Goal: Answer question/provide support: Share knowledge or assist other users

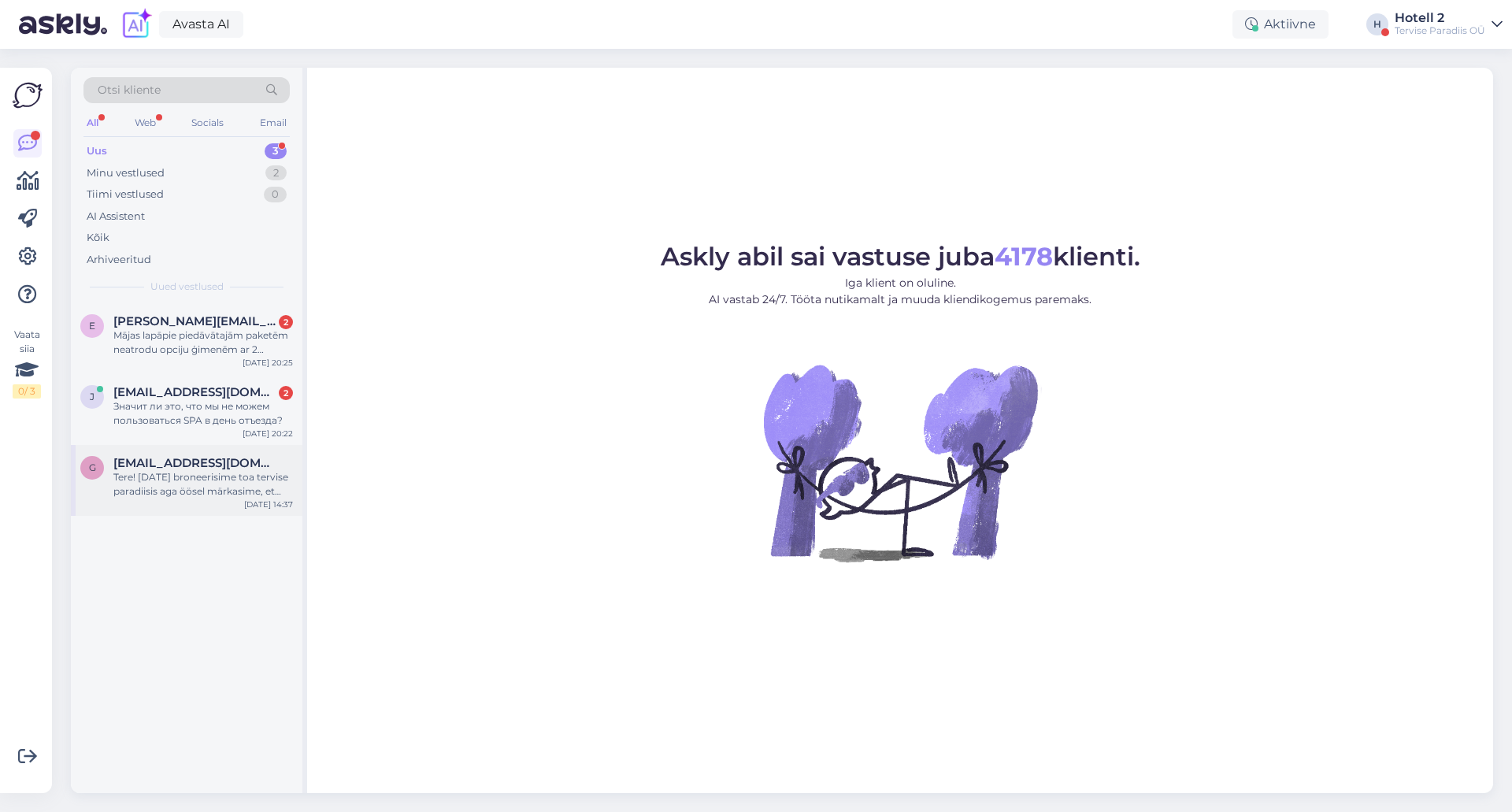
click at [256, 470] on div "Tere! [DATE] broneerisime toa tervise paradiisis aga öösel märkasime, et meie b…" at bounding box center [203, 484] width 180 height 29
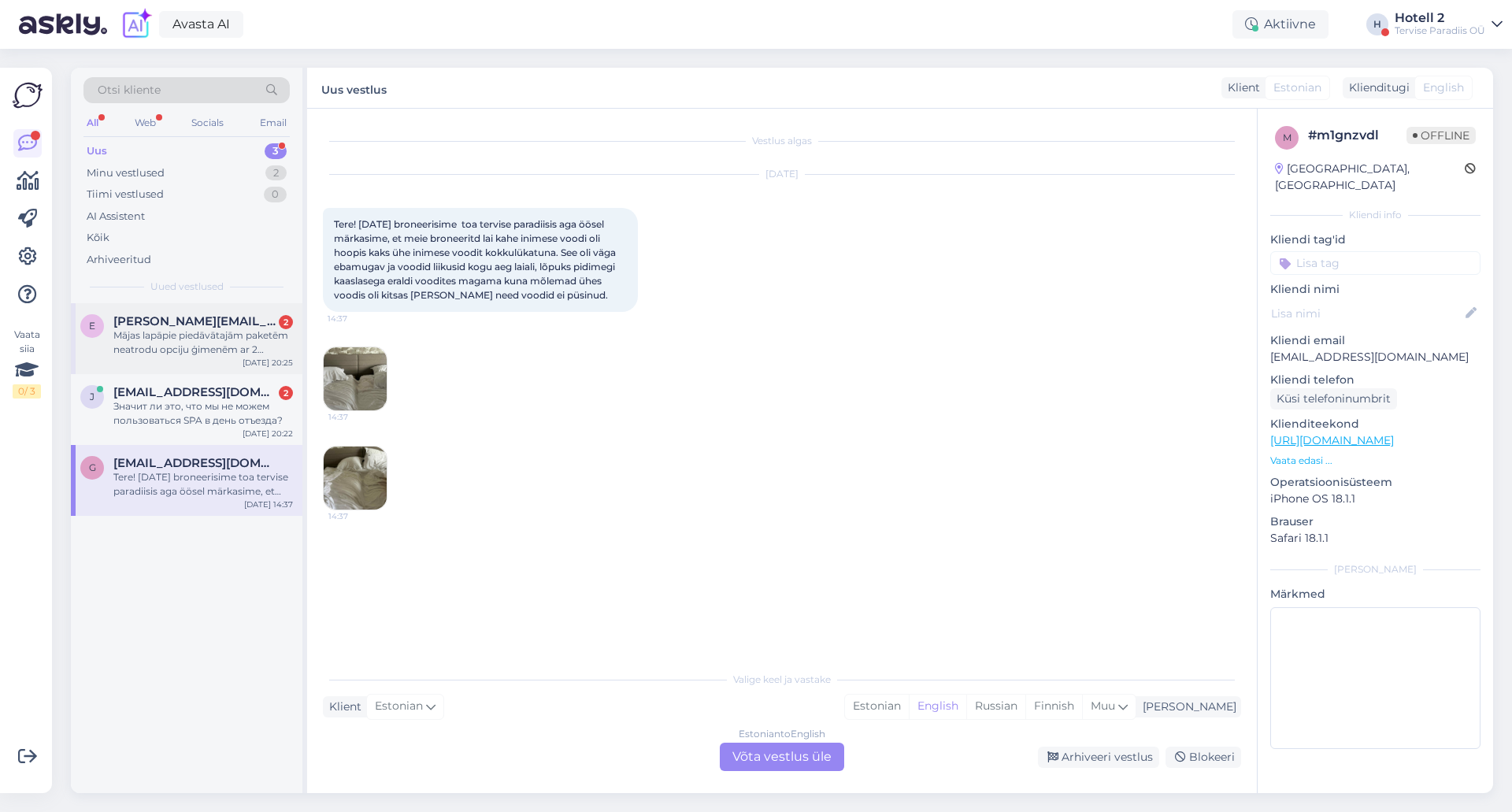
click at [247, 344] on div "Mājas lapāpie piedāvātajām paketēm neatrodu opciju ģimenēm ar 2 bērniem" at bounding box center [203, 343] width 180 height 29
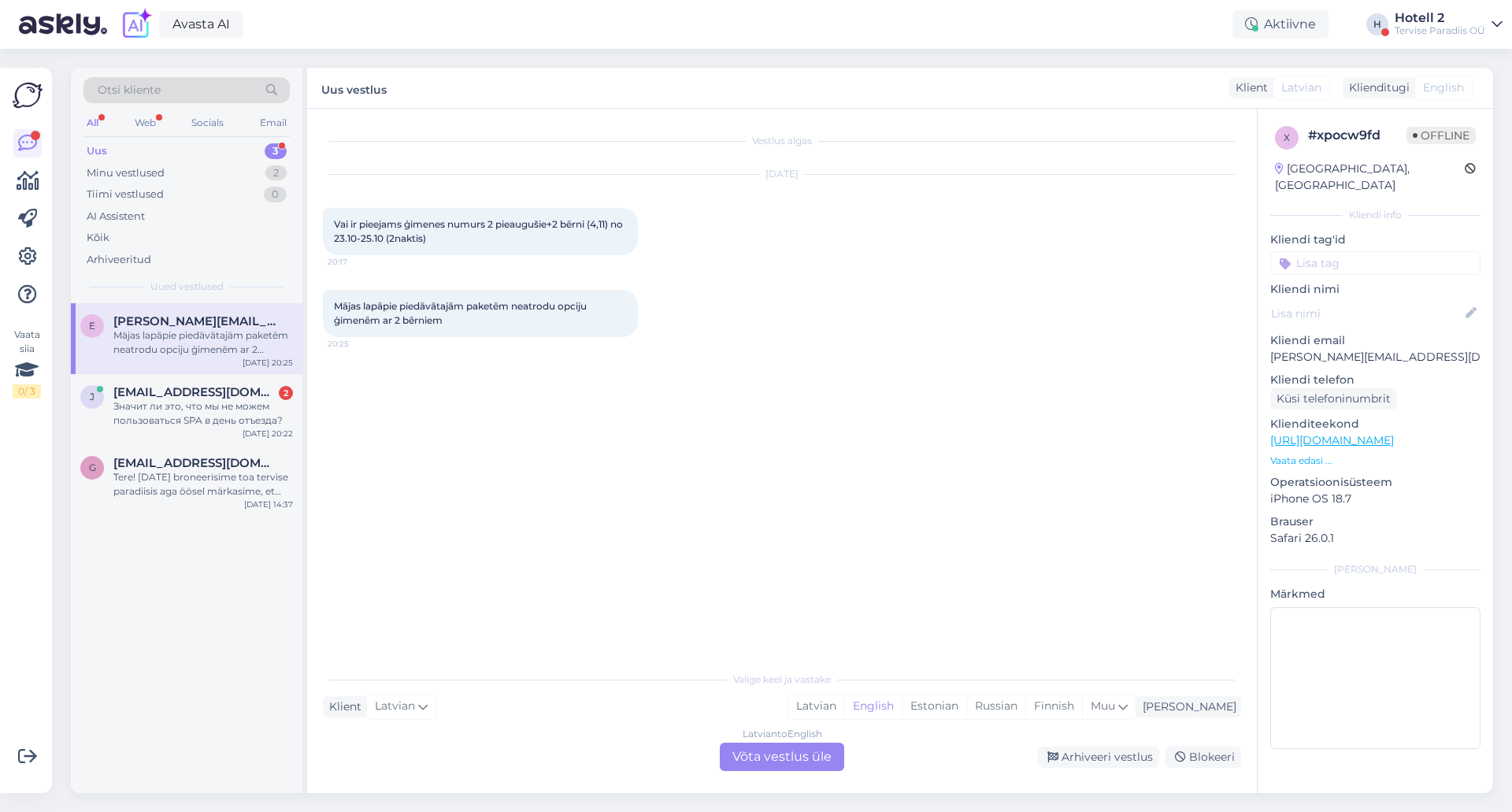
click at [817, 748] on div "Latvian to English Võta vestlus üle" at bounding box center [782, 756] width 124 height 29
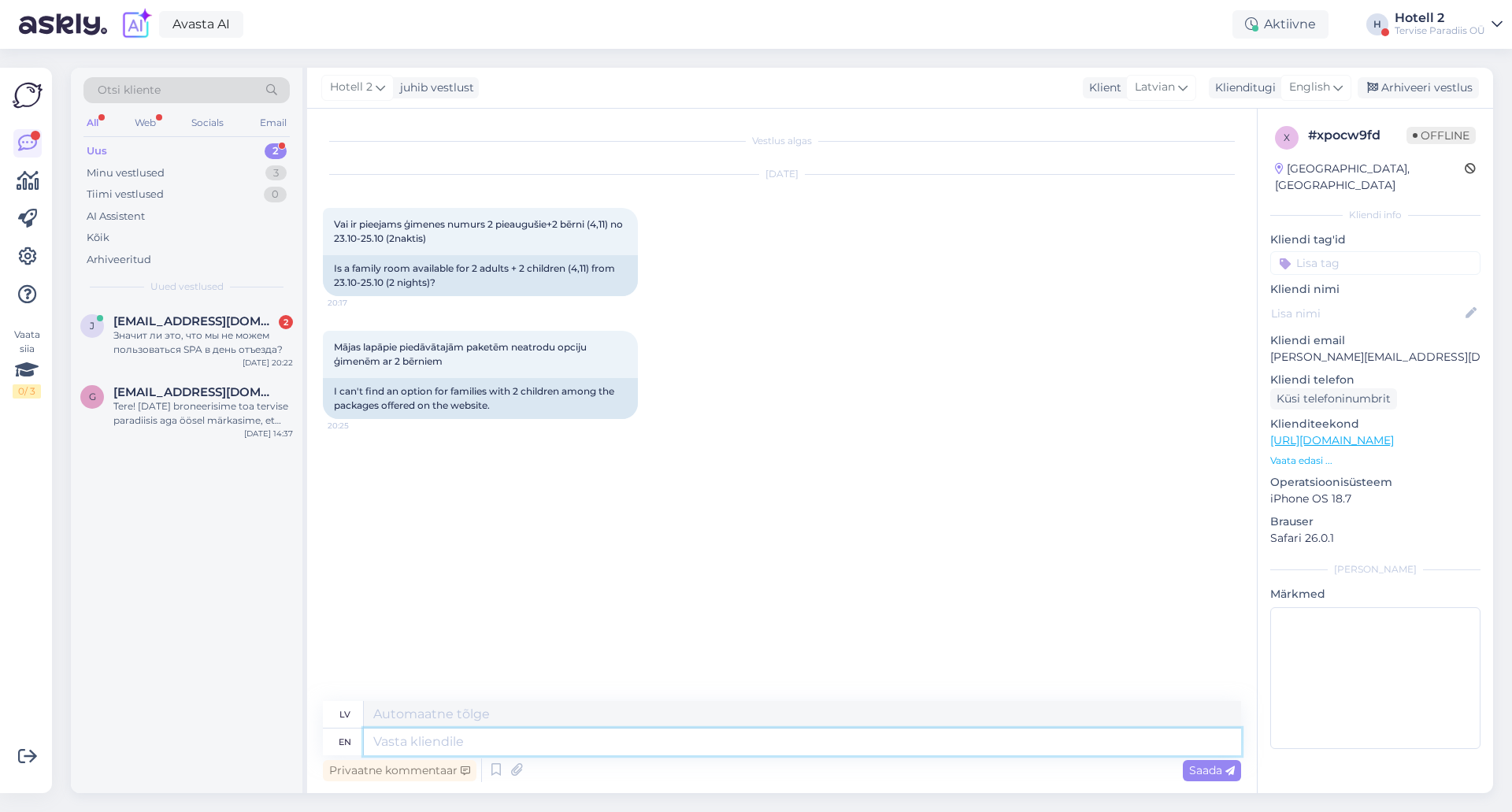
click at [589, 730] on textarea at bounding box center [802, 742] width 877 height 27
type textarea "Hello!"
type textarea "Sveiki!"
type textarea "Hello! Unfortunately,"
type textarea "Sveiki! Diemžēl"
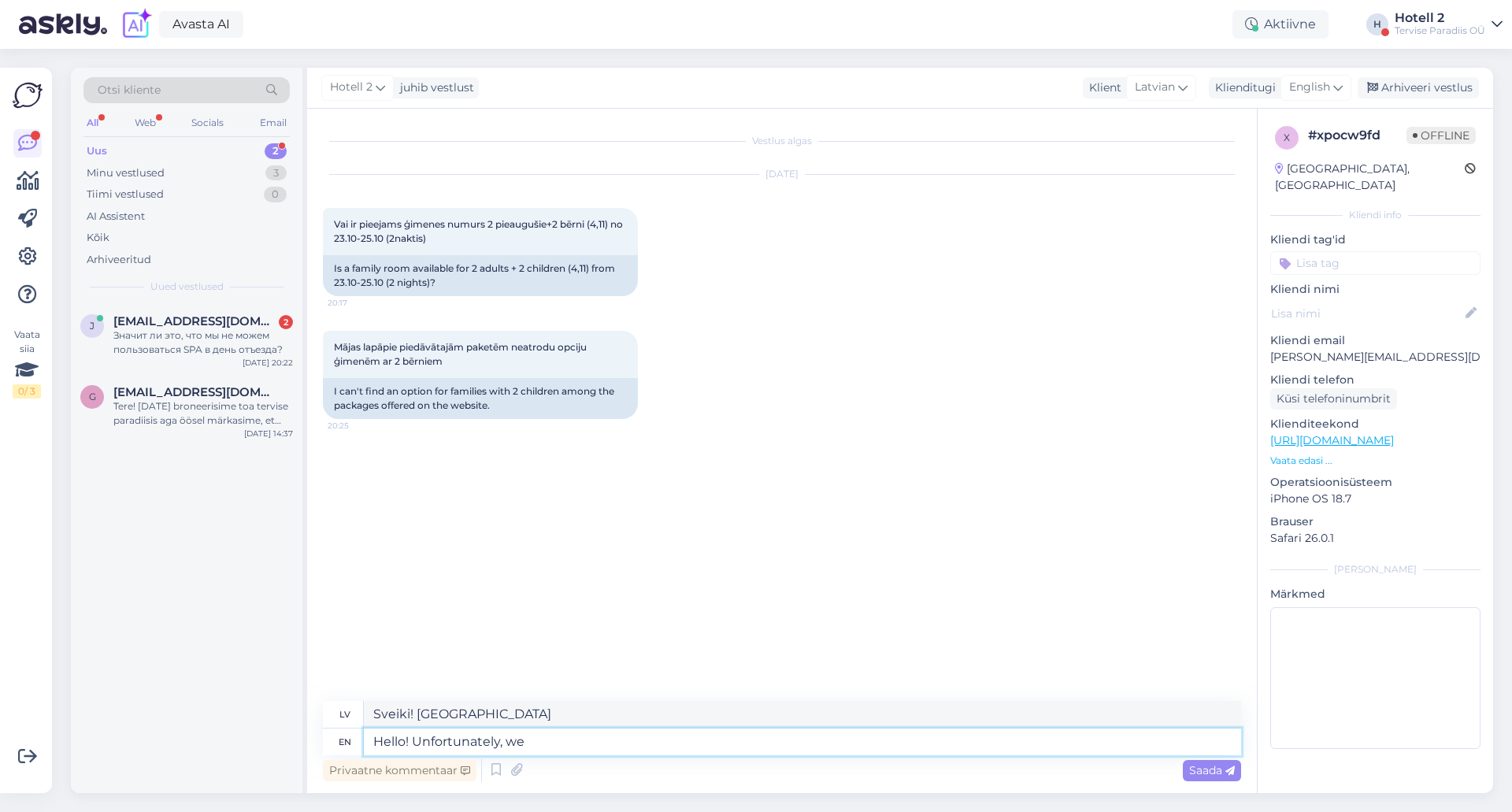
type textarea "Hello! Unfortunately, we a"
type textarea "Sveiki! Diemžēl mēs"
type textarea "Hello! Unfortunately, we are sol"
type textarea "Sveiki! Diemžēl mēs esam"
type textarea "Hello! Unfortunately, we are sold o"
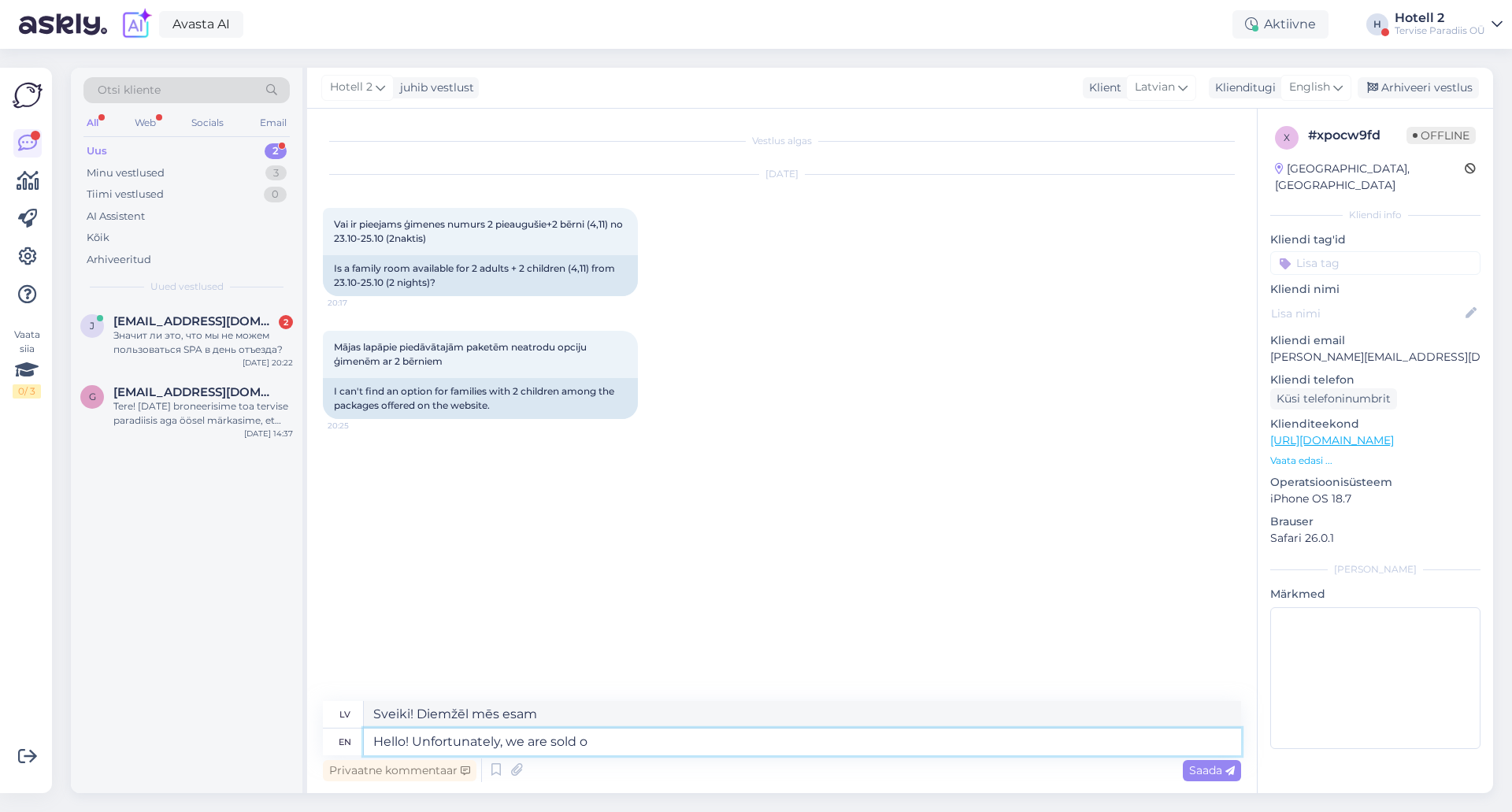
type textarea "Sveiki! Diemžēl mēs esam pārdoti"
type textarea "Hello! Unfortunately, we are sold out o"
type textarea "Sveiki! Diemžēl viss ir izpārdots"
type textarea "Hello! Unfortunately, we are sold out of"
type textarea "Sveiki! Diemžēl mums vairs nav"
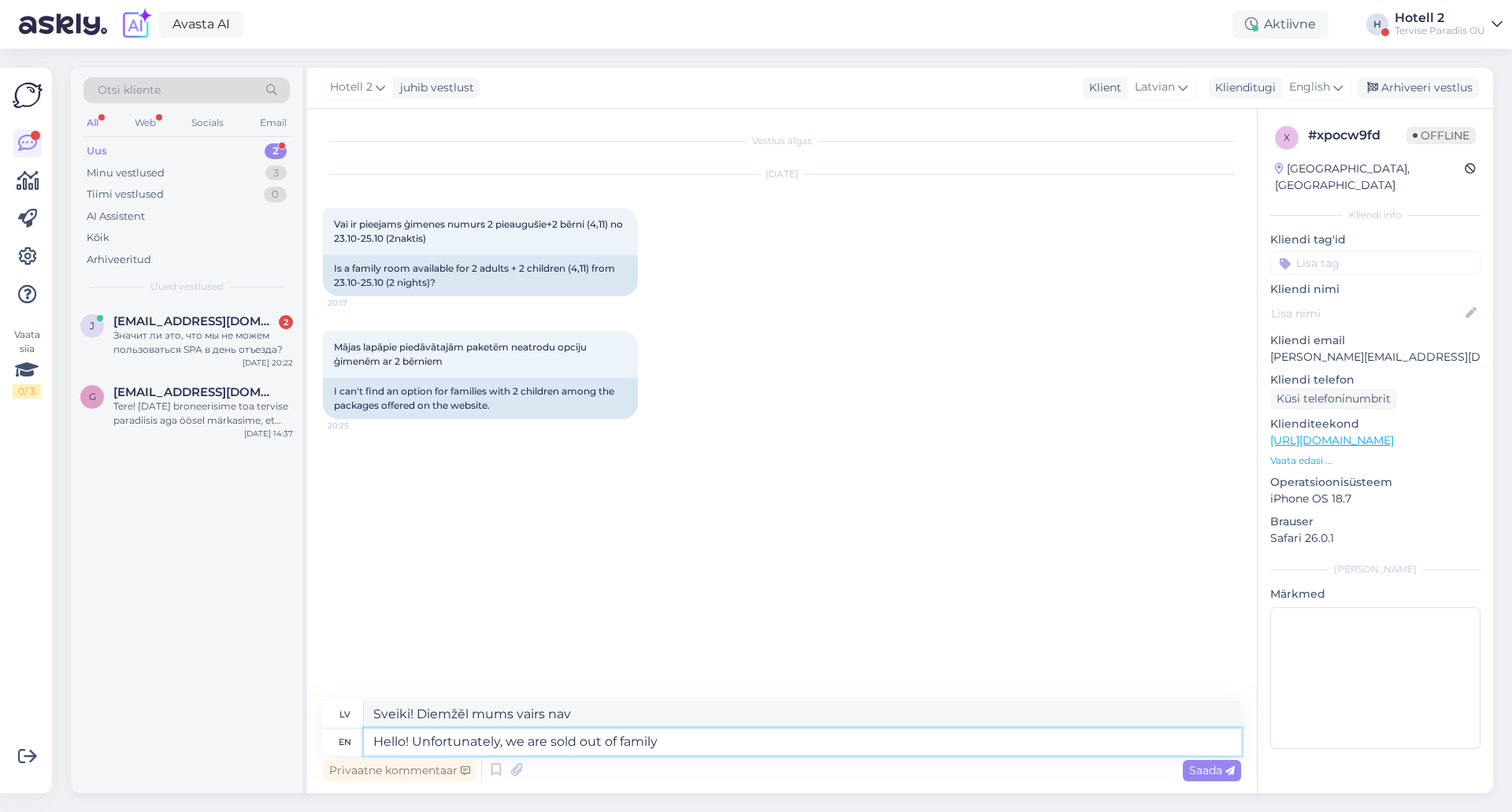
type textarea "Hello! Unfortunately, we are sold out of family r"
type textarea "Sveiki! Diemžēl mūsu ģimene ir beigusies."
type textarea "Hello! Unfortunately, we are sold out of family rooms"
type textarea "Sveiki! Diemžēl mums vairs nav ģimenes numuru."
type textarea "Hello! Unfortunately, we are sold out of family rooms for"
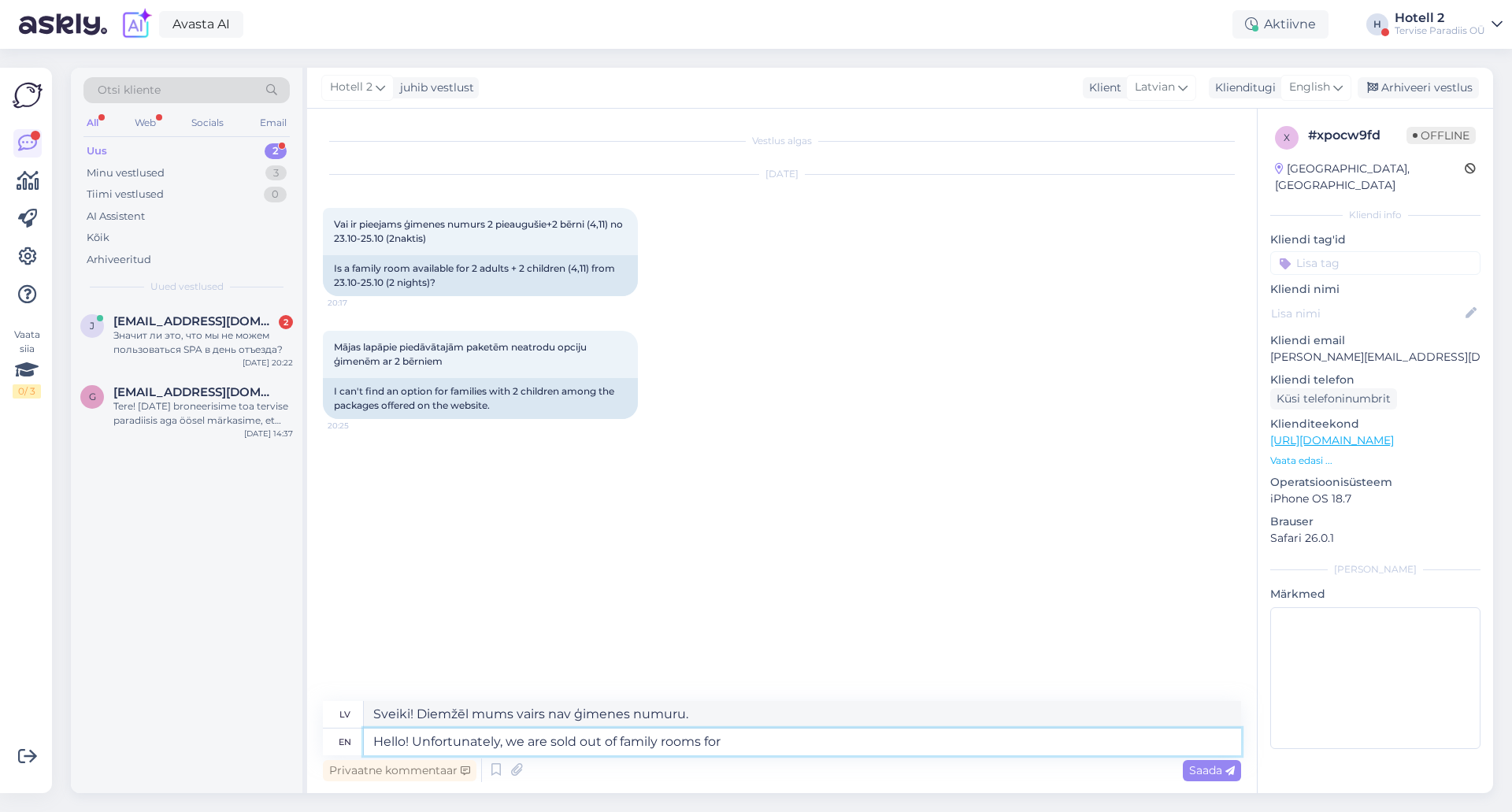
type textarea "Sveiki! Diemžēl mums vairs nav ģimenes numuru"
type textarea "Hello! Unfortunately, we are sold out of family rooms for that"
type textarea "Sveiki! Diemžēl mums vairs nav ģimenes istabu par šo cenu."
type textarea "Hello! Unfortunately, we are sold out of family rooms for that period"
type textarea "Sveiki! Diemžēl uz šo laiku mums vairs nav ģimenes numuru."
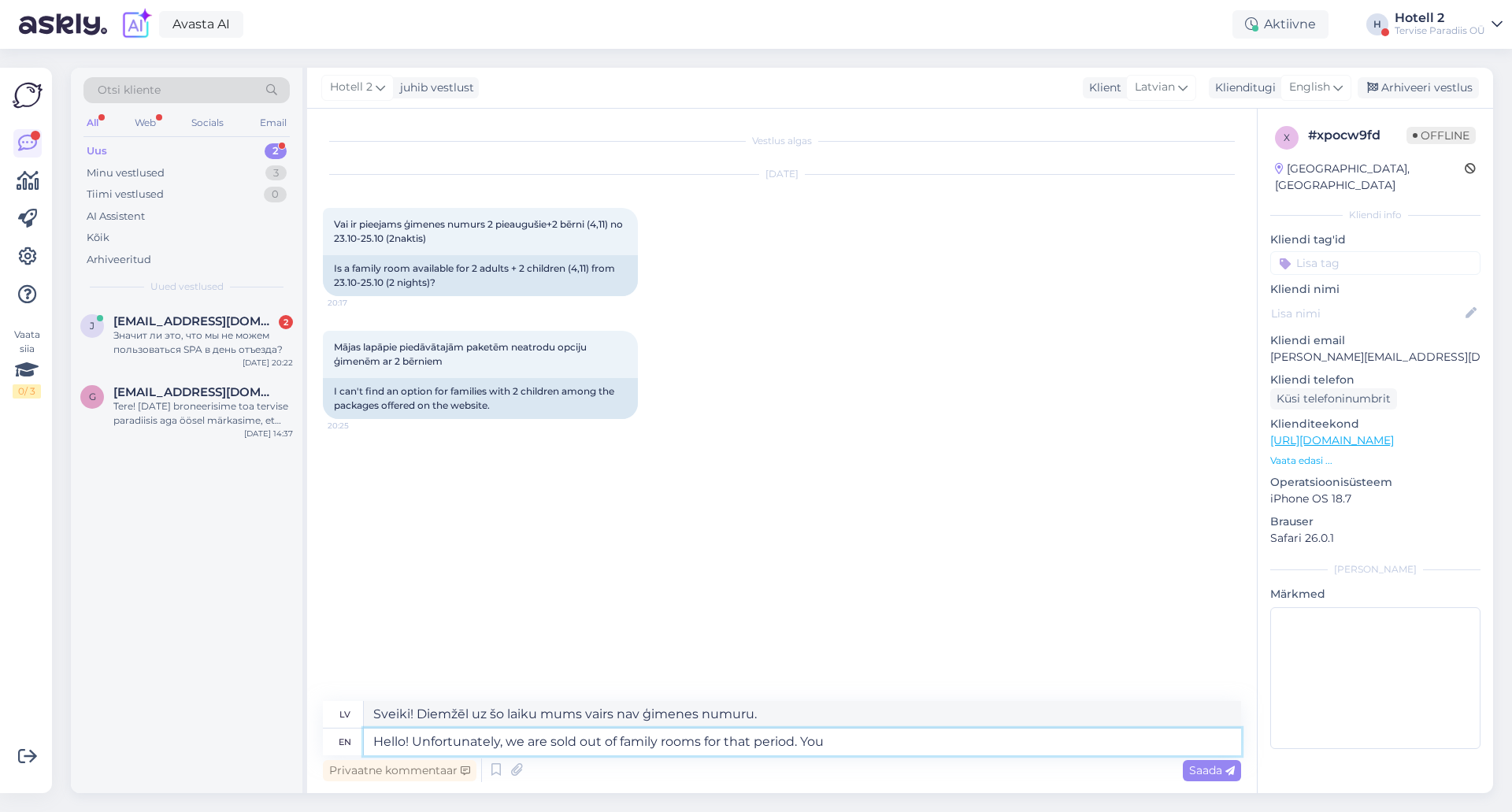
type textarea "Hello! Unfortunately, we are sold out of family rooms for that period. You c"
type textarea "Sveiki! Diemžēl uz šo laiku mums vairs nav ģimenes numuru. Jūs"
type textarea "Hello! Unfortunately, we are sold out of family rooms for that period. You can"
type textarea "Sveiki! Diemžēl uz šo laiku mums vairs nav ģimenes numuru. Jūs varat"
type textarea "Hello! Unfortunately, we are sold out of family rooms for that period. You can …"
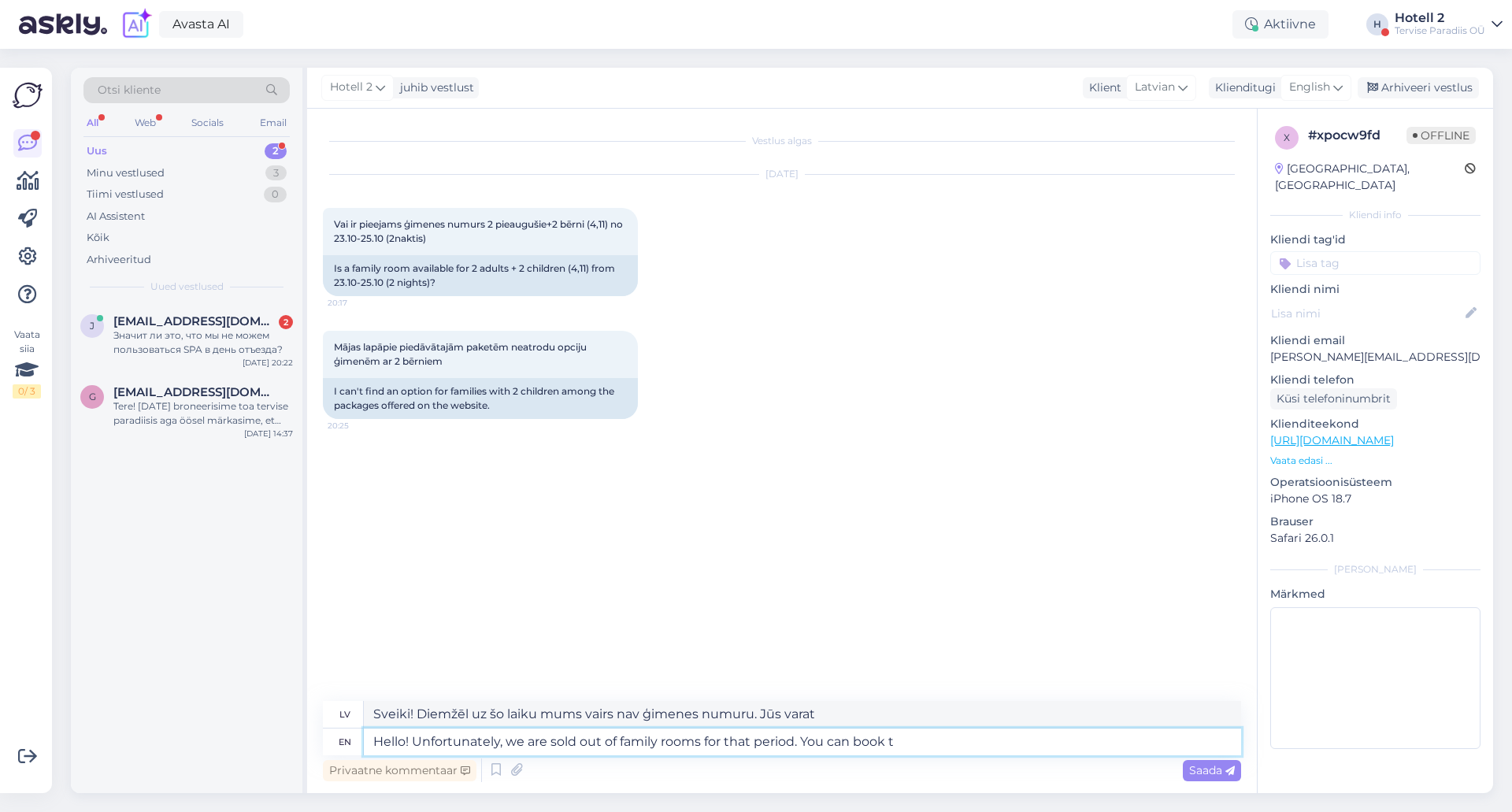
type textarea "Sveiki! Diemžēl uz šo laiku mums vairs nav ģimenes numuru. Jūs varat rezervēt"
type textarea "Hello! Unfortunately, we are sold out of family rooms for that period. You can …"
type textarea "Sveiki! Diemžēl uz šo laiku mums vairs nav ģimenes numuru. Jūs varat rezervēt d…"
type textarea "Hello! Unfortunately, we are sold out of family rooms for that period. You can …"
type textarea "Sveiki! Diemžēl uz šo laiku mums vairs nav ģimenes numuru. Jūs varat rezervēt d…"
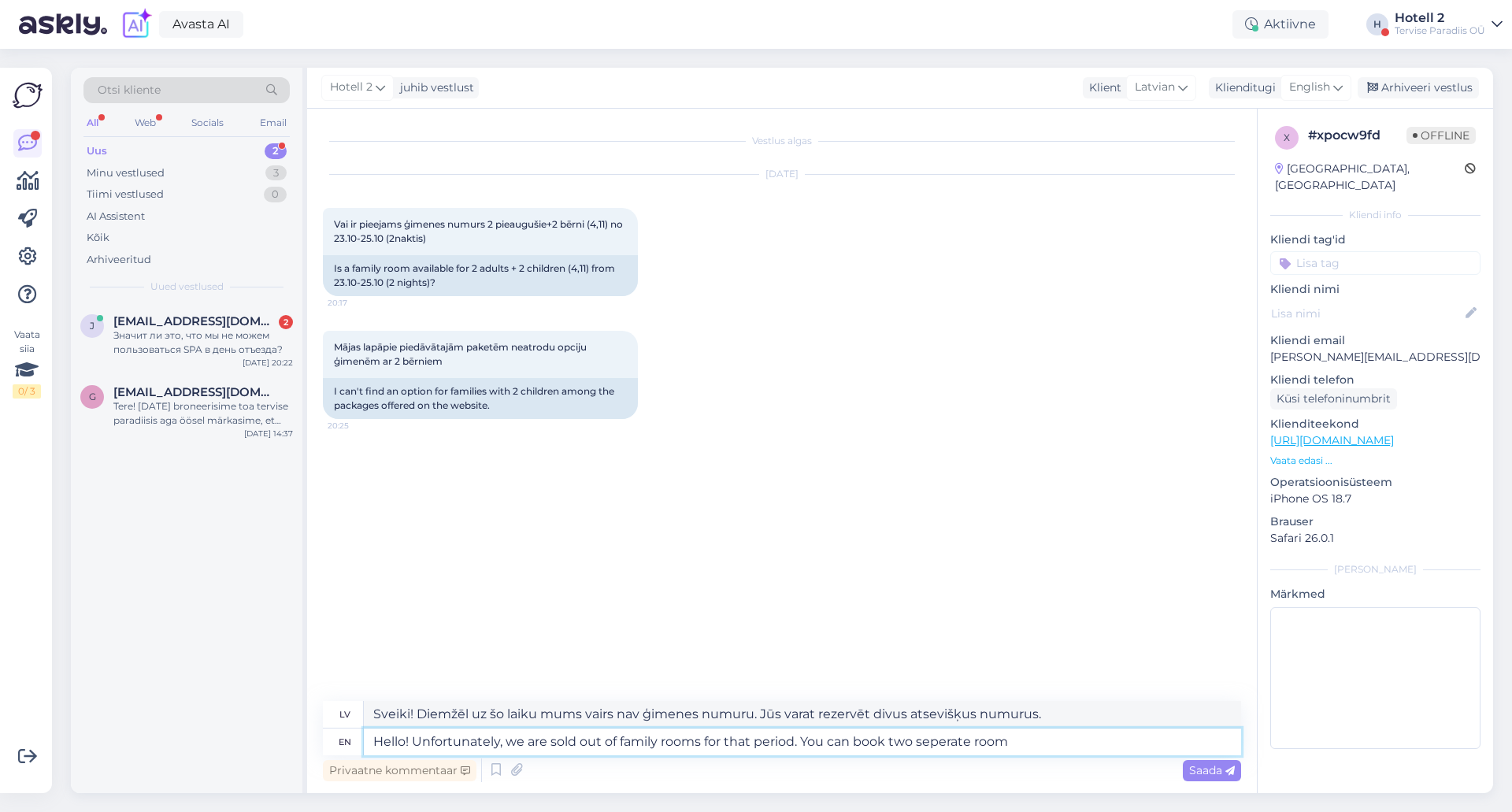
type textarea "Hello! Unfortunately, we are sold out of family rooms for that period. You can …"
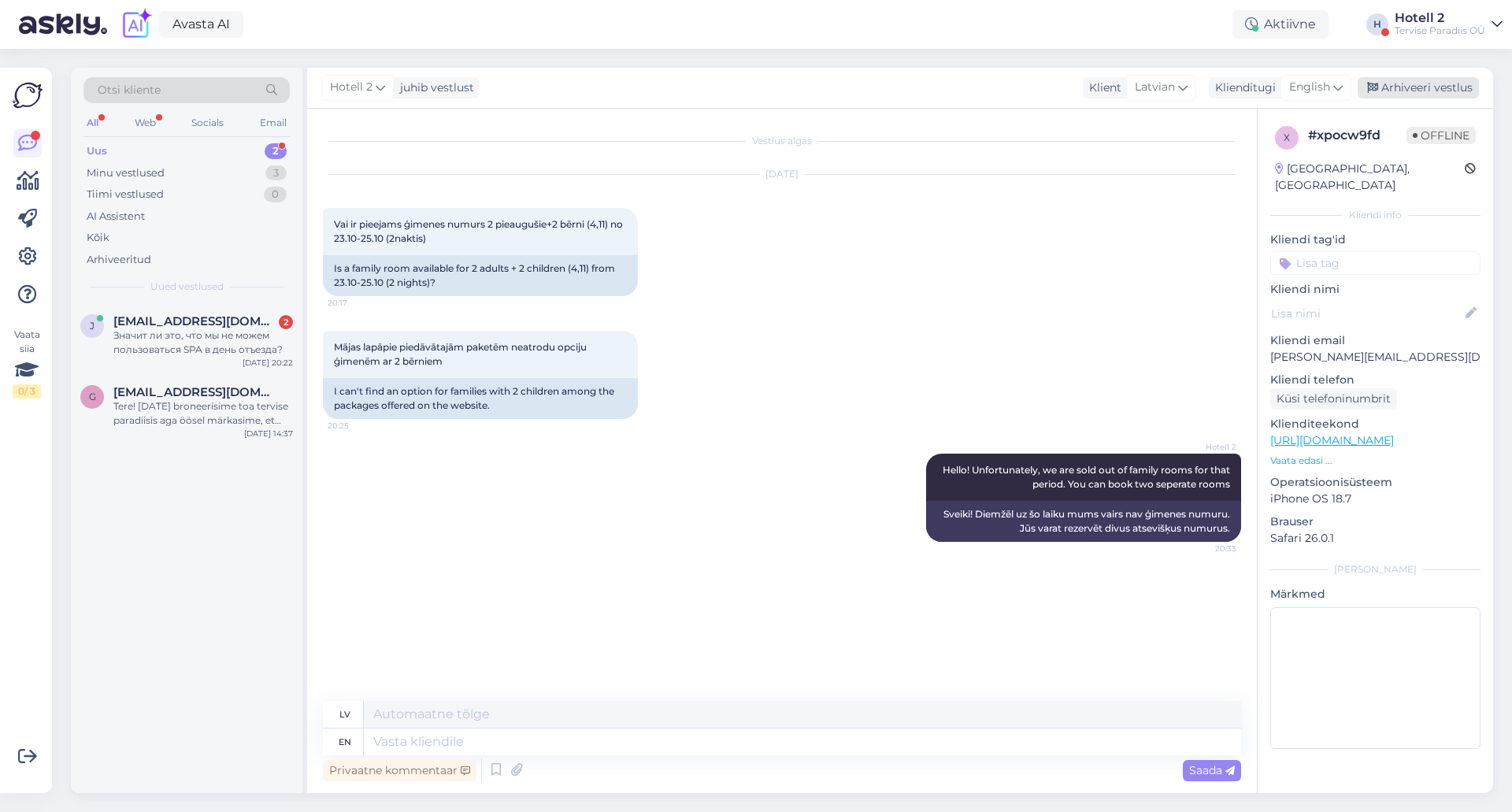
click at [1443, 90] on div "Arhiveeri vestlus" at bounding box center [1418, 88] width 121 height 21
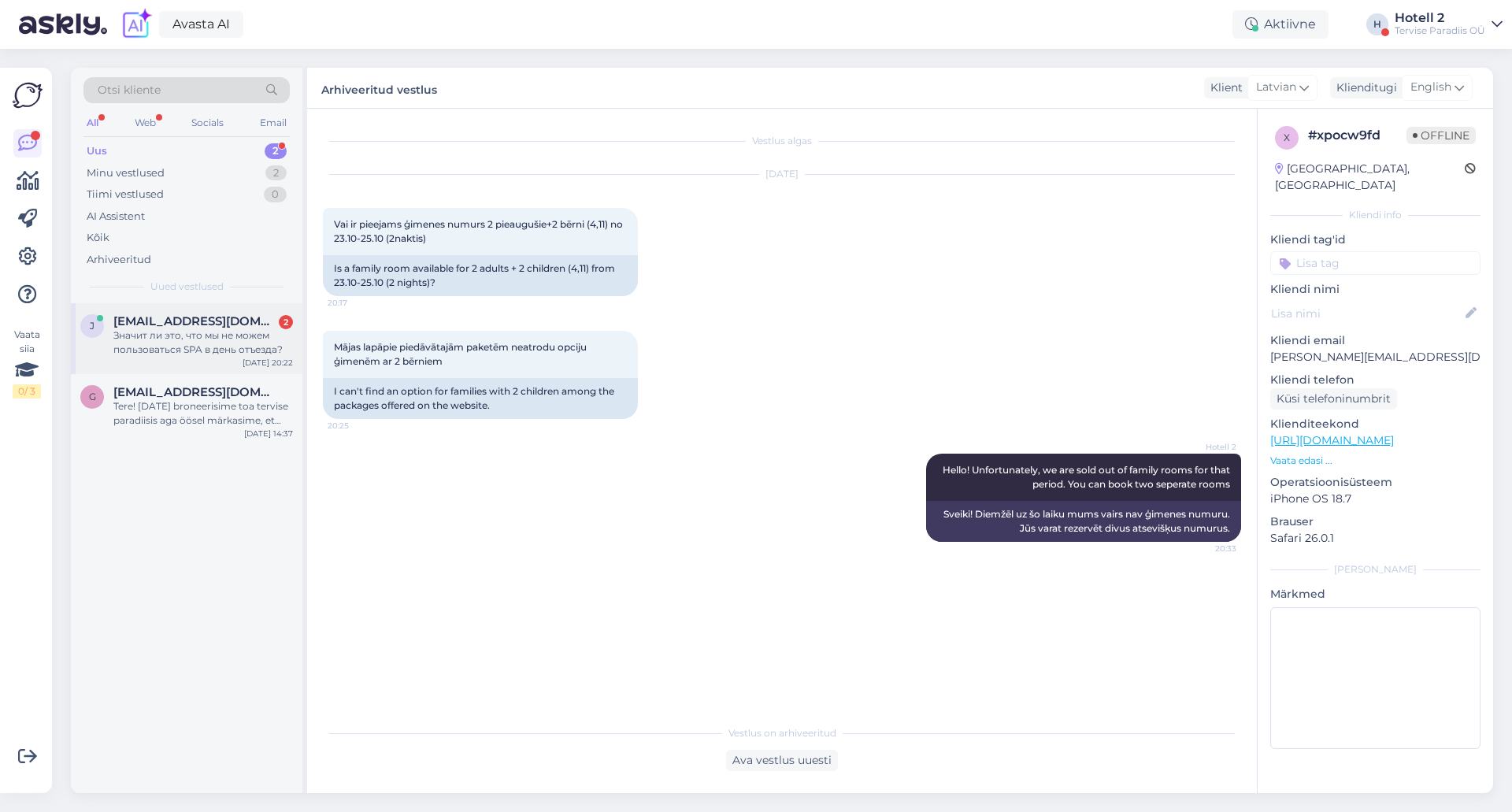
click at [231, 356] on div "j ju.soldatkina@gmail.com 2 Значит ли это, что мы не можем пользоваться SPA в д…" at bounding box center [187, 339] width 231 height 71
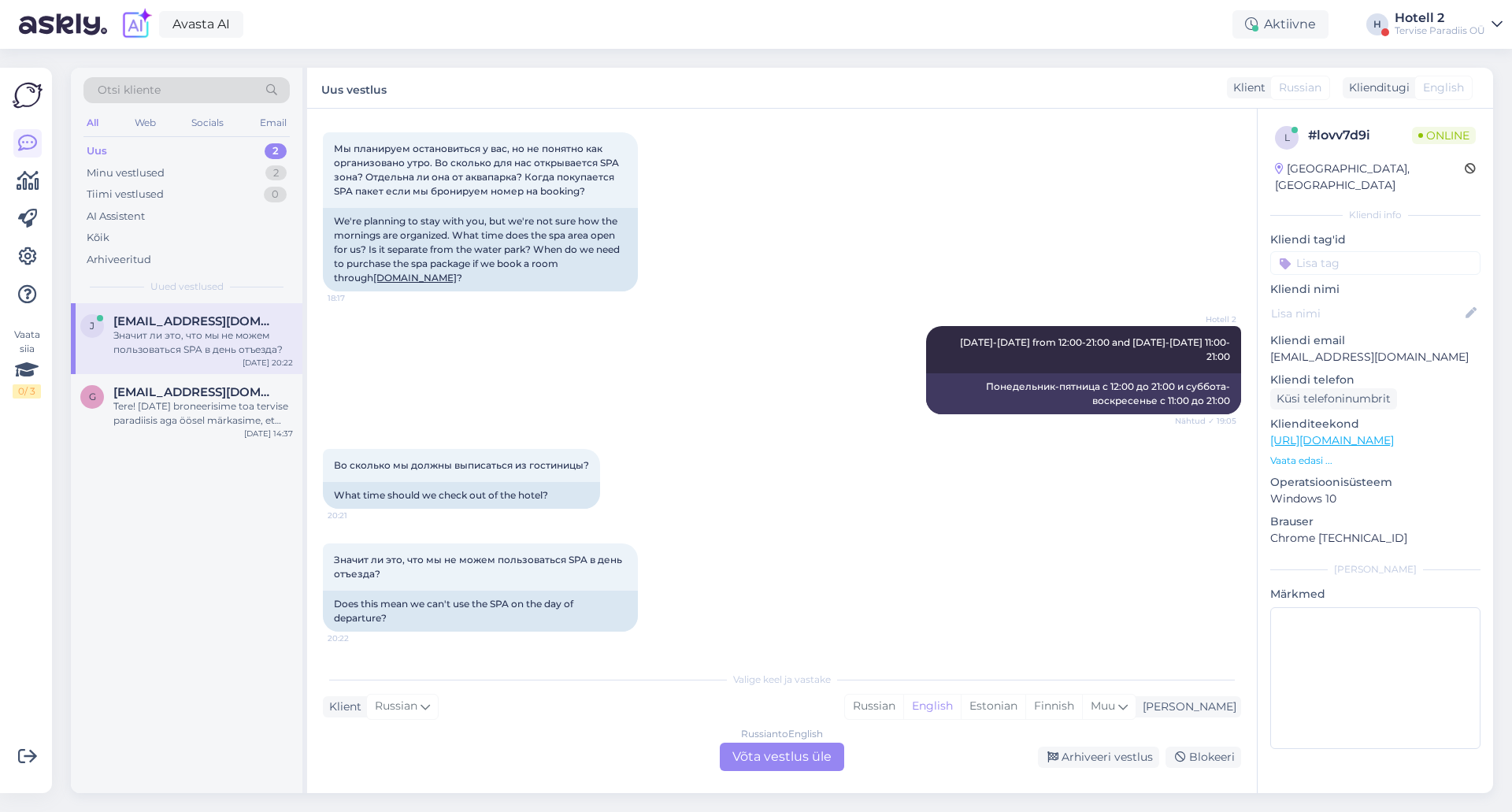
click at [781, 748] on div "Russian to English Võta vestlus üle" at bounding box center [782, 756] width 124 height 29
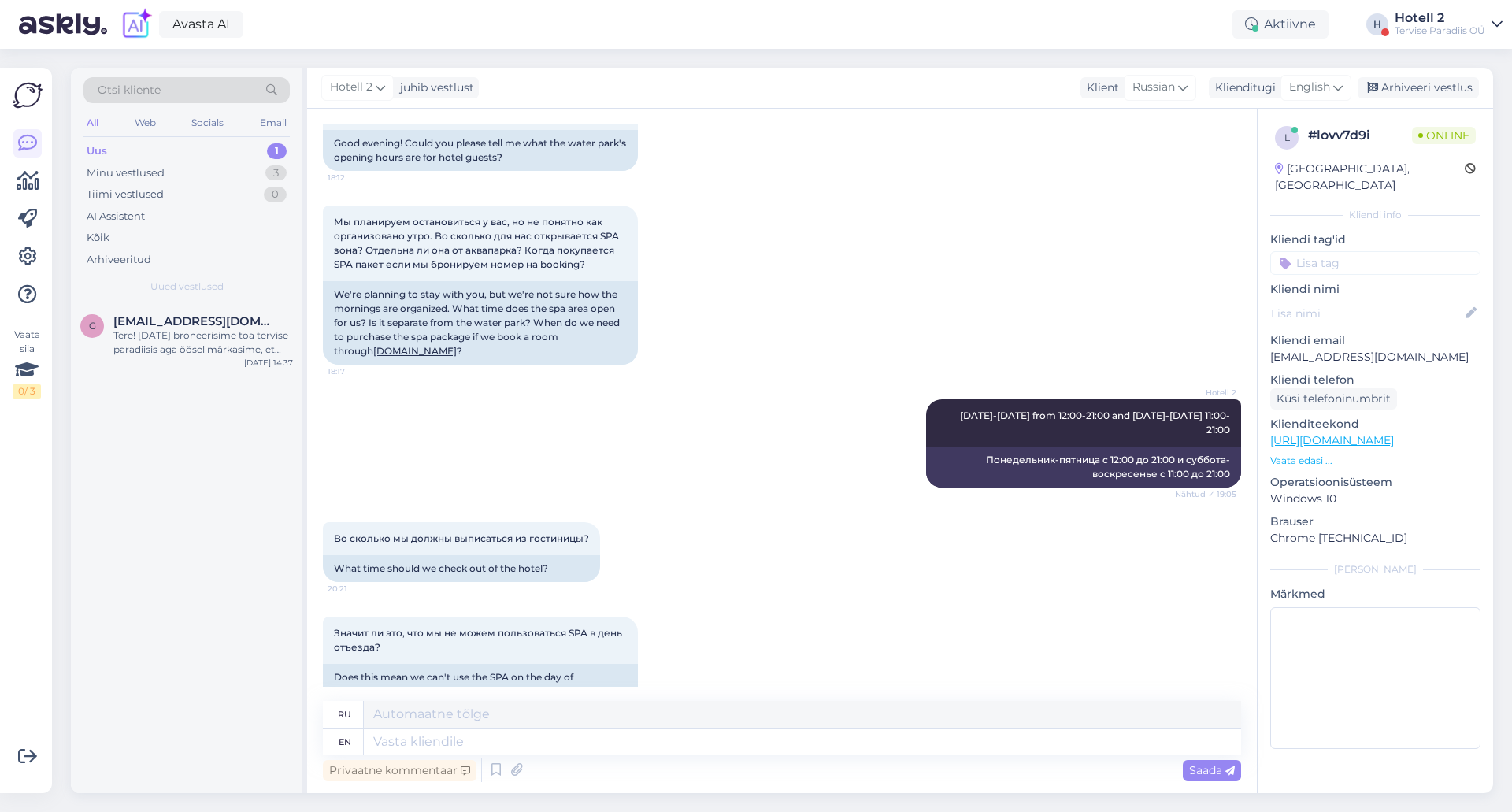
scroll to position [161, 0]
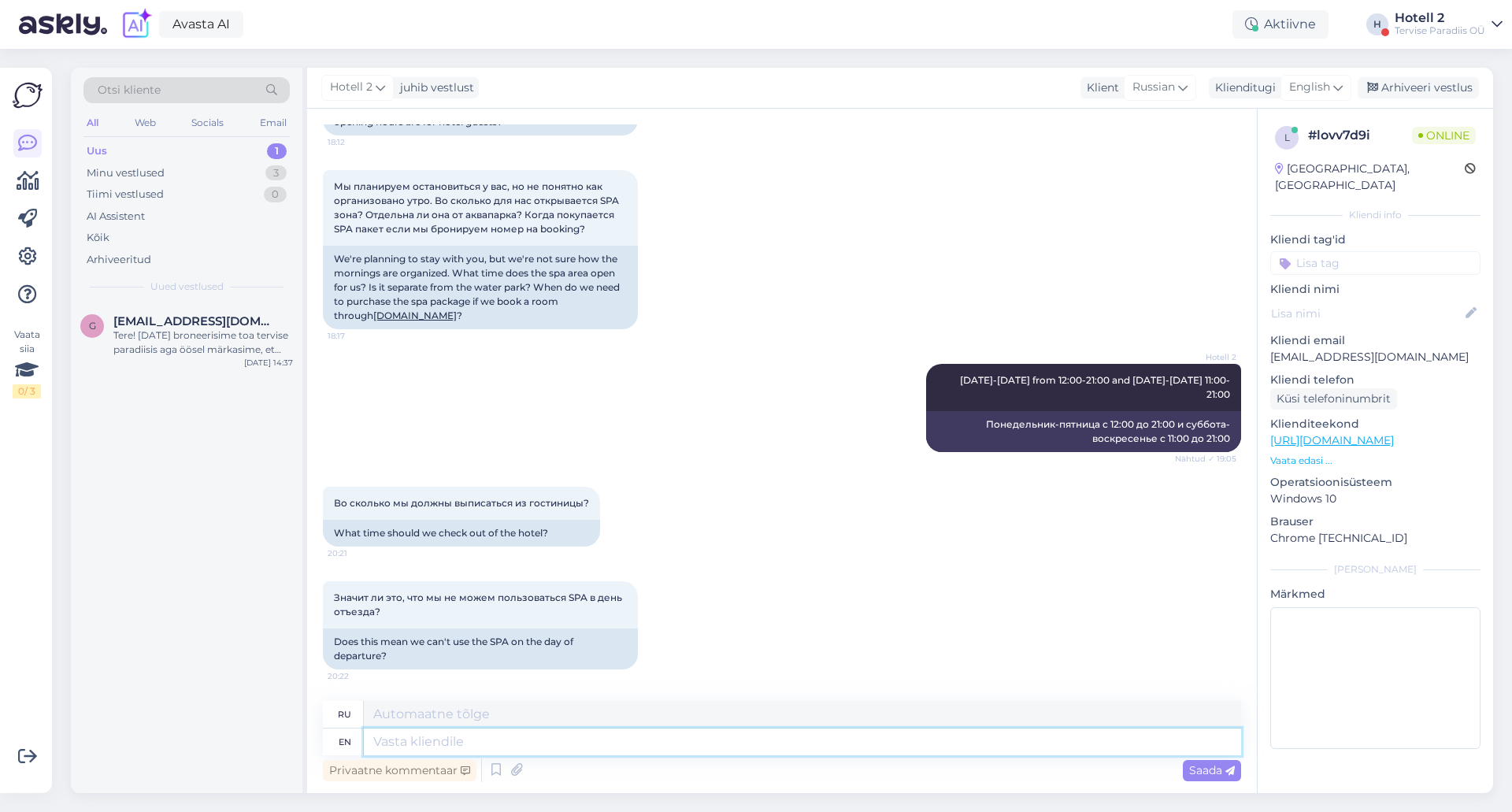
click at [675, 739] on textarea at bounding box center [802, 742] width 877 height 27
type textarea "Hello!"
type textarea "Привет!"
type textarea "Hello! Check-ou"
type textarea "Здравствуйте! Выезд"
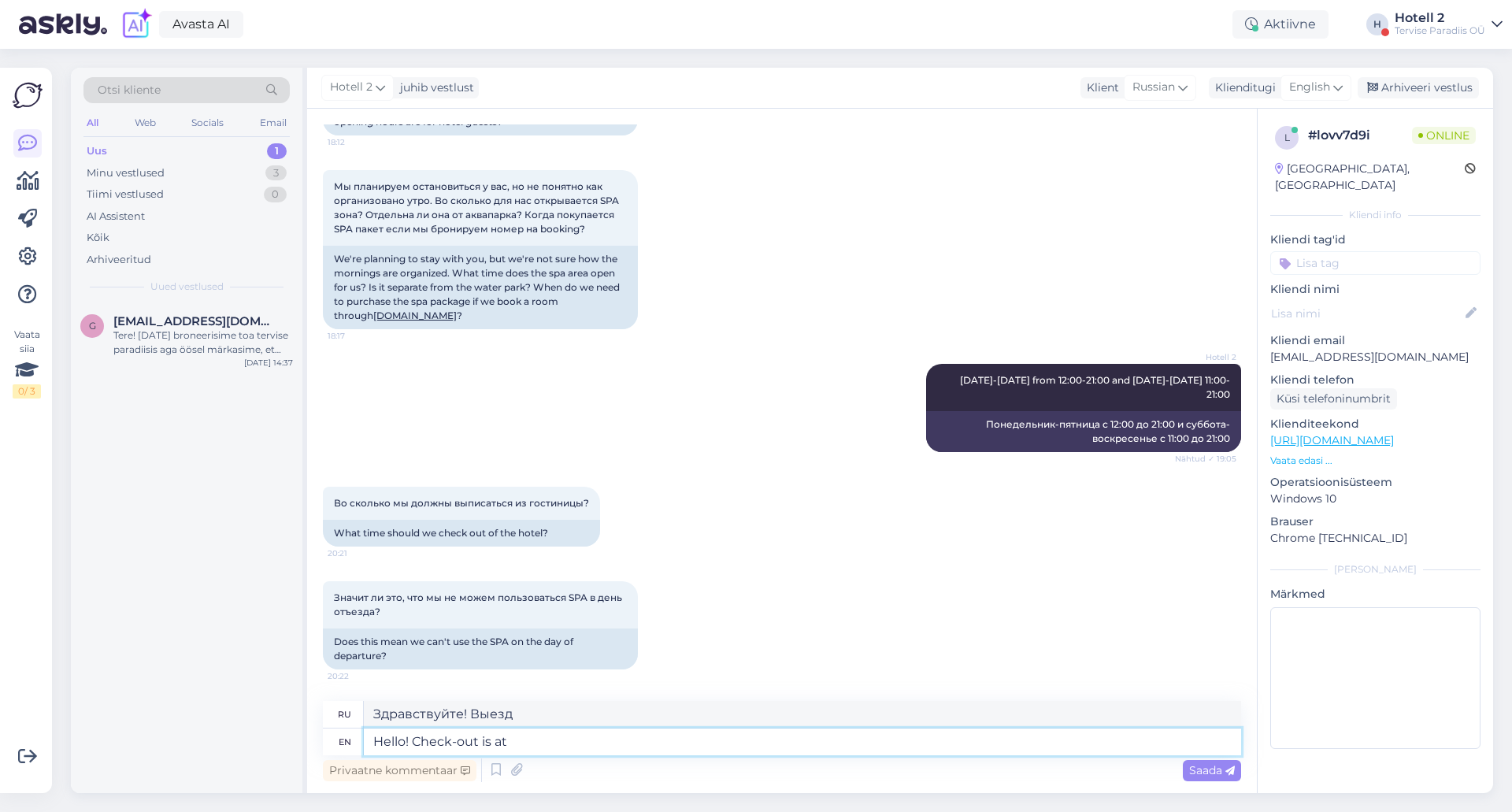
type textarea "Hello! Check-out is at"
type textarea "Здравствуйте! Выезд в"
type textarea "Hello! Check-out is at 12"
type textarea "Здравствуйте! Выезд в 12."
type textarea "Hello! Check-out is at 12. You ca"
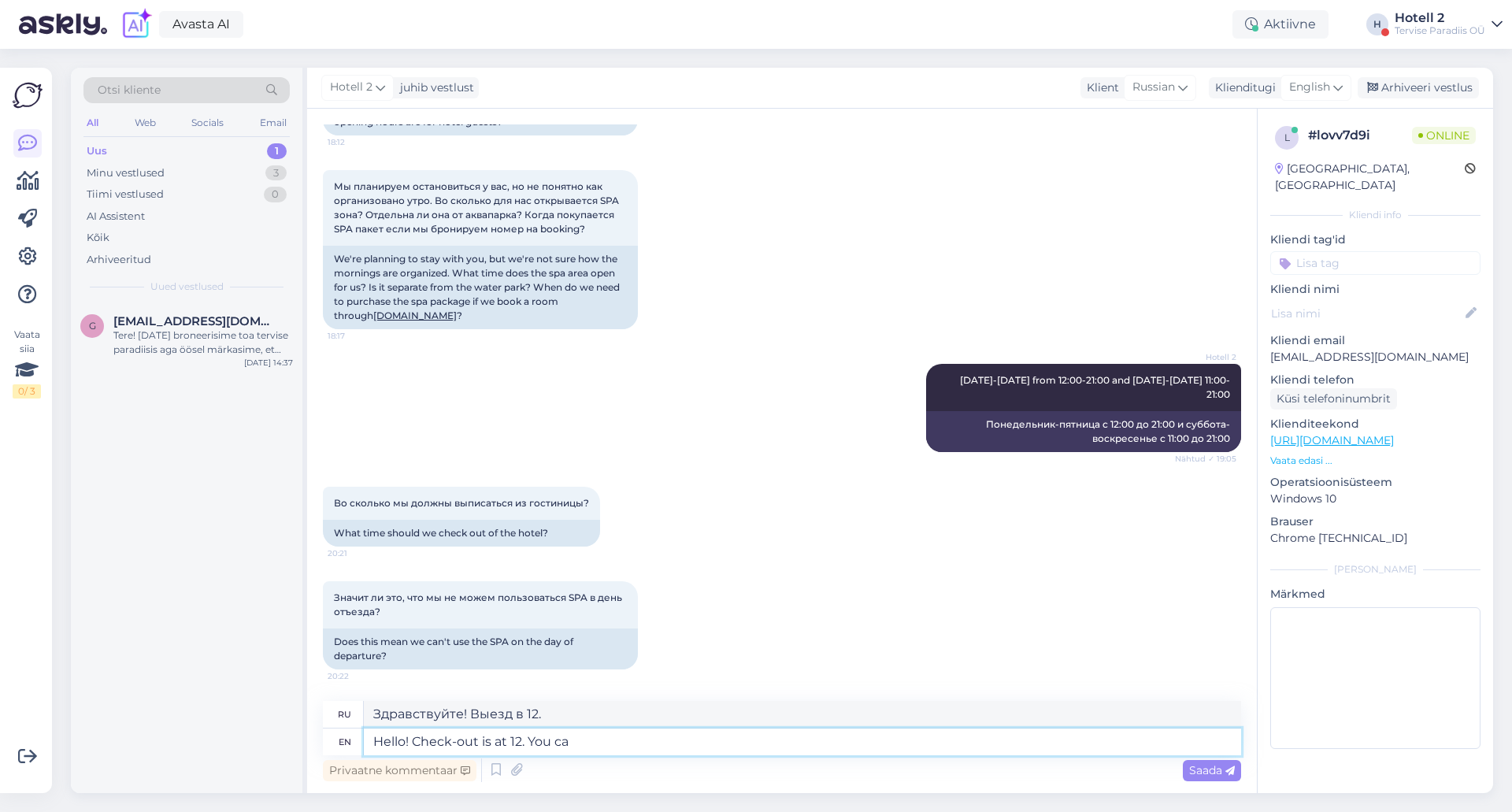
type textarea "Здравствуйте! Выезд в 12. Вы"
type textarea "Hello! Check-out is at 12. You can"
type textarea "Здравствуйте! Выезд в 12. Вы можете"
type textarea "Hello! Check-out is at 12. You can use t"
type textarea "Здравствуйте! Выезд в 12. Вы можете воспользоваться"
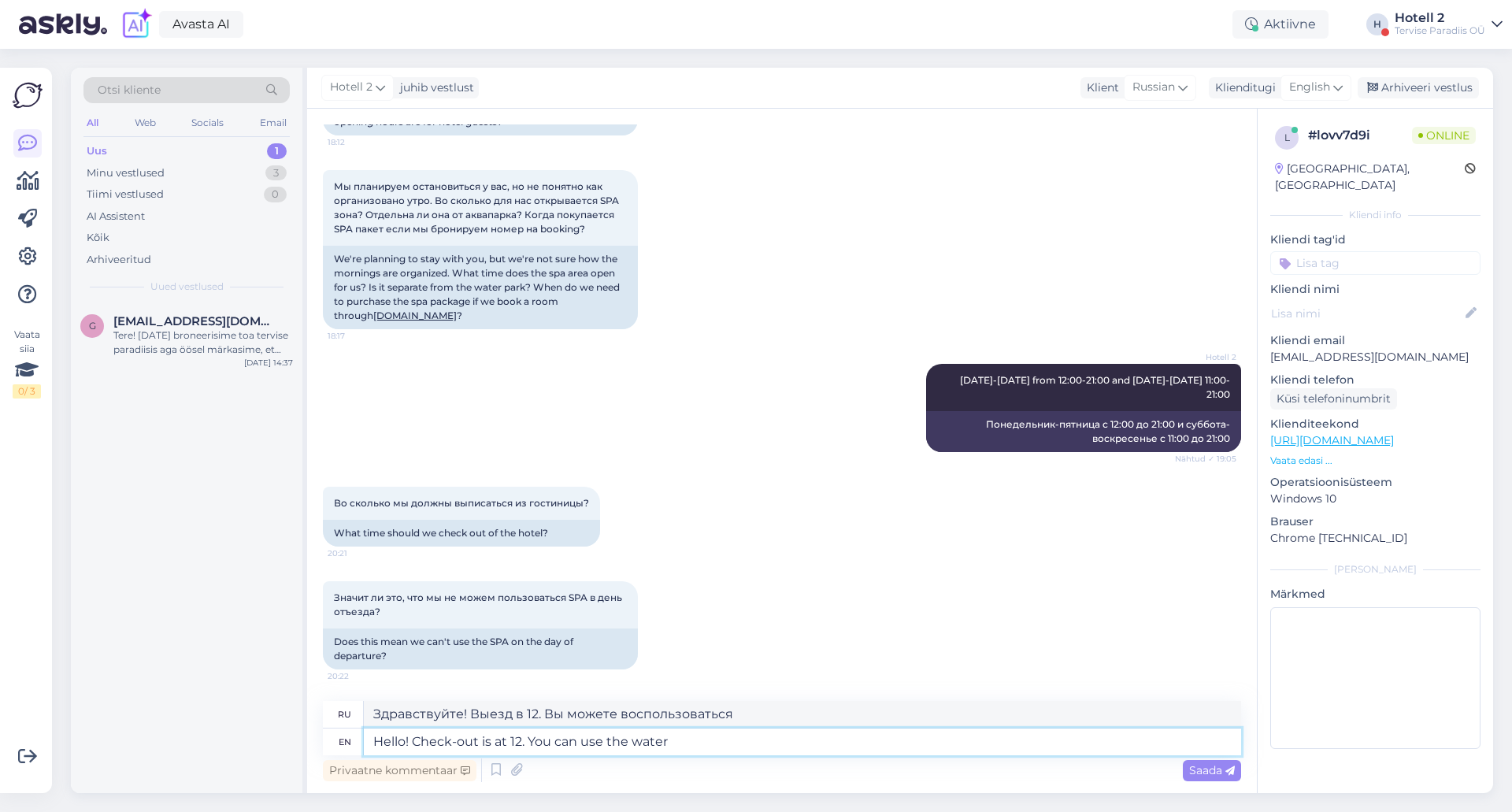
type textarea "Hello! Check-out is at 12. You can use the water"
type textarea "Здравствуйте! Выезд в 12. Вы можете пользоваться водой."
type textarea "Hello! Check-out is at 12. You can use the water park"
type textarea "Здравствуйте! Выезд в 12. Вы можете воспользоваться аквапарком."
type textarea "Hello! Check-out is at 12. You can use the water park for 3"
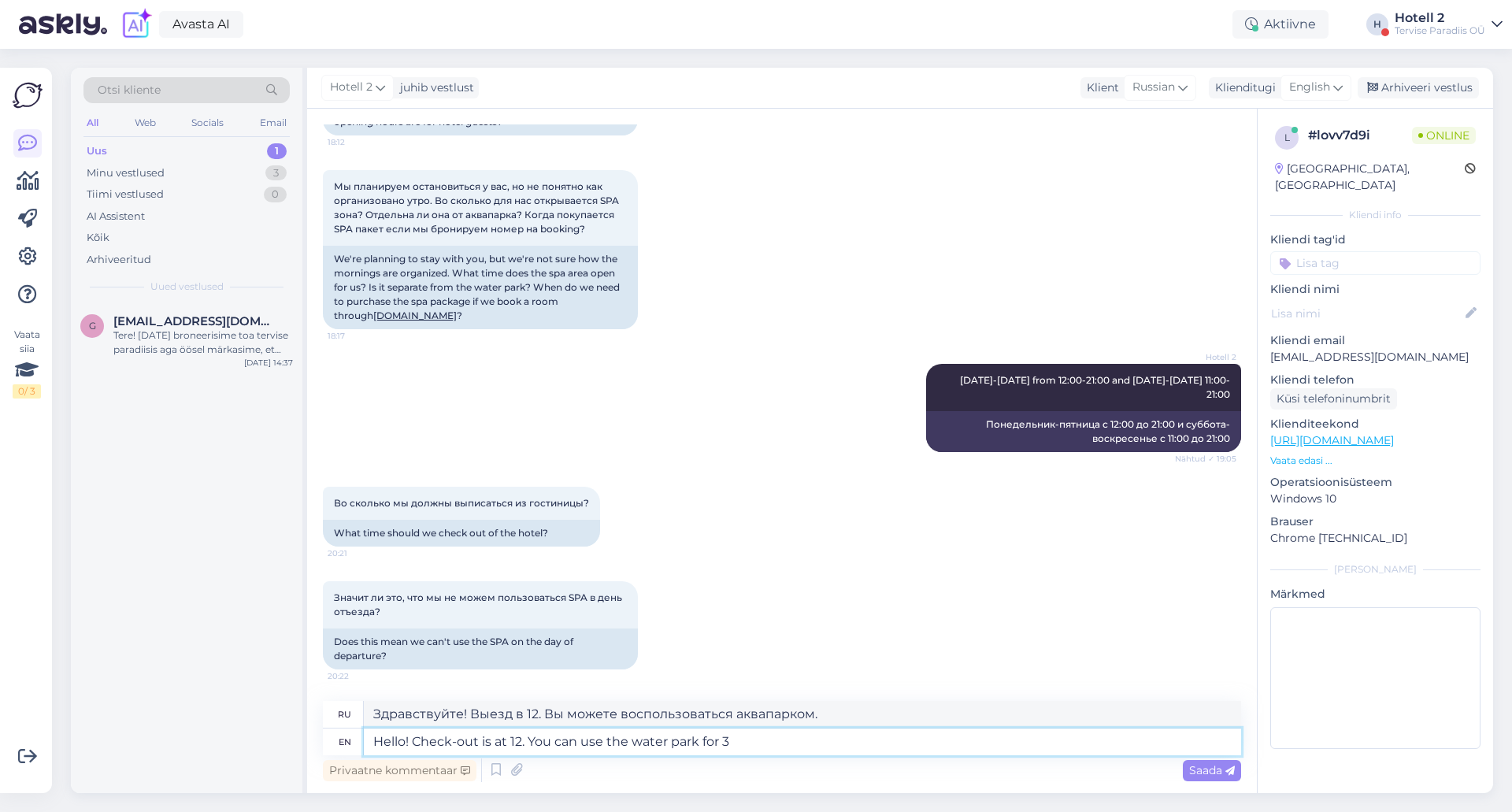
type textarea "Здравствуйте! Выезд в 12. Вы можете пользоваться аквапарком в течение 3 часов."
type textarea "Hello! Check-out is at 12. You can use the water park for 3 hours"
type textarea "Здравствуйте! Выезд в 12. Вы можете пользоваться аквапарком 3 часа."
type textarea "Hello! Check-out is at 12. You can use the water park for 3 hours after"
type textarea "Здравствуйте! Выезд в 12. Вы можете пользоваться аквапарком в течение 3 часов п…"
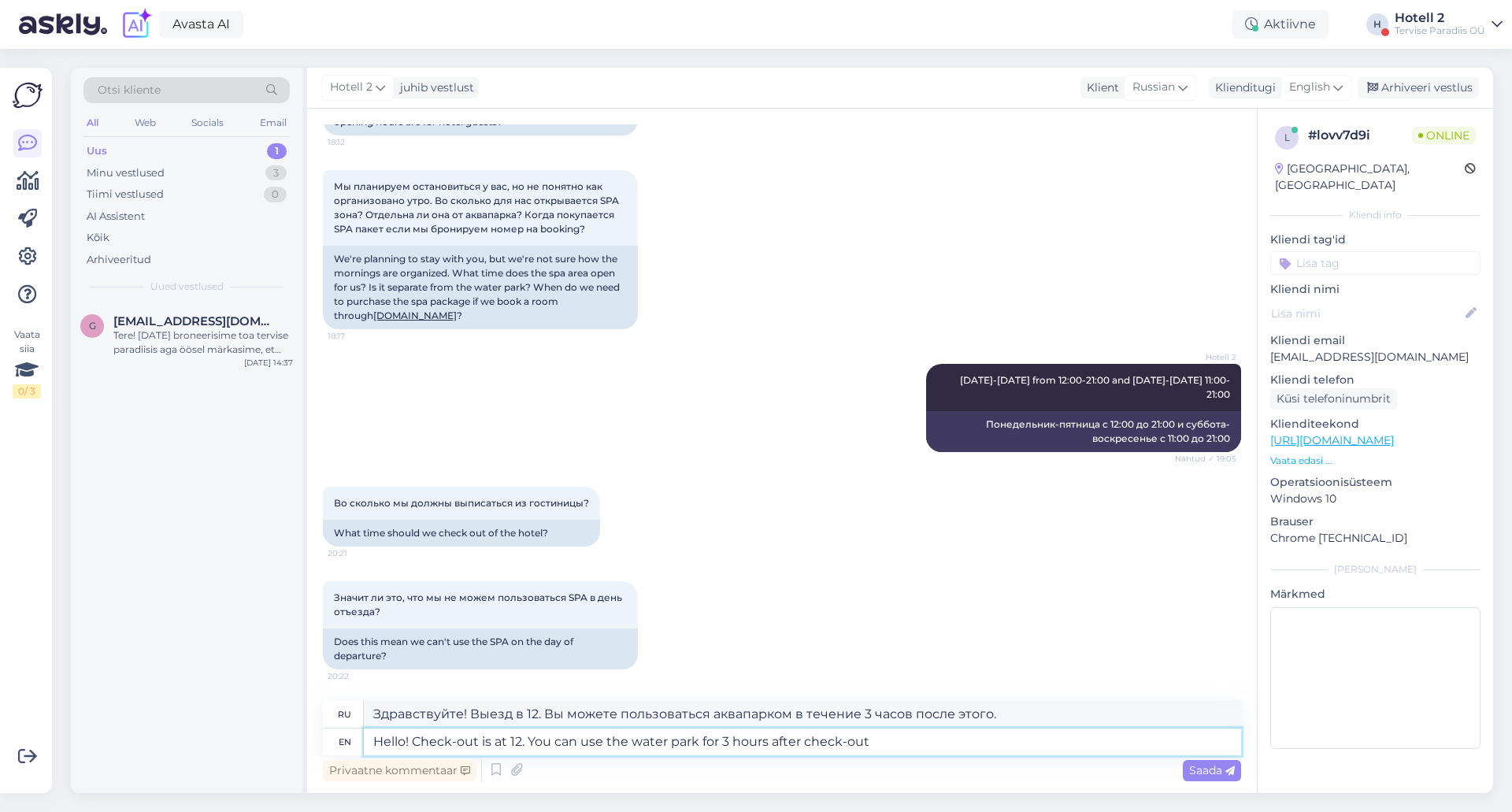
type textarea "Hello! Check-out is at 12. You can use the water park for 3 hours after check-o…"
type textarea "Здравствуйте! Выезд в 12:00. После выезда вы можете пользоваться аквапарком в т…"
type textarea "Hello! Check-out is at 12. You can use the water park for 3 hours after check-o…"
click at [1205, 775] on span "Saada" at bounding box center [1212, 770] width 46 height 14
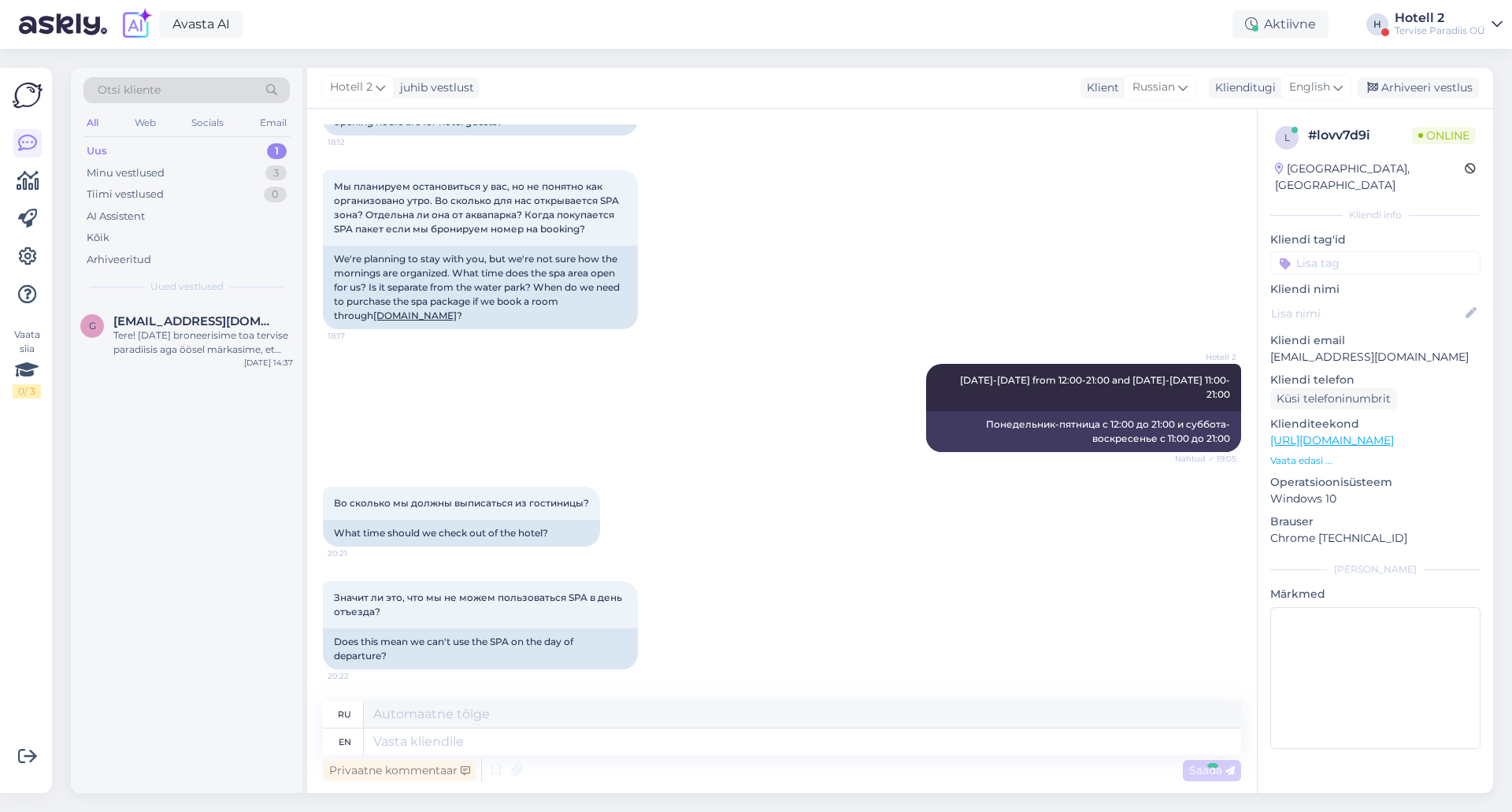
scroll to position [283, 0]
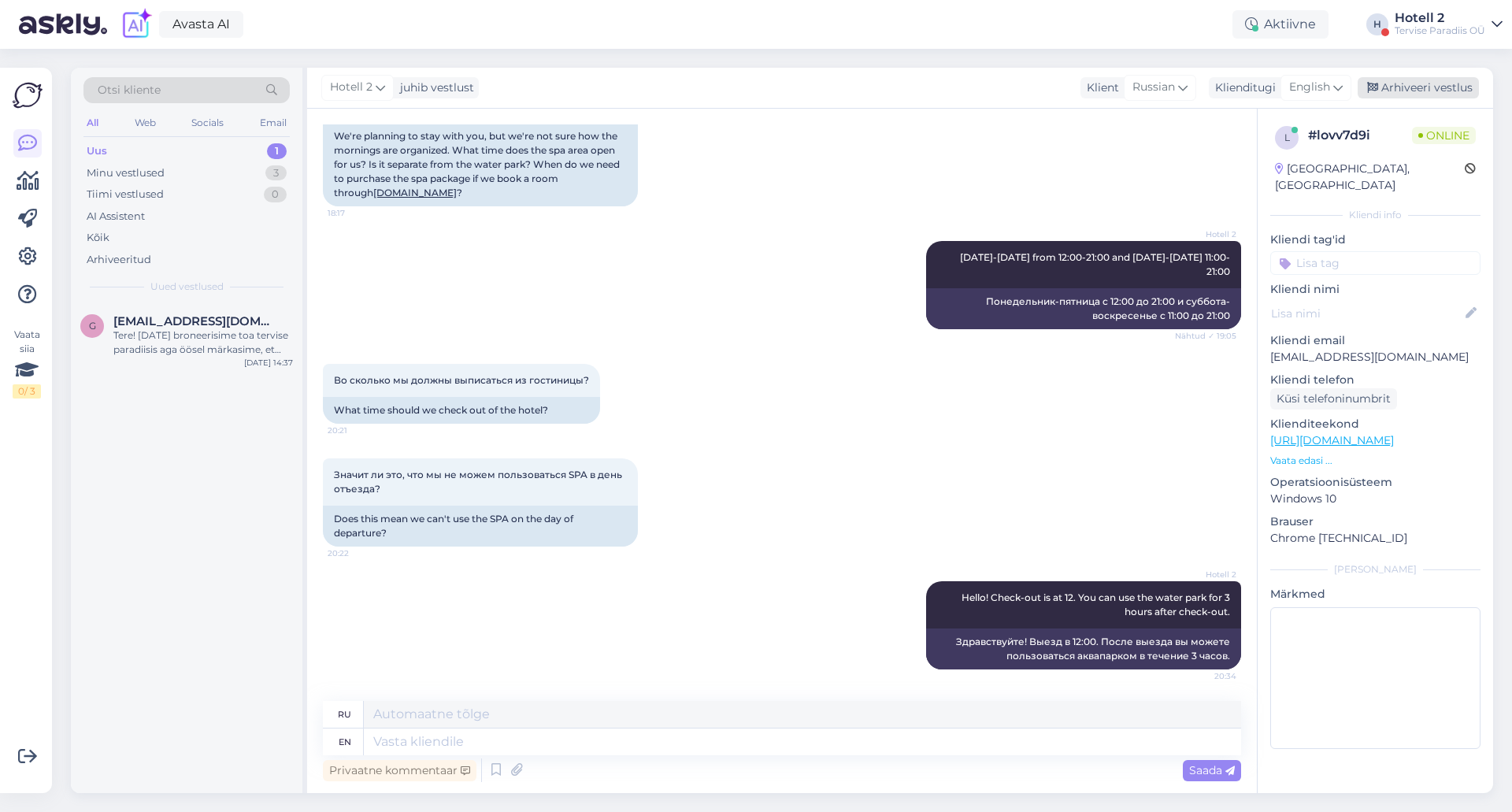
click at [1411, 87] on div "Arhiveeri vestlus" at bounding box center [1418, 88] width 121 height 21
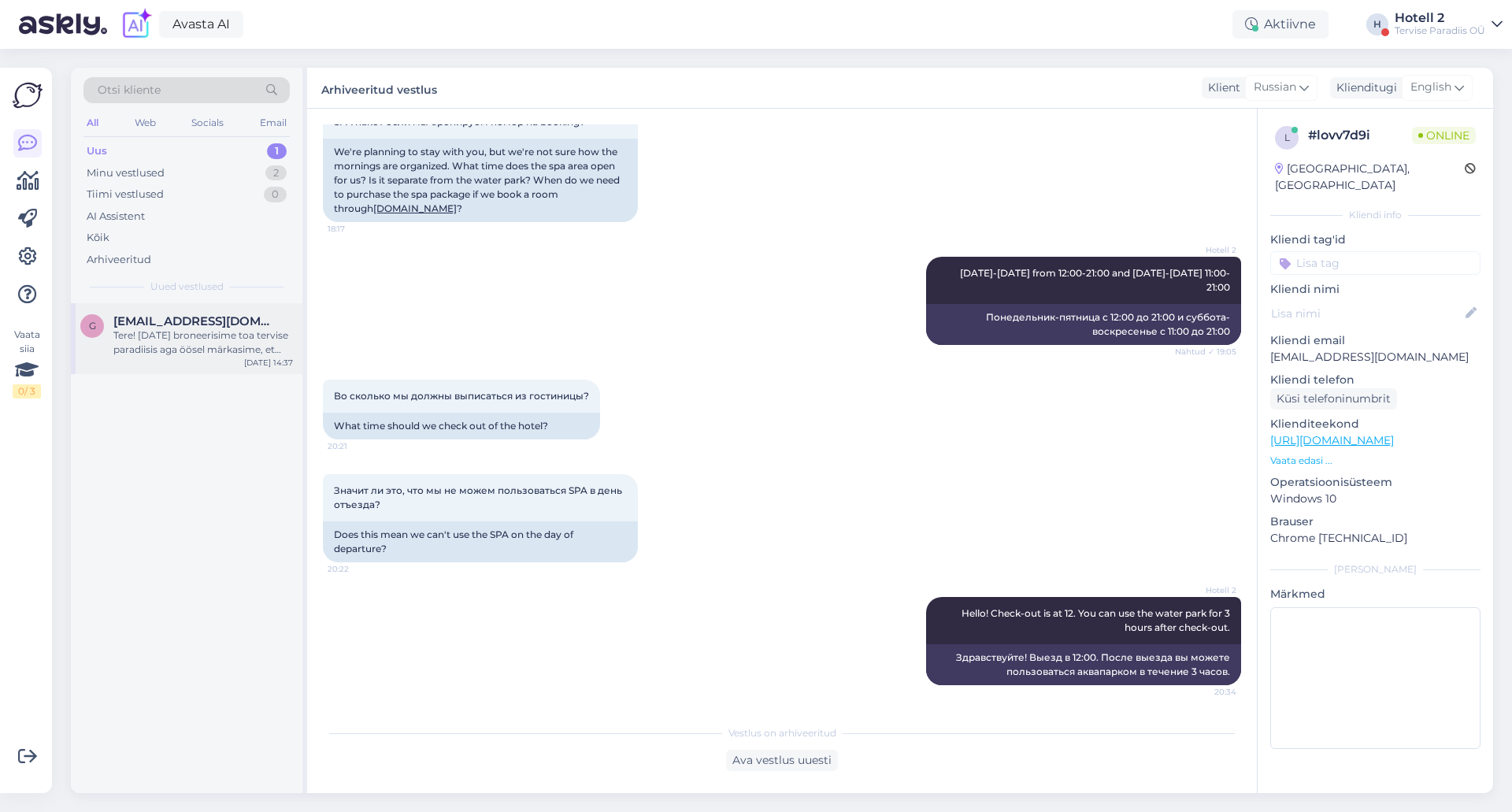
click at [234, 352] on div "Tere! [DATE] broneerisime toa tervise paradiisis aga öösel märkasime, et meie b…" at bounding box center [203, 343] width 180 height 29
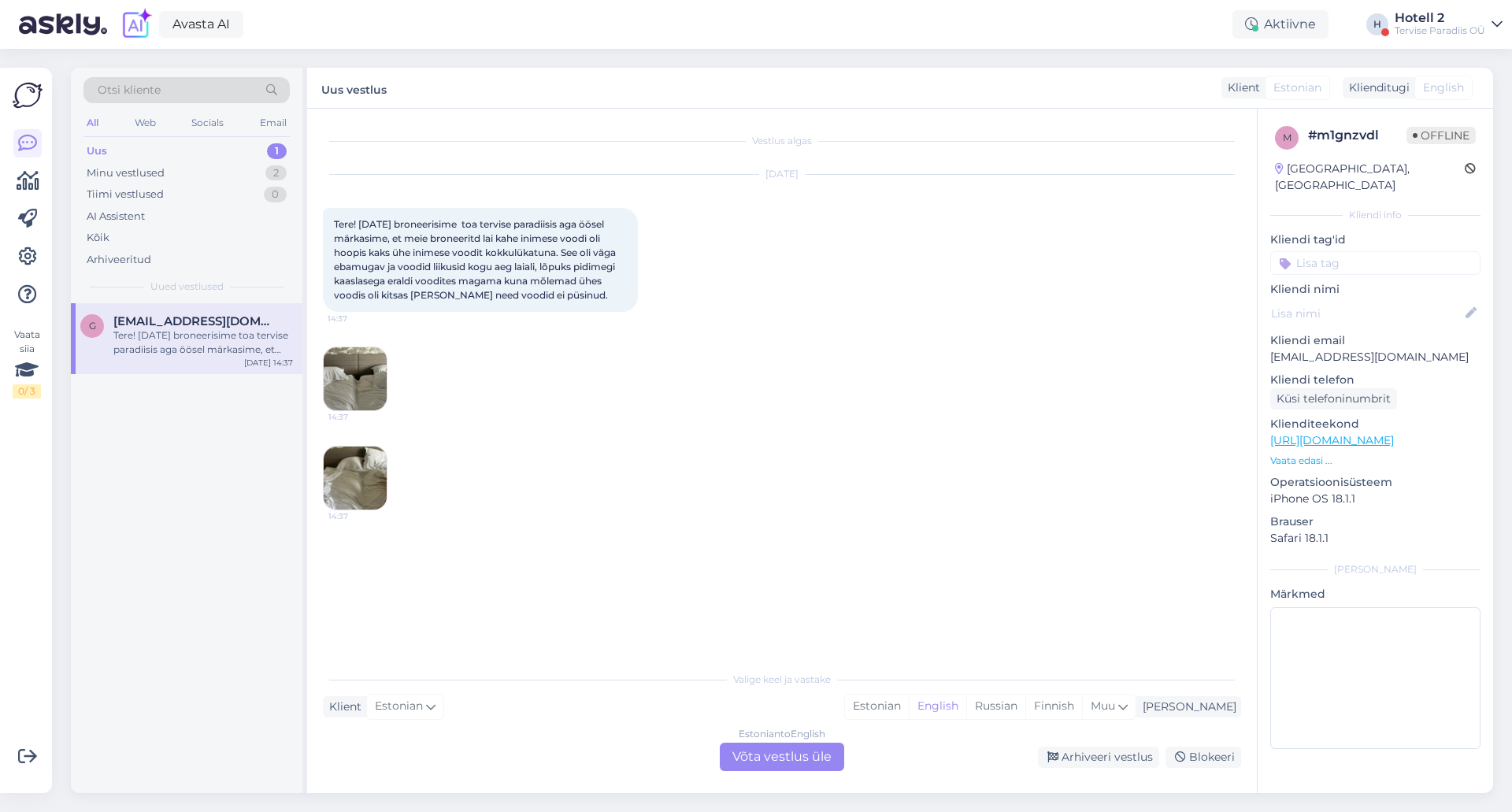
click at [363, 383] on img at bounding box center [355, 378] width 63 height 63
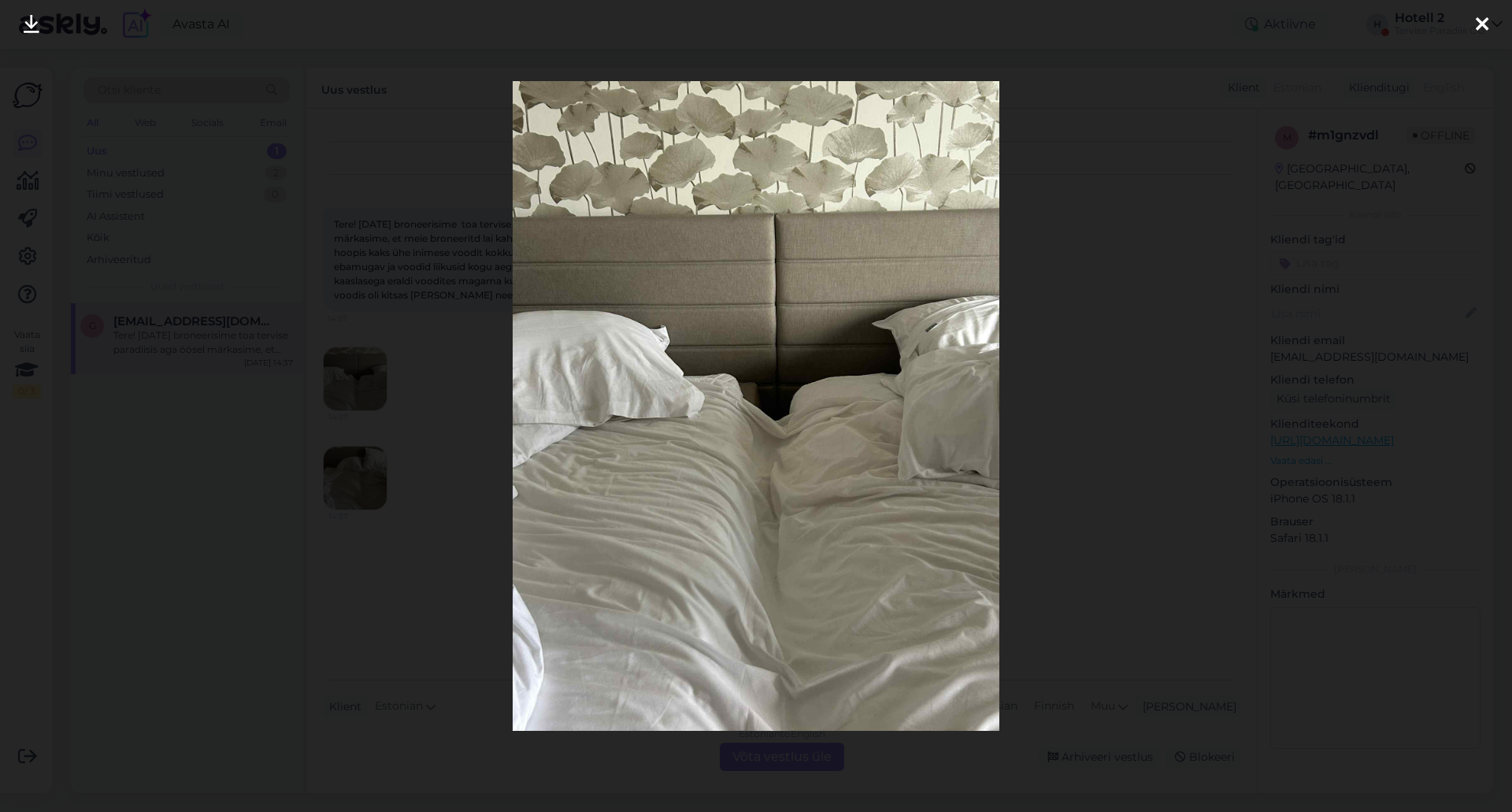
click at [1480, 15] on icon at bounding box center [1482, 25] width 12 height 21
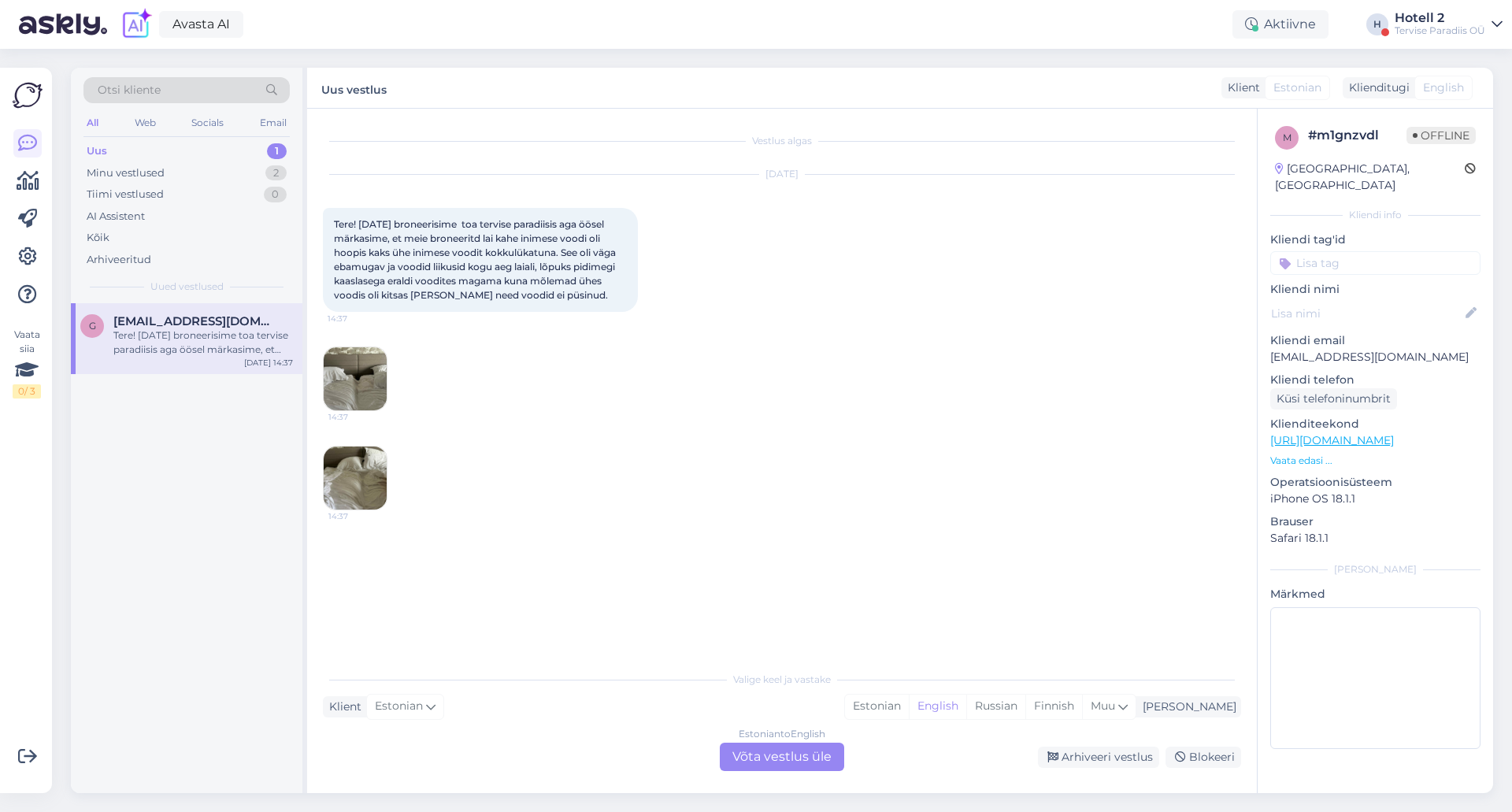
click at [363, 478] on img at bounding box center [355, 478] width 63 height 63
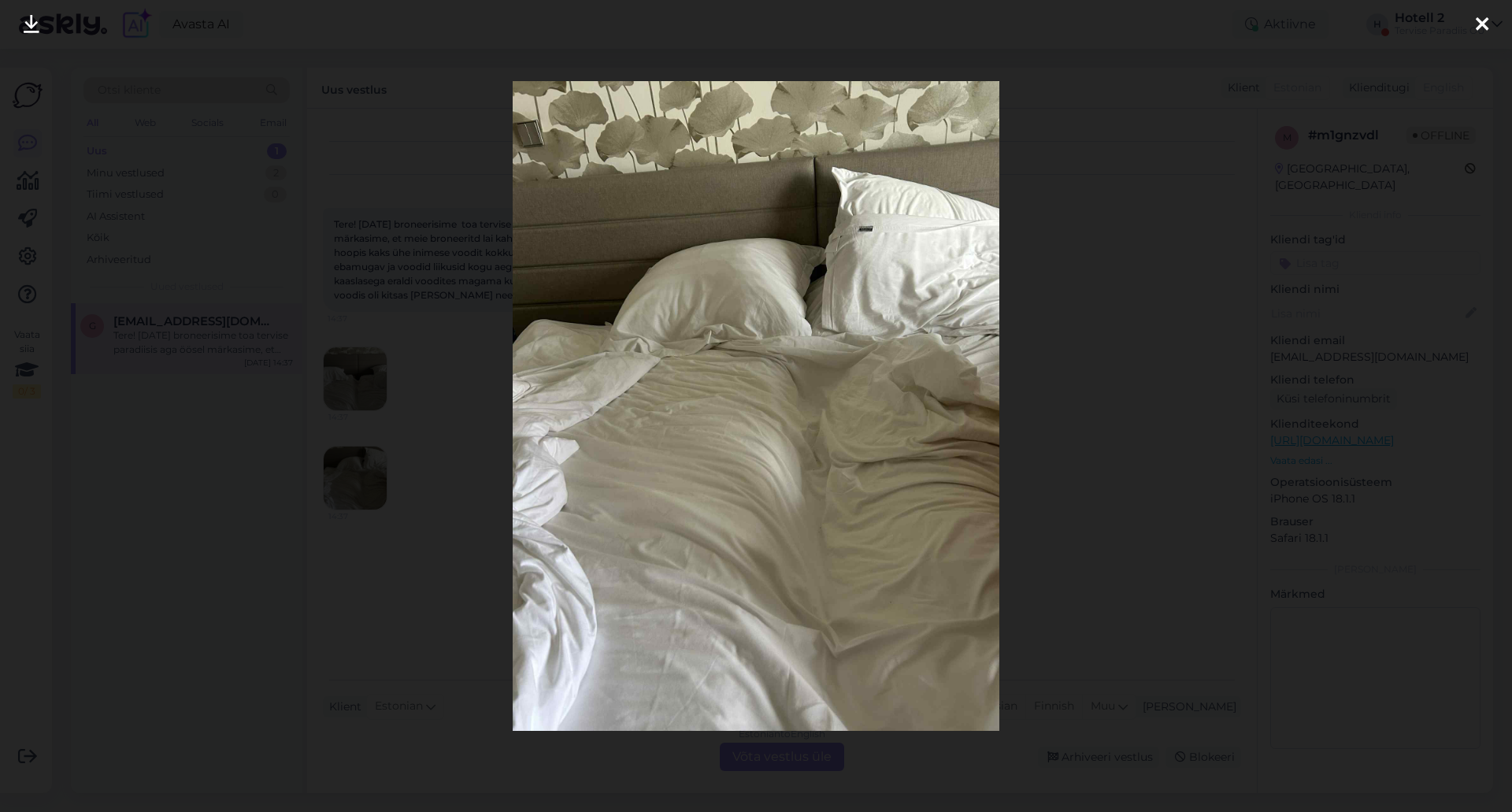
click at [1475, 28] on icon at bounding box center [1482, 25] width 12 height 21
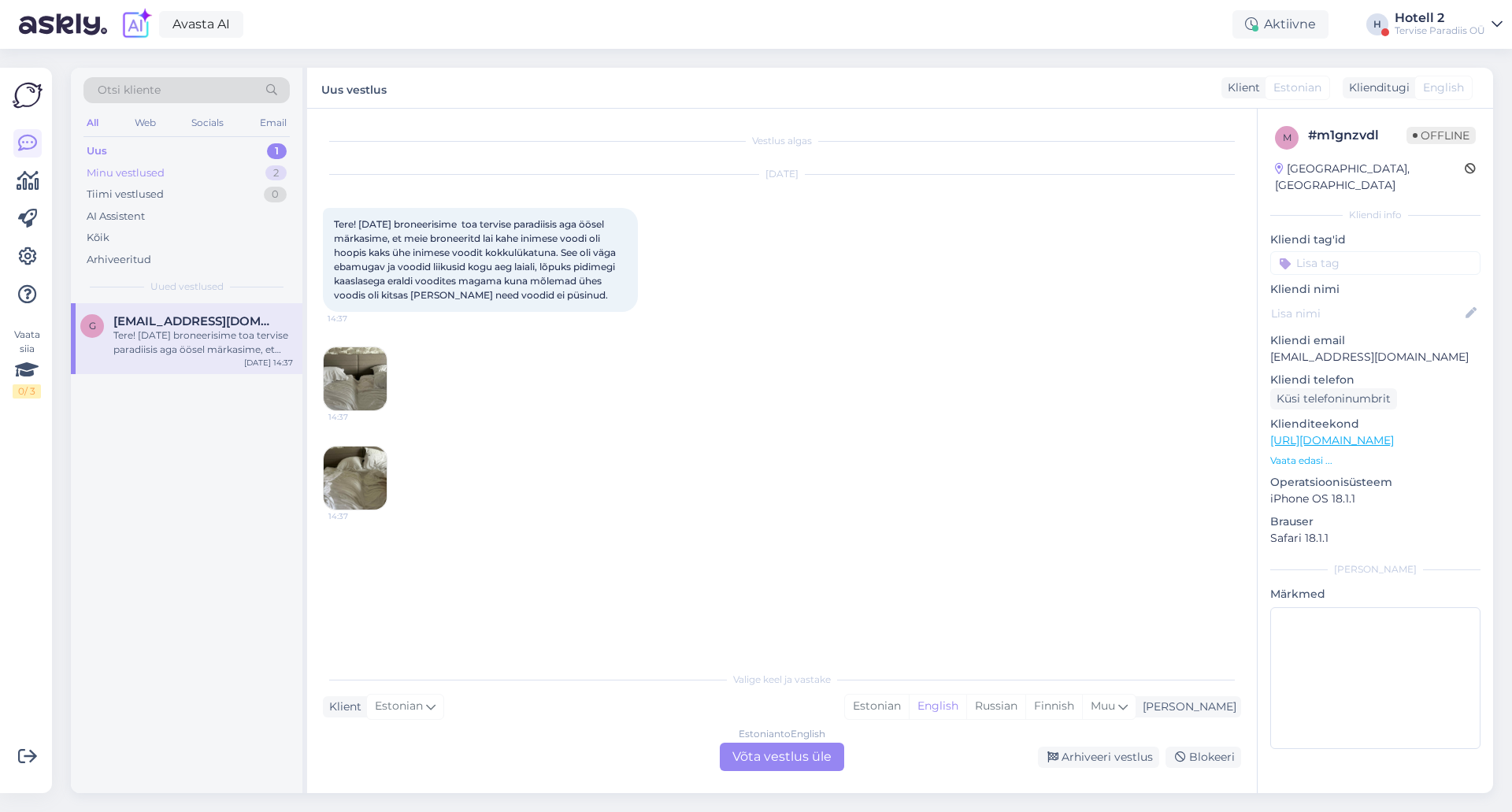
click at [215, 167] on div "Minu vestlused 2" at bounding box center [186, 173] width 206 height 22
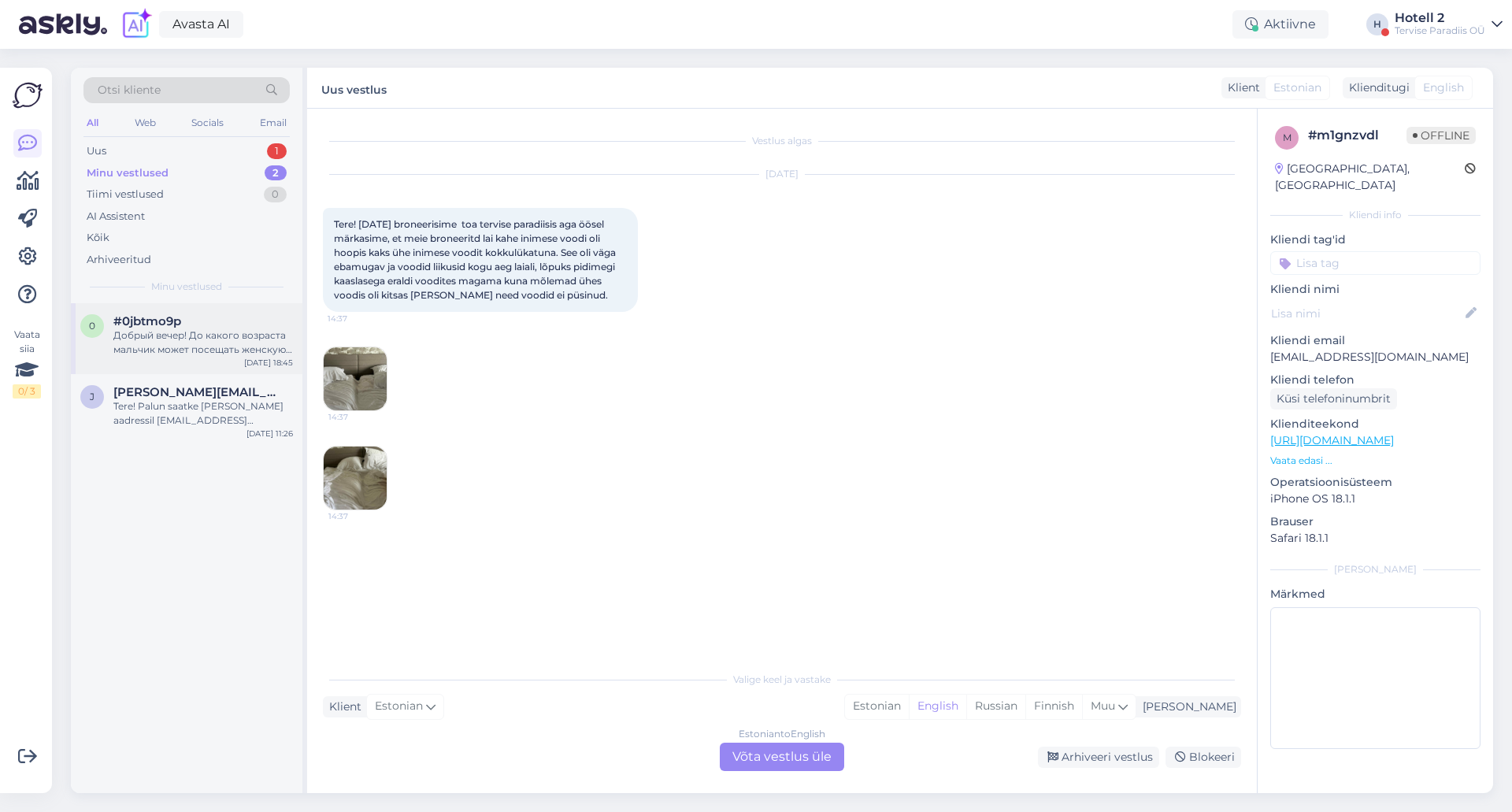
click at [252, 343] on div "Добрый вечер! До какого возраста мальчик может посещать женскую раздевалку? Есл…" at bounding box center [203, 343] width 180 height 29
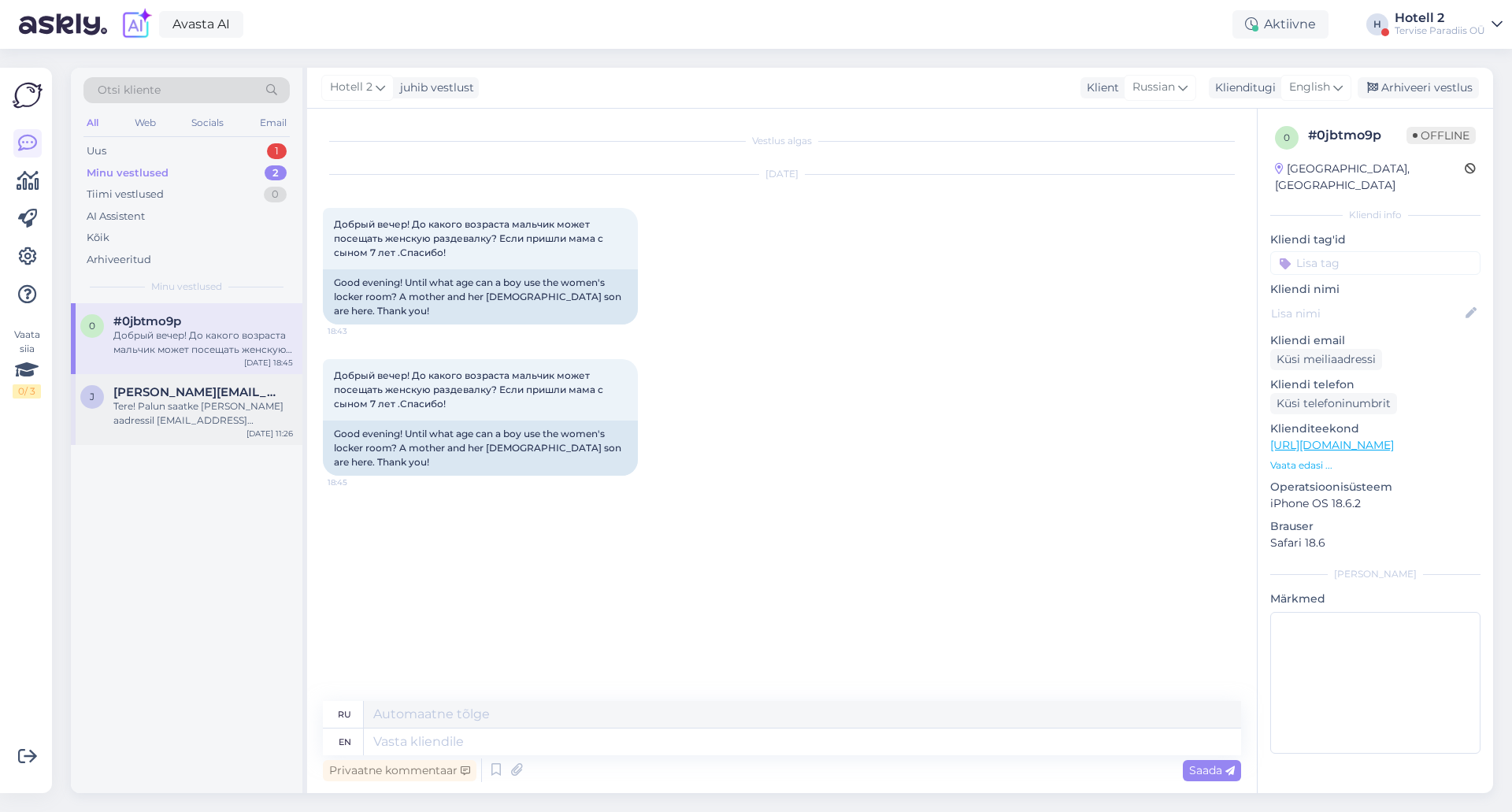
click at [135, 417] on div "Tere! Palun saatke meile meil aadressil hotell@spa.ee" at bounding box center [203, 413] width 180 height 29
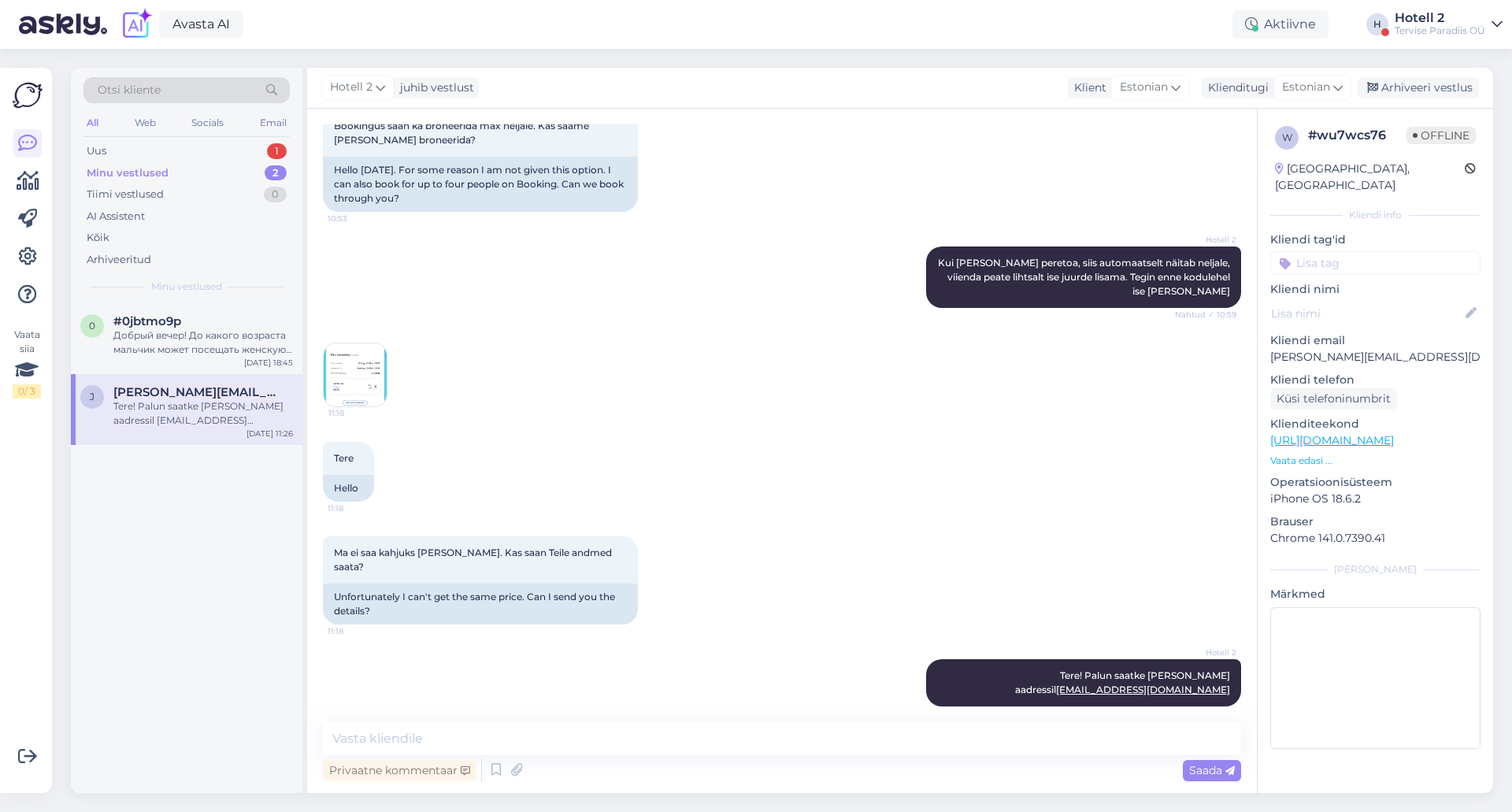
scroll to position [481, 0]
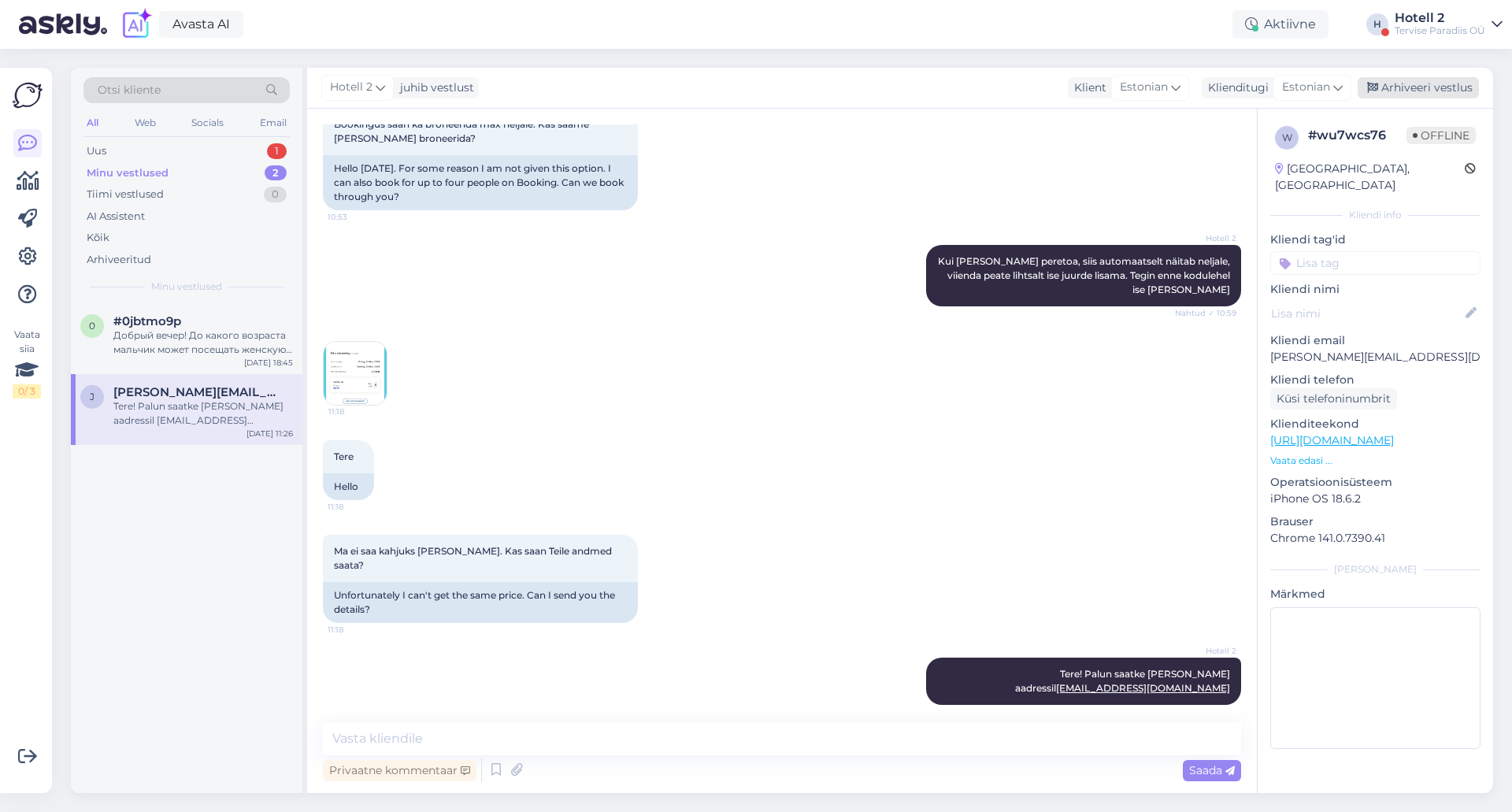
click at [1394, 90] on div "Arhiveeri vestlus" at bounding box center [1418, 88] width 121 height 21
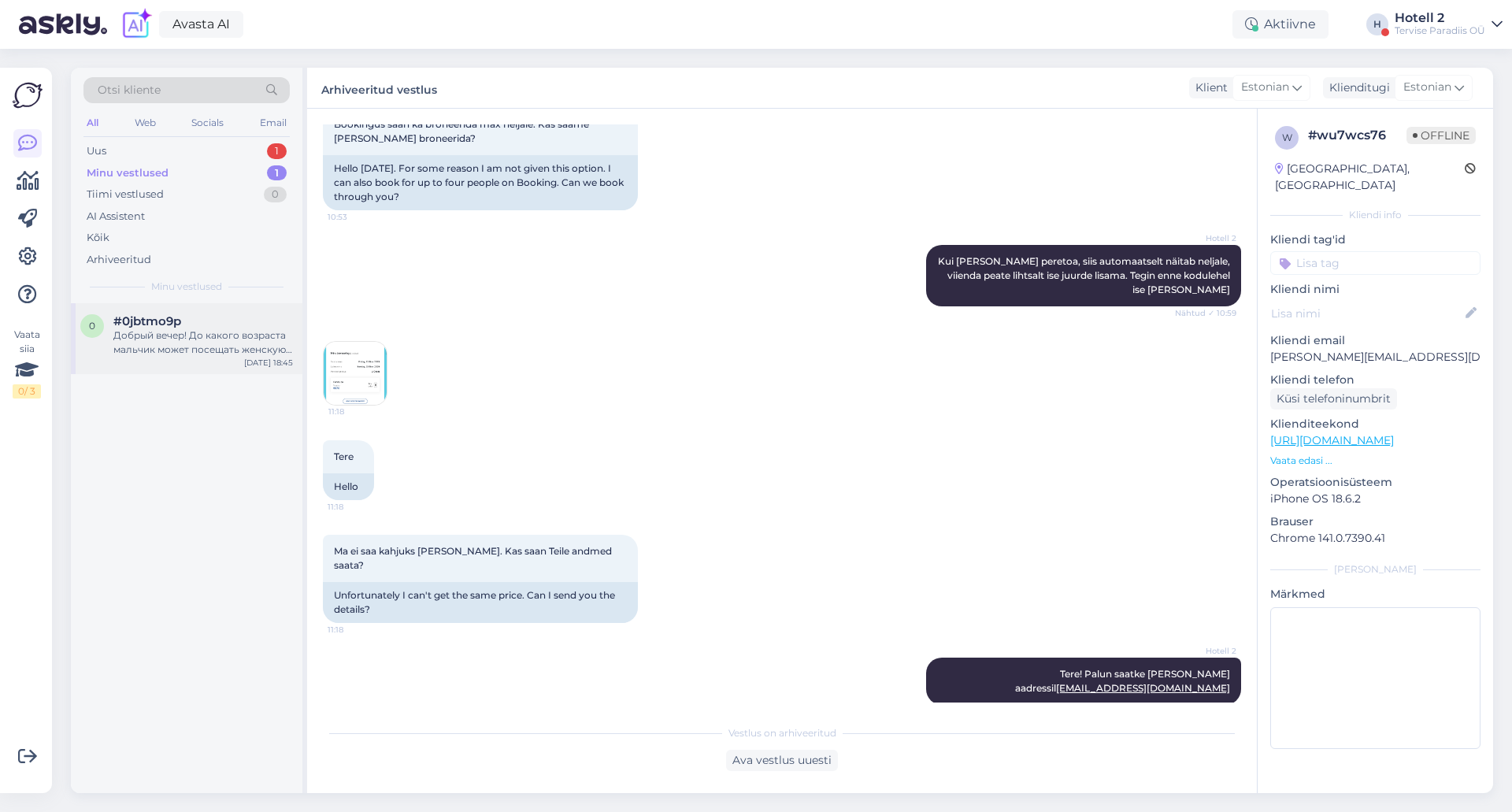
click at [198, 340] on div "Добрый вечер! До какого возраста мальчик может посещать женскую раздевалку? Есл…" at bounding box center [203, 343] width 180 height 29
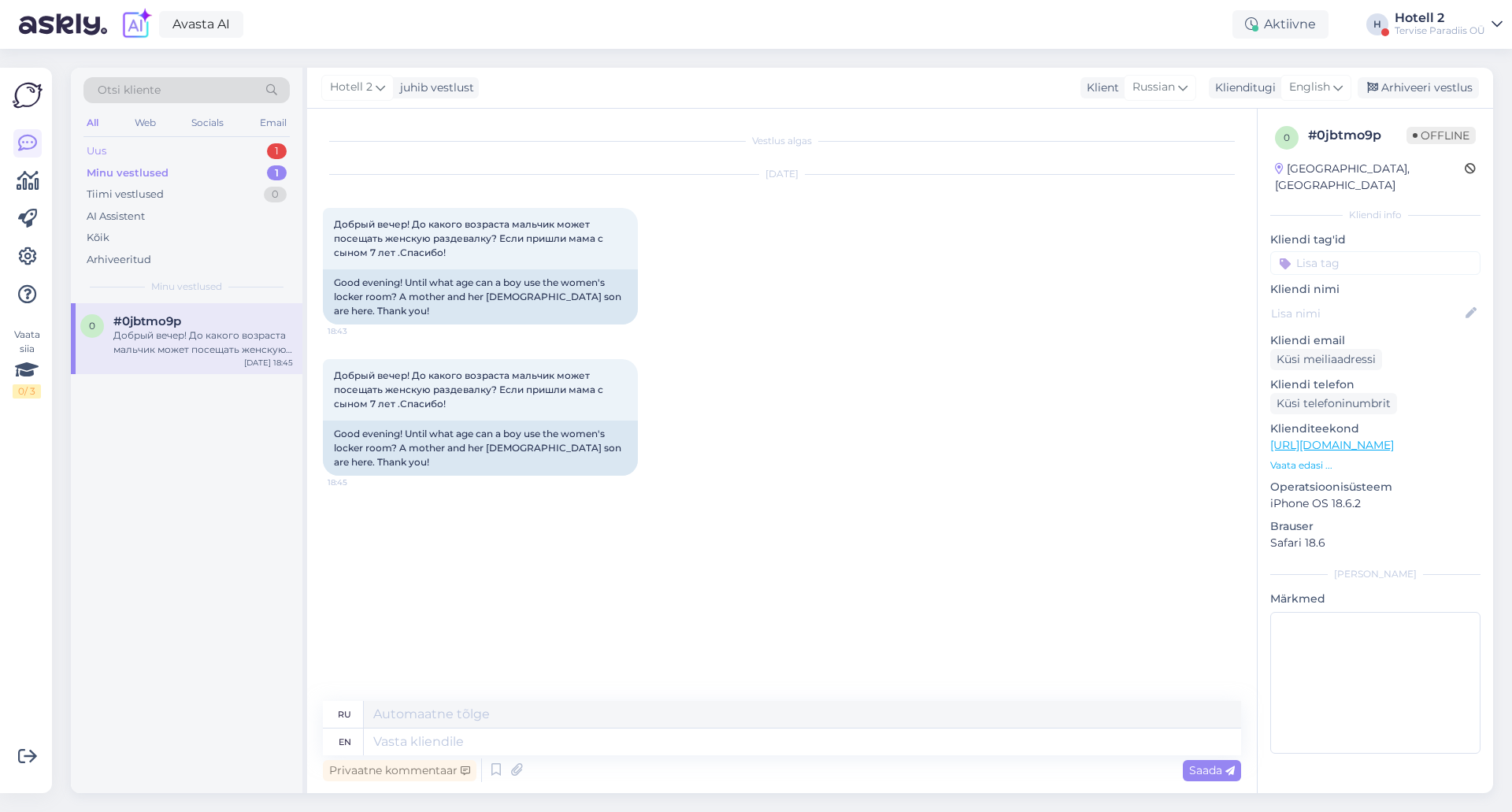
click at [137, 146] on div "Uus 1" at bounding box center [186, 150] width 206 height 22
click at [246, 368] on div "g gregorroop@gmail.com Tere! 10.10.2025 broneerisime toa tervise paradiisis aga…" at bounding box center [187, 339] width 231 height 71
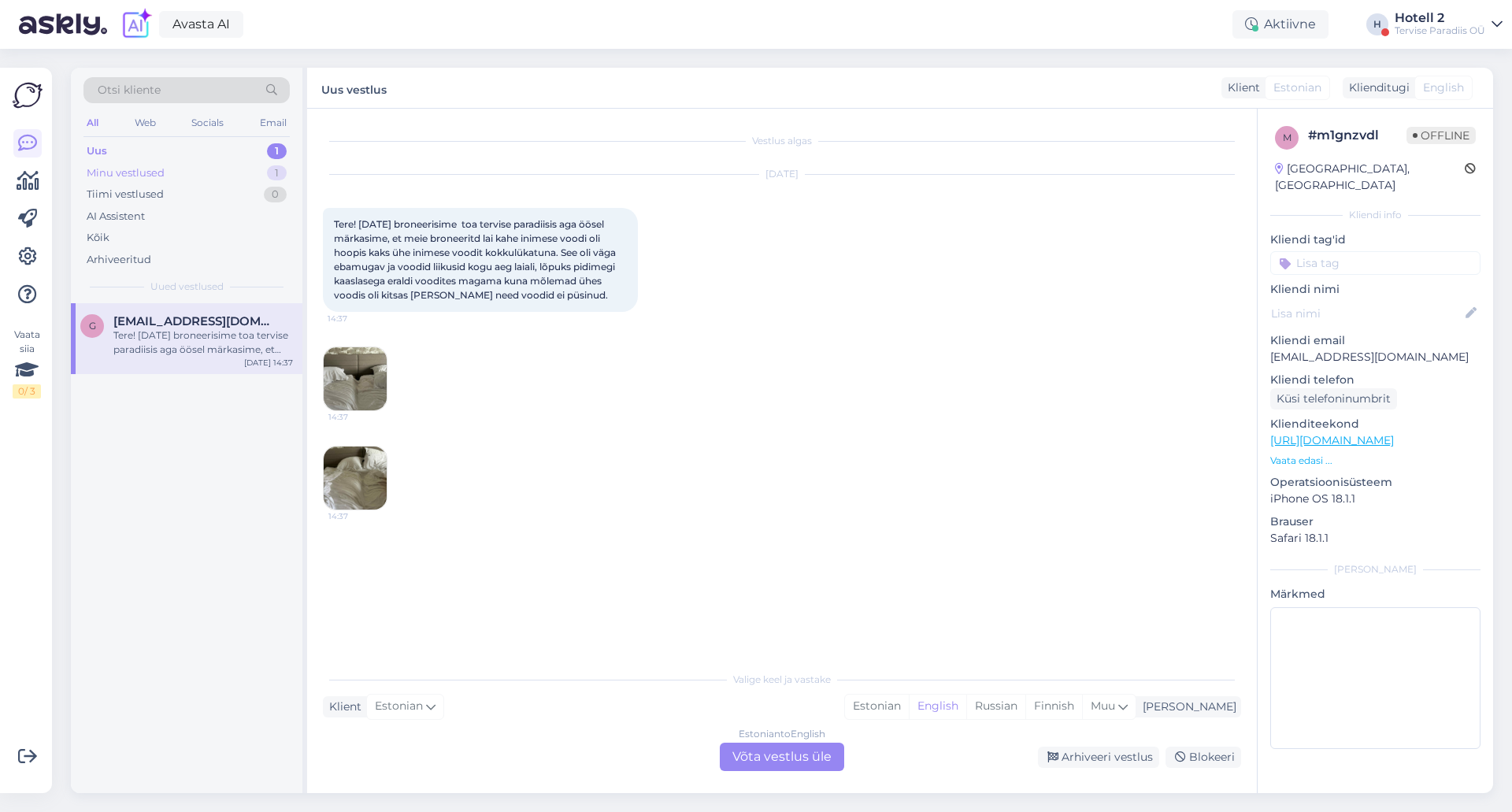
click at [234, 167] on div "Minu vestlused 1" at bounding box center [186, 173] width 206 height 22
click at [230, 310] on div "0 #0jbtmo9p Добрый вечер! До какого возраста мальчик может посещать женскую раз…" at bounding box center [187, 339] width 231 height 71
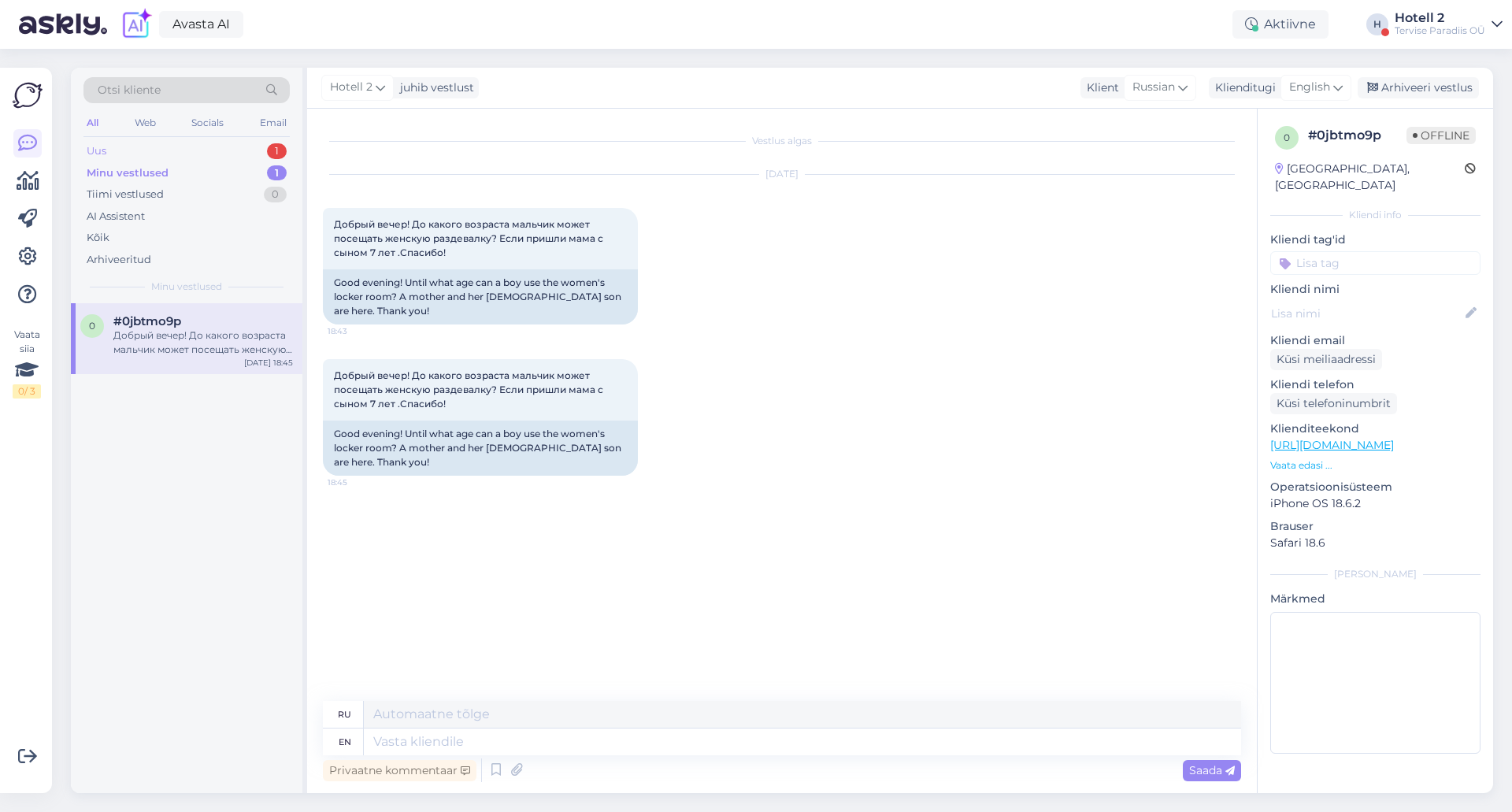
click at [242, 147] on div "Uus 1" at bounding box center [186, 150] width 206 height 22
click at [241, 343] on div "Tere! [DATE] broneerisime toa tervise paradiisis aga öösel märkasime, et meie b…" at bounding box center [203, 343] width 180 height 29
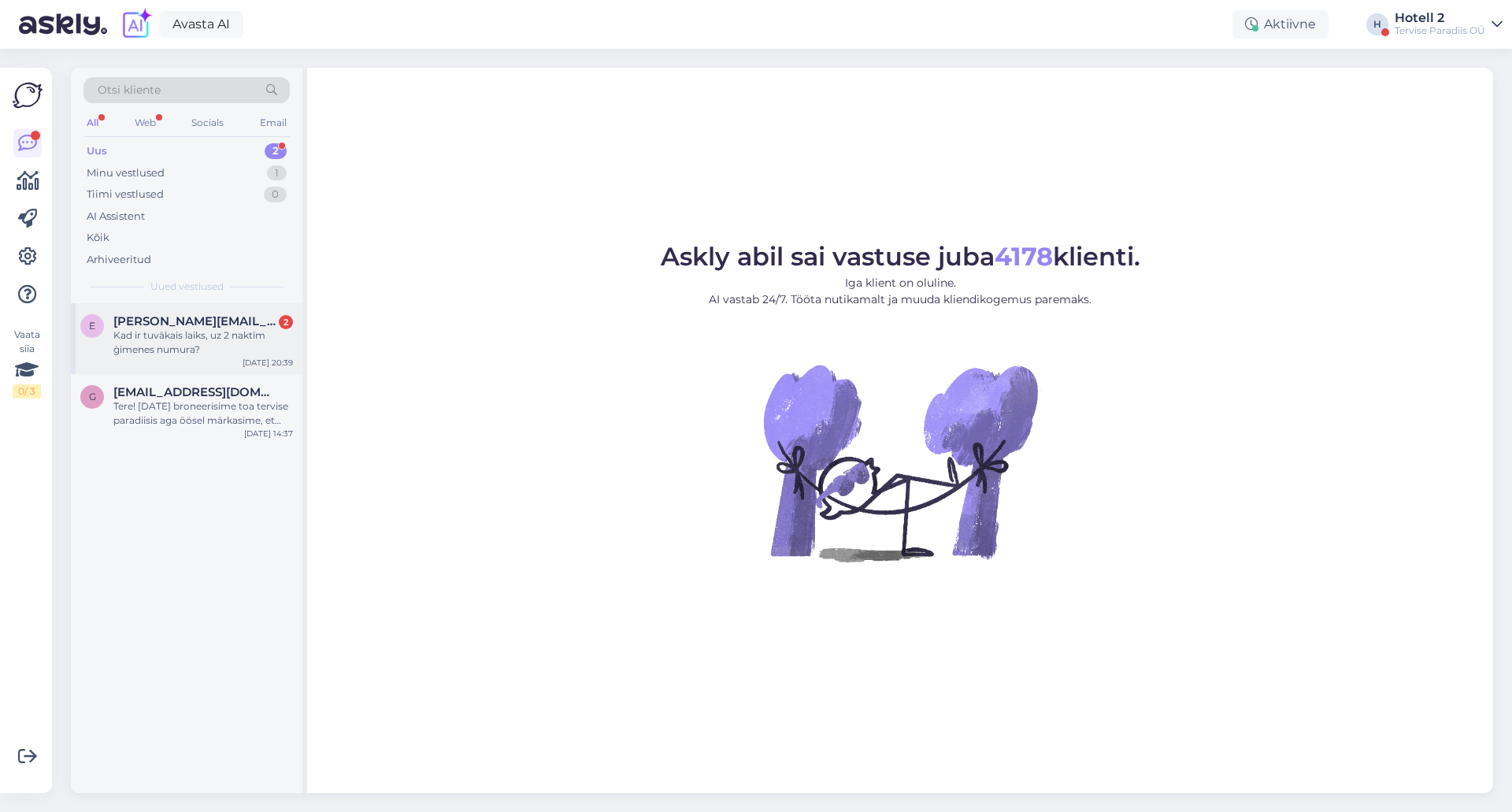
click at [279, 336] on div "Kad ir tuvākais laiks, uz 2 naktīm ģimenes numura?" at bounding box center [203, 343] width 180 height 29
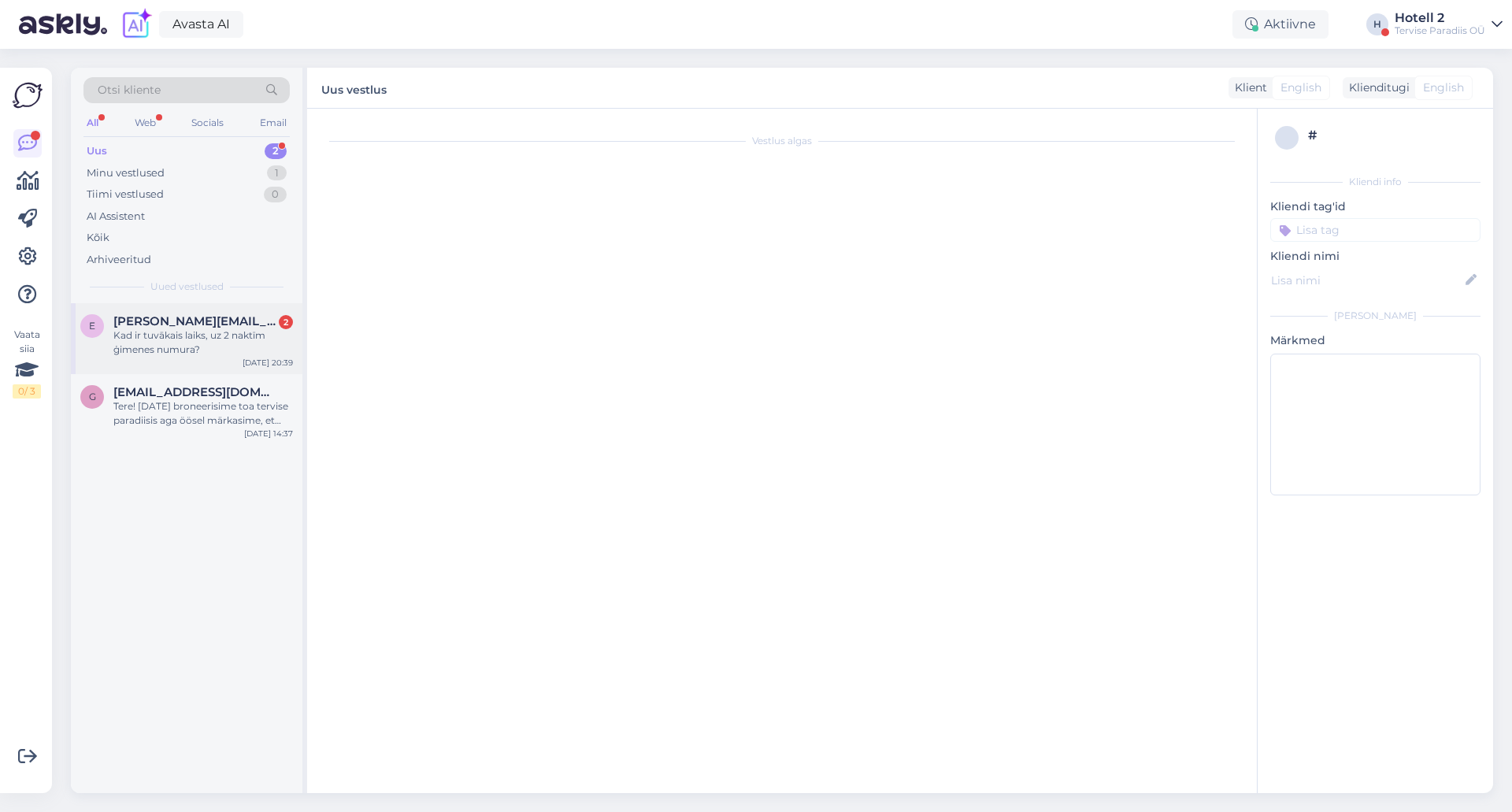
scroll to position [99, 0]
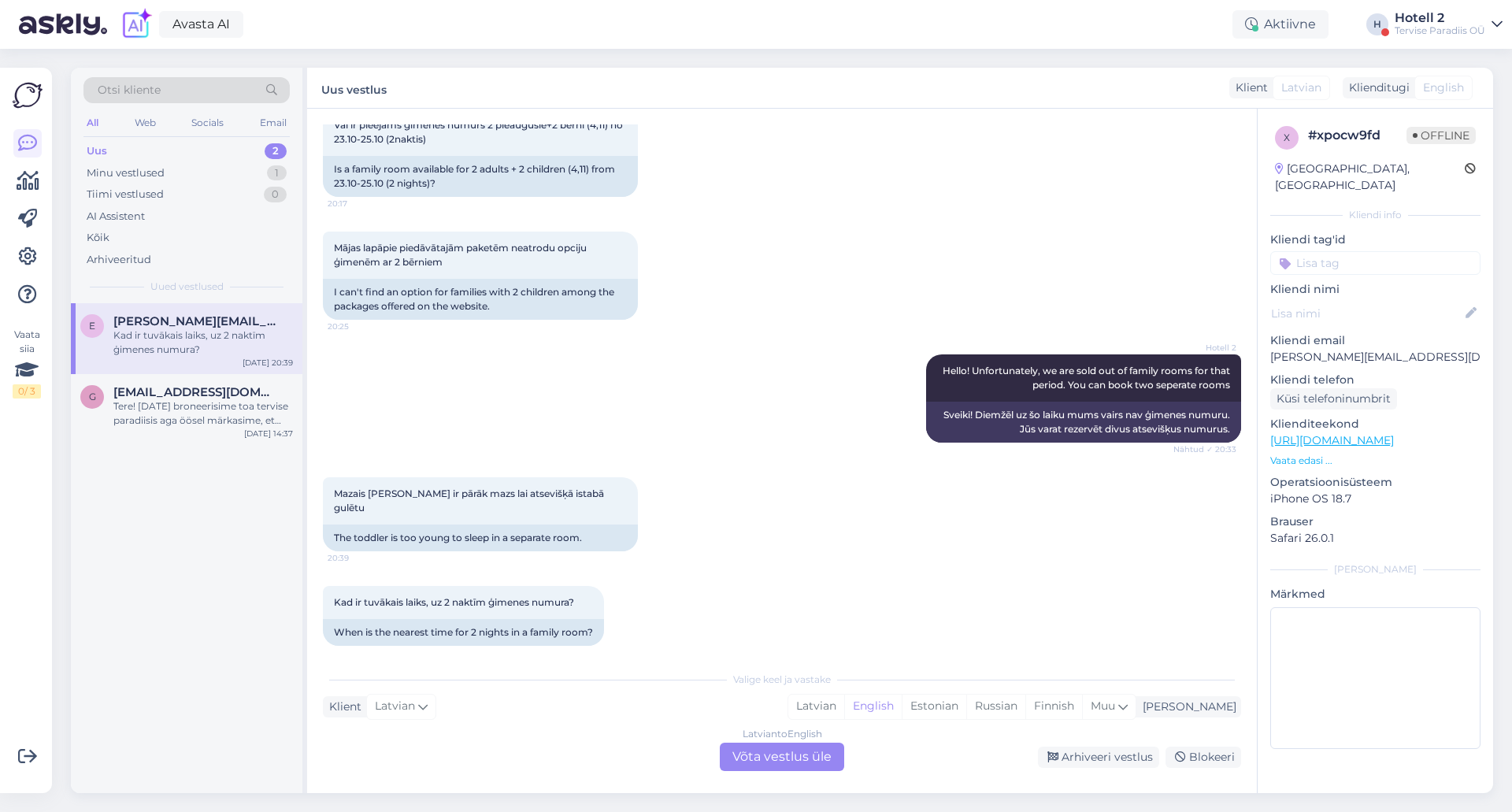
click at [767, 758] on div "Latvian to English Võta vestlus üle" at bounding box center [782, 756] width 124 height 29
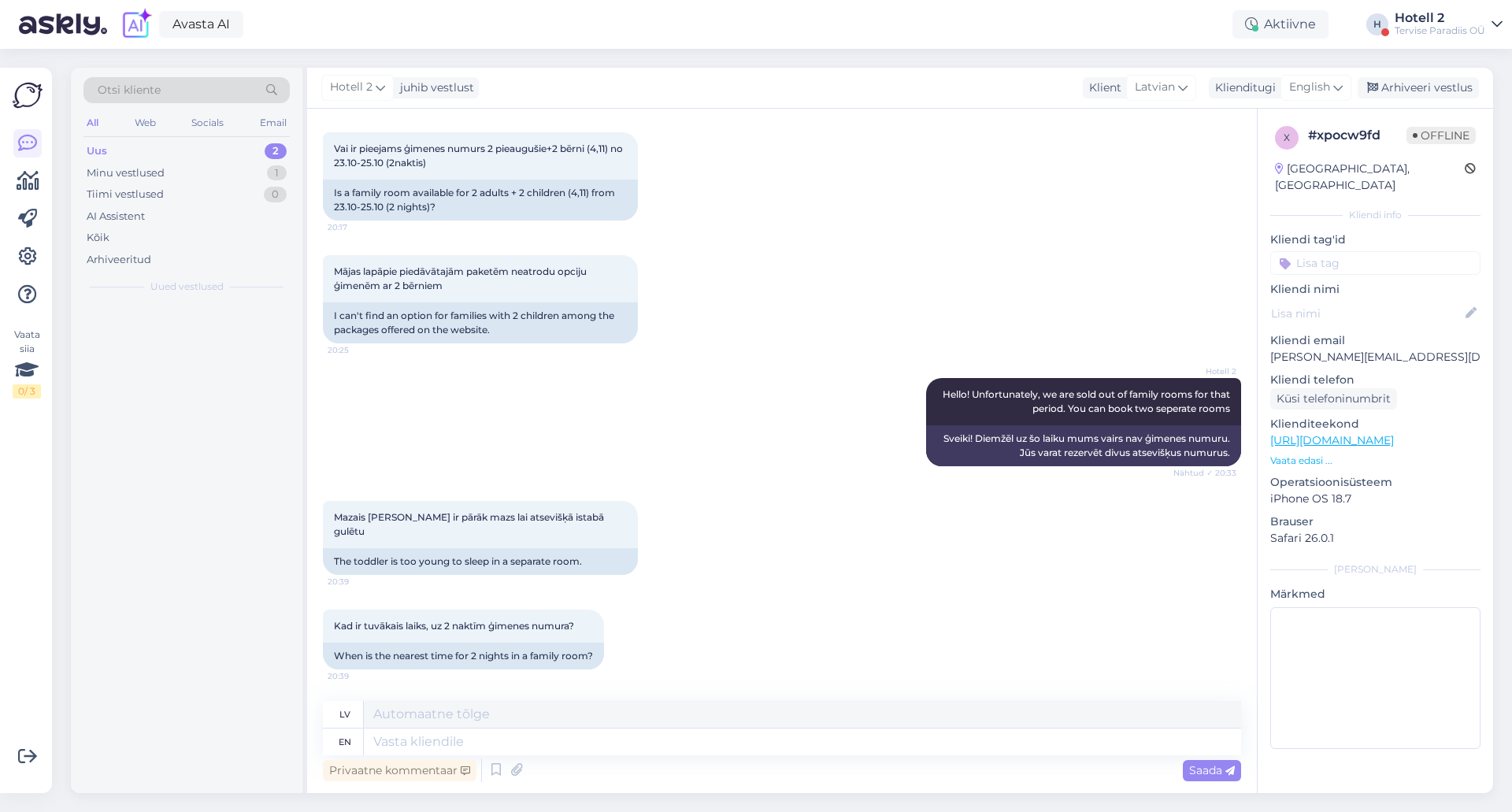
scroll to position [62, 0]
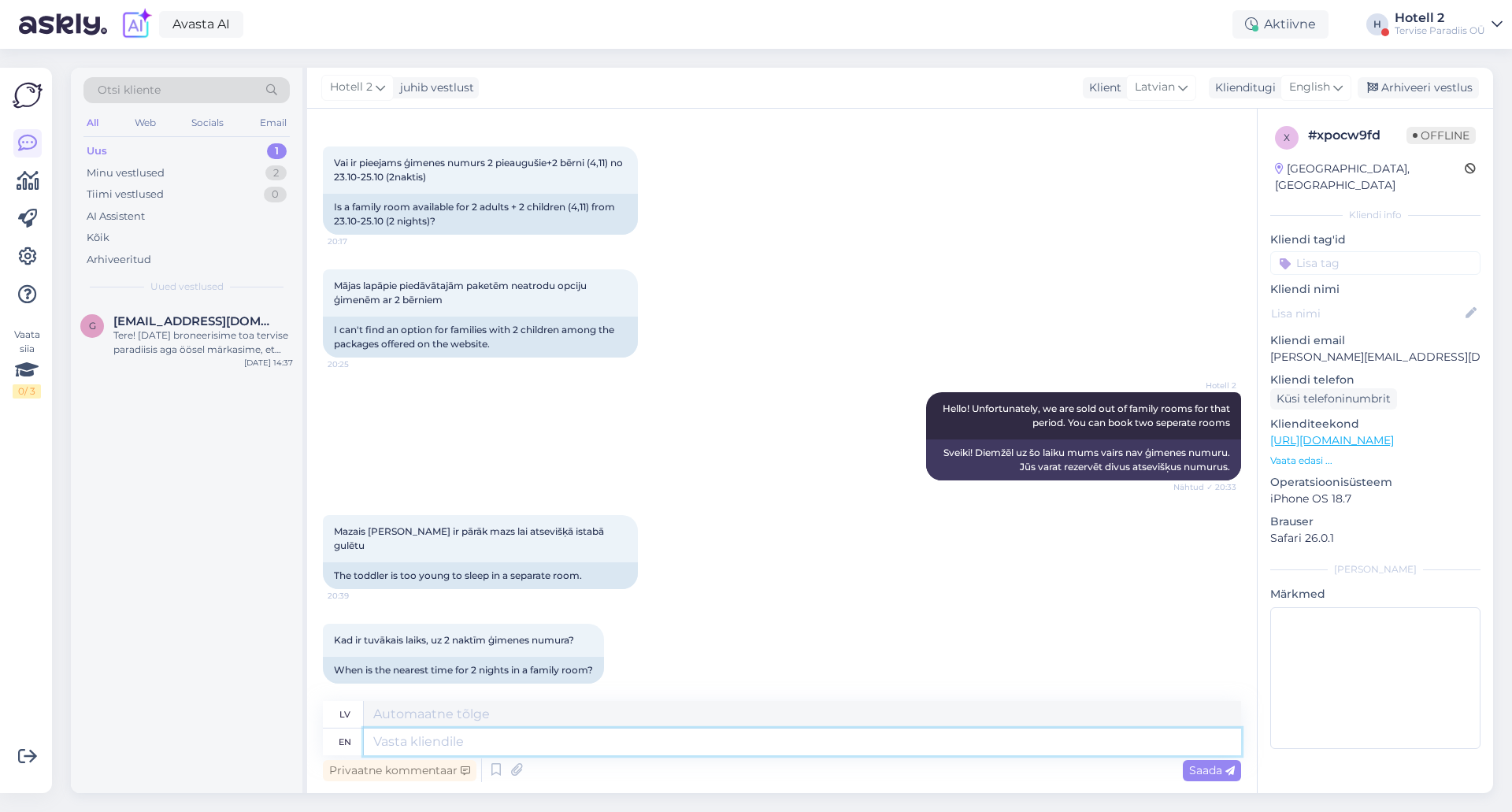
click at [746, 749] on textarea at bounding box center [802, 742] width 877 height 27
type textarea "15-10-16.10"
type textarea "15-10-16.10 and th"
type textarea "15-10-16.10 un"
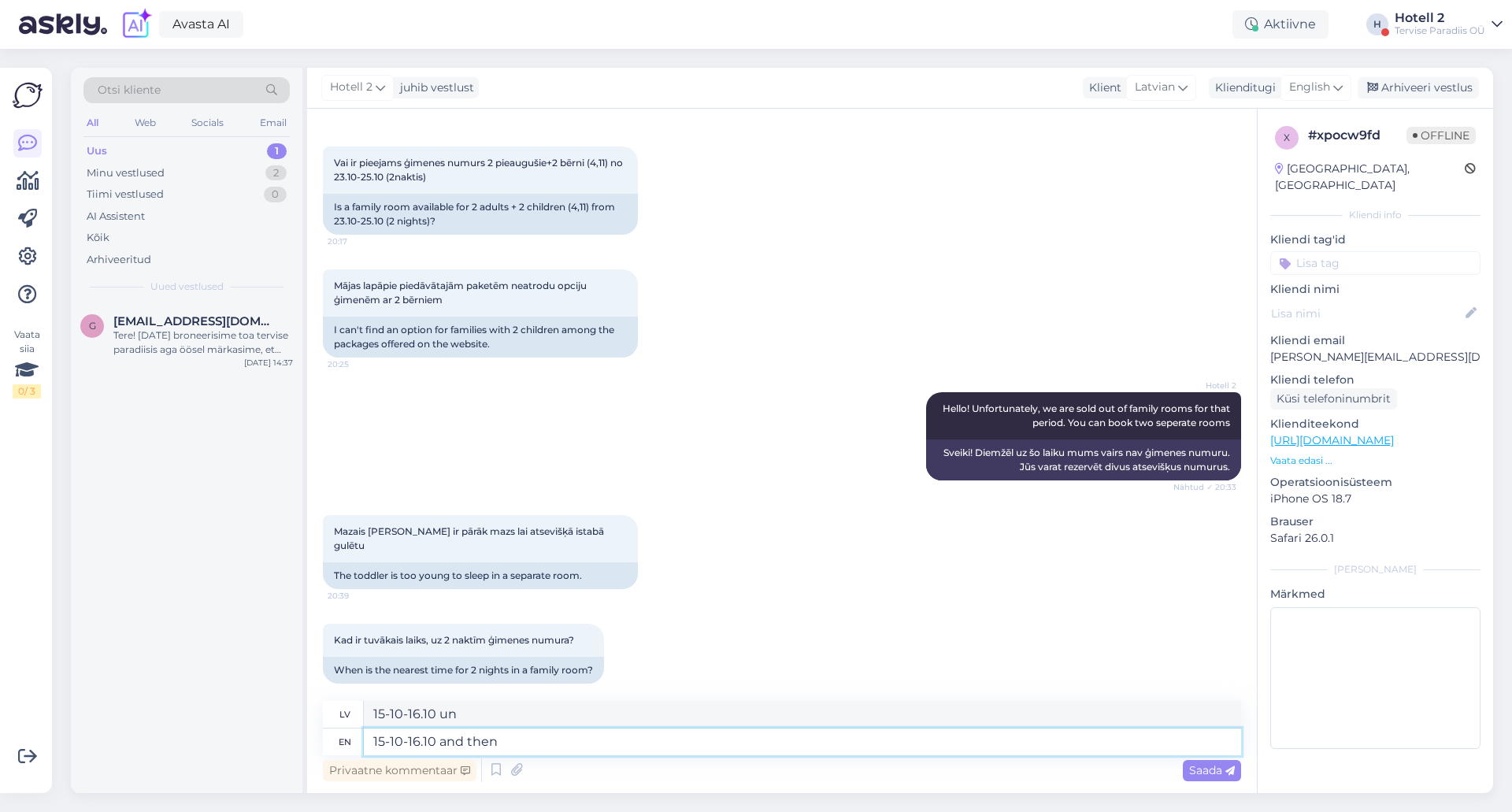
type textarea "15-10-16.10 and then"
type textarea "15-10-16.10 . un tad"
type textarea "15-10-16.10 and then starting f"
type textarea "15-10-16.10 un tad sākot"
type textarea "15-10-16.10 and then starting from"
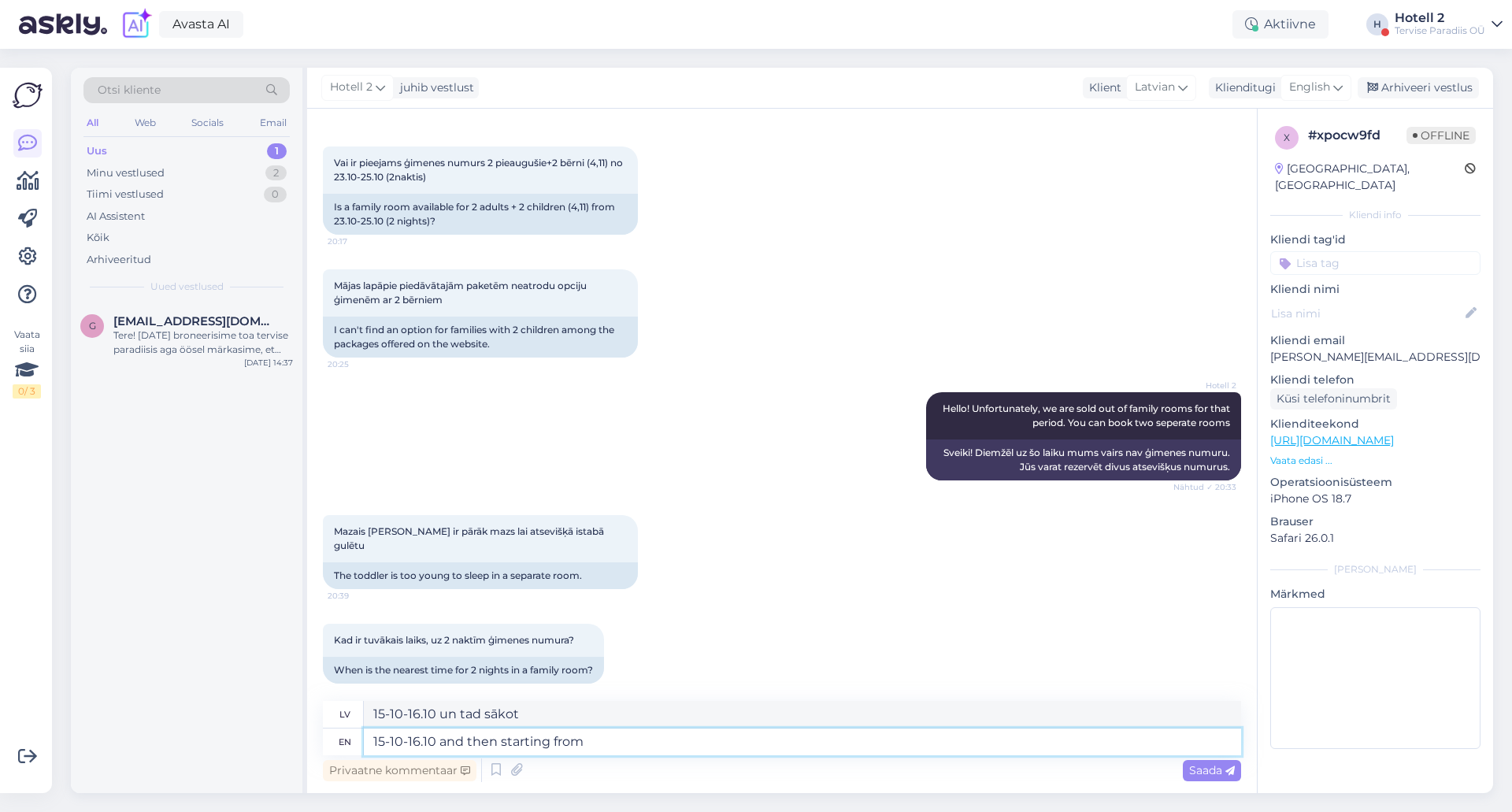
type textarea "15-10-16.10 un pēc tam, sākot no plkst."
type textarea "15-10-16.10 and then starting from 26.10"
type textarea "15-10-16.10 un pēc tam sākot no 26.10"
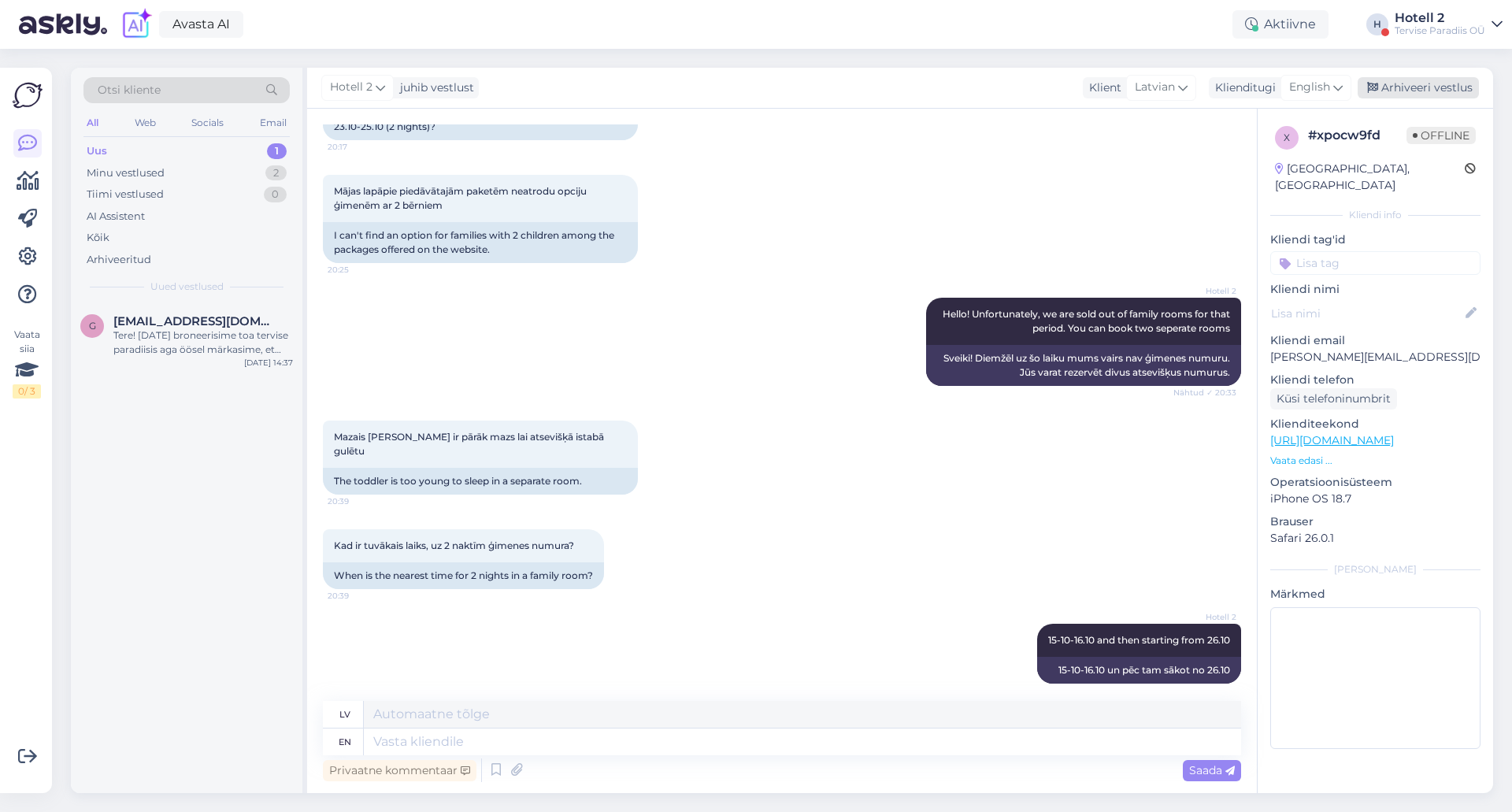
click at [1416, 83] on div "Arhiveeri vestlus" at bounding box center [1418, 88] width 121 height 21
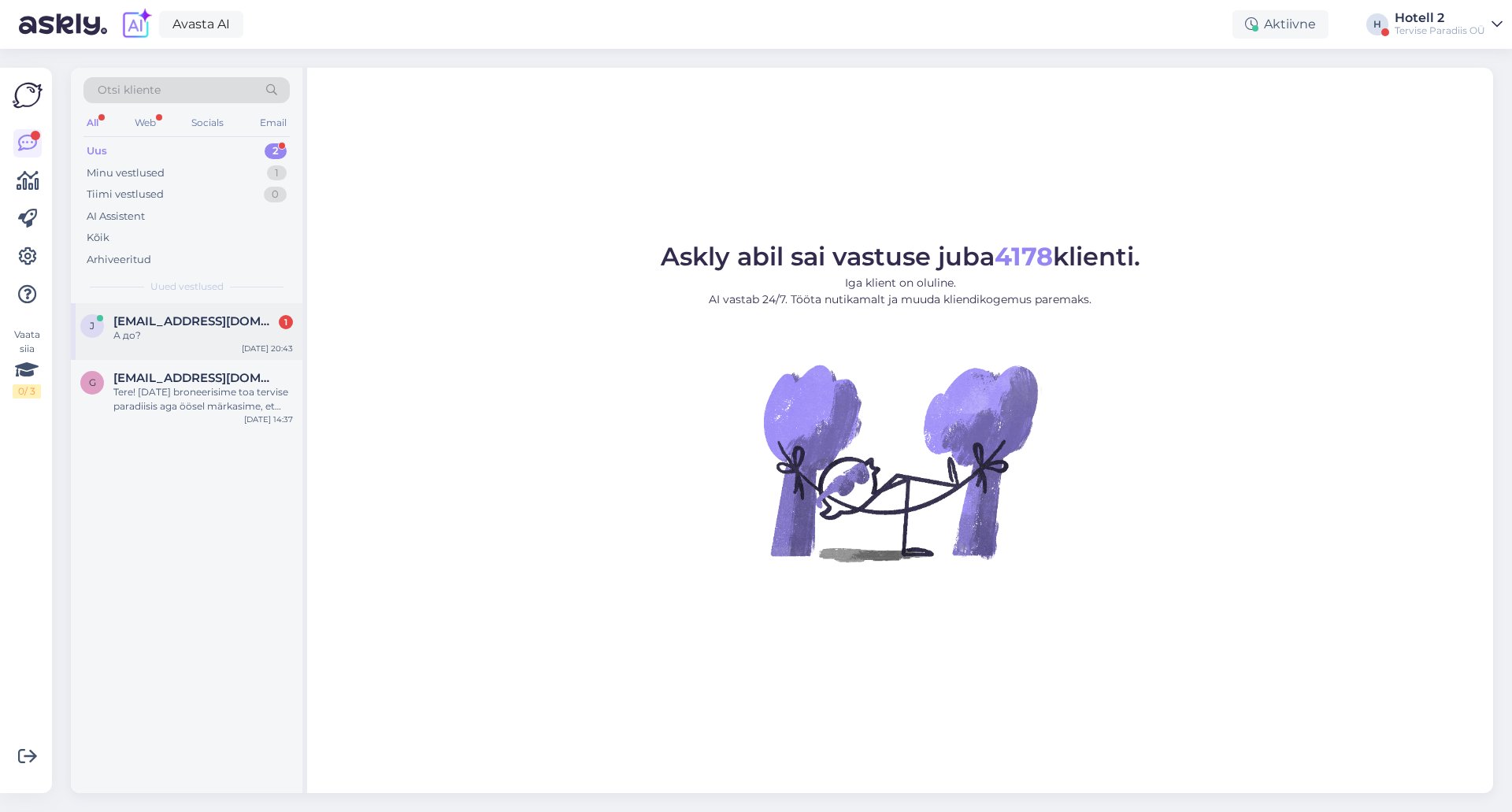
click at [200, 317] on span "[EMAIL_ADDRESS][DOMAIN_NAME]" at bounding box center [195, 321] width 163 height 14
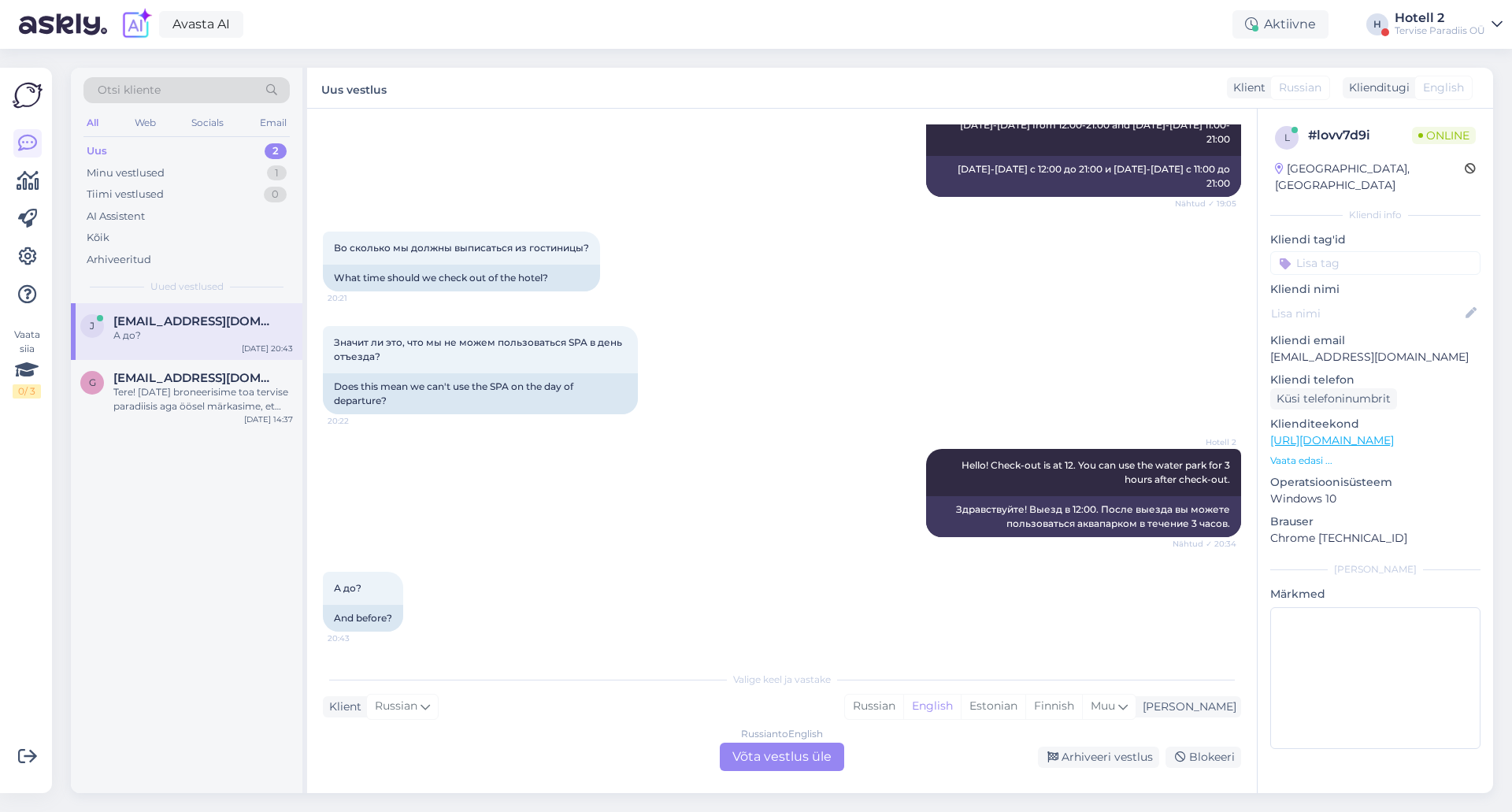
click at [769, 754] on div "Russian to English Võta vestlus üle" at bounding box center [782, 756] width 124 height 29
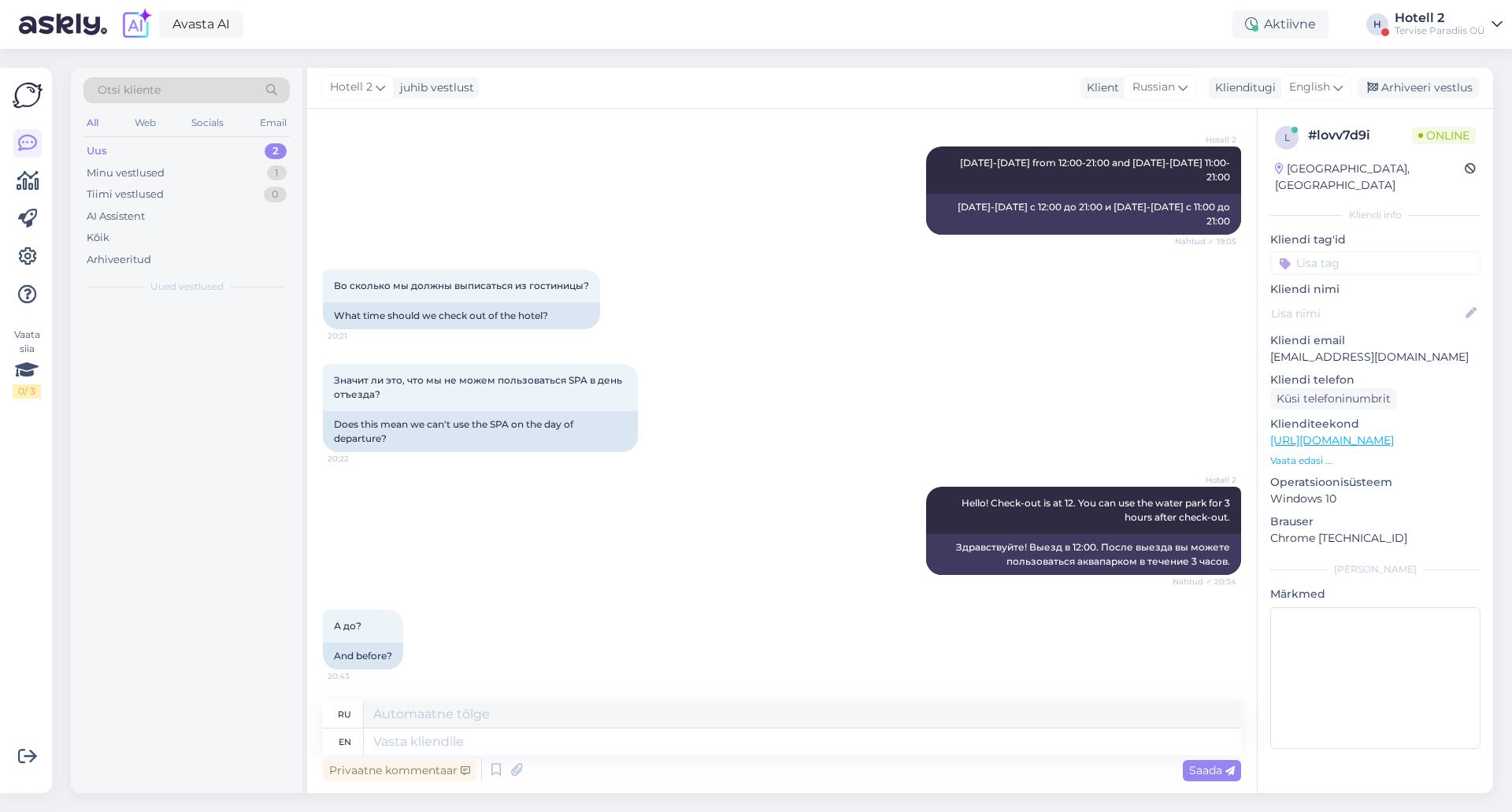
scroll to position [378, 0]
click at [769, 754] on textarea at bounding box center [802, 742] width 877 height 27
type textarea "When a"
type textarea "Когда"
type textarea "When are You"
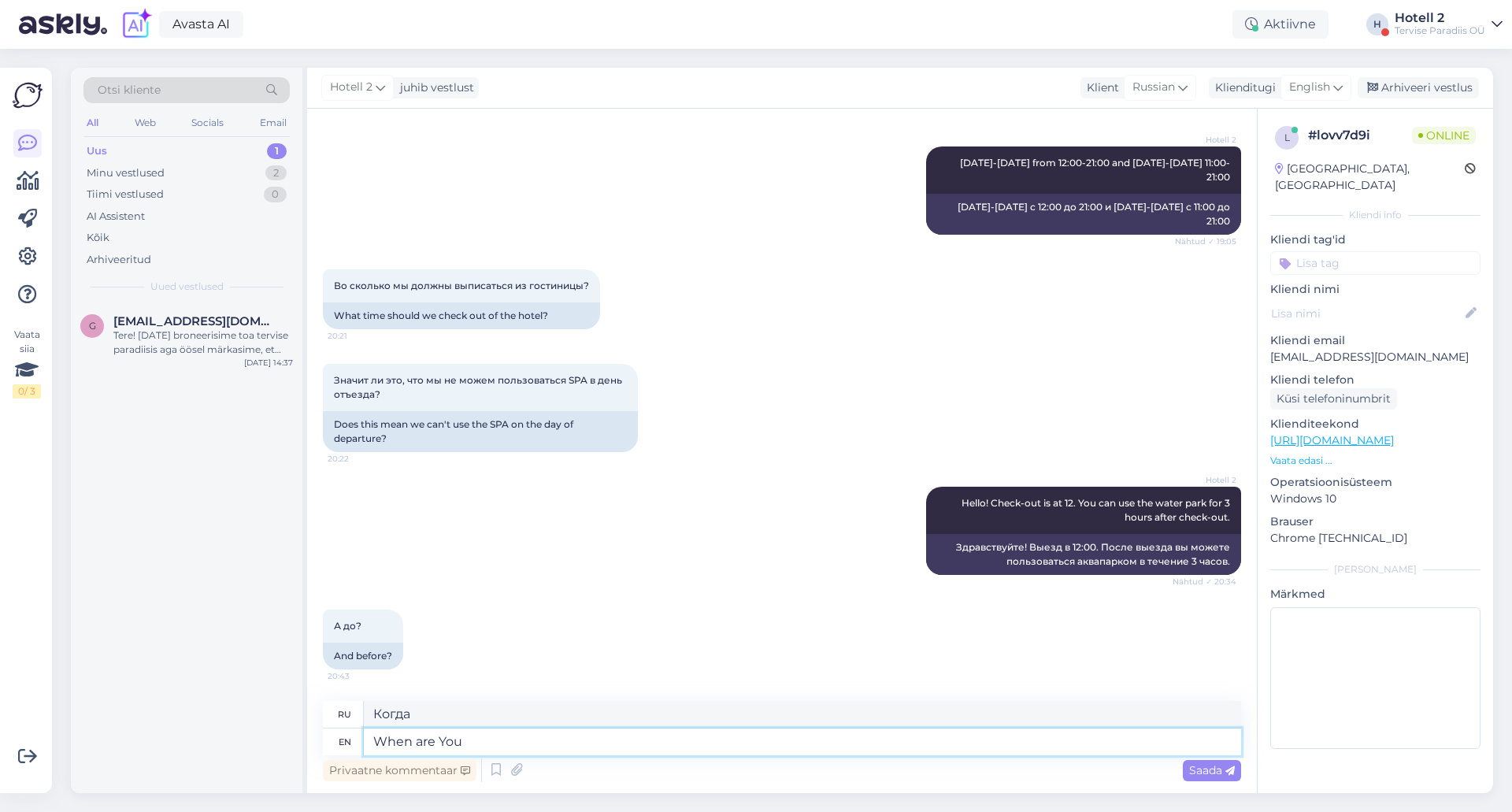
type textarea "Когда ты?"
type textarea "When are You staying"
type textarea "Когда вы остаетесь?"
type textarea "When are You staying with us"
type textarea "Когда ты останешься у"
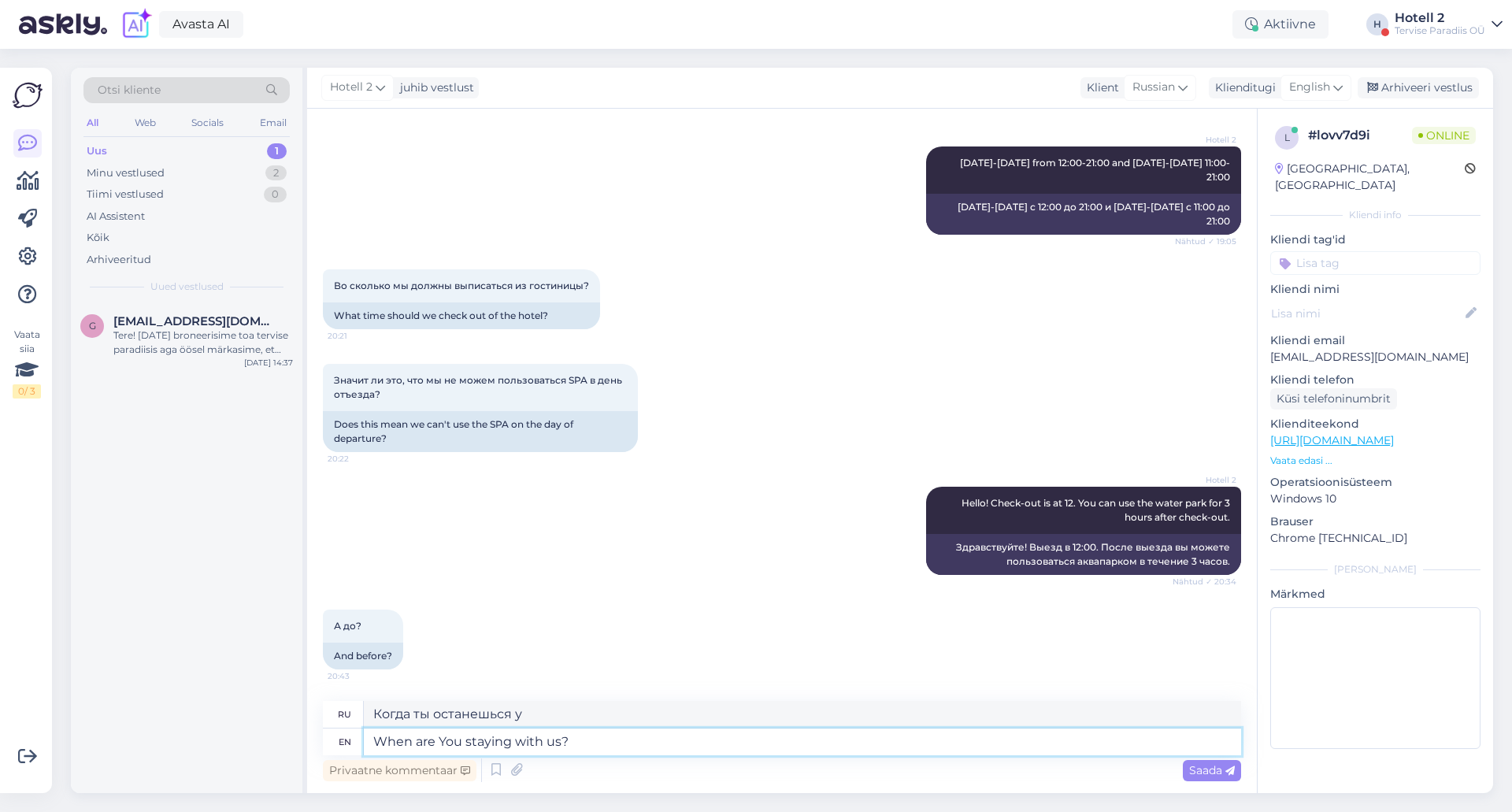
type textarea "When are You staying with us?"
type textarea "Когда Вы планируете остановиться у нас?"
type textarea "When are You staying with us? On t"
type textarea "Когда Вы у нас останавливаетесь?"
type textarea "When are You staying with us? On the"
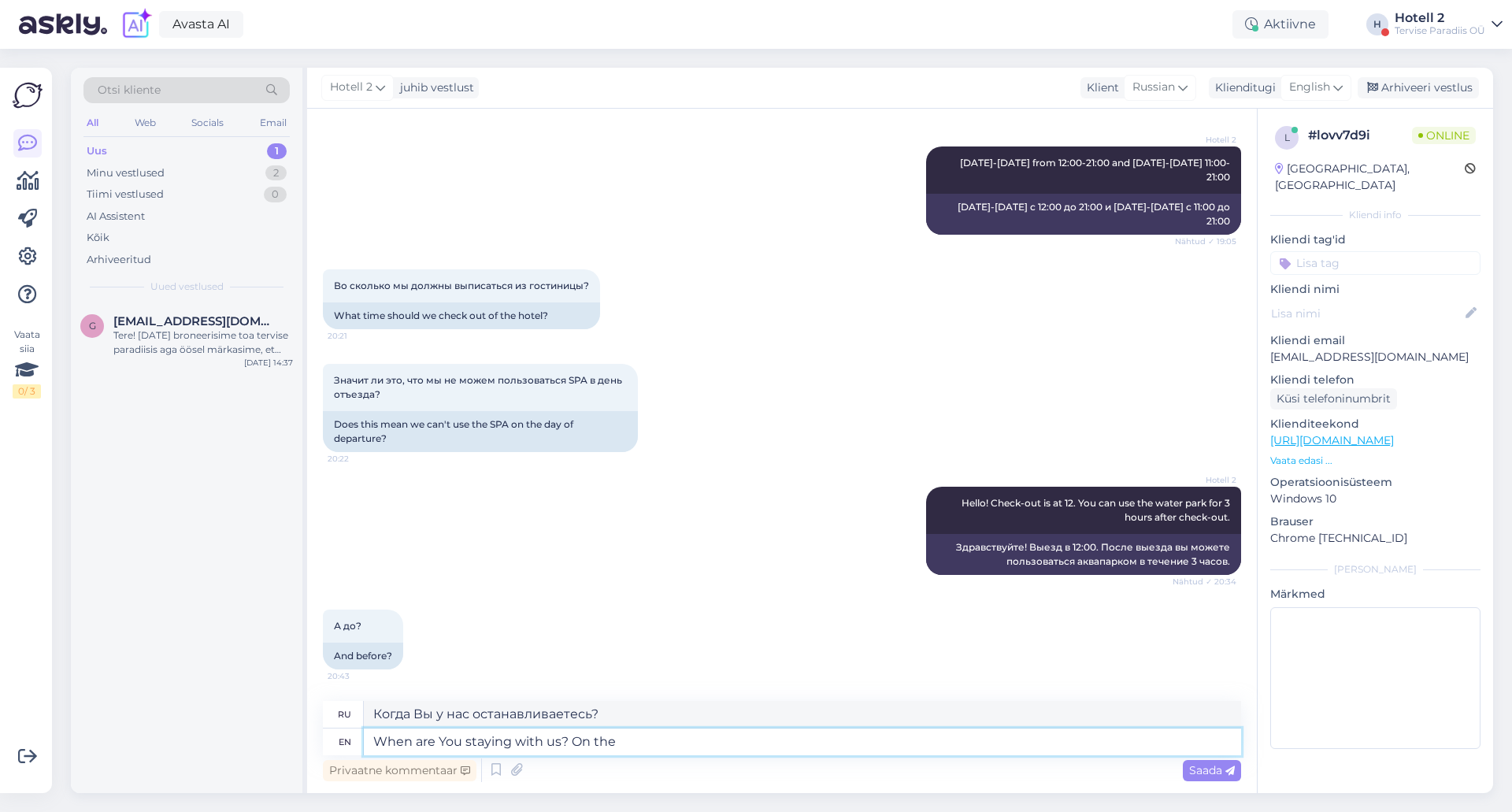
type textarea "Когда вы у нас гостите?"
type textarea "When are You staying with us? On"
type textarea "Когда Вы у нас останавливаетесь?"
type textarea "When are You staying with us?"
type textarea "Когда Вы планируете остановиться у нас?"
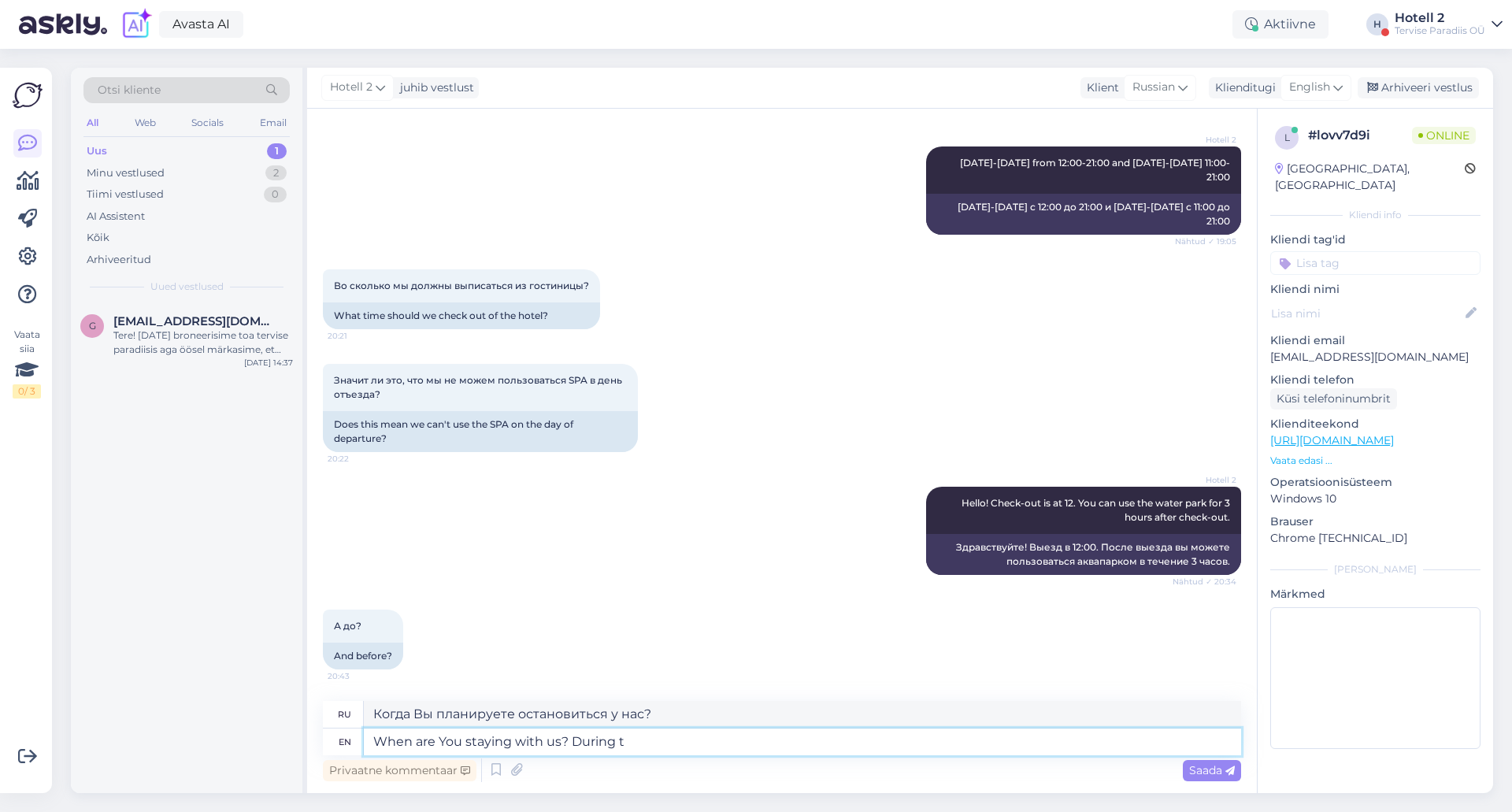
type textarea "When are You staying with us? During th"
type textarea "Когда вы у нас гостите?"
type textarea "When are You staying with us? During the"
type textarea "Когда вы будете у нас?"
type textarea "When are You staying with us? During the weekends,"
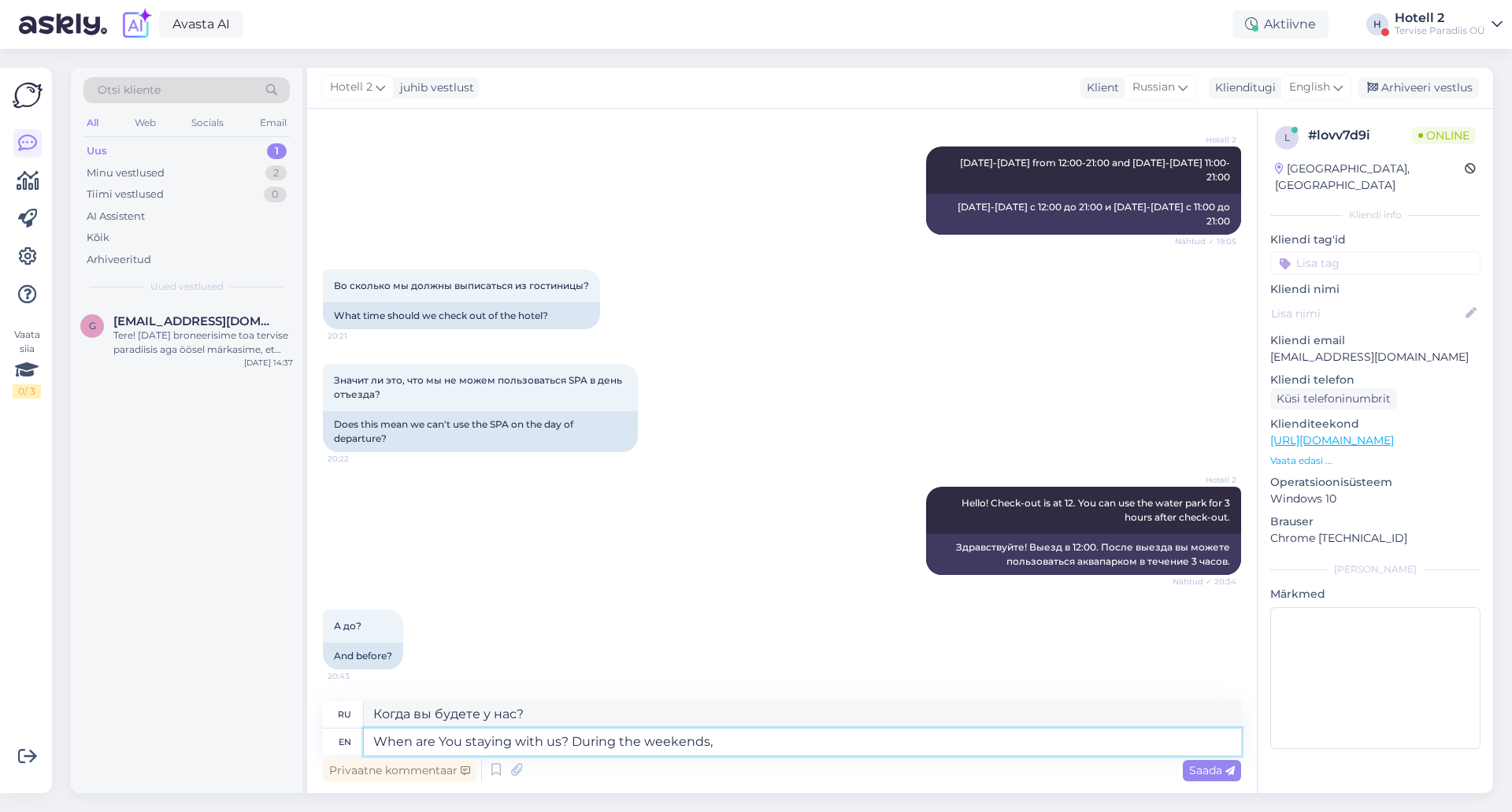
type textarea "Когда вы у нас гостите? На выходных."
type textarea "When are You staying with us? During the weekends, the"
type textarea "Когда вы у нас гостите? В выходные дни"
type textarea "When are You staying with us? During the weekends, the water p"
type textarea "Когда вы у нас гостите? В выходные вода"
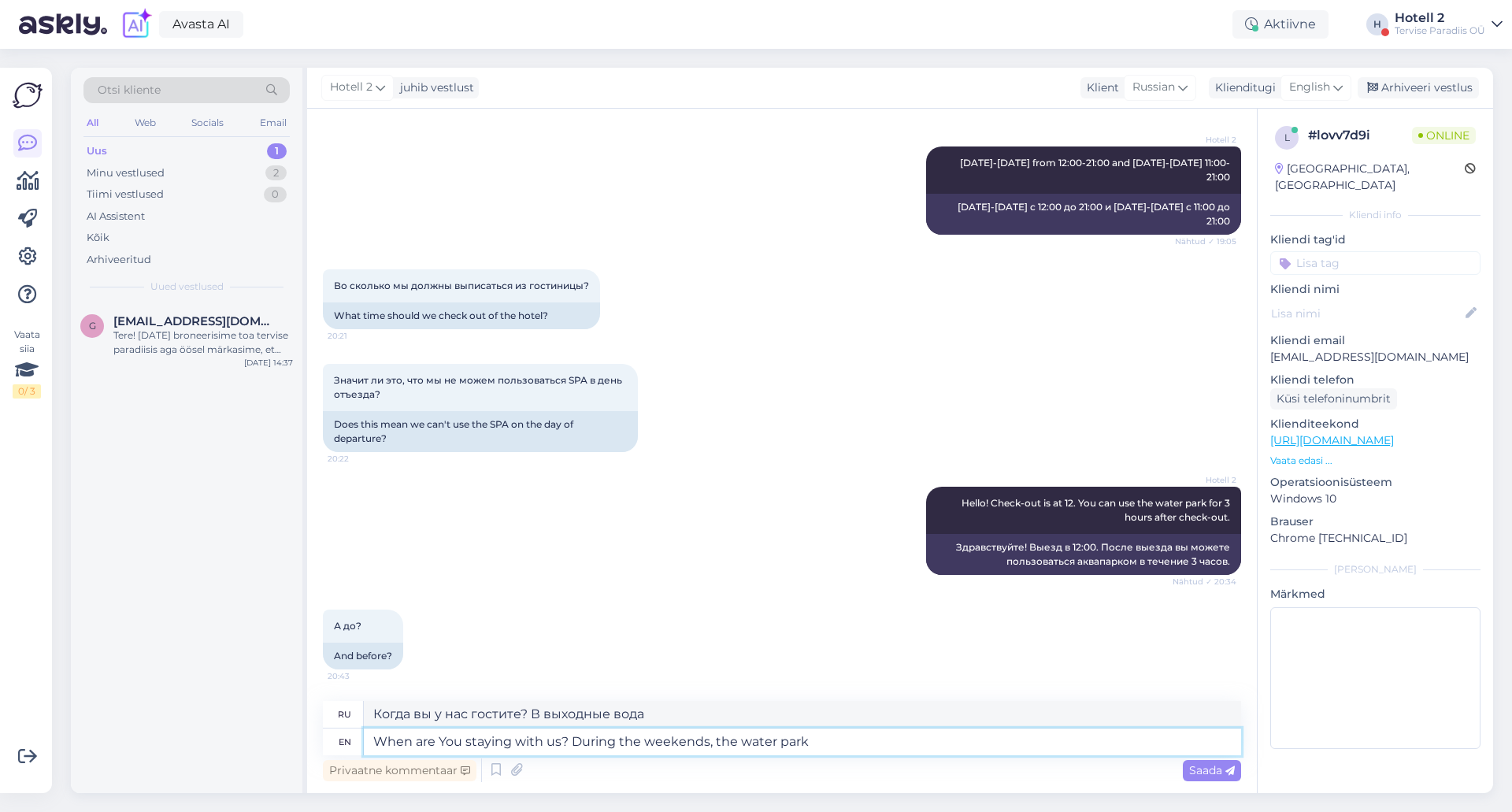
type textarea "When are You staying with us? During the weekends, the water park o"
type textarea "Когда вы у нас гостите? В выходные аквапарк работает."
type textarea "When are You staying with us? During the weekends, the water park opens"
type textarea "Когда вы у нас? В выходные работает аквапарк."
type textarea "When are You staying with us? During the weekends, the water park opens at"
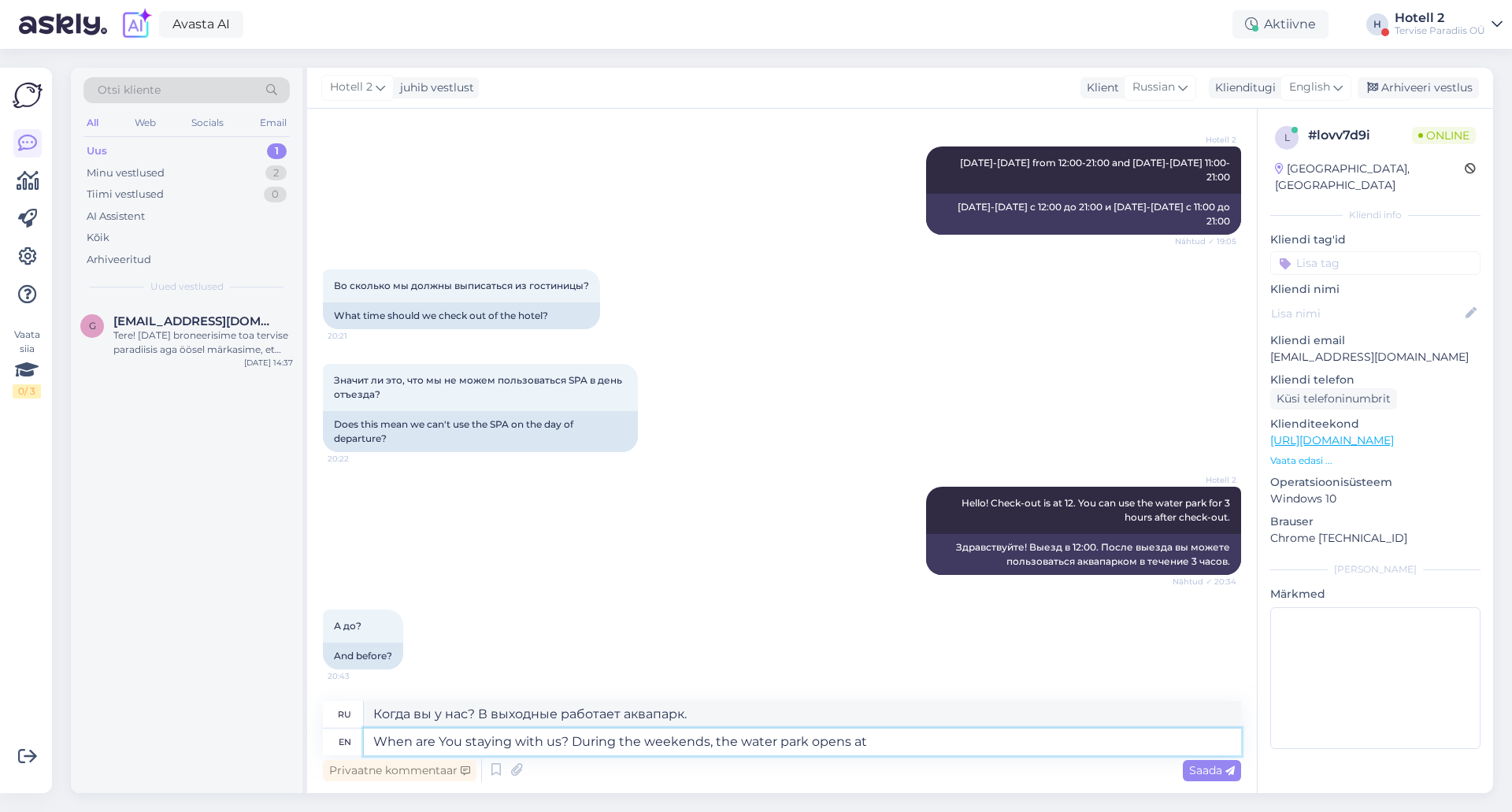
type textarea "Когда вы у нас? В выходные аквапарк открывается в"
type textarea "When are You staying with us? During the weekends, the water park opens at 11, s"
type textarea "Когда вы у нас? В выходные аквапарк открывается в 11."
type textarea "When are You staying with us? During the weekends, the water park opens at 11, …"
type textarea "Когда вы у нас? В выходные аквапарк открывается в 11, так что..."
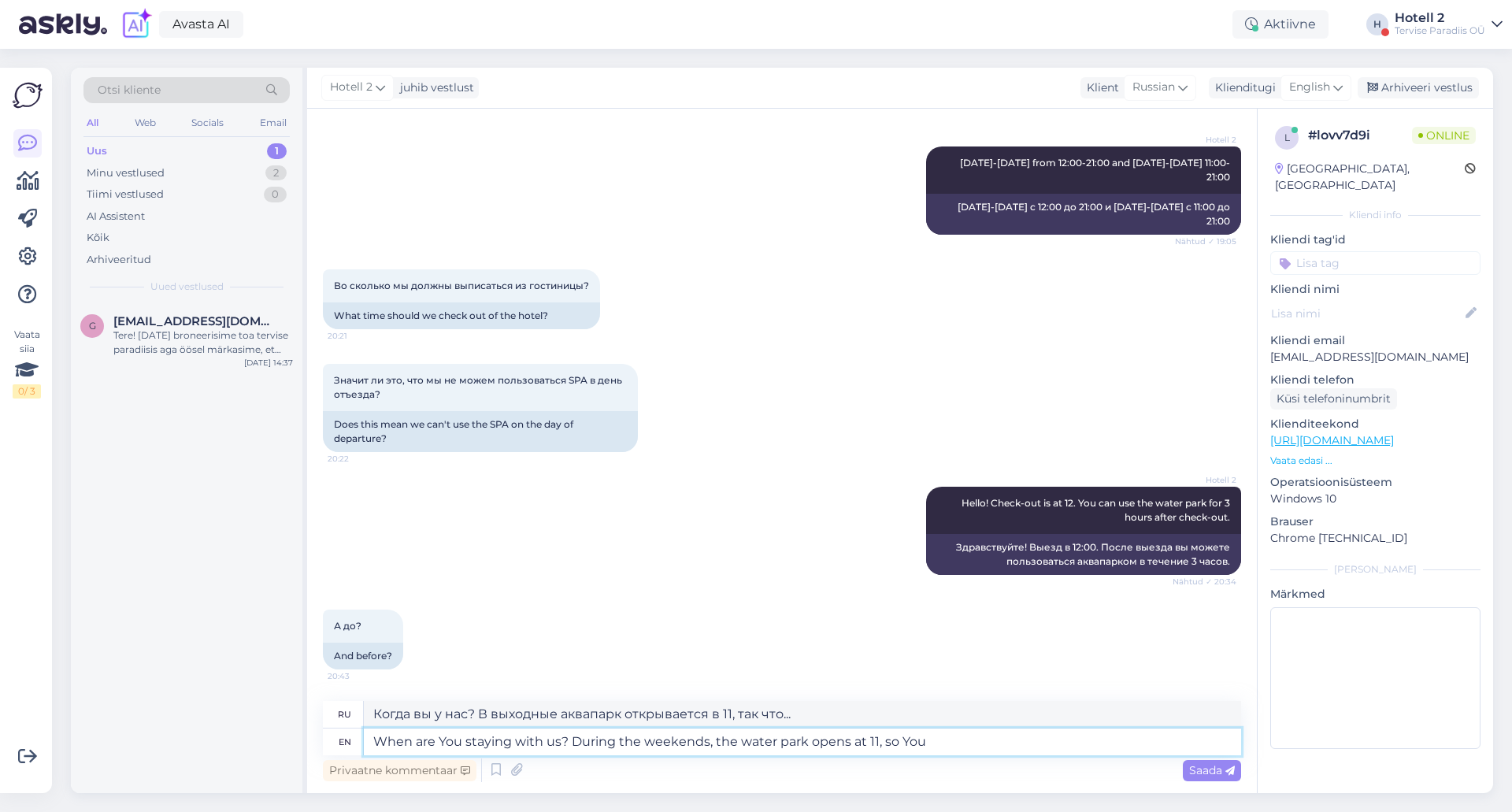
type textarea "When are You staying with us? During the weekends, the water park opens at 11, …"
type textarea "Когда вы у нас? В выходные аквапарк открывается в 11, так что вы"
type textarea "When are You staying with us? During the weekends, the water park opens at 11, …"
type textarea "Когда вы у нас? В выходные аквапарк открывается в 11, так что вы можете"
type textarea "When are You staying with us? During the weekends, the water park opens at 11, …"
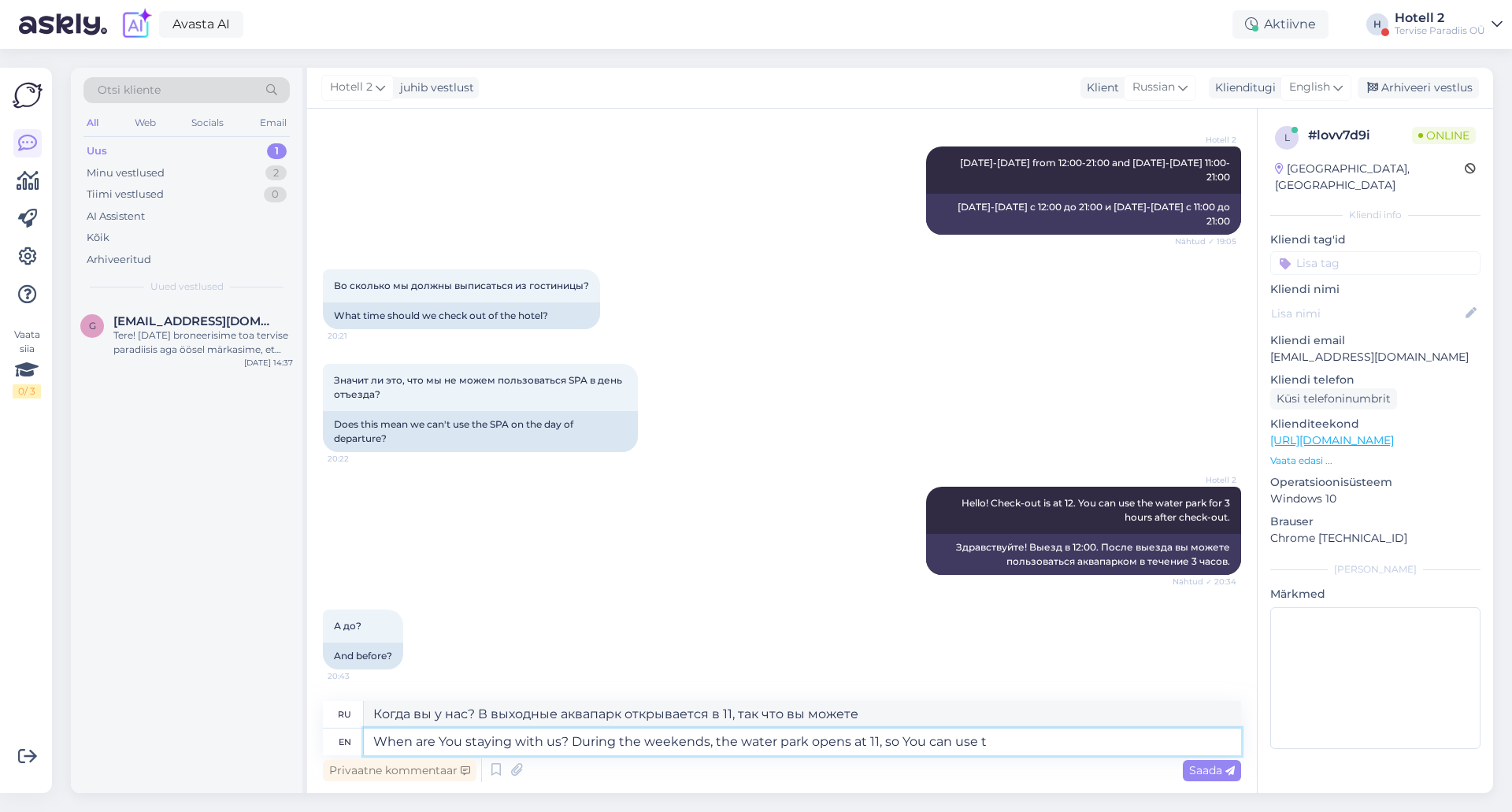
type textarea "Когда вы у нас? В выходные аквапарк открывается в 11, так что вы можете восполь…"
type textarea "When are You staying with us? During the weekends, the water park opens at 11, …"
type textarea "Когда вы у нас? В выходные аквапарк открывается в 11, так что вы можете восполь…"
type textarea "When are You staying with us? During the weekends, the water park opens at 11, …"
type textarea "Когда вы у нас? В выходные аквапарк открывается в 11, так что вы можете им восп…"
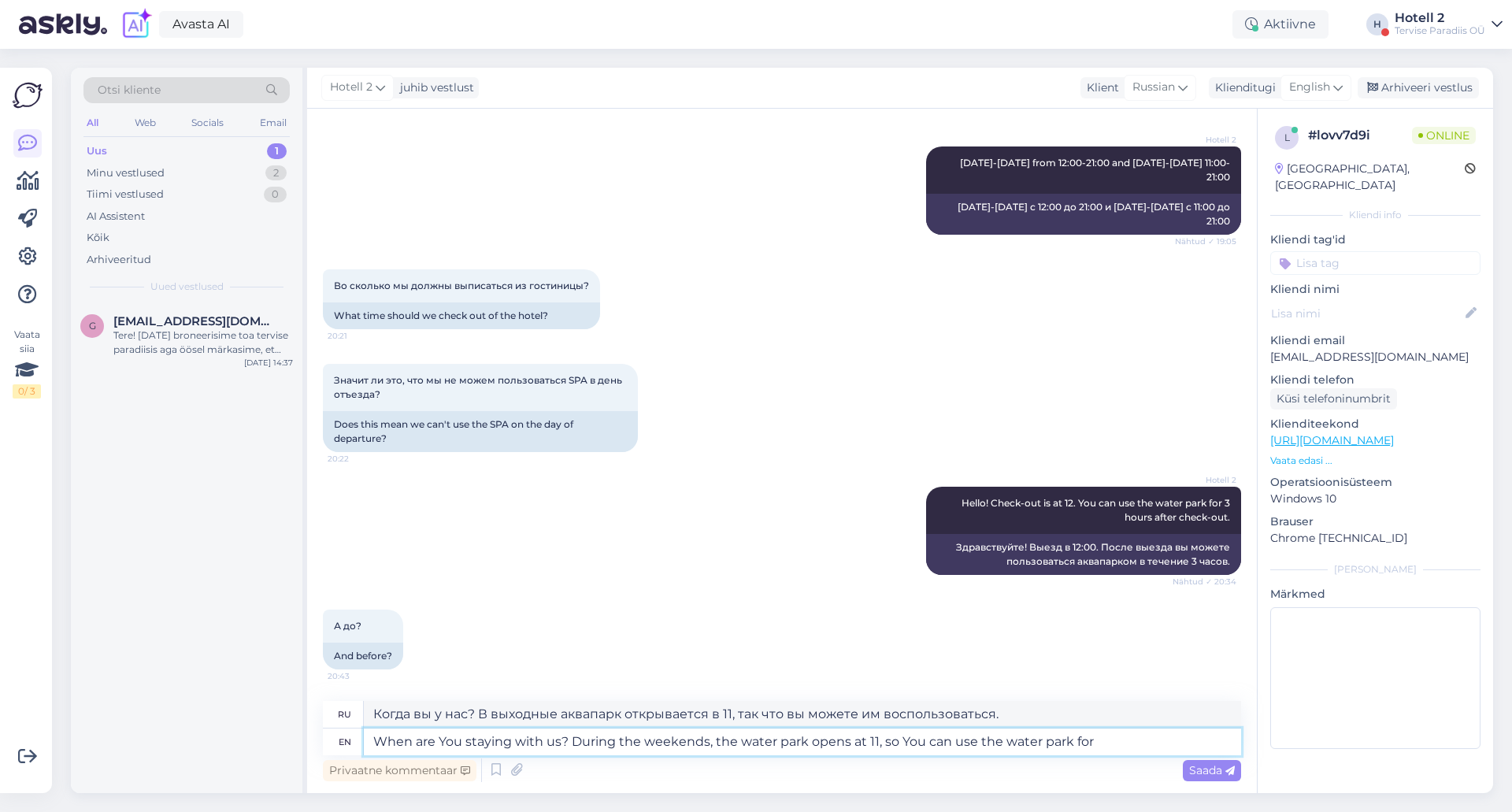
type textarea "When are You staying with us? During the weekends, the water park opens at 11, …"
type textarea "Когда вы у нас? В выходные аквапарк открывается в 11, так что вы можете пользов…"
type textarea "When are You staying with us? During the weekends, the water park opens at 11, …"
type textarea "Когда вы у нас? В выходные аквапарк открывается в 11, так что вы можете пользов…"
type textarea "When are You staying with us? During the weekends, the water park opens at 11, …"
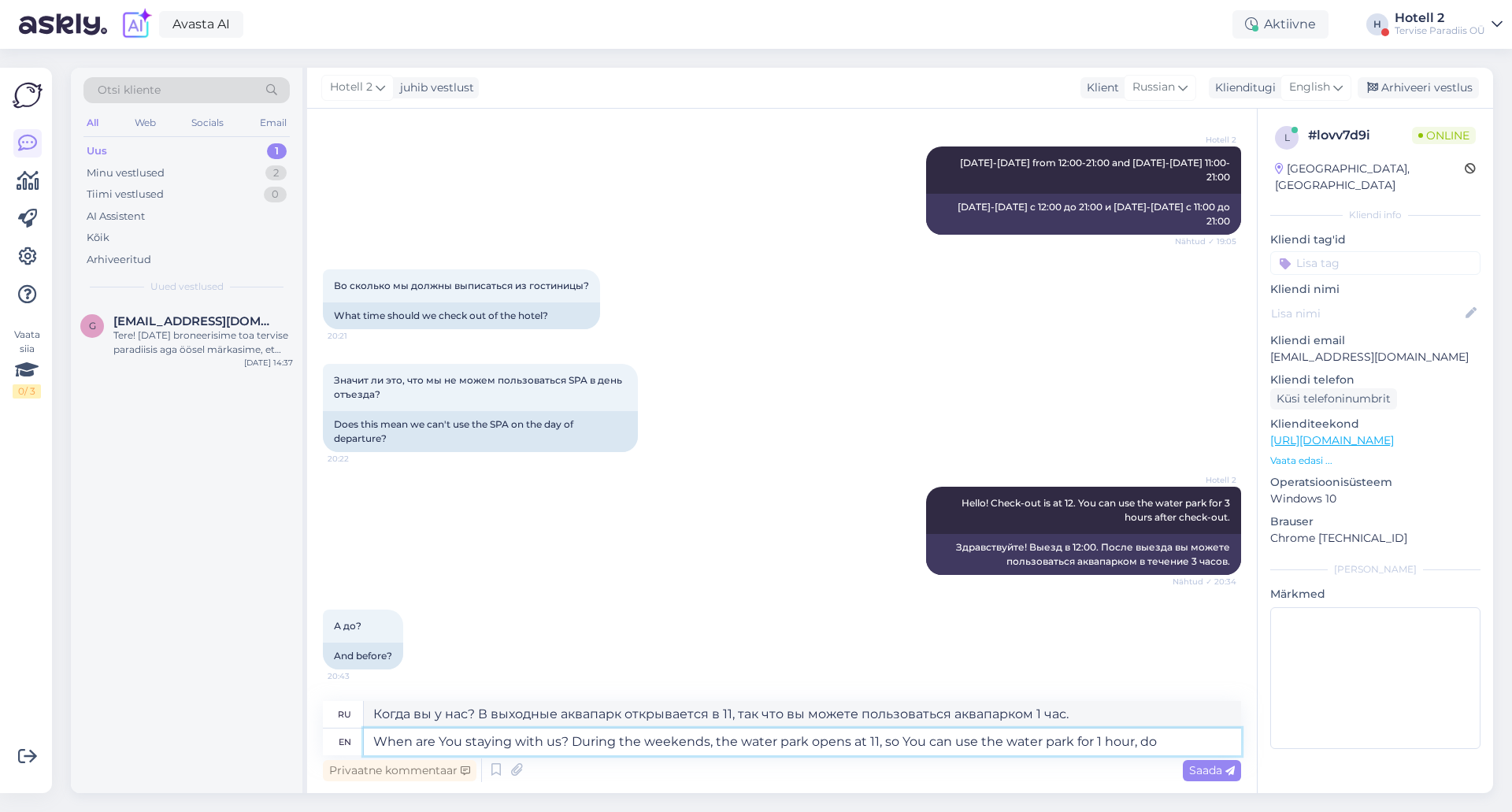
type textarea "Когда вы у нас? В выходные аквапарк открывается в 11:00, так что вы можете поль…"
type textarea "When are You staying with us? During the weekends, the water park opens at 11, …"
type textarea "Когда вы у нас? В выходные аквапарк открывается в 11, так что вы можете пользов…"
type textarea "When are You staying with us? During the weekends, the water park opens at 11, …"
type textarea "Когда вы у нас? В выходные аквапарк открывается в 11:00, так что вы можете поль…"
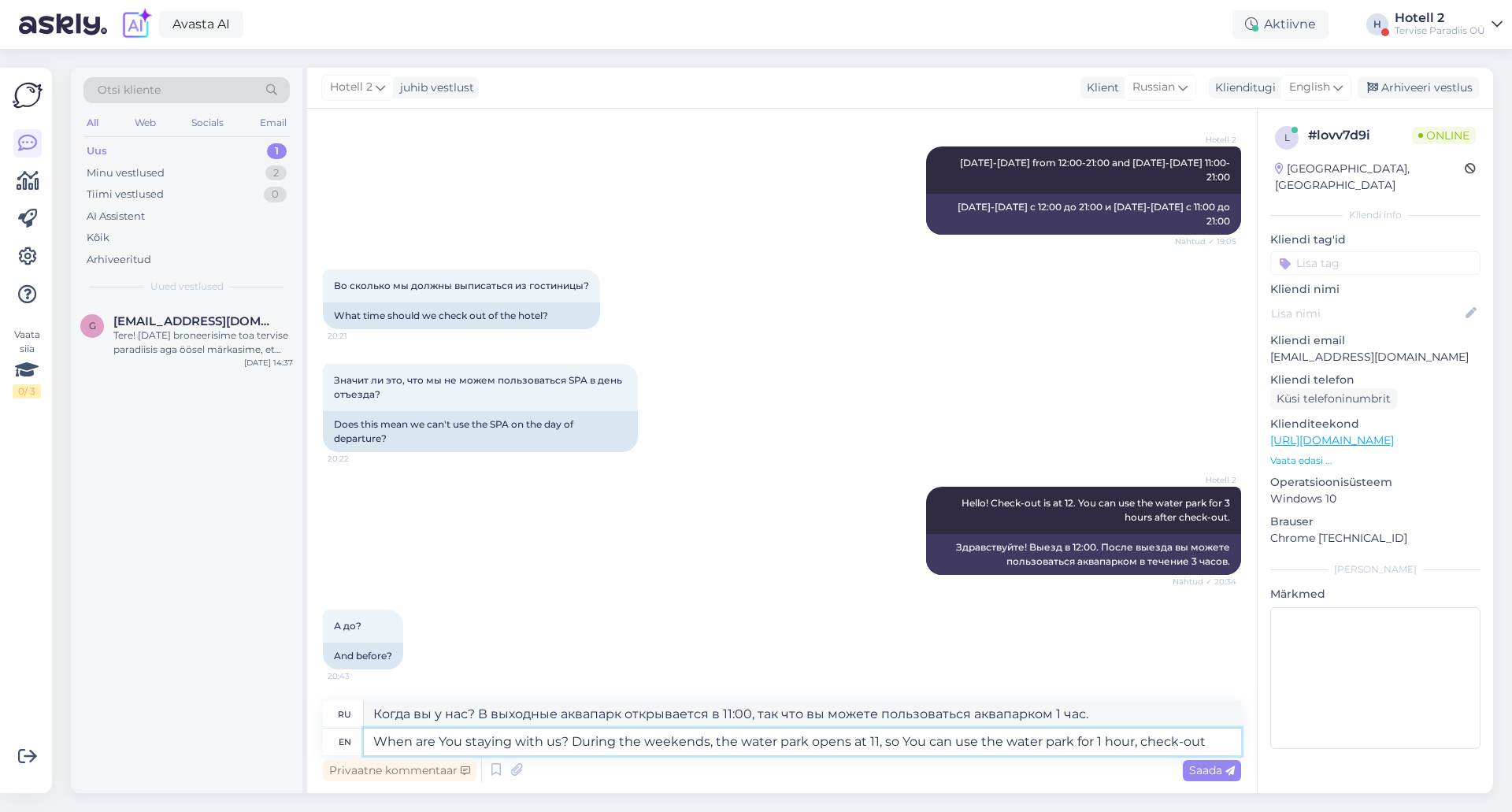
type textarea "When are You staying with us? During the weekends, the water park opens at 11, …"
type textarea "Когда вы у нас останавливаетесь? В выходные аквапарк открывается в 11:00, так ч…"
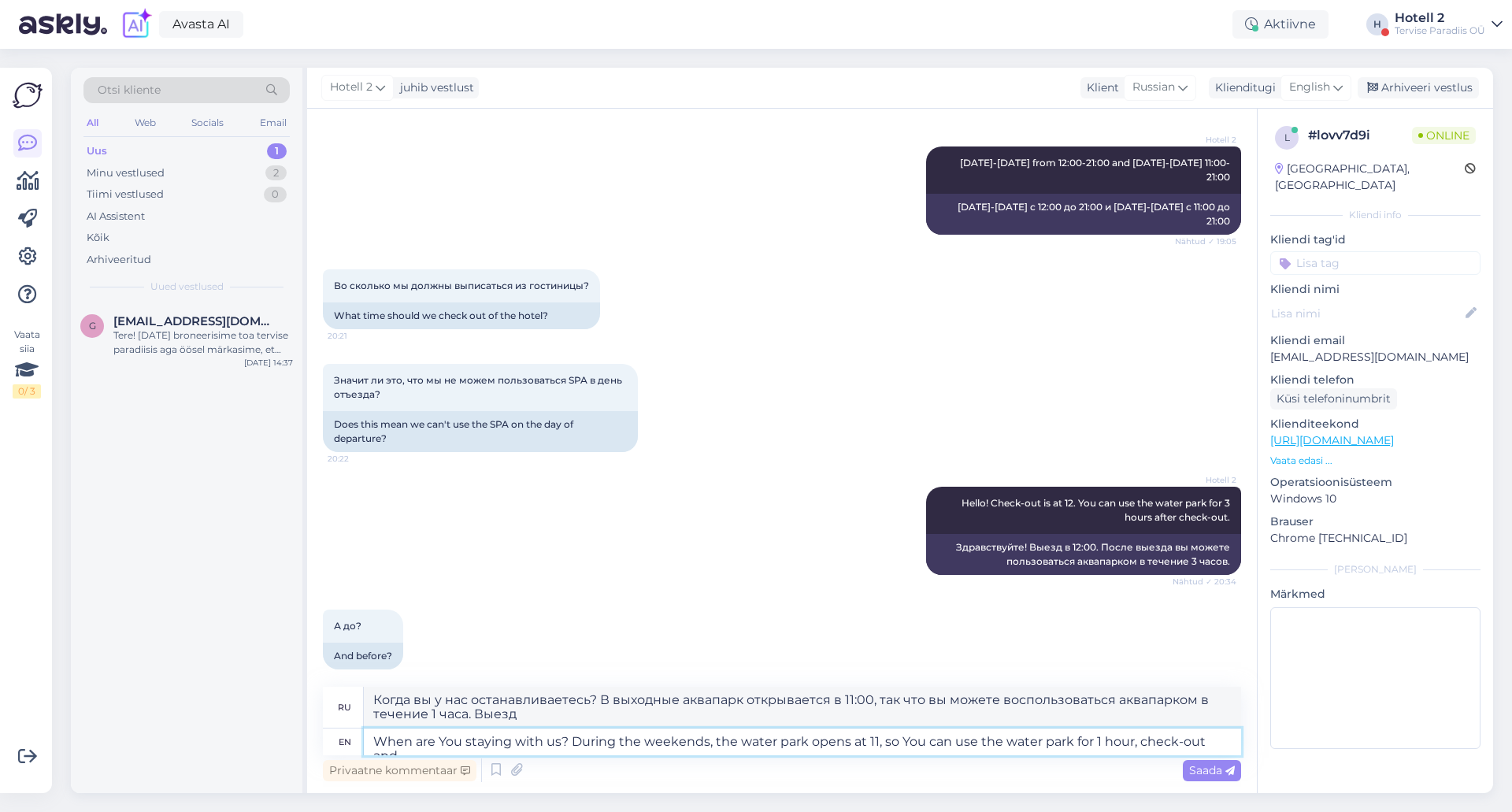
type textarea "When are You staying with us? During the weekends, the water park opens at 11, …"
type textarea "Когда вы у нас останавливаетесь? В выходные аквапарк открывается в 11:00, так ч…"
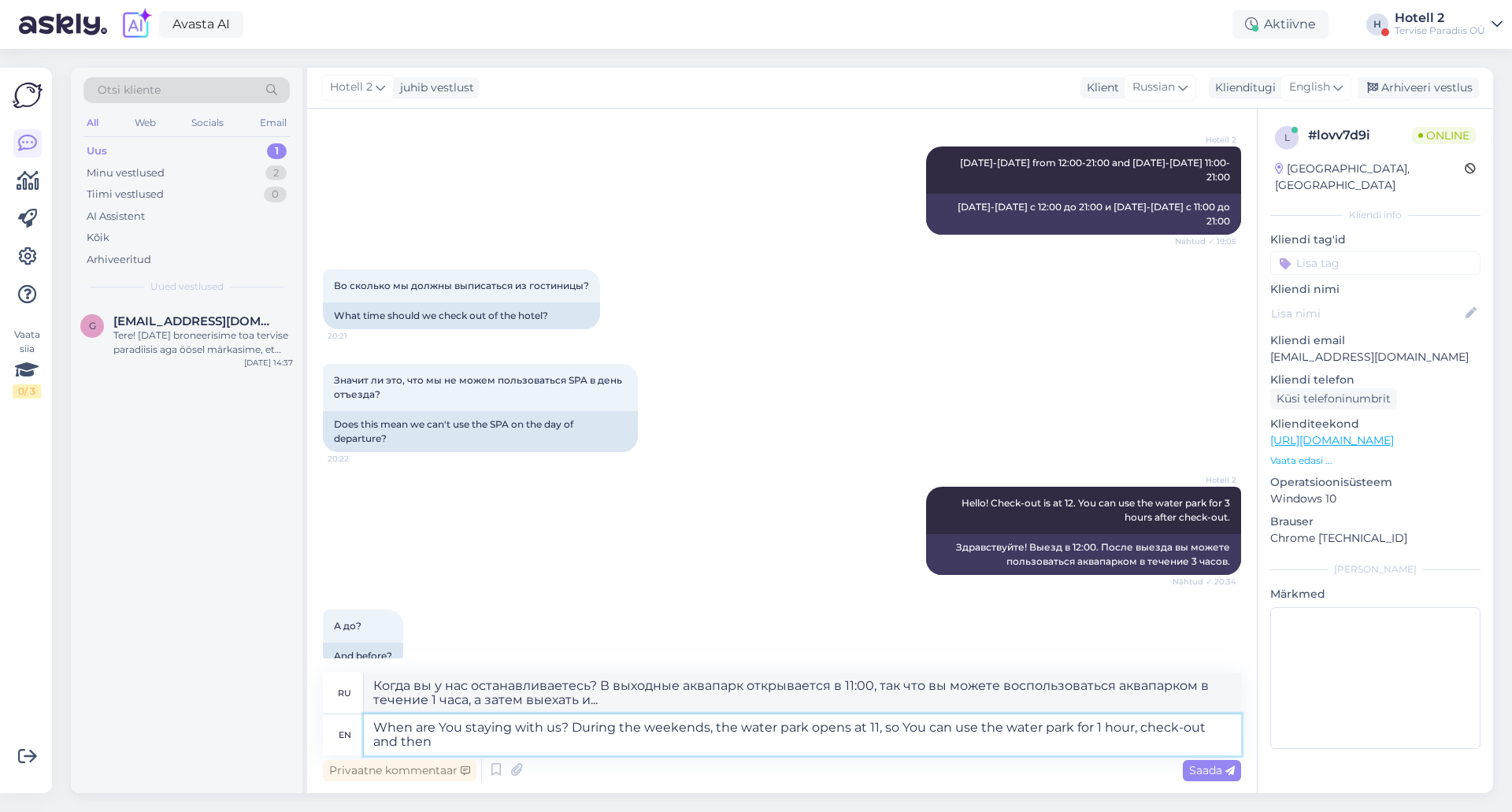
type textarea "When are You staying with us? During the weekends, the water park opens at 11, …"
type textarea "Когда вы у нас останавливаетесь? В выходные аквапарк открывается в 11:00, так ч…"
type textarea "When are You staying with us? During the weekends, the water park opens at 11, …"
type textarea "Когда вы у нас останавливаетесь? В выходные аквапарк открывается в 11:00, так ч…"
type textarea "When are You staying with us? During the weekends, the water park opens at 11, …"
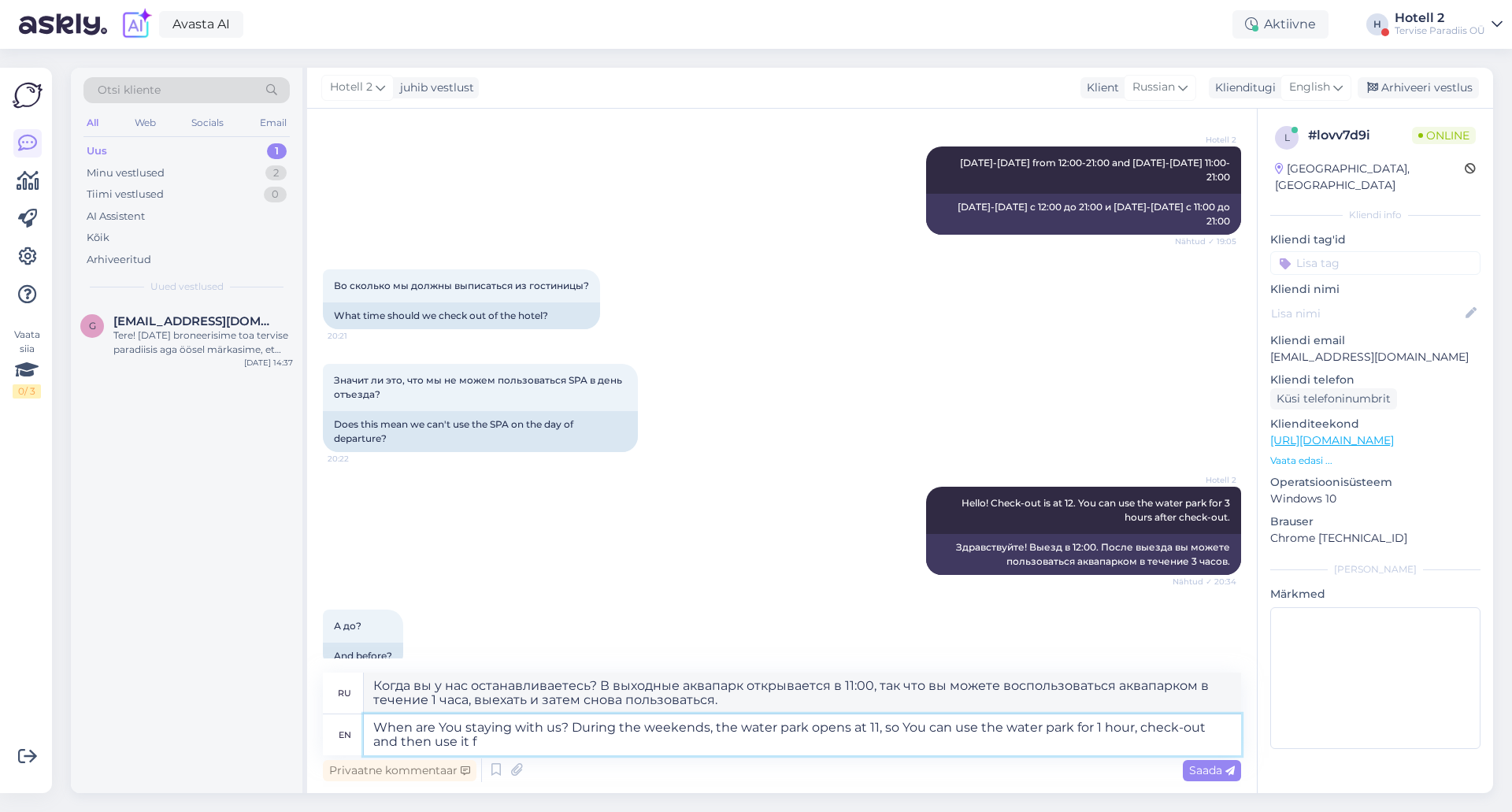
type textarea "Когда вы у нас останавливаетесь? В выходные аквапарк открывается в 11:00, так ч…"
type textarea "When are You staying with us? During the weekends, the water park opens at 11, …"
type textarea "Когда вы у нас останавливаетесь? В выходные аквапарк открывается в 11:00, так ч…"
type textarea "When are You staying with us? During the weekends, the water park opens at 11, …"
type textarea "Когда вы у нас останавливаетесь? В выходные аквапарк открывается в 11:00, так ч…"
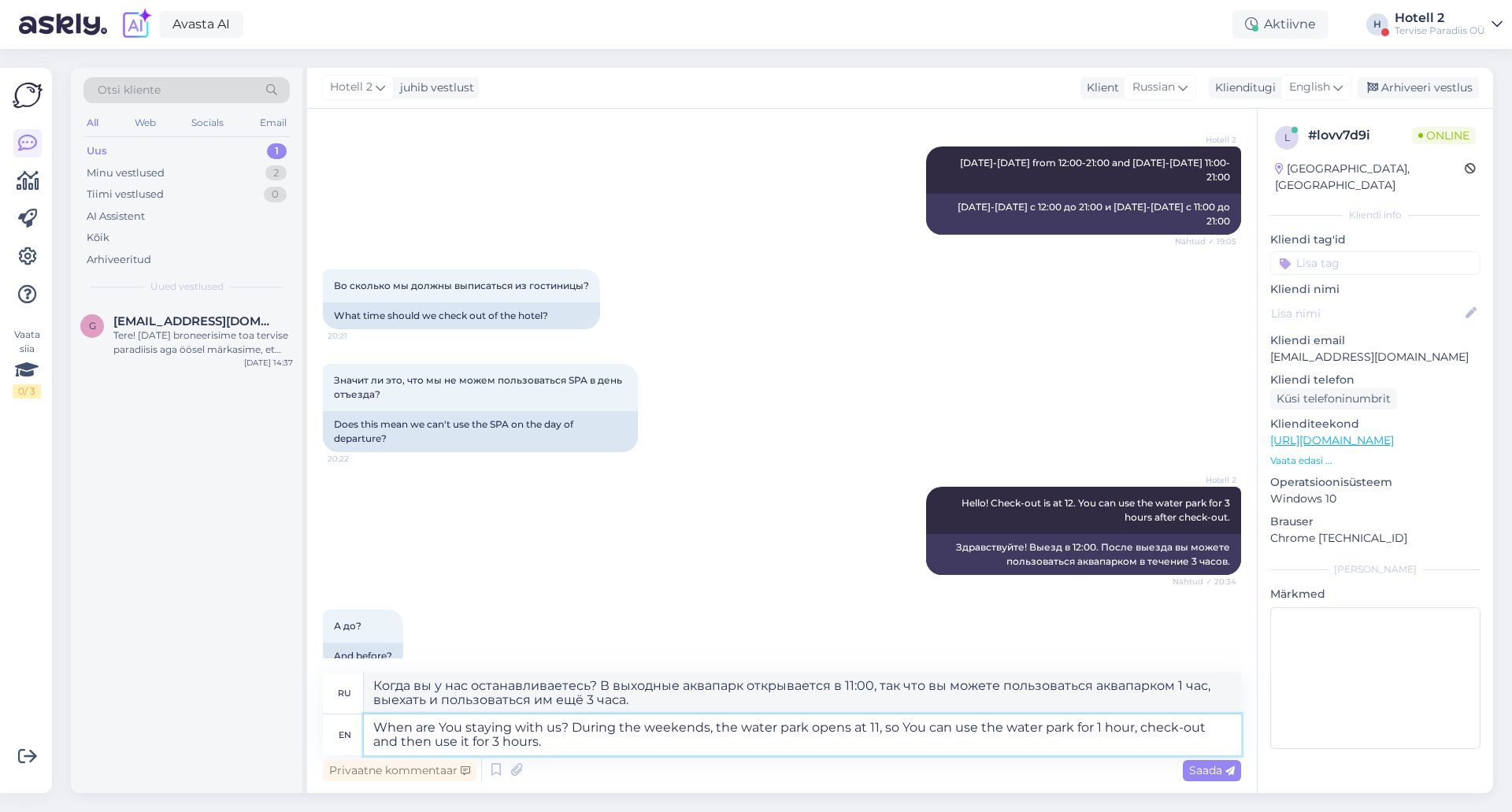
type textarea "When are You staying with us? During the weekends, the water park opens at 11, …"
type textarea "Когда вы у нас останавливаетесь? По выходным аквапарк открывается в 11:00, поэт…"
type textarea "When are You staying with us? During the weekends, the water park opens at 11, …"
type textarea "Когда вы у нас останавливаетесь? В выходные аквапарк открывается в 11:00, поэто…"
type textarea "When are You staying with us? During the weekends, the water park opens at 11, …"
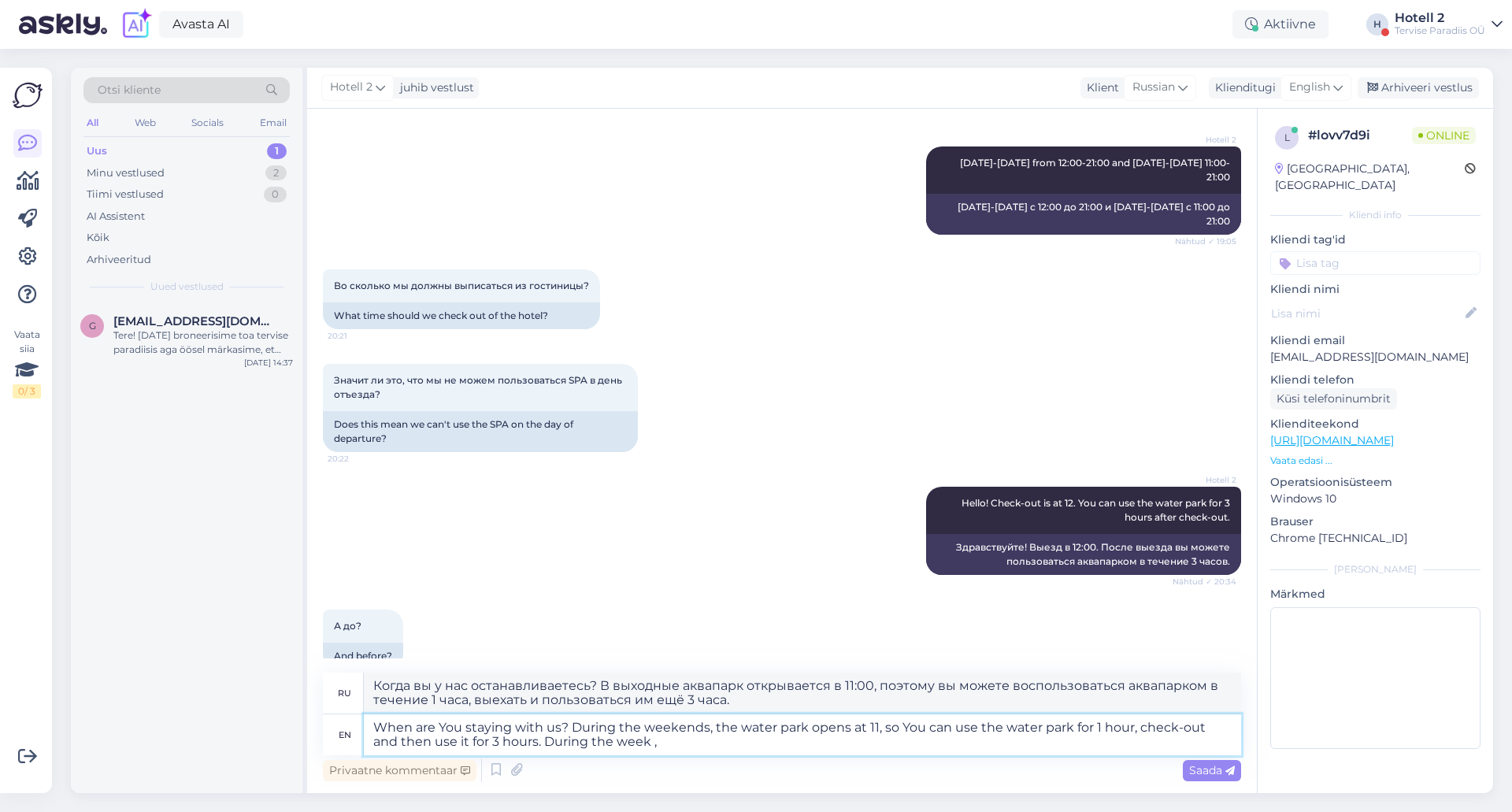
type textarea "Когда вы у нас останавливаетесь? В выходные аквапарк открывается в 11:00, так ч…"
type textarea "When are You staying with us? During the weekends, the water park opens at 11, …"
type textarea "Когда вы у нас останавливаетесь? В выходные аквапарк открывается в 11:00, поэто…"
type textarea "When are You staying with us? During the weekends, the water park opens at 11, …"
type textarea "Когда вы у нас останавливаетесь? В выходные аквапарк открывается в 11:00, поэто…"
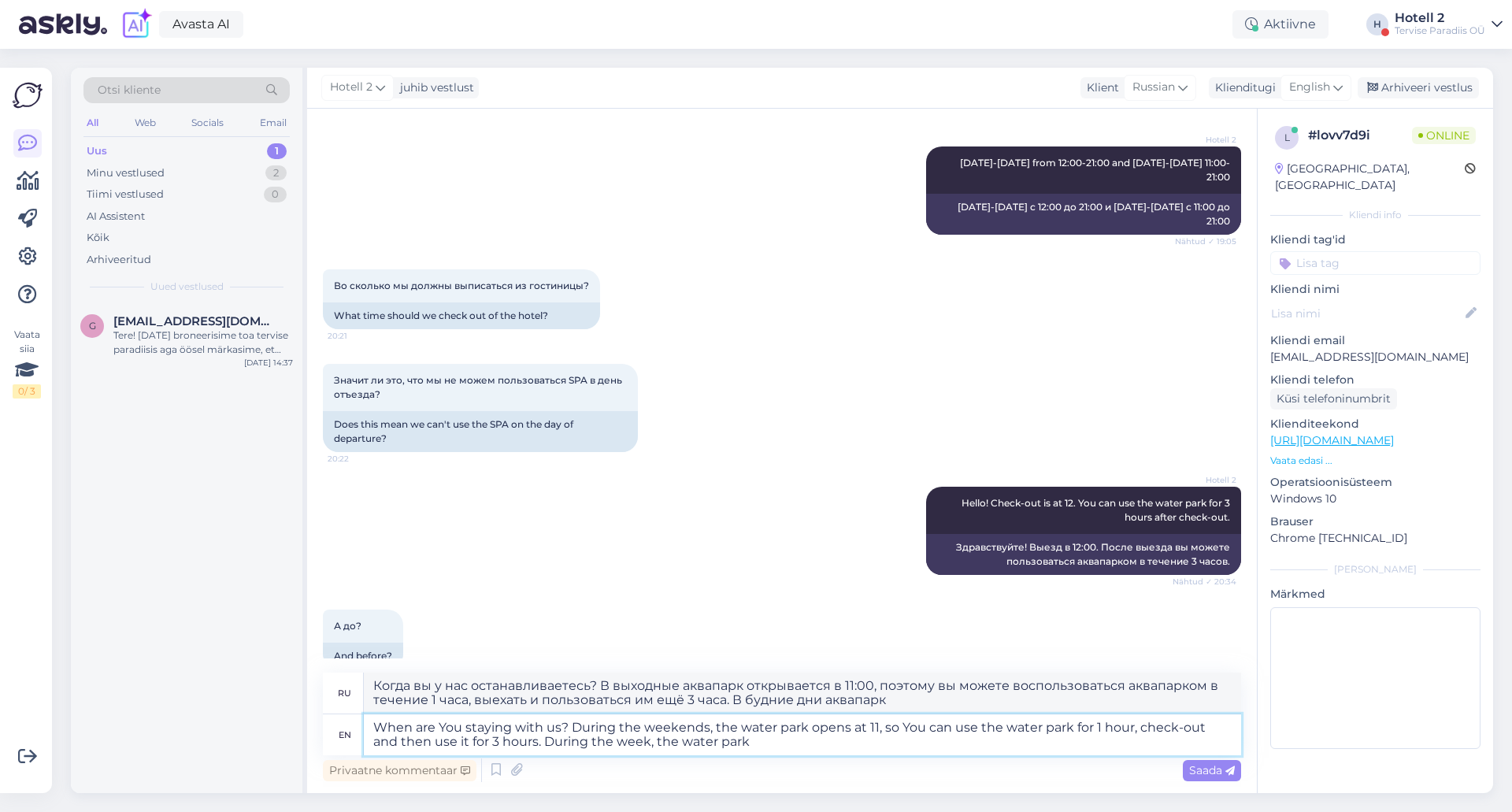
type textarea "When are You staying with us? During the weekends, the water park opens at 11, …"
type textarea "Когда вы у нас останавливаетесь? В выходные аквапарк открывается в 11:00, поэто…"
type textarea "When are You staying with us? During the weekends, the water park opens at 11, …"
type textarea "Когда вы у нас останавливаетесь? В выходные аквапарк открывается в 11:00, поэто…"
type textarea "When are You staying with us? During the weekends, the water park opens at 11, …"
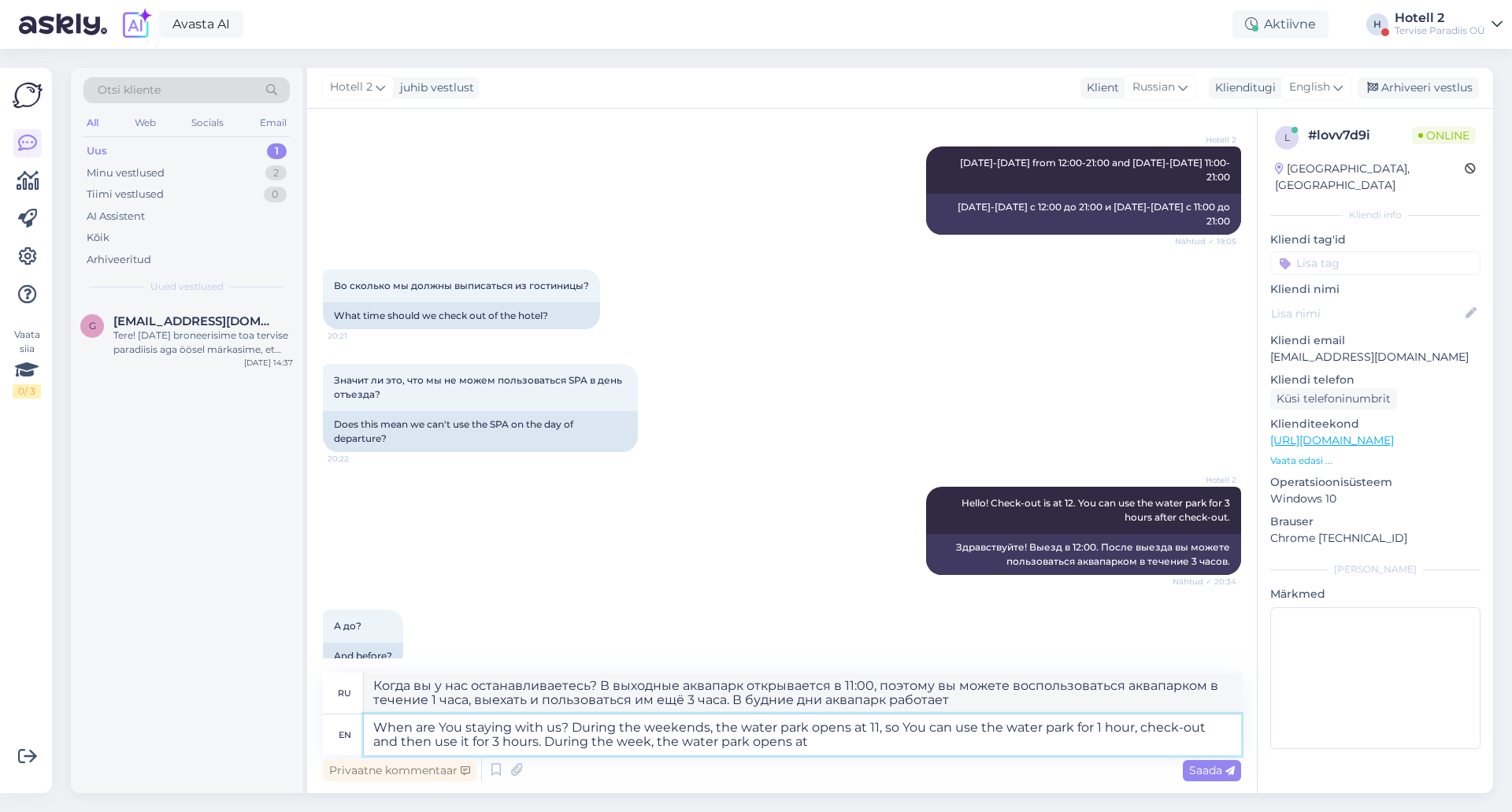
type textarea "Когда вы у нас останавливаетесь? В выходные аквапарк открывается в 11:00, поэто…"
type textarea "When are You staying with us? During the weekends, the water park opens at 11, …"
type textarea "Когда вы у нас останавливаетесь? В выходные аквапарк открывается в 11:00, поэто…"
type textarea "When are You staying with us? During the weekends, the water park opens at 11, …"
type textarea "Когда вы у нас останавливаетесь? В выходные аквапарк открывается в 11:00, так ч…"
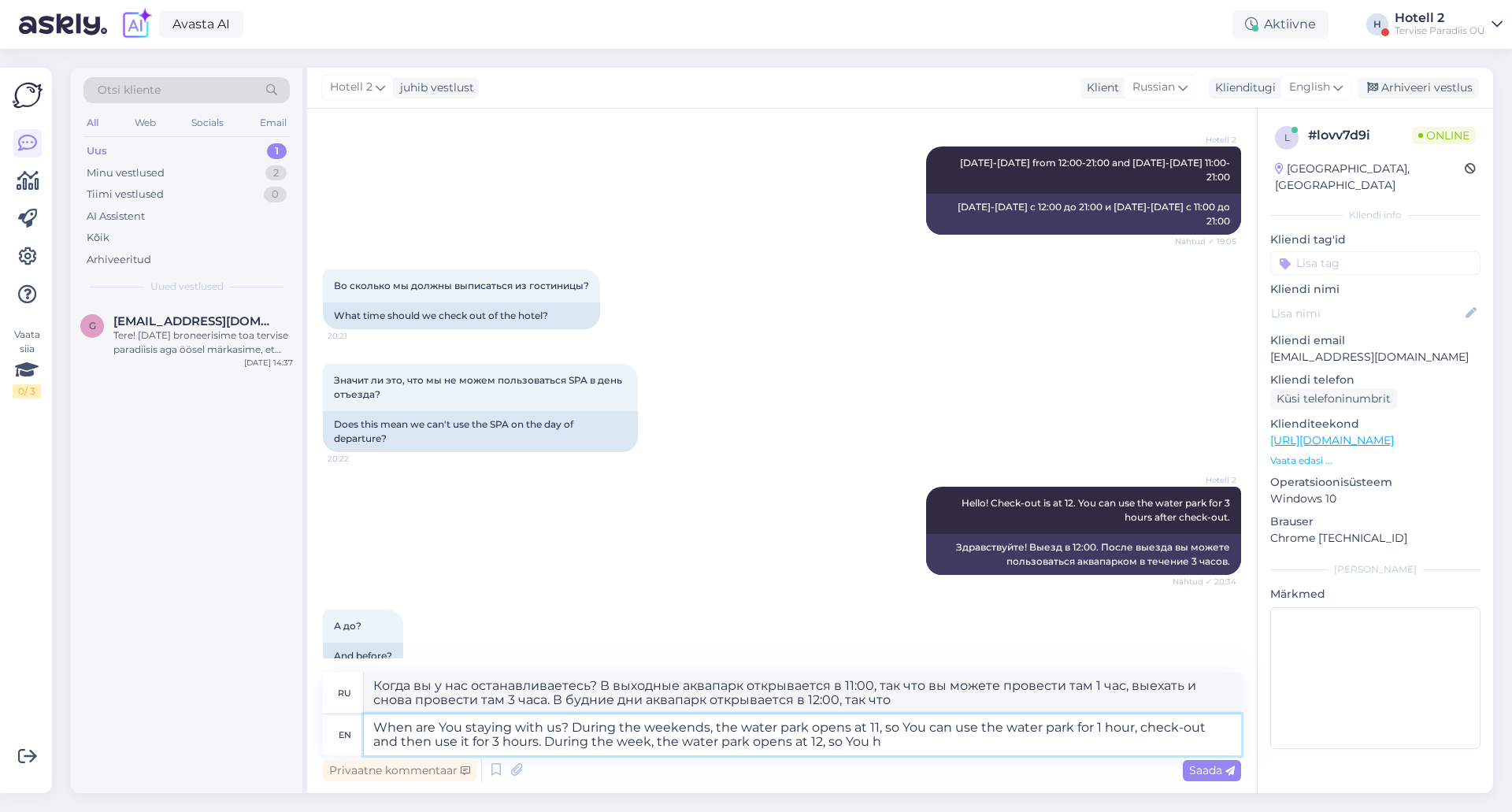
type textarea "When are You staying with us? During the weekends, the water park opens at 11, …"
type textarea "Когда вы у нас останавливаетесь? В выходные аквапарк открывается в 11:00, поэто…"
type textarea "When are You staying with us? During the weekends, the water park opens at 11, …"
type textarea "Когда вы у нас останавливаетесь? В выходные аквапарк открывается в 11:00, поэто…"
type textarea "When are You staying with us? During the weekends, the water park opens at 11, …"
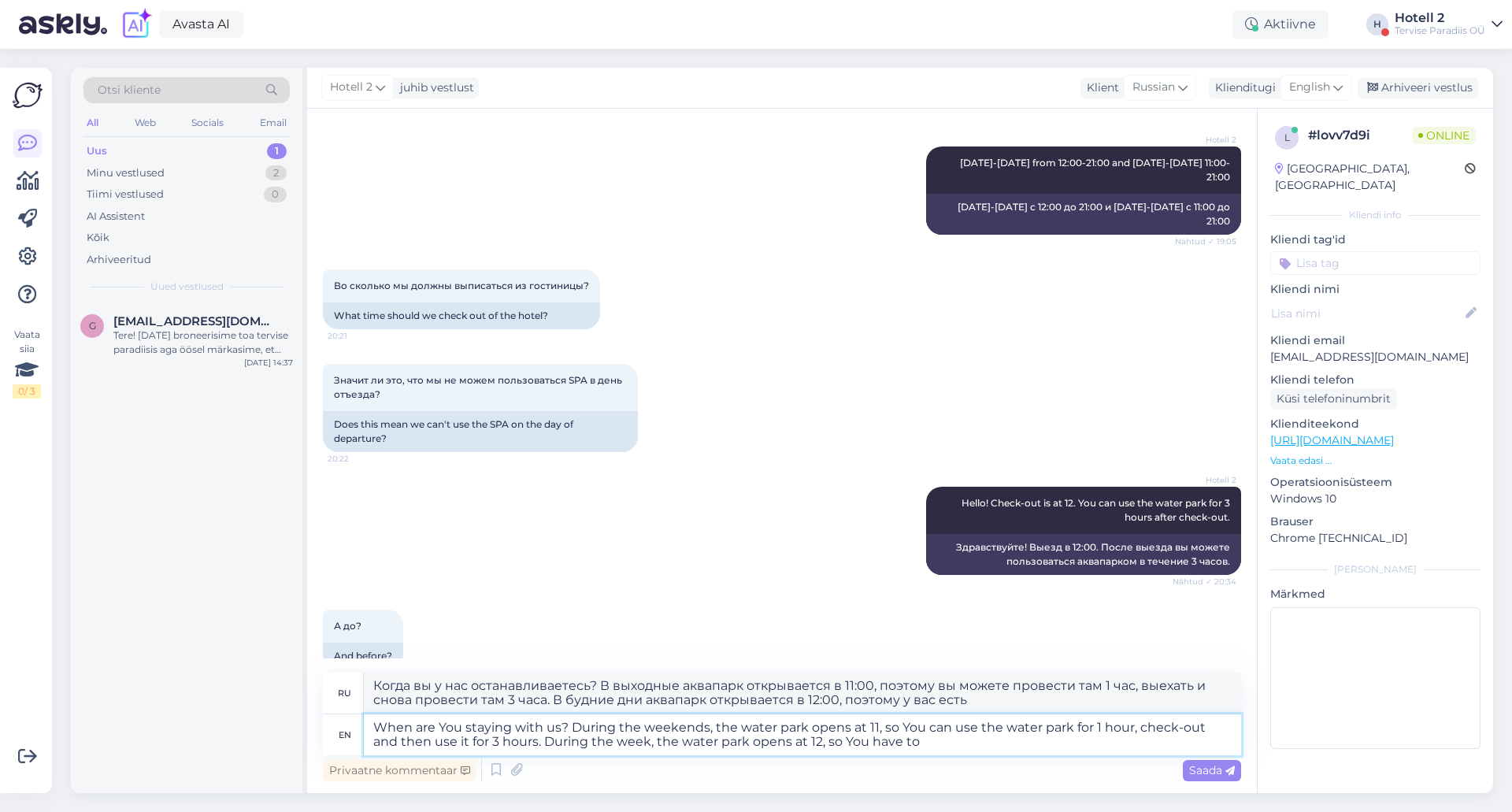
type textarea "Когда вы у нас останавливаетесь? В выходные аквапарк открывается в 11:00, поэто…"
type textarea "When are You staying with us? During the weekends, the water park opens at 11, …"
type textarea "Когда вы у нас останавливаетесь? В выходные аквапарк открывается в 11:00, поэто…"
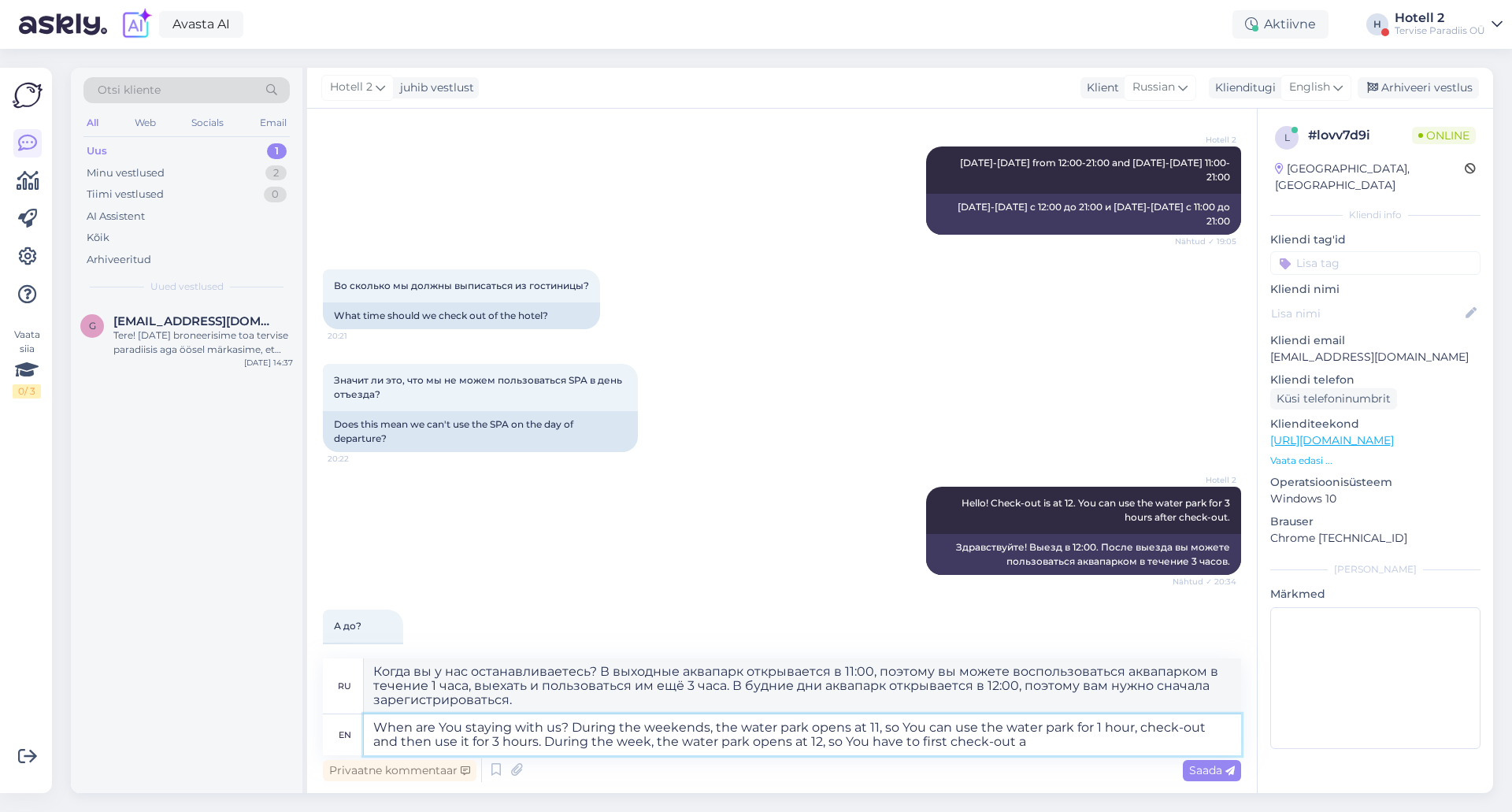
type textarea "When are You staying with us? During the weekends, the water park opens at 11, …"
type textarea "Когда вы у нас останавливаетесь? В выходные аквапарк открывается в 11:00, поэто…"
type textarea "When are You staying with us? During the weekends, the water park opens at 11, …"
type textarea "Когда вы у нас останавливаетесь? В выходные аквапарк открывается в 11:00, поэто…"
type textarea "When are You staying with us? During the weekends, the water park opens at 11, …"
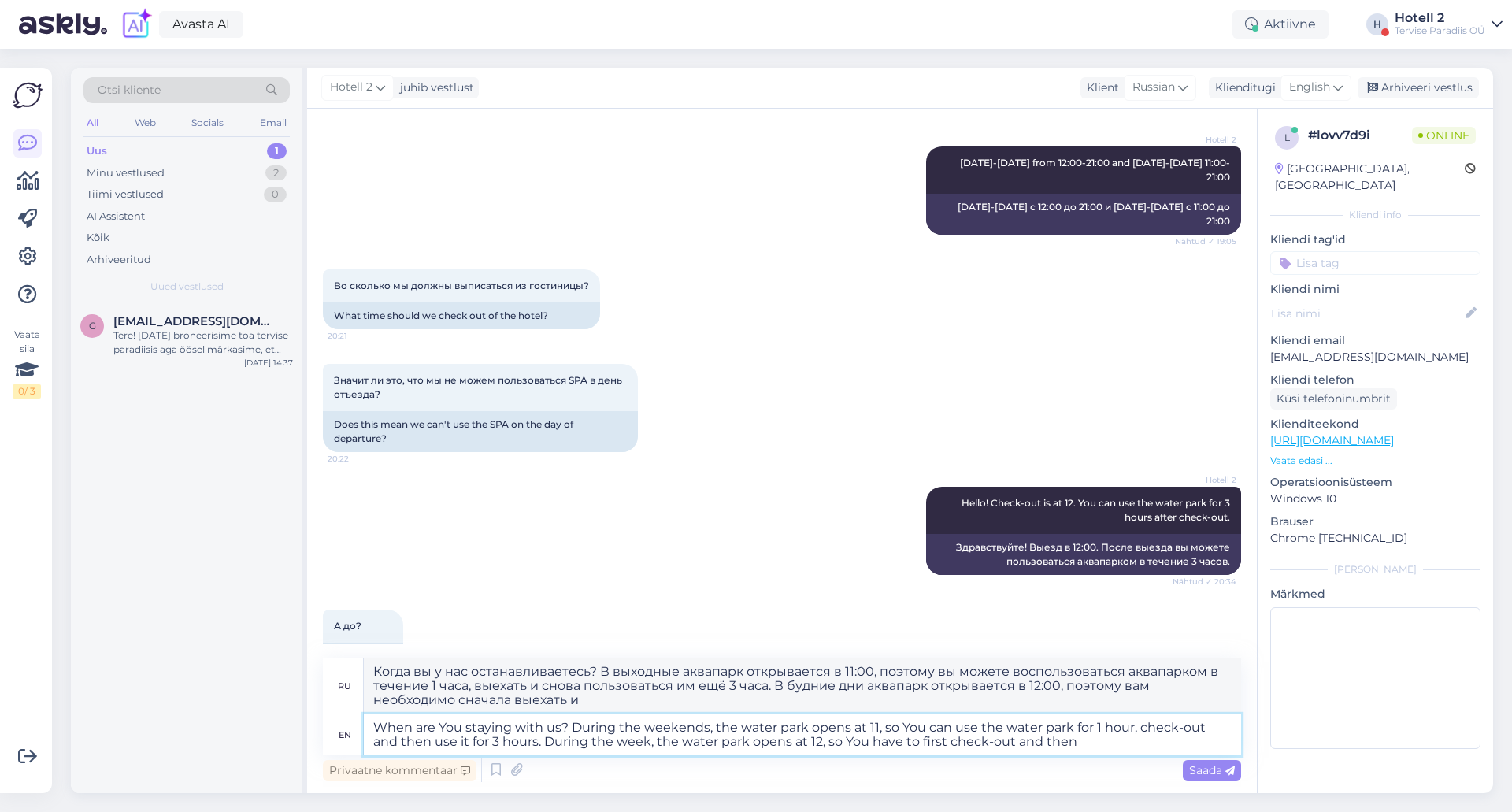
type textarea "Когда вы у нас останавливаетесь? В выходные аквапарк открывается в 11:00, поэто…"
type textarea "When are You staying with us? During the weekends, the water park opens at 11, …"
type textarea "Когда вы у нас останавливаетесь? В выходные аквапарк открывается в 11:00, поэто…"
type textarea "When are You staying with us? During the weekends, the water park opens at 11, …"
type textarea "Когда вы у нас останавливаетесь? В выходные аквапарк открывается в 11:00, поэто…"
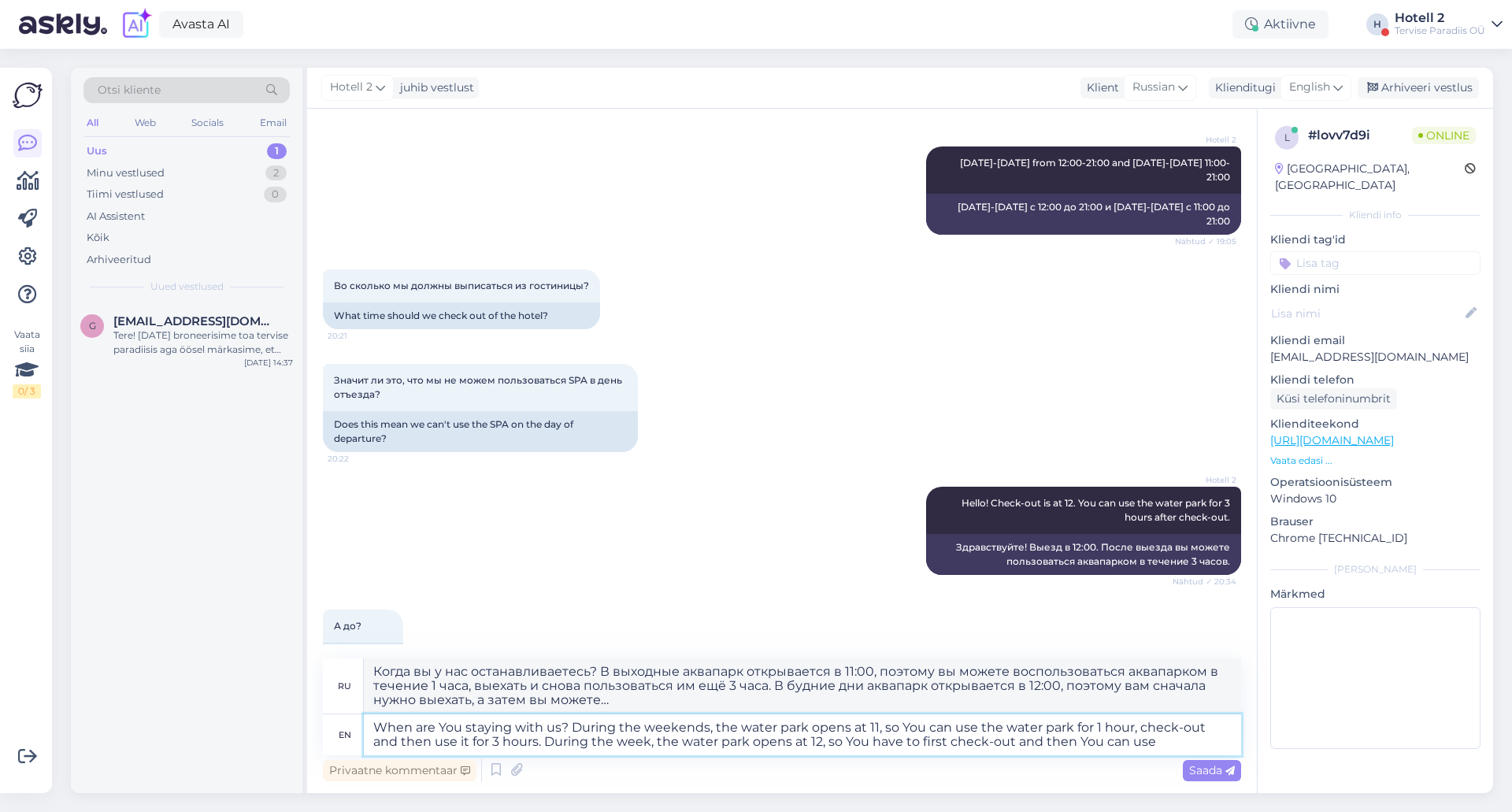
type textarea "When are You staying with us? During the weekends, the water park opens at 11, …"
type textarea "Когда вы у нас останавливаетесь? В выходные аквапарк открывается в 11:00, поэто…"
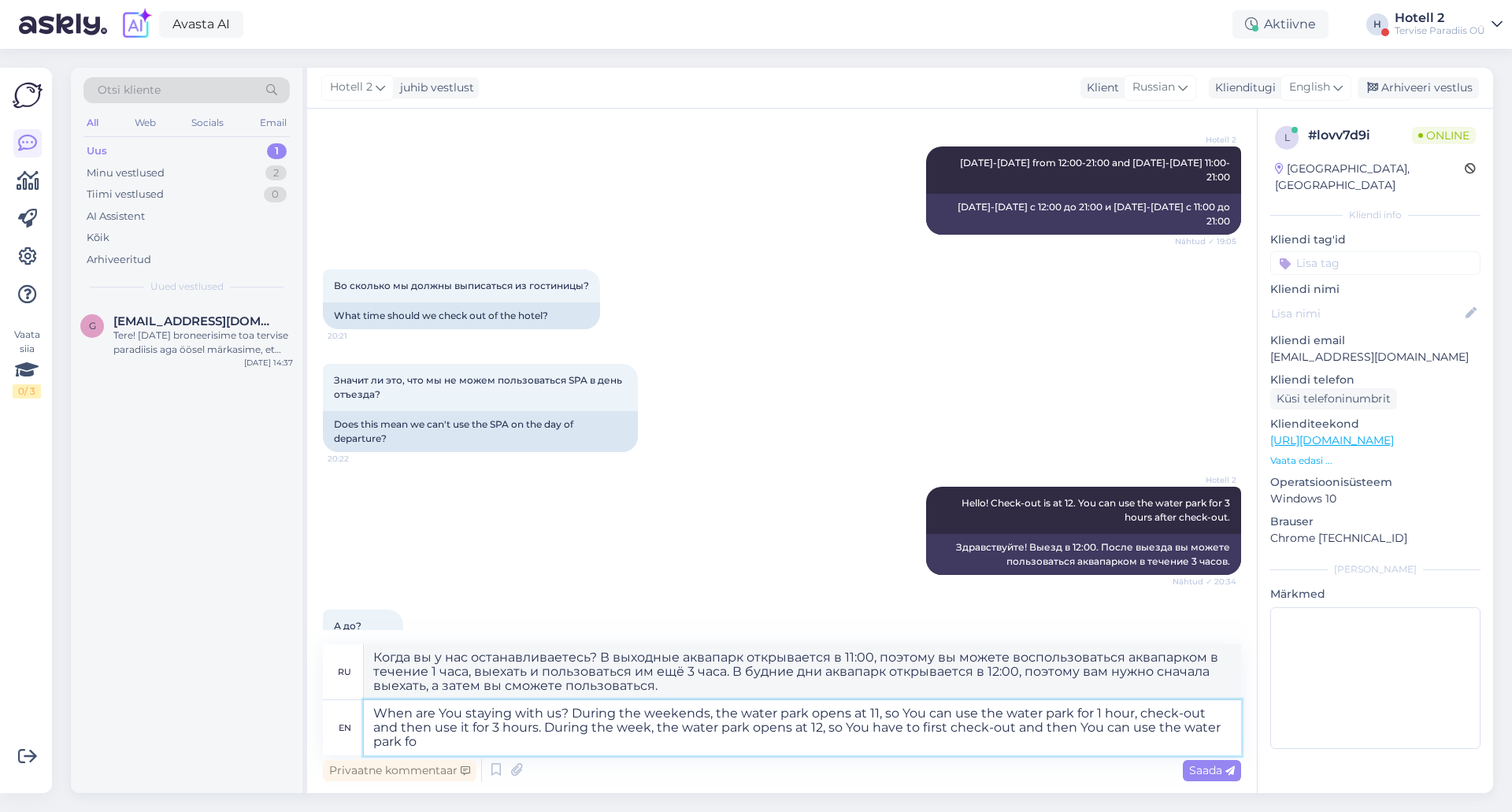
type textarea "When are You staying with us? During the weekends, the water park opens at 11, …"
type textarea "Когда вы у нас останавливаетесь? В выходные аквапарк открывается в 11:00, поэто…"
type textarea "When are You staying with us? During the weekends, the water park opens at 11, …"
type textarea "Когда вы у нас останавливаетесь? В выходные аквапарк открывается в 11:00, поэто…"
type textarea "When are You staying with us? During the weekends, the water park opens at 11, …"
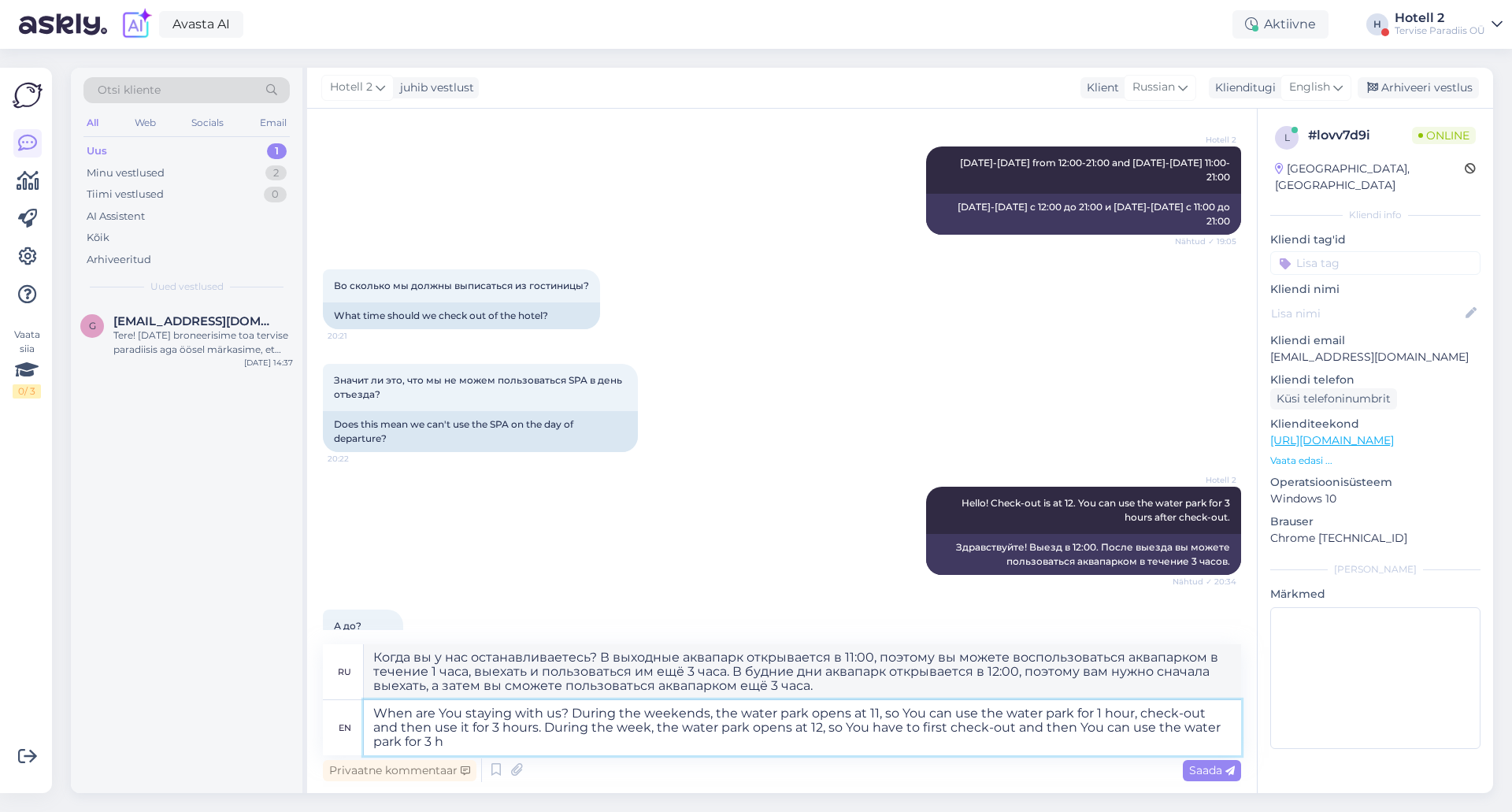
type textarea "Когда вы у нас останавливаетесь? В выходные аквапарк открывается в 11:00, поэто…"
type textarea "When are You staying with us? During the weekends, the water park opens at 11, …"
type textarea "Когда вы у нас останавливаетесь? В выходные аквапарк открывается в 11:00, поэто…"
type textarea "When are You staying with us? During the weekends, the water park opens at 11, …"
type textarea "Когда вы у нас останавливаетесь? В выходные аквапарк открывается в 11:00, поэто…"
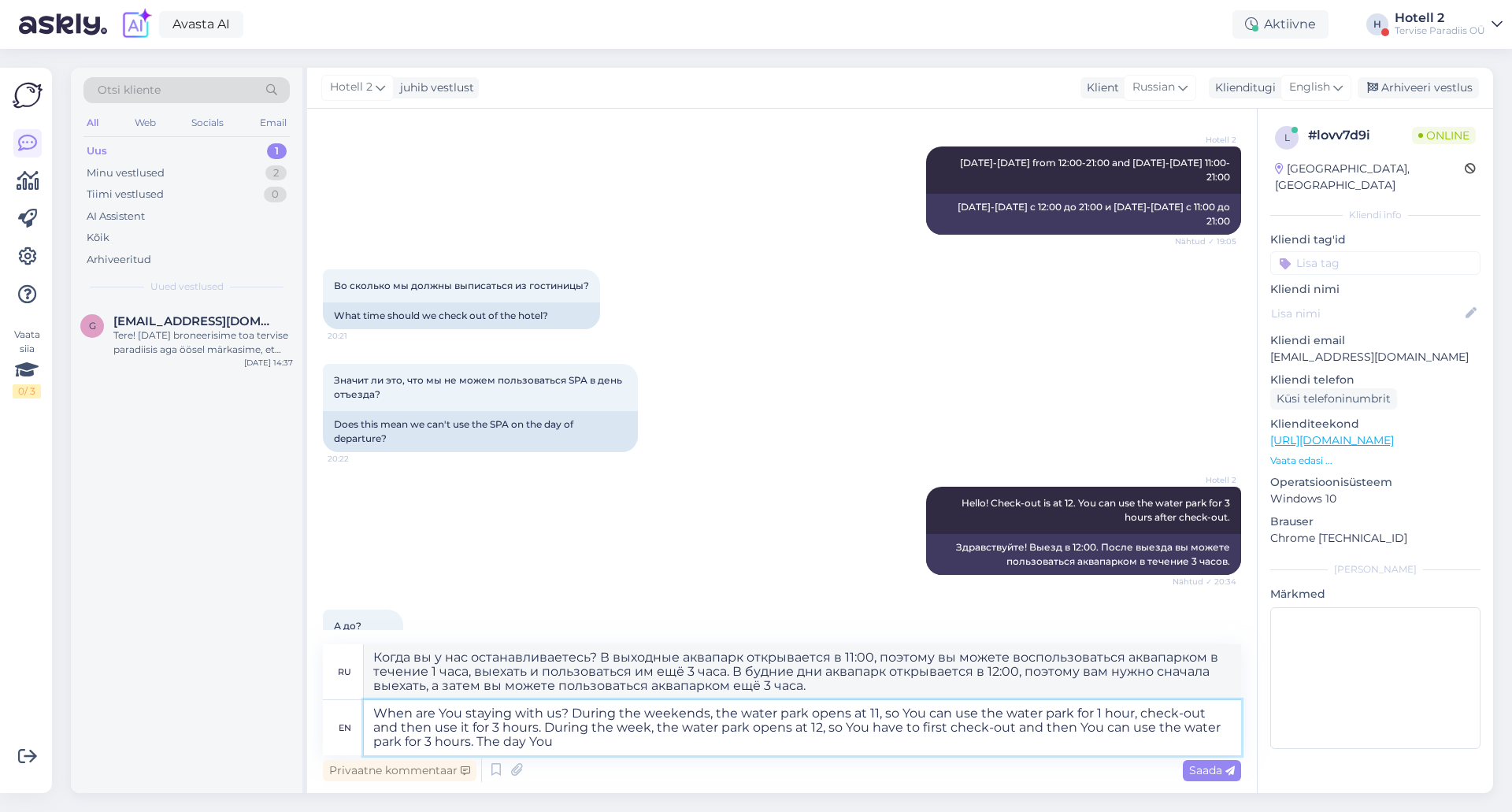
type textarea "When are You staying with us? During the weekends, the water park opens at 11, …"
type textarea "Когда вы у нас останавливаетесь? В выходные аквапарк открывается в 11:00, поэто…"
type textarea "When are You staying with us? During the weekends, the water park opens at 11, …"
type textarea "Когда вы у нас останавливаетесь? В выходные аквапарк открывается в 11:00, поэто…"
type textarea "When are You staying with us? During the weekends, the water park opens at 11, …"
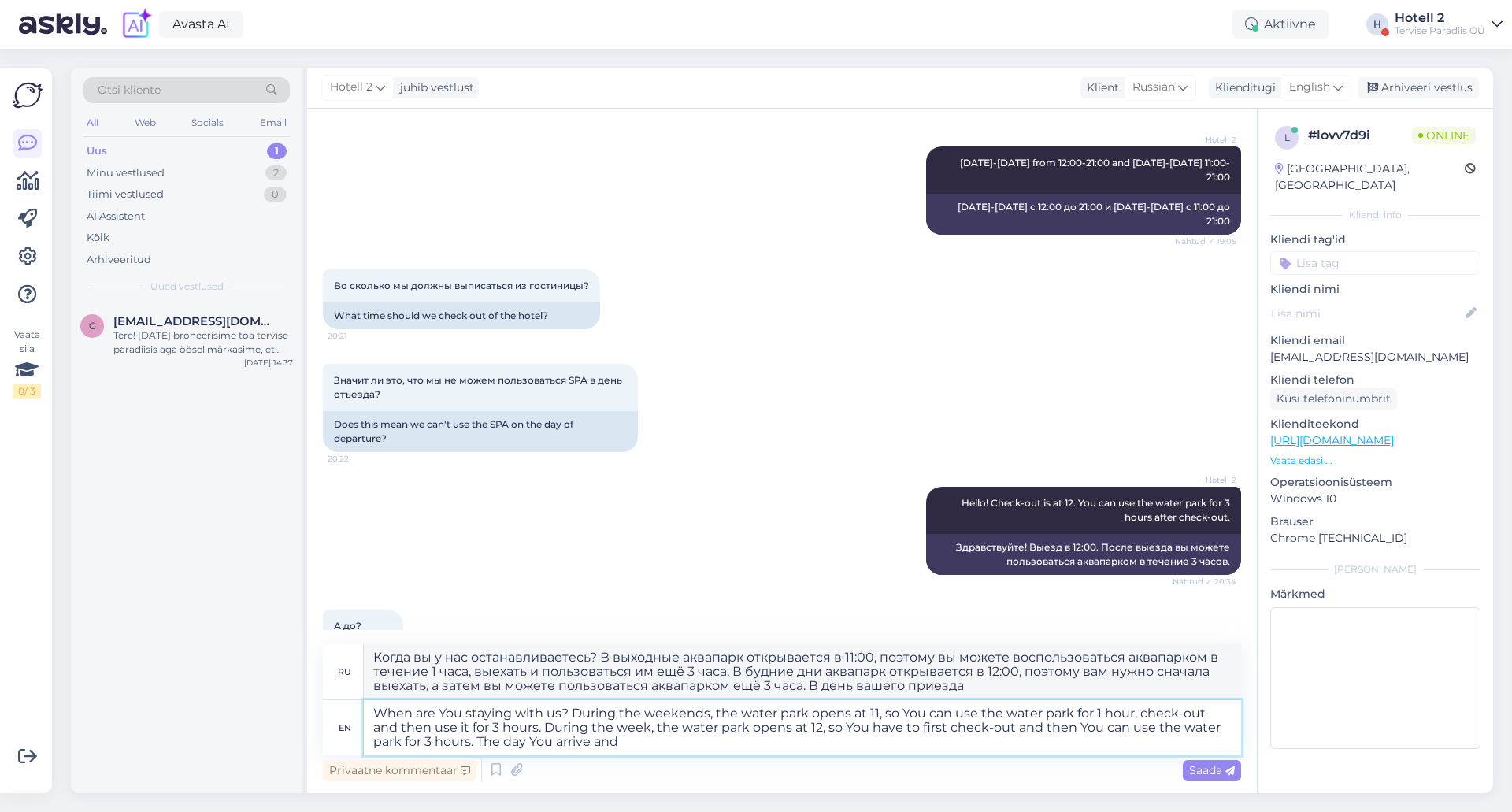
type textarea "Когда вы у нас останавливаетесь? В выходные аквапарк открывается в 11:00, поэто…"
type textarea "When are You staying with us? During the weekends, the water park opens at 11, …"
type textarea "Когда вы у нас останавливаетесь? В выходные аквапарк открывается в 11:00, поэто…"
type textarea "When are You staying with us? During the weekends, the water park opens at 11, …"
type textarea "Когда вы у нас останавливаетесь? В выходные аквапарк открывается в 11:00, поэто…"
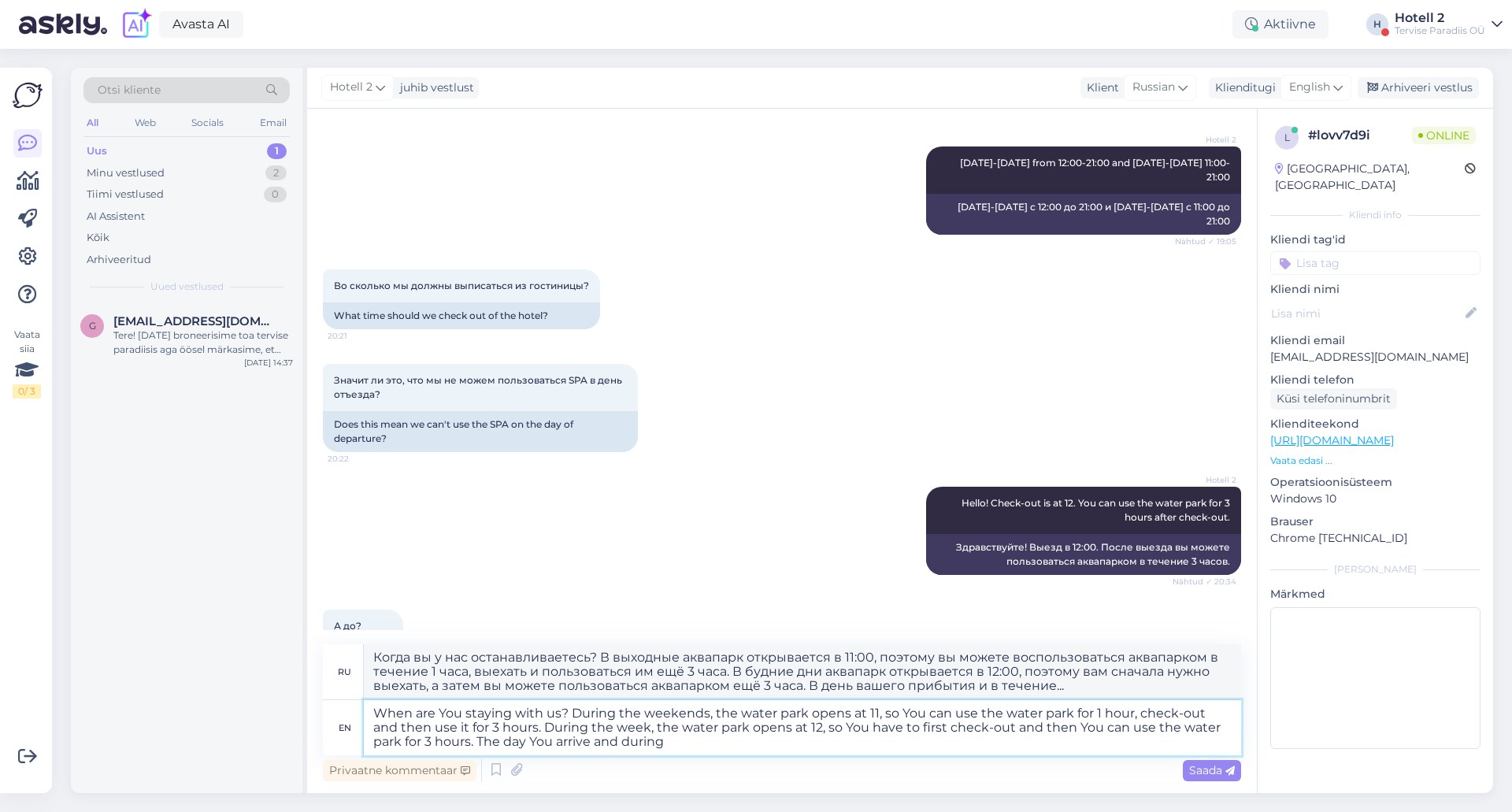
type textarea "When are You staying with us? During the weekends, the water park opens at 11, …"
type textarea "Когда вы у нас останавливаетесь? В выходные аквапарк открывается в 11:00, поэто…"
type textarea "When are You staying with us? During the weekends, the water park opens at 11, …"
type textarea "Когда вы у нас останавливаетесь? В выходные аквапарк открывается в 11:00, поэто…"
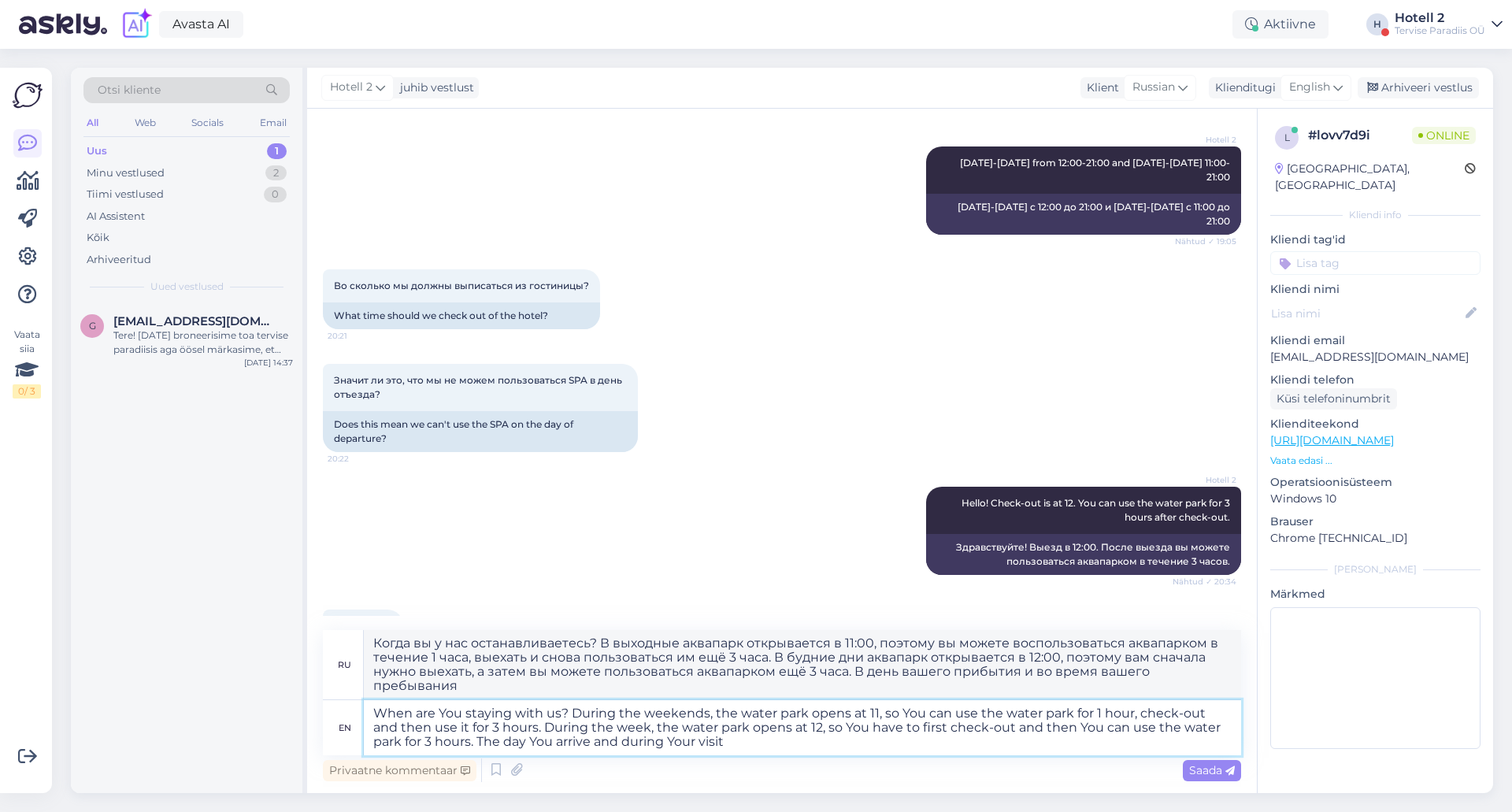
type textarea "When are You staying with us? During the weekends, the water park opens at 11, …"
type textarea "Когда вы у нас останавливаетесь? В выходные аквапарк открывается в 11:00, поэто…"
type textarea "When are You staying with us? During the weekends, the water park opens at 11, …"
type textarea "Когда вы у нас останавливаетесь? В выходные аквапарк открывается в 11:00, поэто…"
type textarea "When are You staying with us? During the weekends, the water park opens at 11, …"
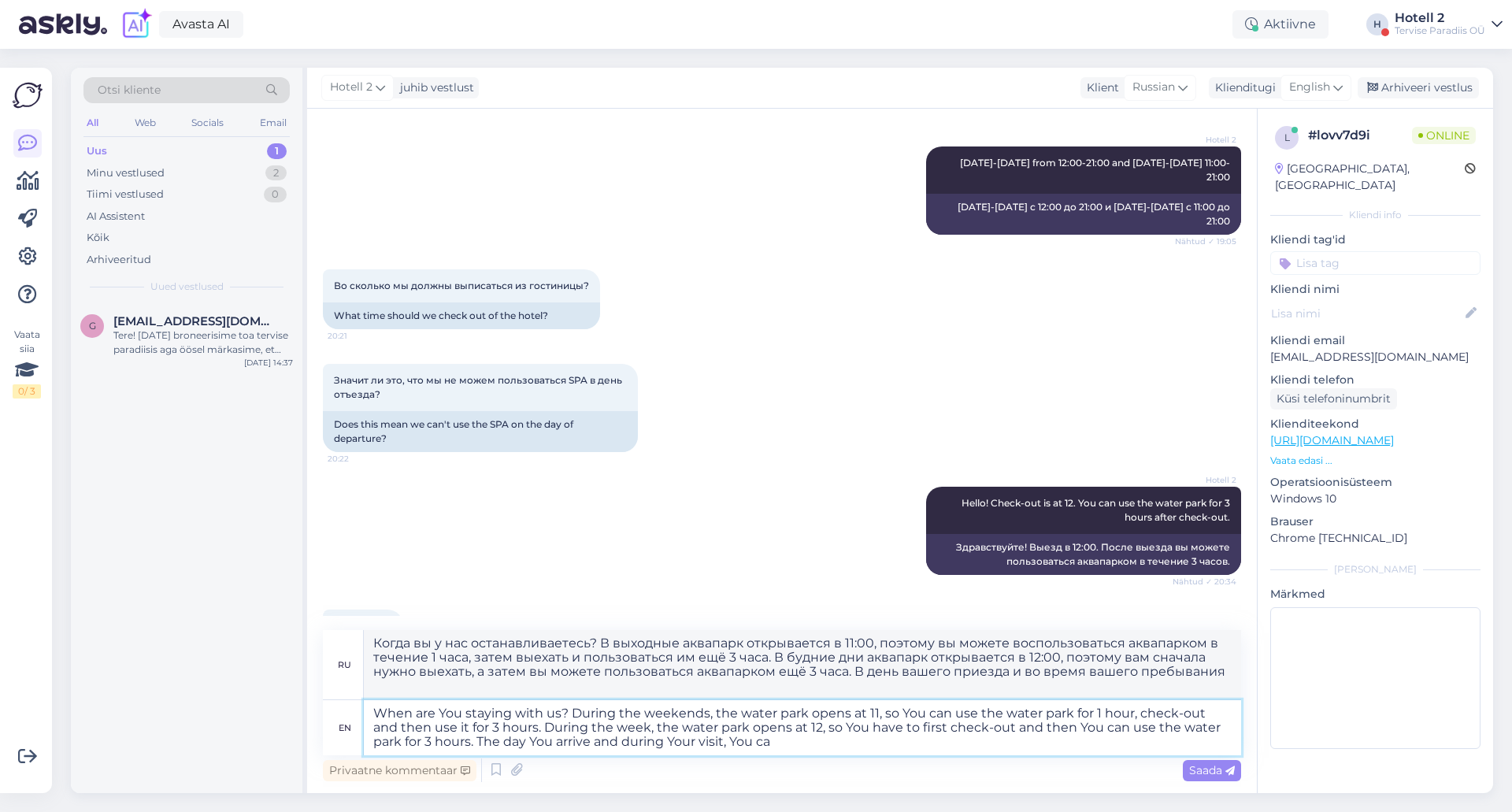
type textarea "Когда вы у нас останавливаетесь? В выходные аквапарк открывается в 11:00, поэто…"
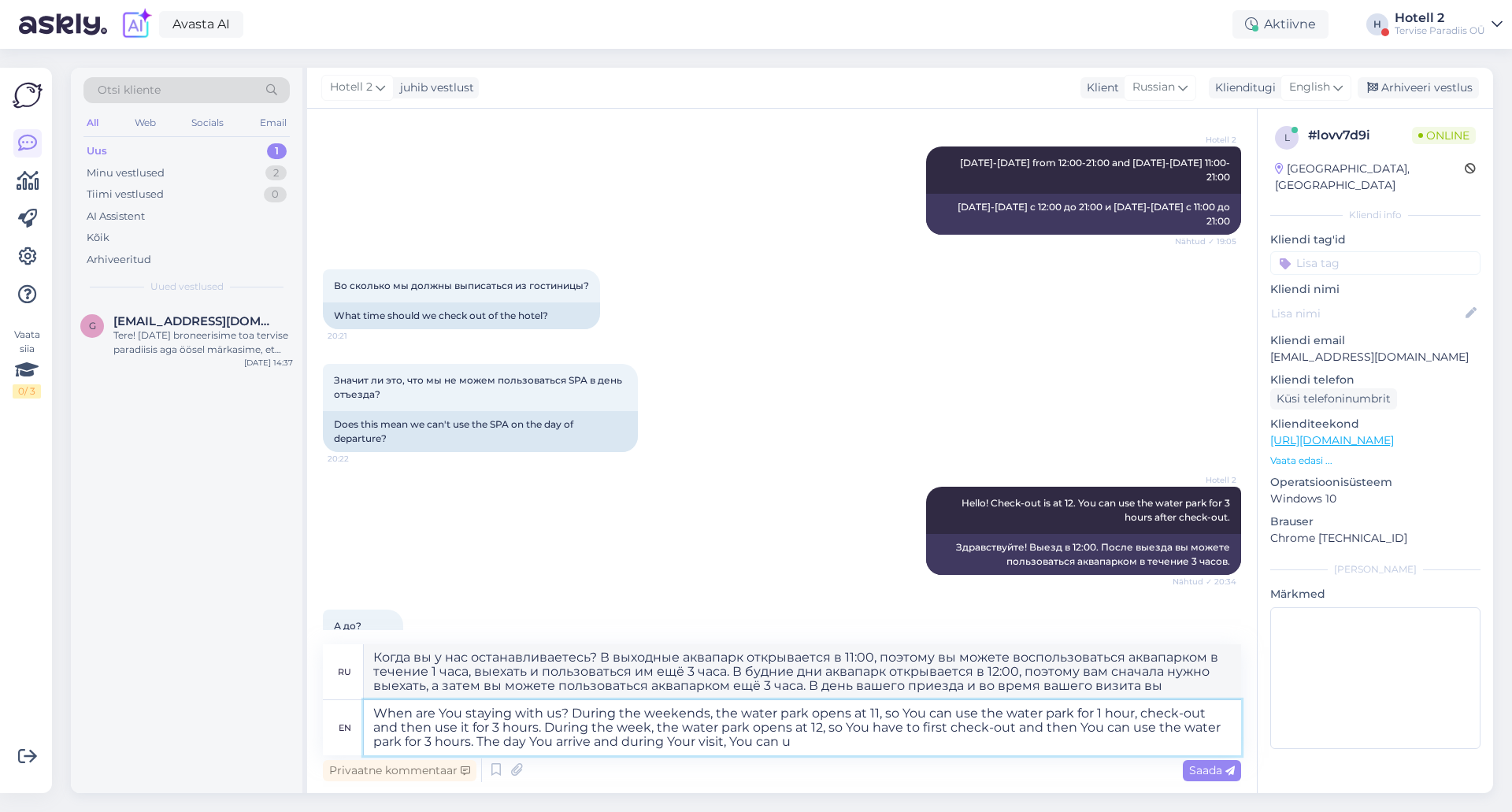
type textarea "When are You staying with us? During the weekends, the water park opens at 11, …"
type textarea "Когда вы у нас останавливаетесь? В выходные аквапарк открывается в 11:00, поэто…"
type textarea "When are You staying with us? During the weekends, the water park opens at 11, …"
type textarea "Когда вы у нас останавливаетесь? В выходные аквапарк открывается в 11:00, поэто…"
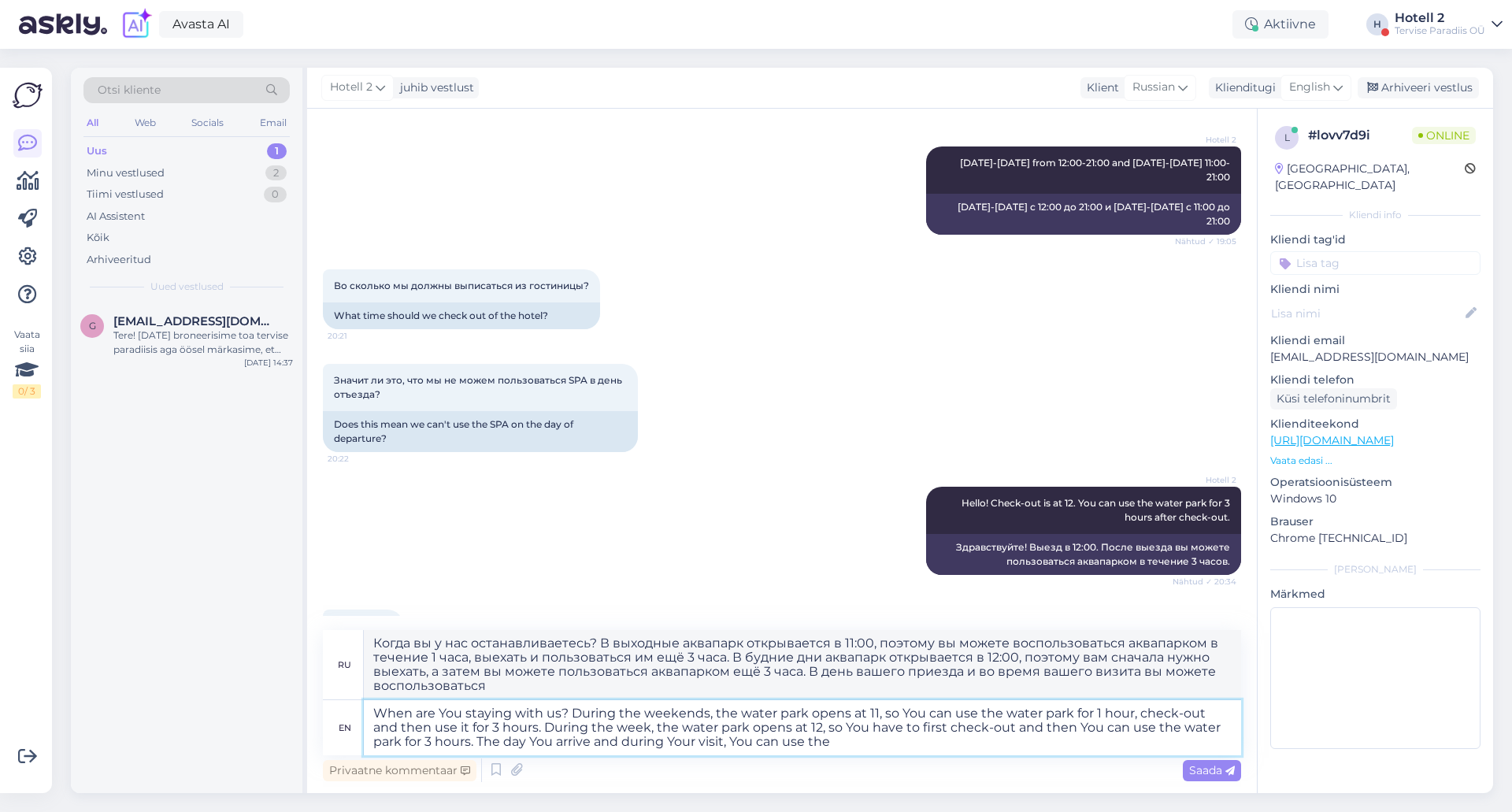
type textarea "When are You staying with us? During the weekends, the water park opens at 11, …"
type textarea "Когда вы у нас останавливаетесь? В выходные аквапарк открывается в 11:00, поэто…"
type textarea "When are You staying with us? During the weekends, the water park opens at 11, …"
type textarea "Когда вы у нас останавливаетесь? В выходные аквапарк открывается в 11:00, поэто…"
type textarea "When are You staying with us? During the weekends, the water park opens at 11, …"
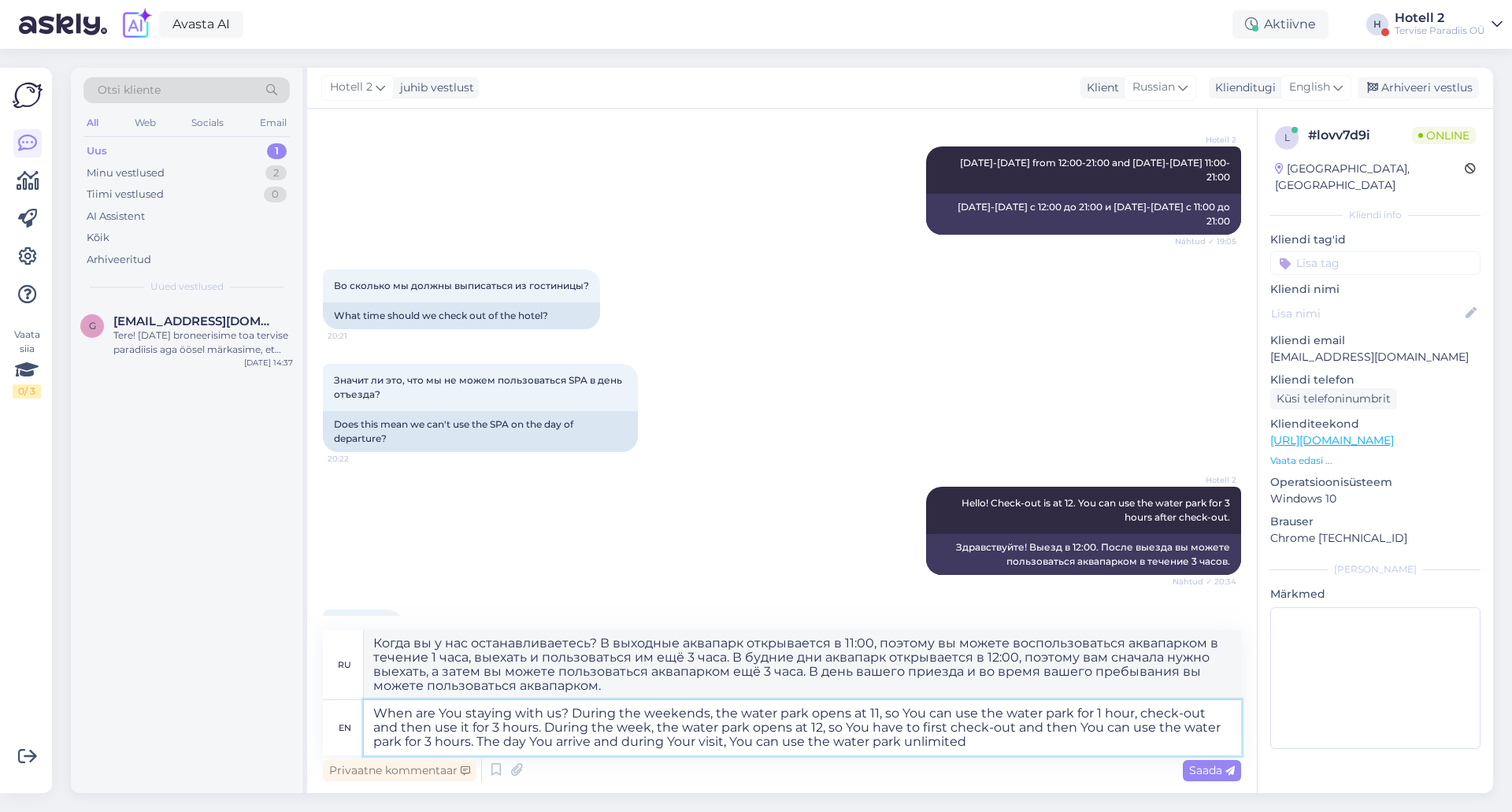
type textarea "Когда вы у нас останавливаетесь? В выходные аквапарк открывается в 11:00, поэто…"
type textarea "When are You staying with us? During the weekends, the water park opens at 11, …"
type textarea "Когда вы у нас останавливаетесь? В выходные аквапарк открывается в 11:00, поэто…"
type textarea "When are You staying with us? During the weekends, the water park opens at 11, …"
click at [1189, 774] on span "Saada" at bounding box center [1212, 770] width 46 height 14
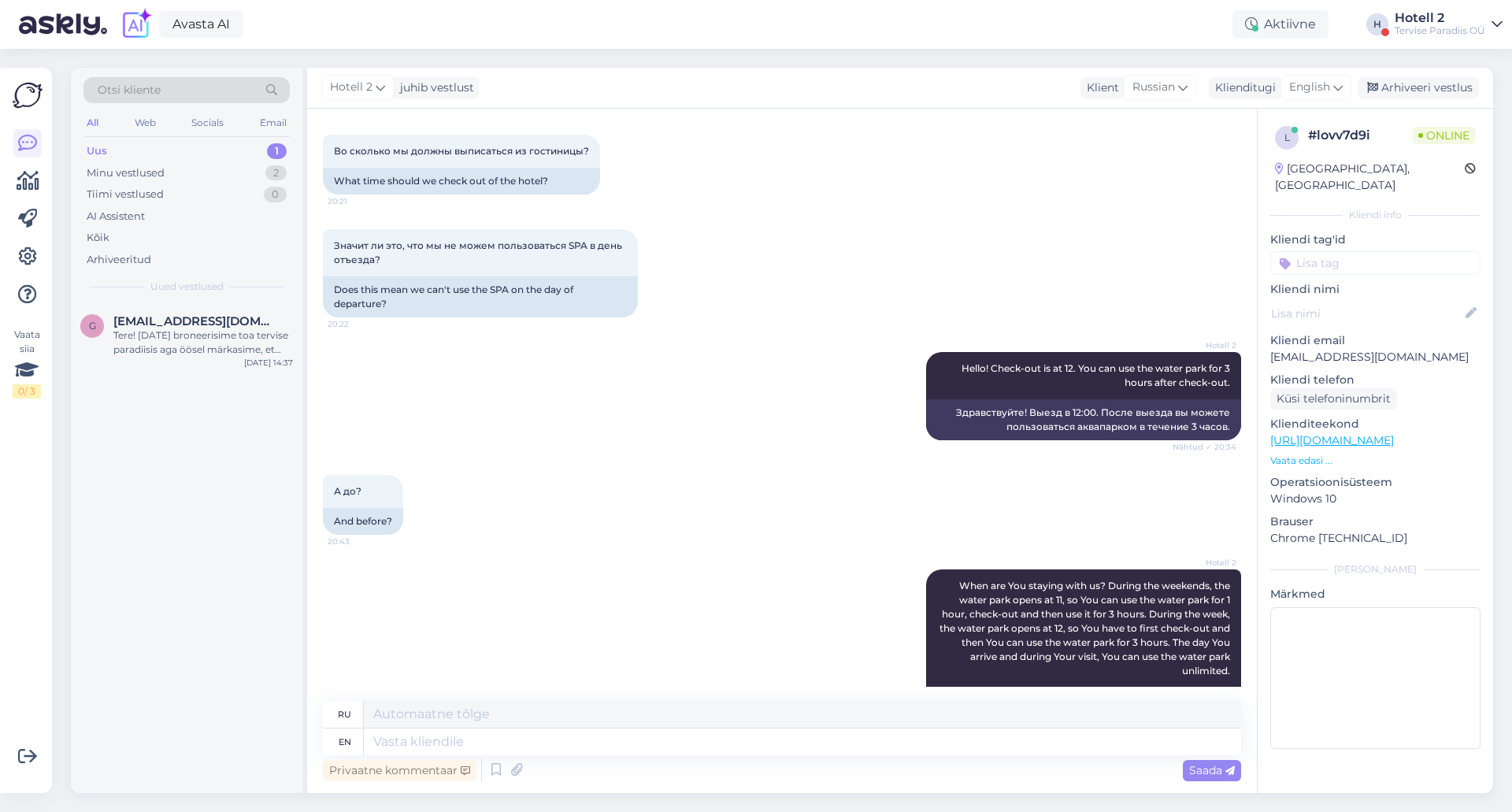
scroll to position [499, 0]
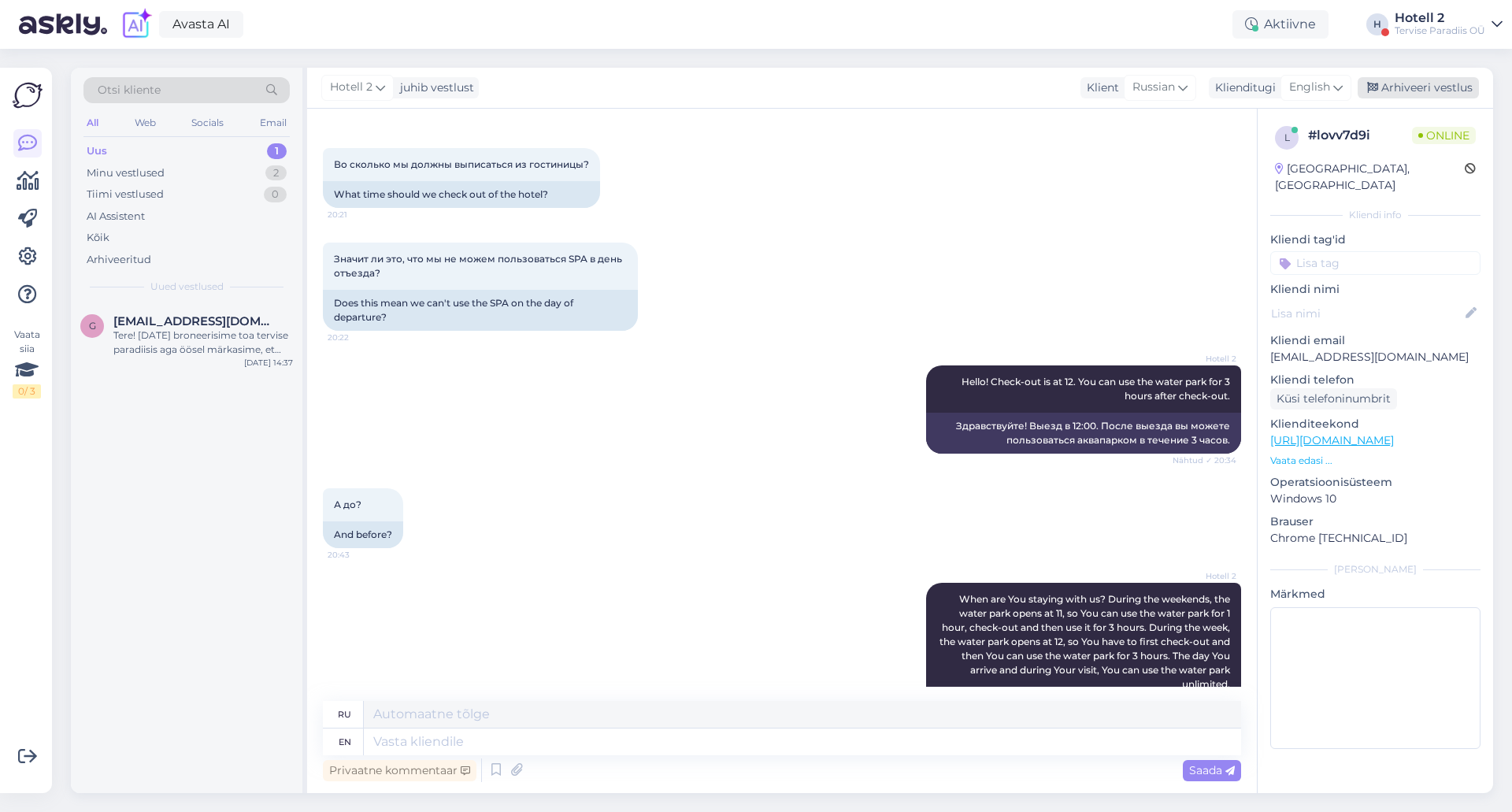
click at [1428, 89] on div "Arhiveeri vestlus" at bounding box center [1418, 88] width 121 height 21
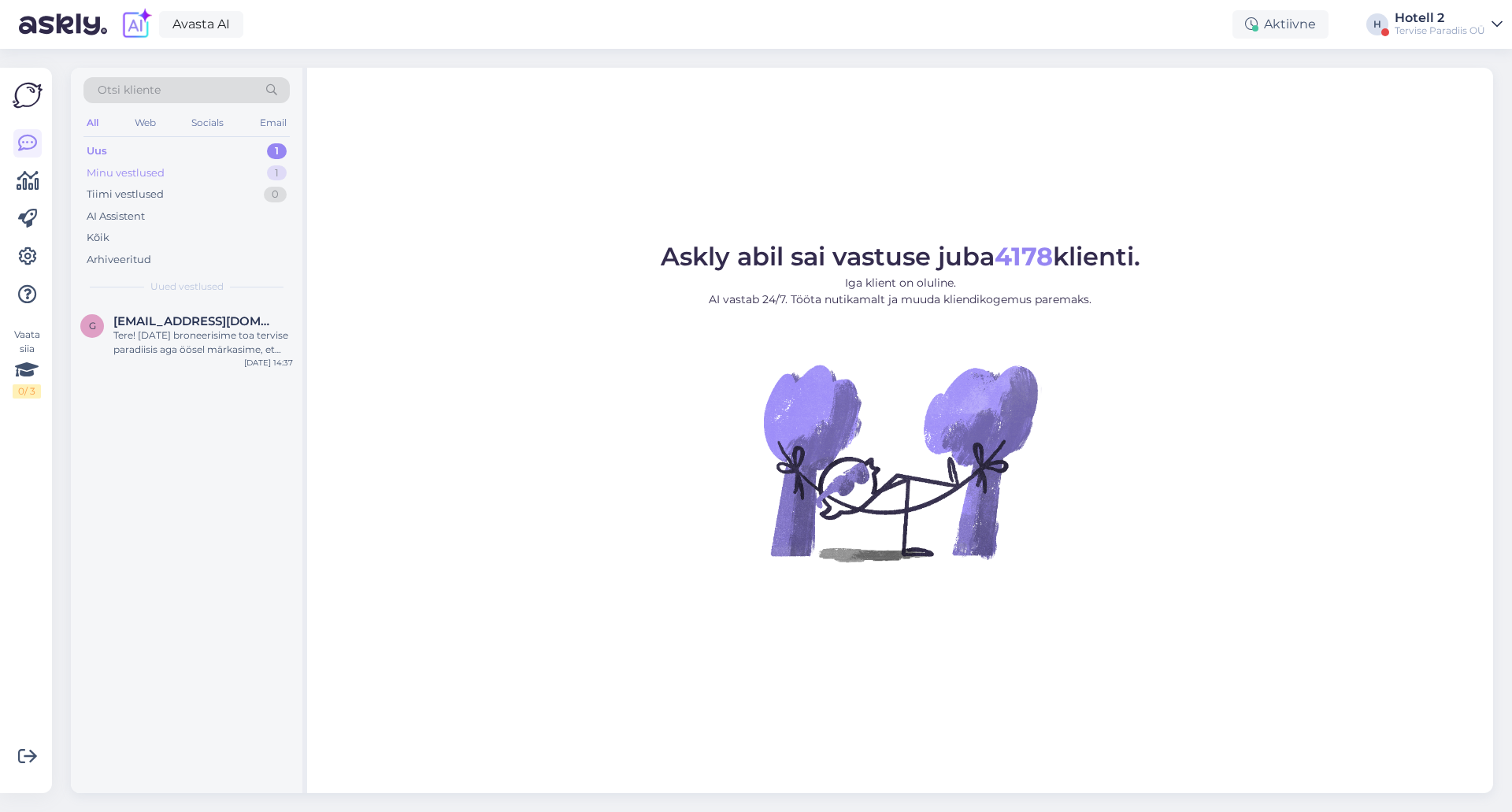
click at [280, 166] on div "1" at bounding box center [276, 173] width 20 height 16
click at [256, 365] on div "[DATE] 18:45" at bounding box center [269, 363] width 49 height 12
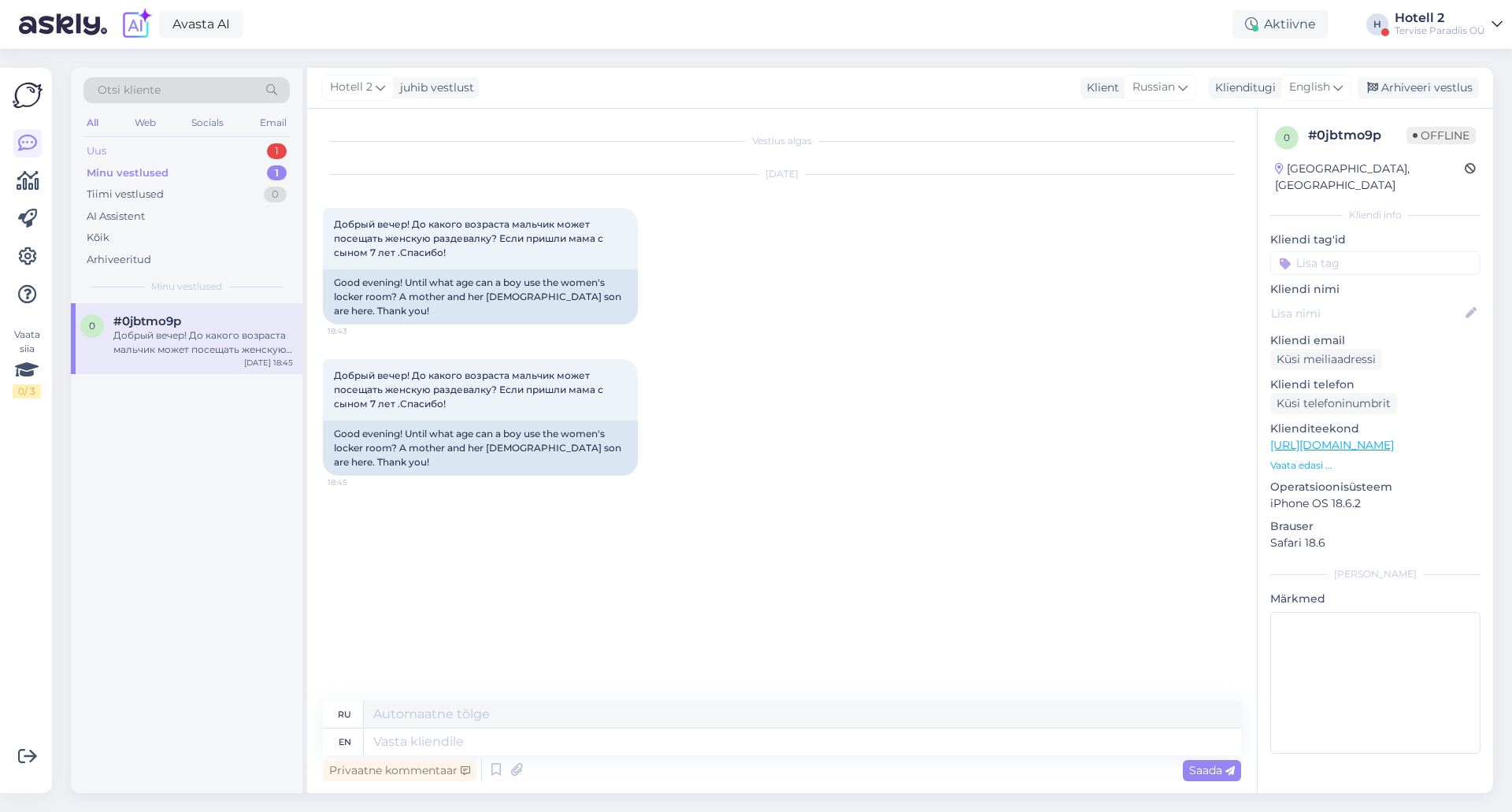
click at [250, 152] on div "Uus 1" at bounding box center [186, 150] width 206 height 22
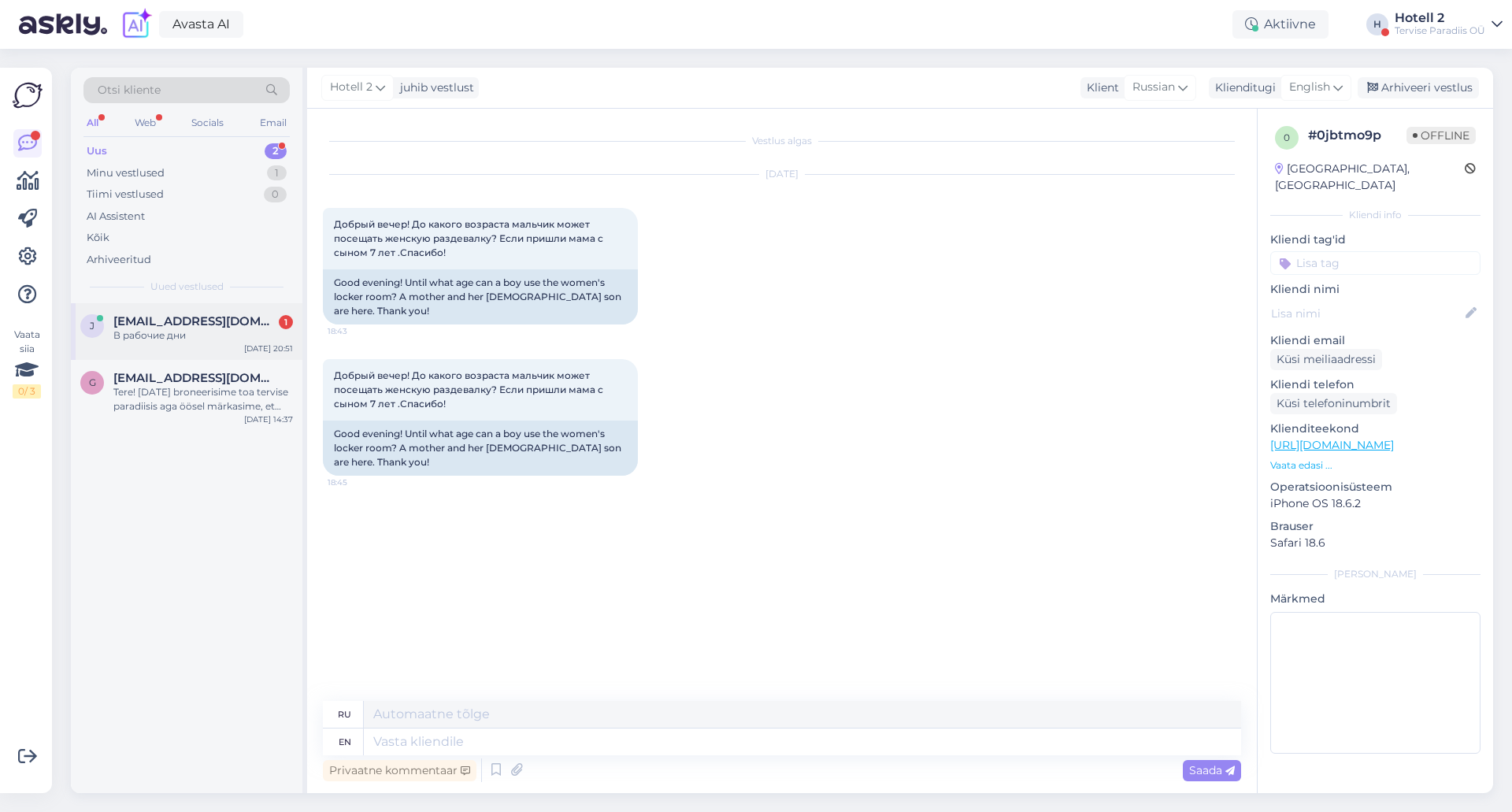
click at [245, 340] on div "В рабочие дни" at bounding box center [203, 336] width 180 height 14
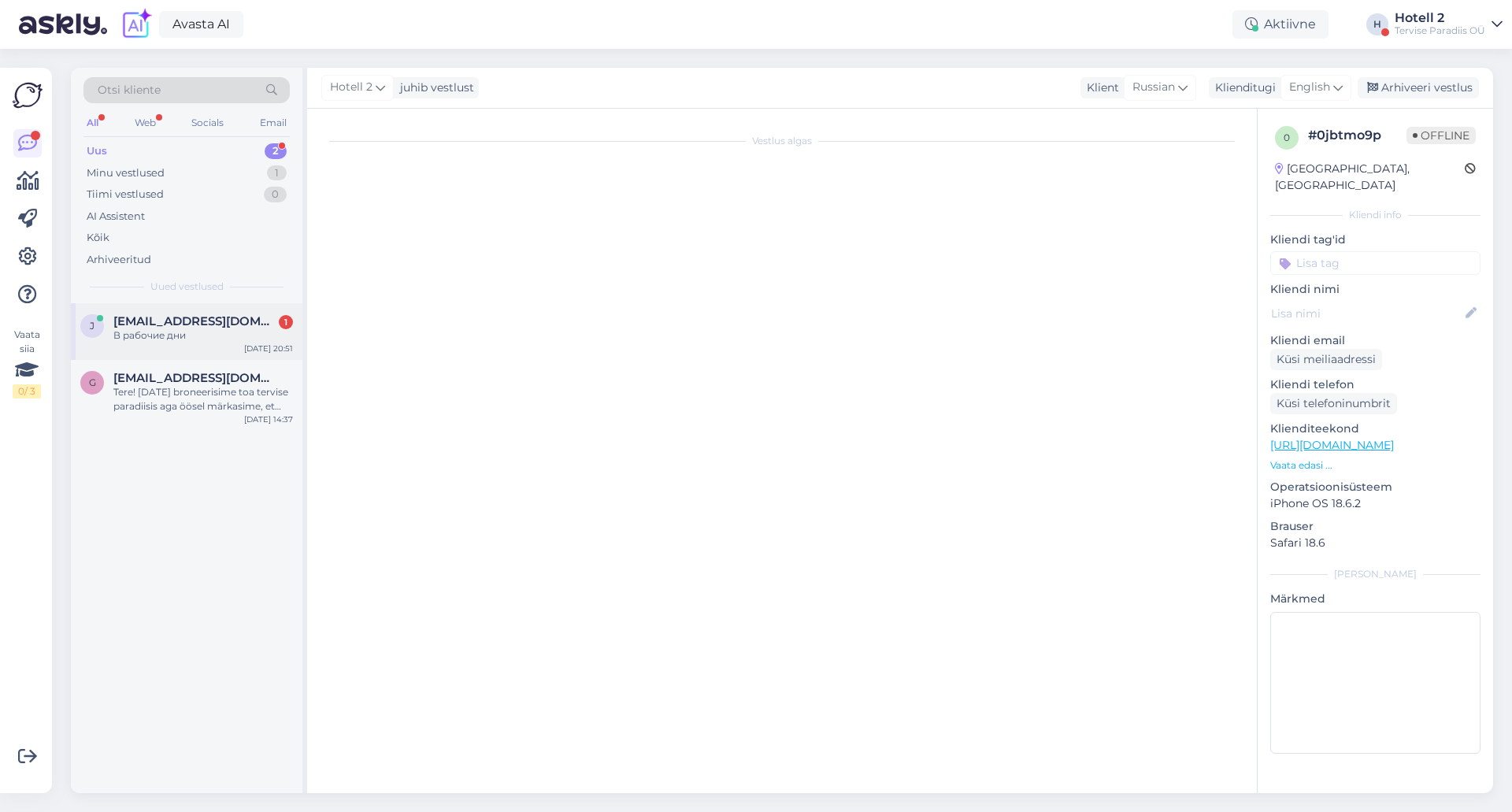
scroll to position [789, 0]
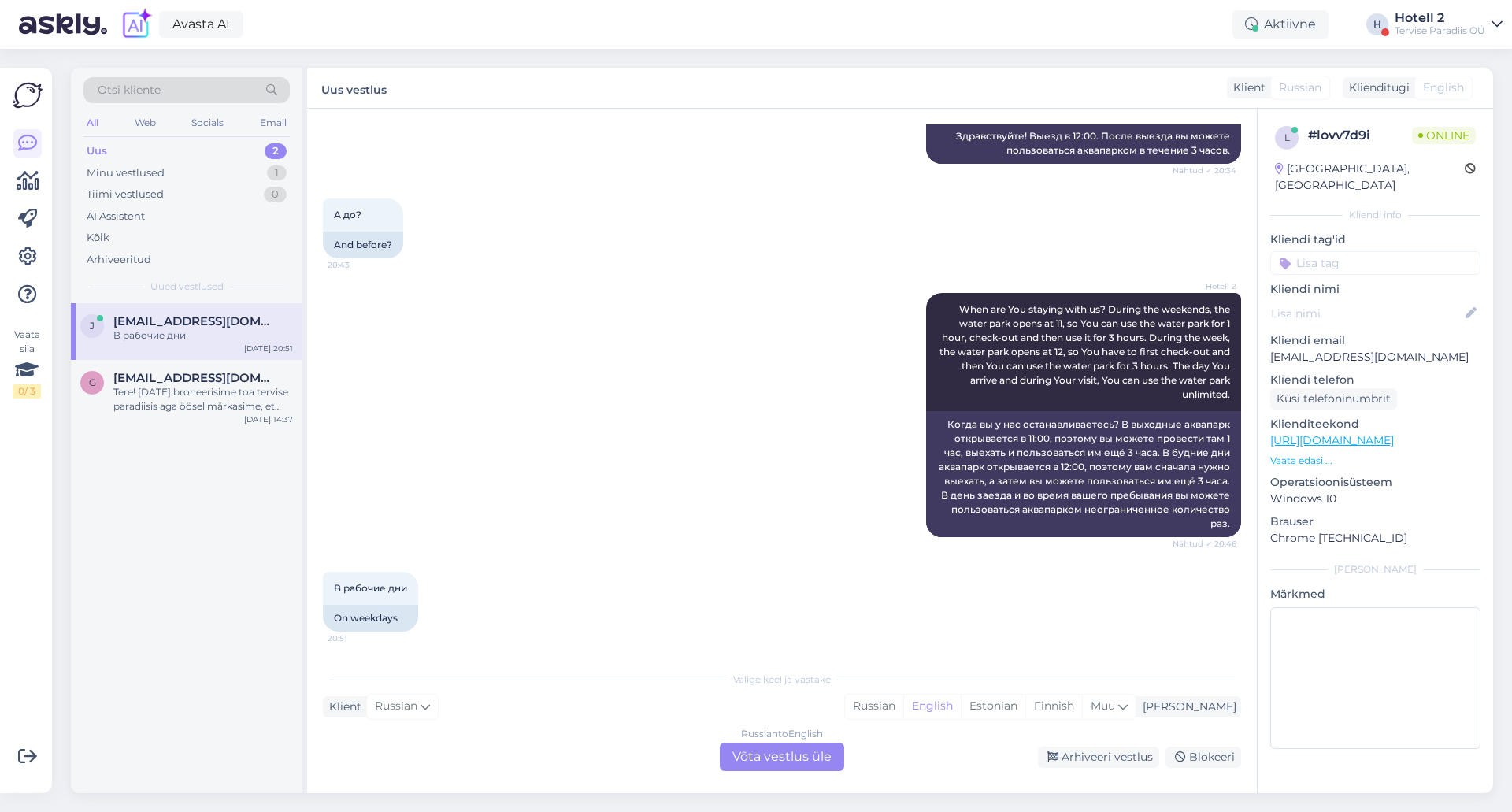
click at [784, 765] on div "Russian to English Võta vestlus üle" at bounding box center [782, 756] width 124 height 29
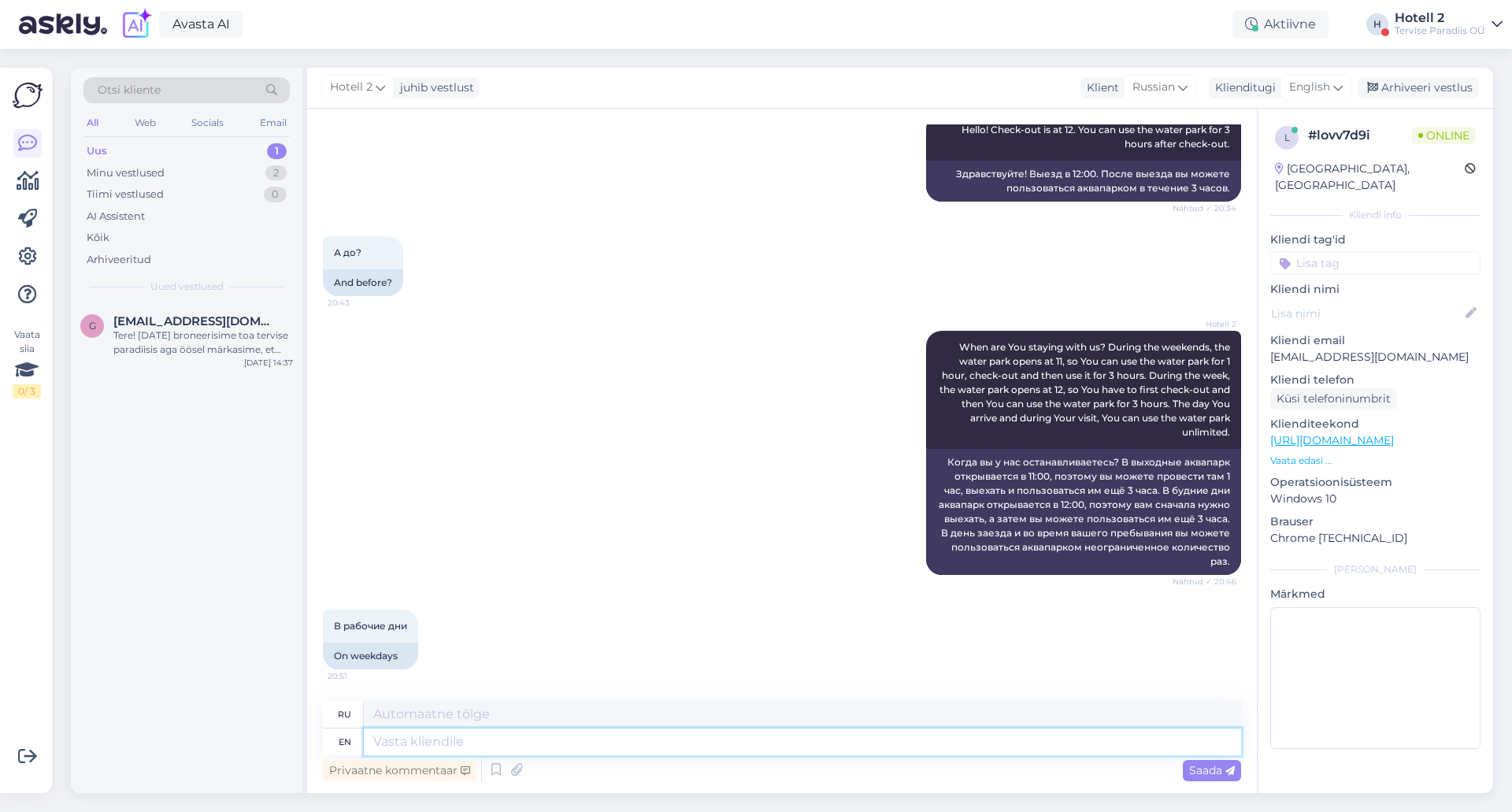
click at [740, 731] on textarea at bounding box center [802, 742] width 877 height 27
type textarea "Then"
type textarea "Затем"
type textarea "Then during"
type textarea "Затем во время"
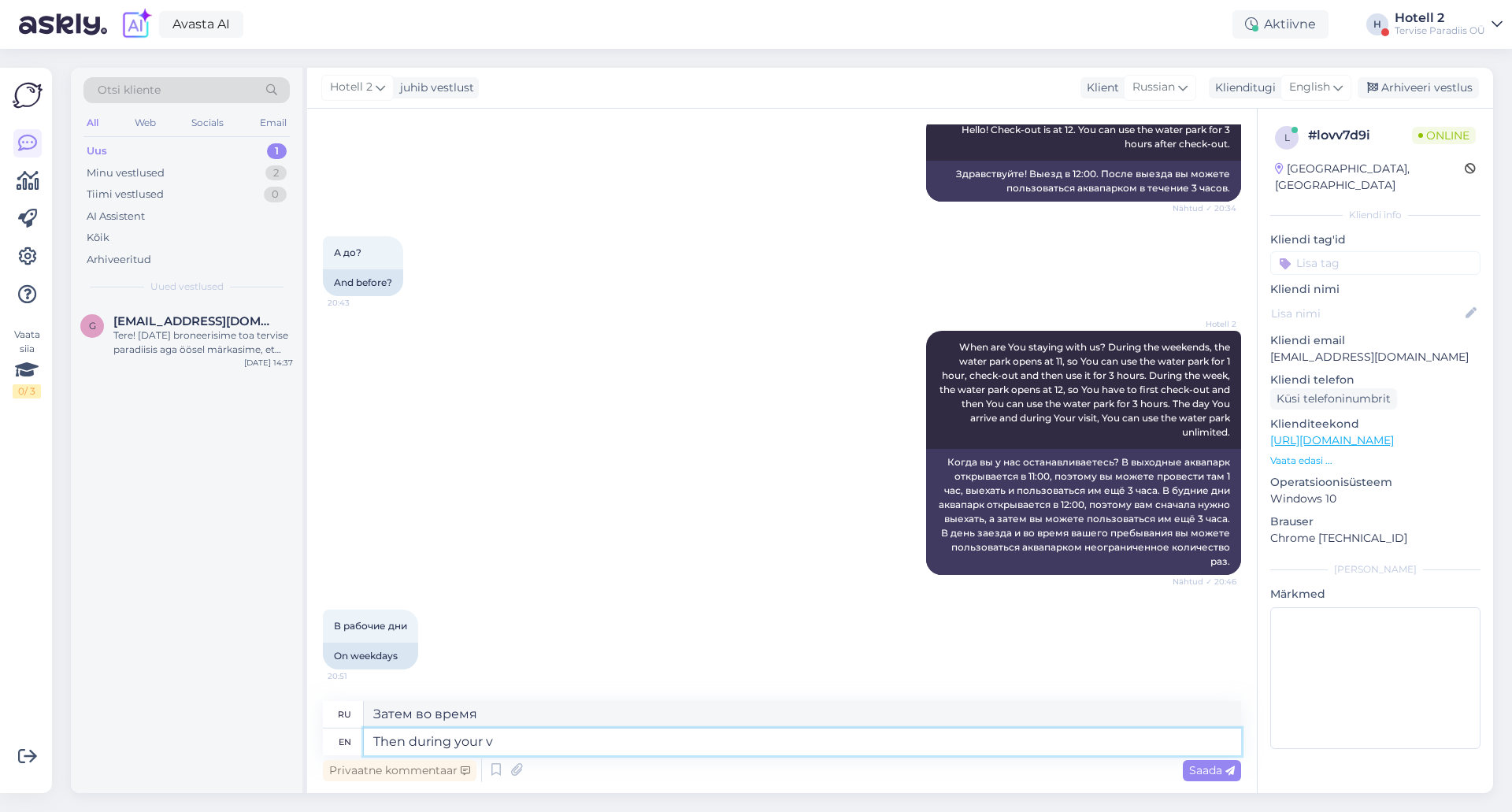
type textarea "Then during your vi"
type textarea "Затем во время вашего"
type textarea "Then during your visit,"
type textarea "Затем во время вашего визита,"
type textarea "Then during your visit, you ca"
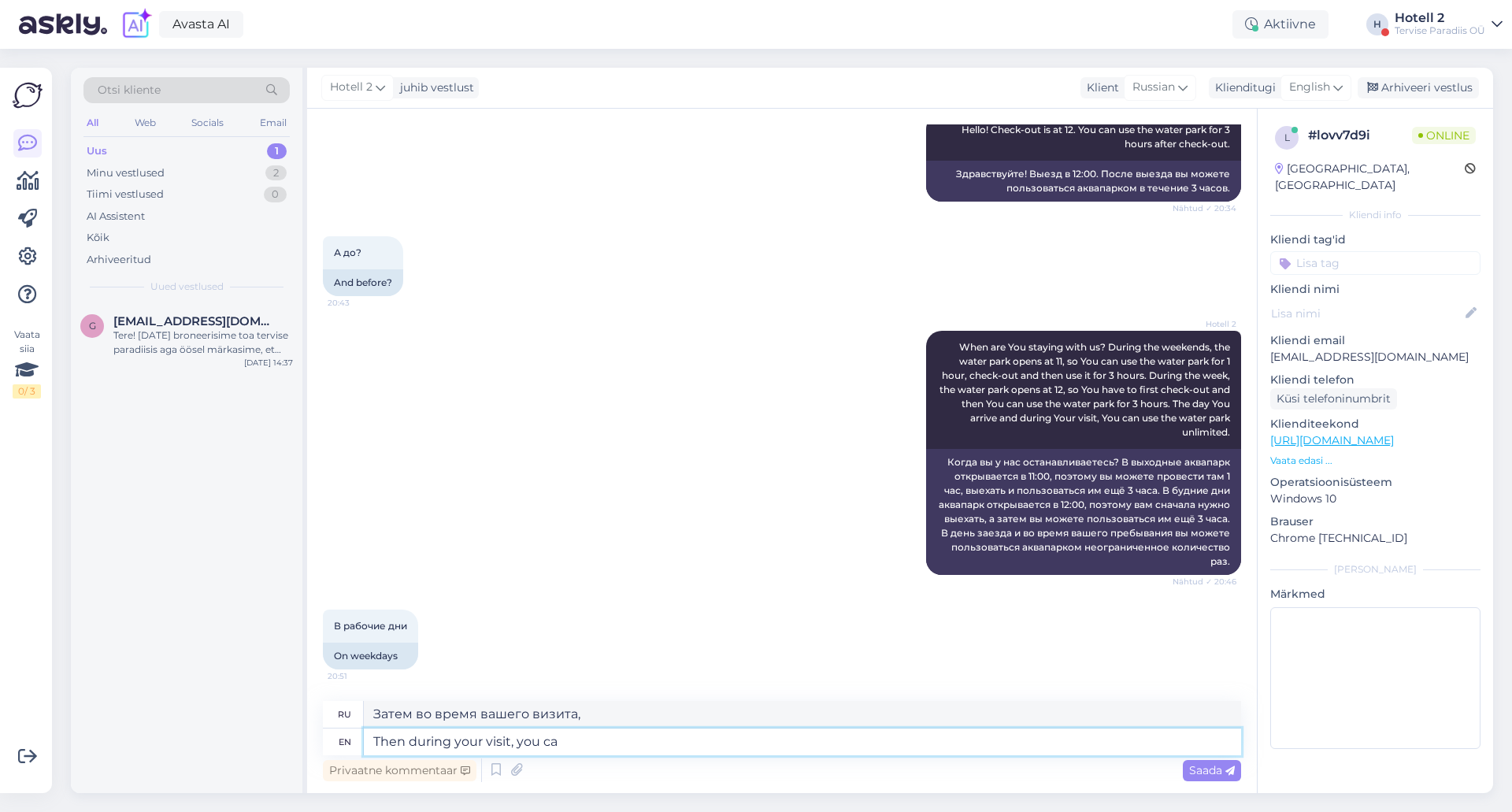
type textarea "Затем во время вашего визита вы"
type textarea "Then during your visit, you can us"
type textarea "Затем во время вашего визита вы можете"
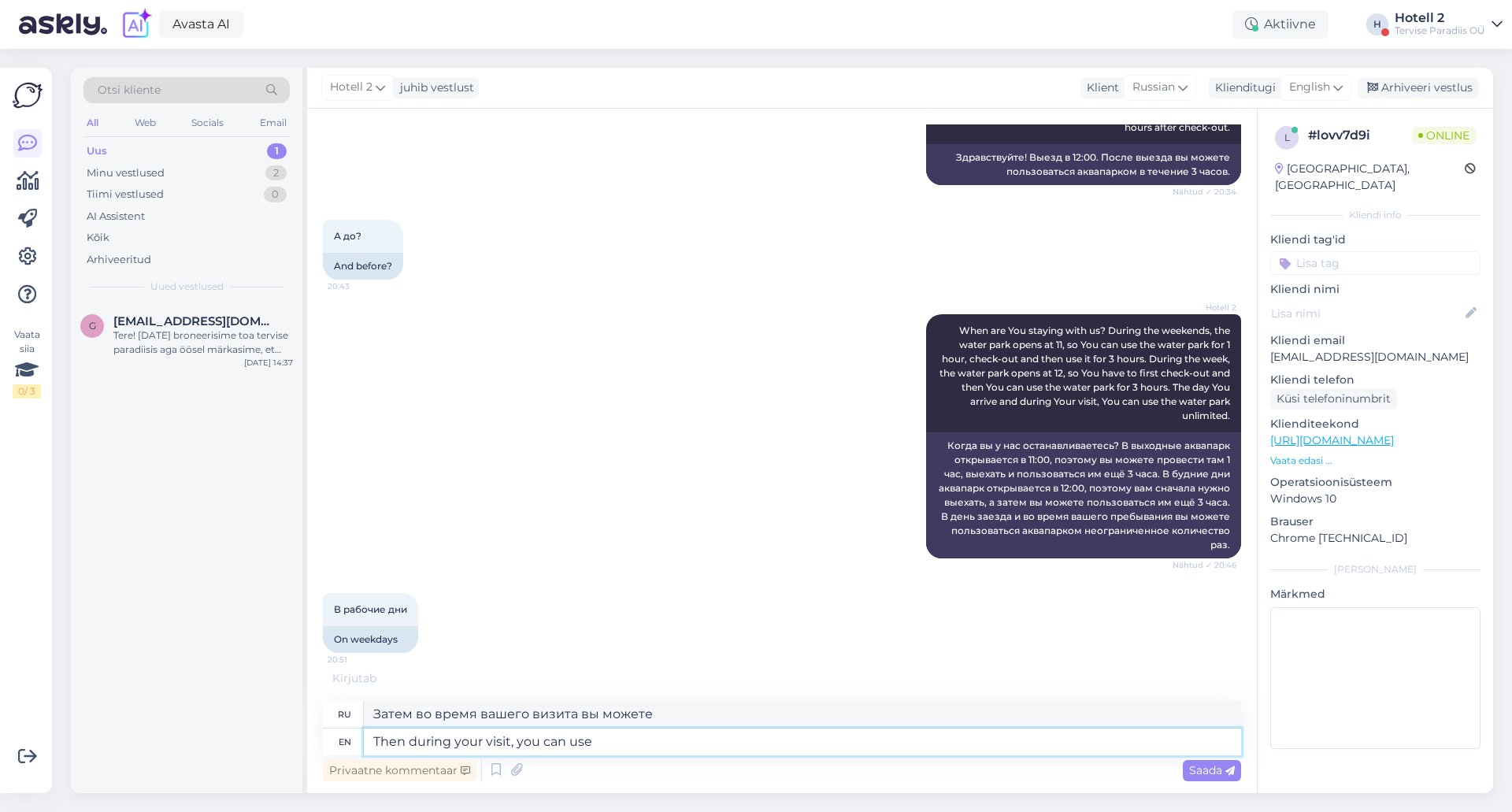
type textarea "Then during your visit, you can use i"
type textarea "Затем во время вашего визита вы можете использовать"
type textarea "Then during your visit, you can use it l"
type textarea "Затем во время вашего визита вы сможете им воспользоваться."
type textarea "Then during your visit, you can use it unlimited."
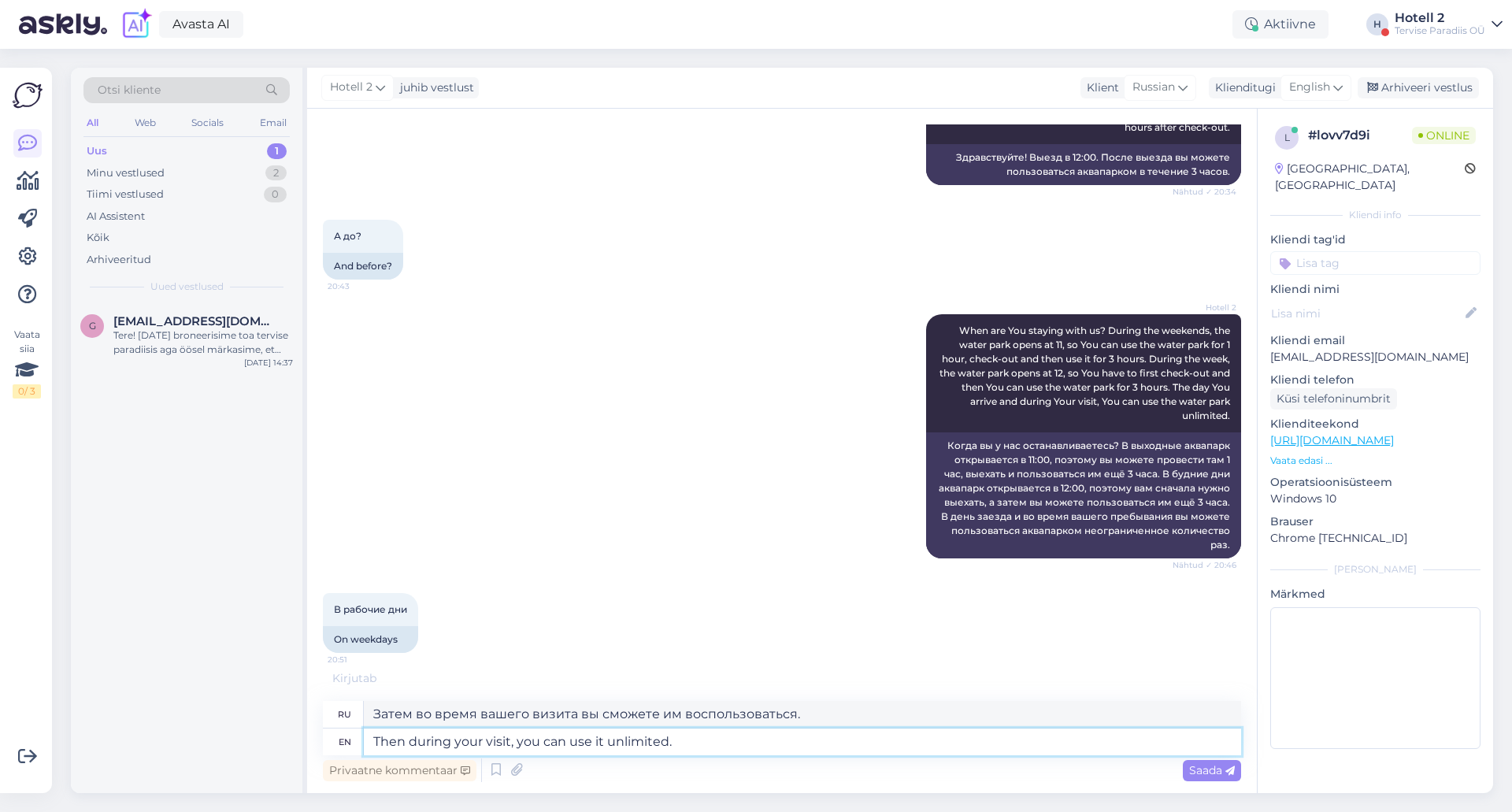
type textarea "Затем во время вашего визита вы сможете пользоваться им неограниченное количест…"
type textarea "Then during your visit, you can use it unlimited. After che"
type textarea "Затем во время вашего визита вы сможете пользоваться им неограниченно. После"
type textarea "Then during your visit, you can use it u"
type textarea "Затем во время вашего визита вы сможете пользоваться им неограниченное количест…"
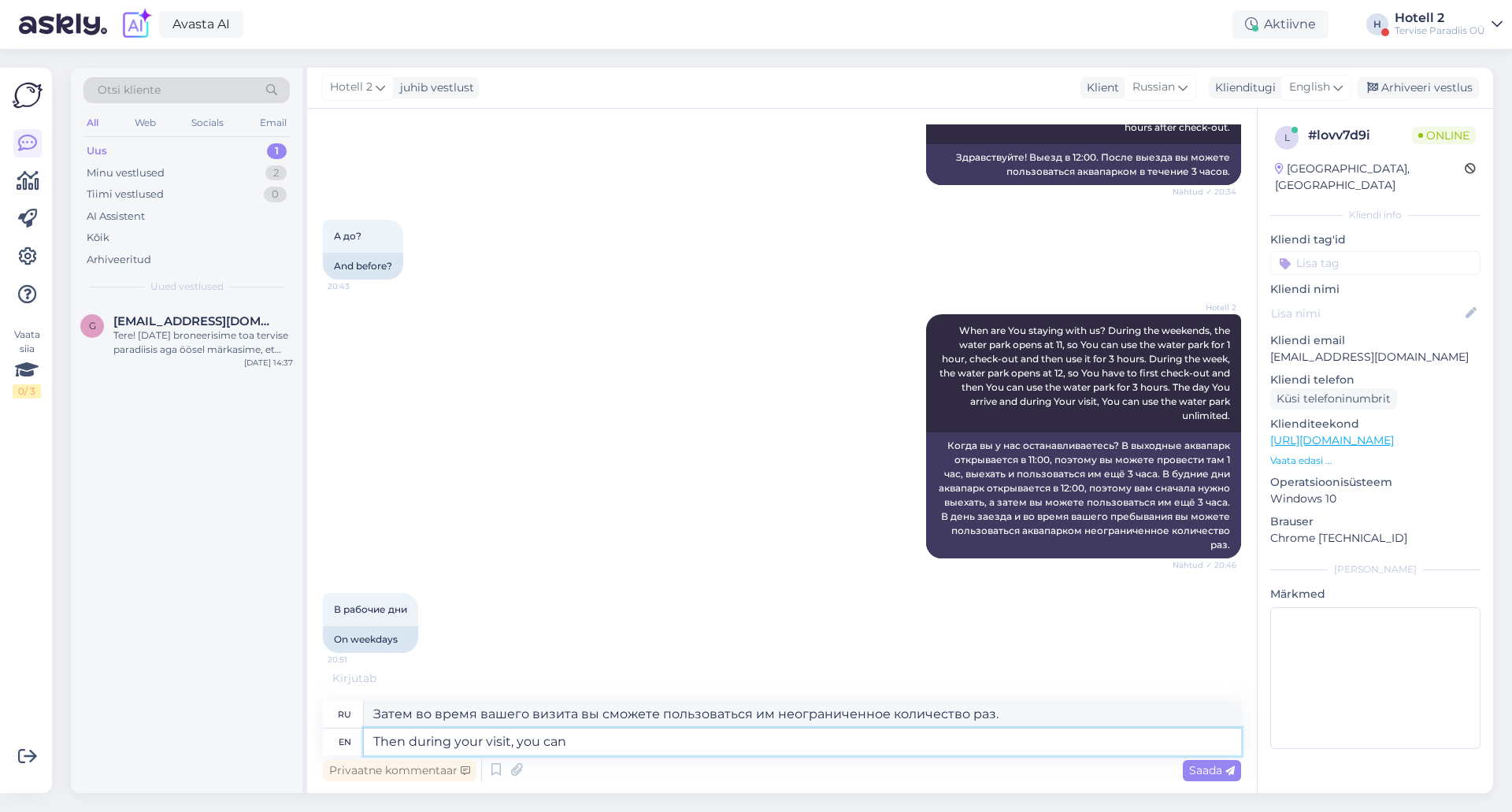
type textarea "Then during your visit, you can"
type textarea "Затем во время вашего визита вы сможете им воспользоваться."
type textarea "Then during your visit, you c"
type textarea "Затем во время вашего визита вы можете использовать"
type textarea "Then during your visit,"
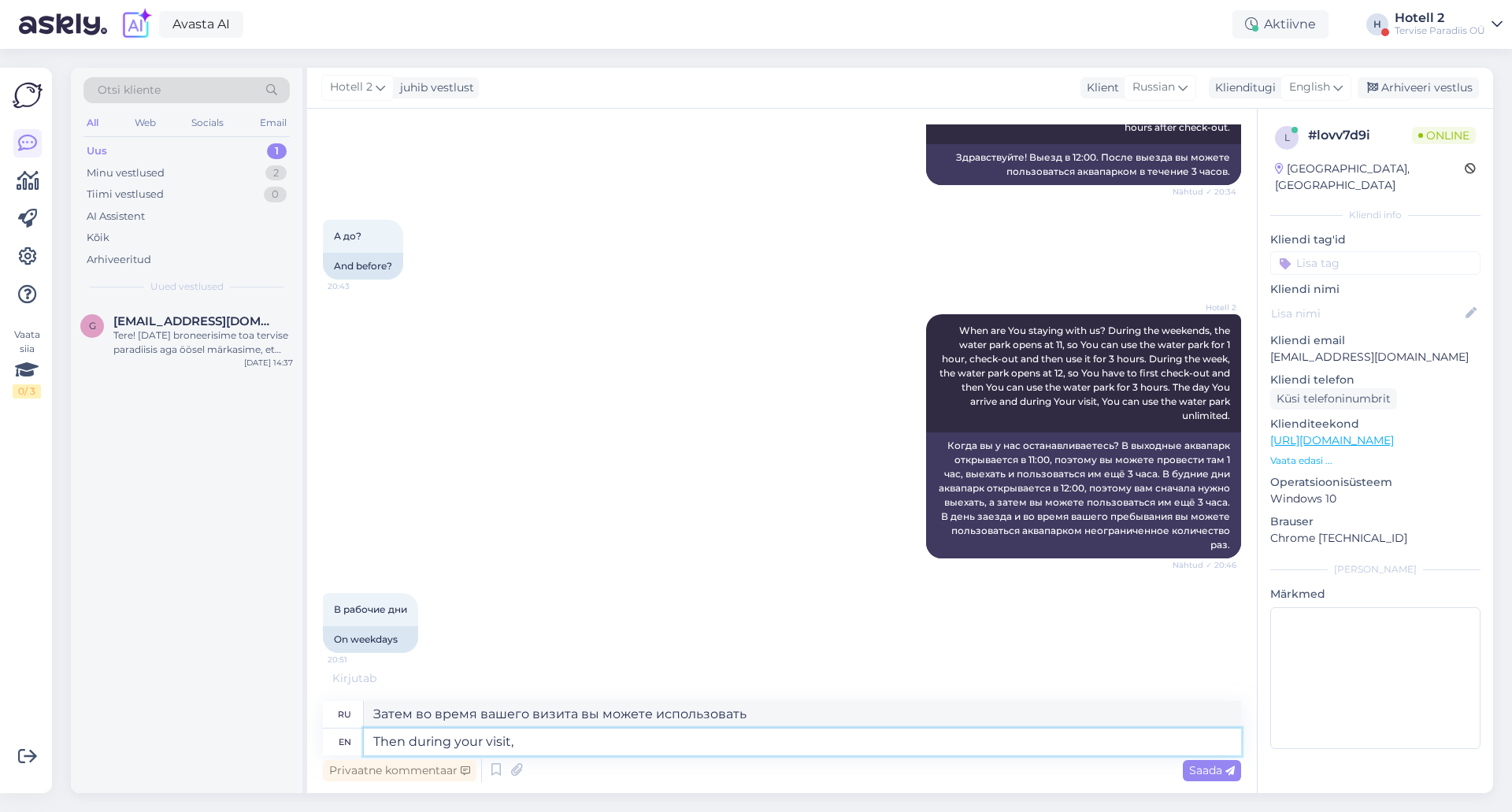
type textarea "Затем во время вашего визита вы можете"
type textarea "Then during your v"
type textarea "Затем во время вашего визита вы"
type textarea "Then duri"
type textarea "Затем во время вашего"
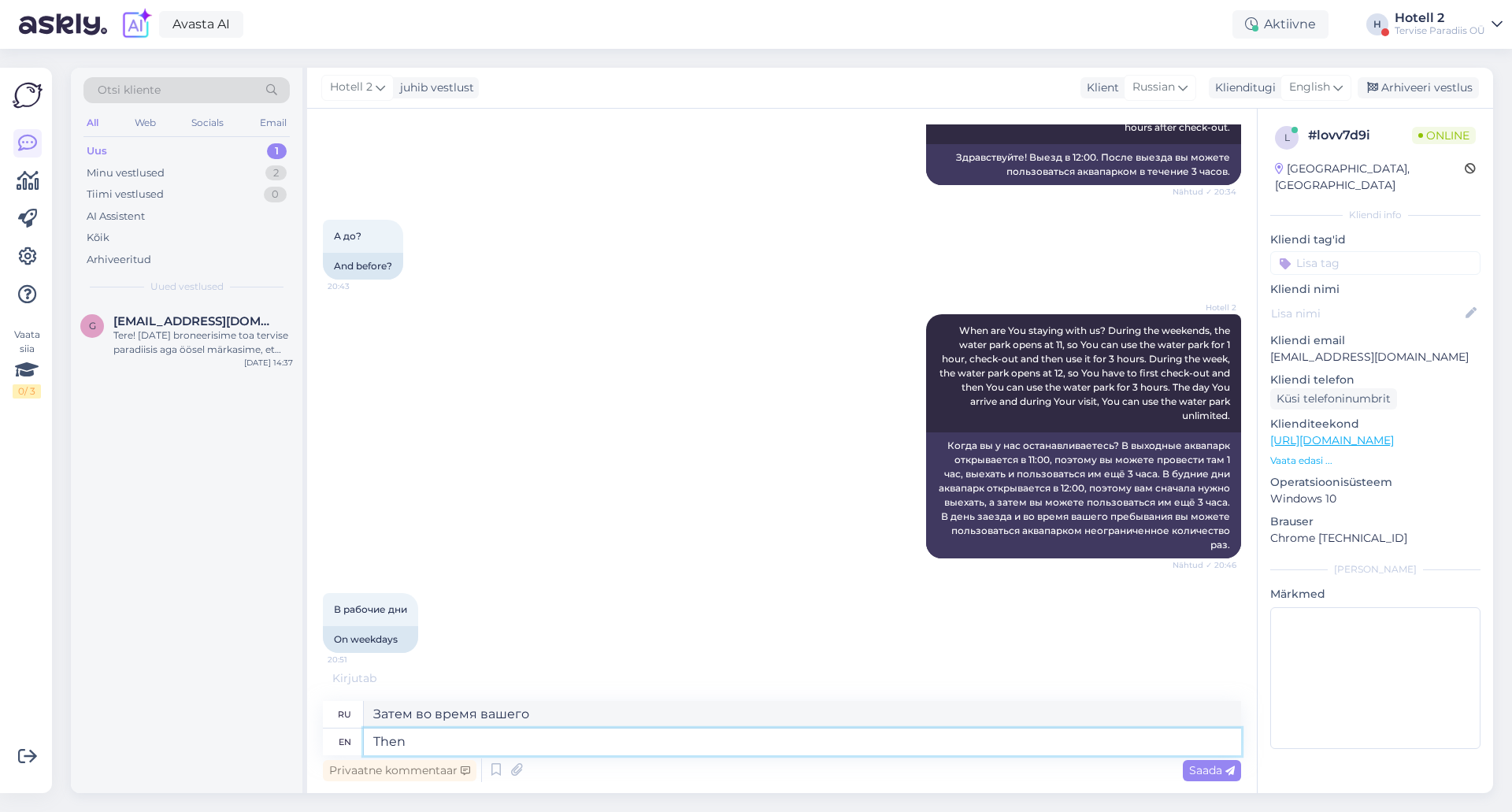
type textarea "Then"
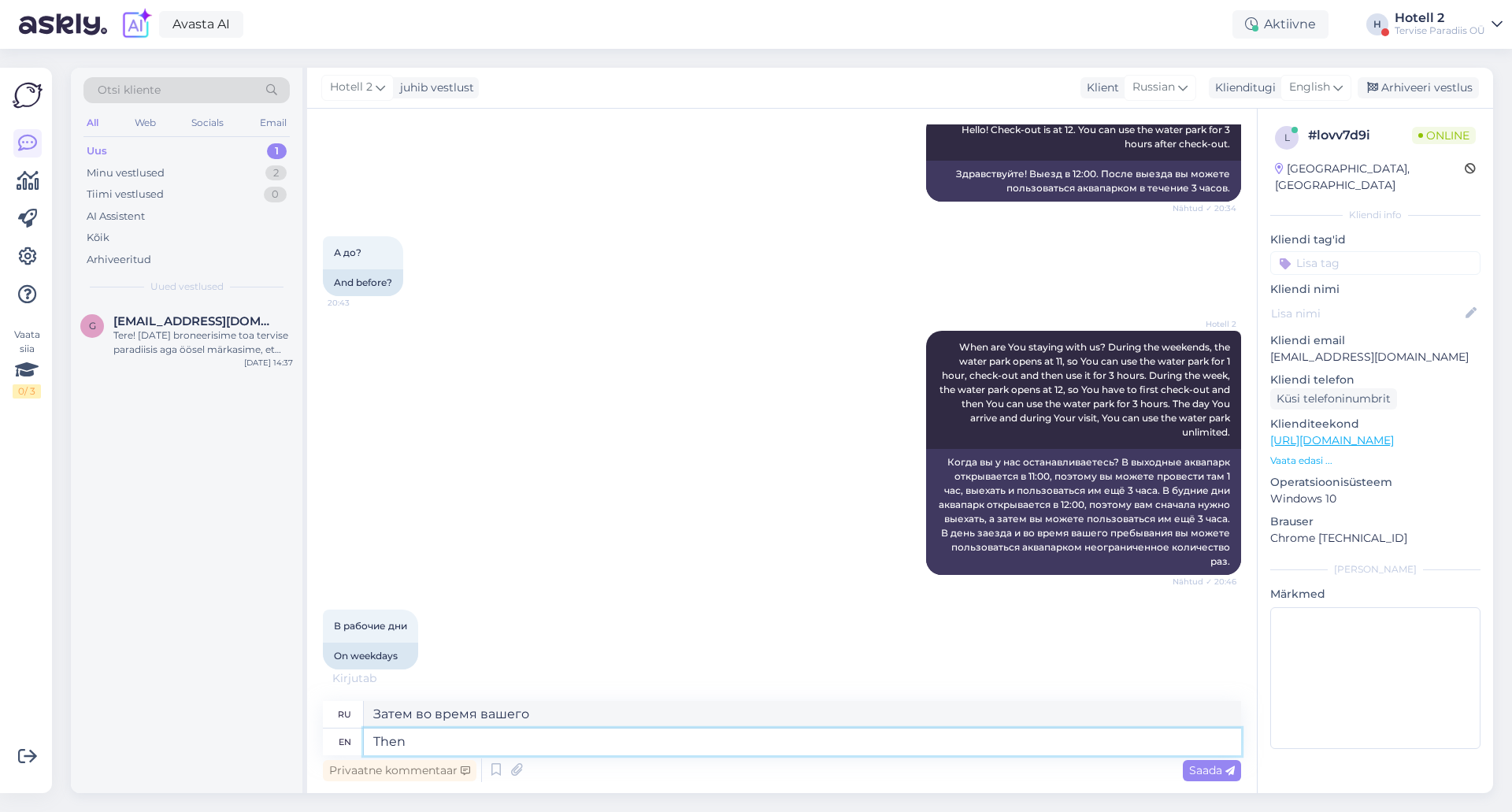
type textarea "Затем во время"
type textarea "T"
type textarea "Затем"
click at [584, 610] on div "В рабочие дни 20:51 On weekdays" at bounding box center [782, 639] width 918 height 95
click at [267, 176] on div "2" at bounding box center [276, 173] width 21 height 16
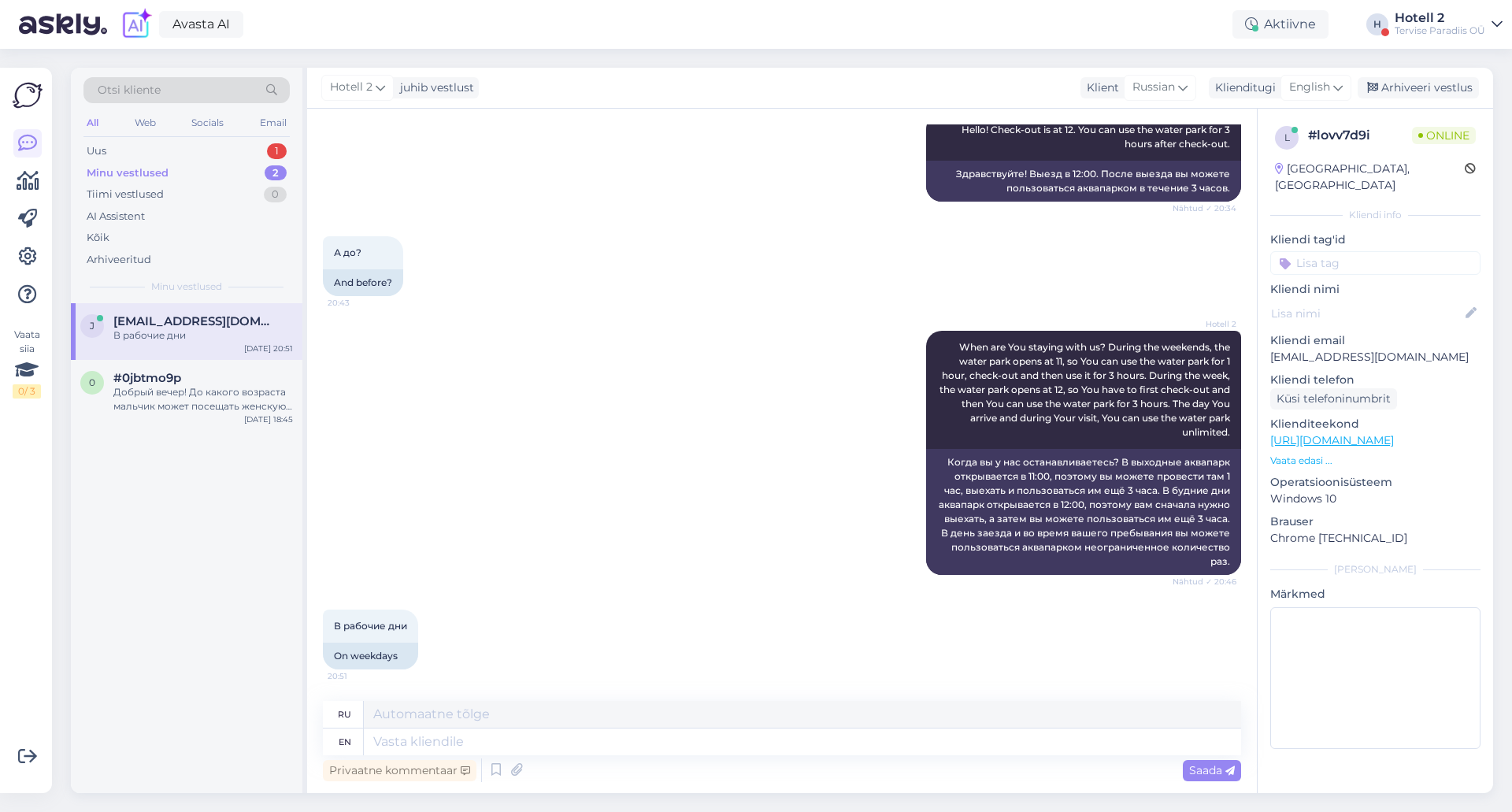
click at [243, 324] on span "[EMAIL_ADDRESS][DOMAIN_NAME]" at bounding box center [195, 321] width 163 height 14
click at [248, 150] on div "Uus 1" at bounding box center [186, 150] width 206 height 22
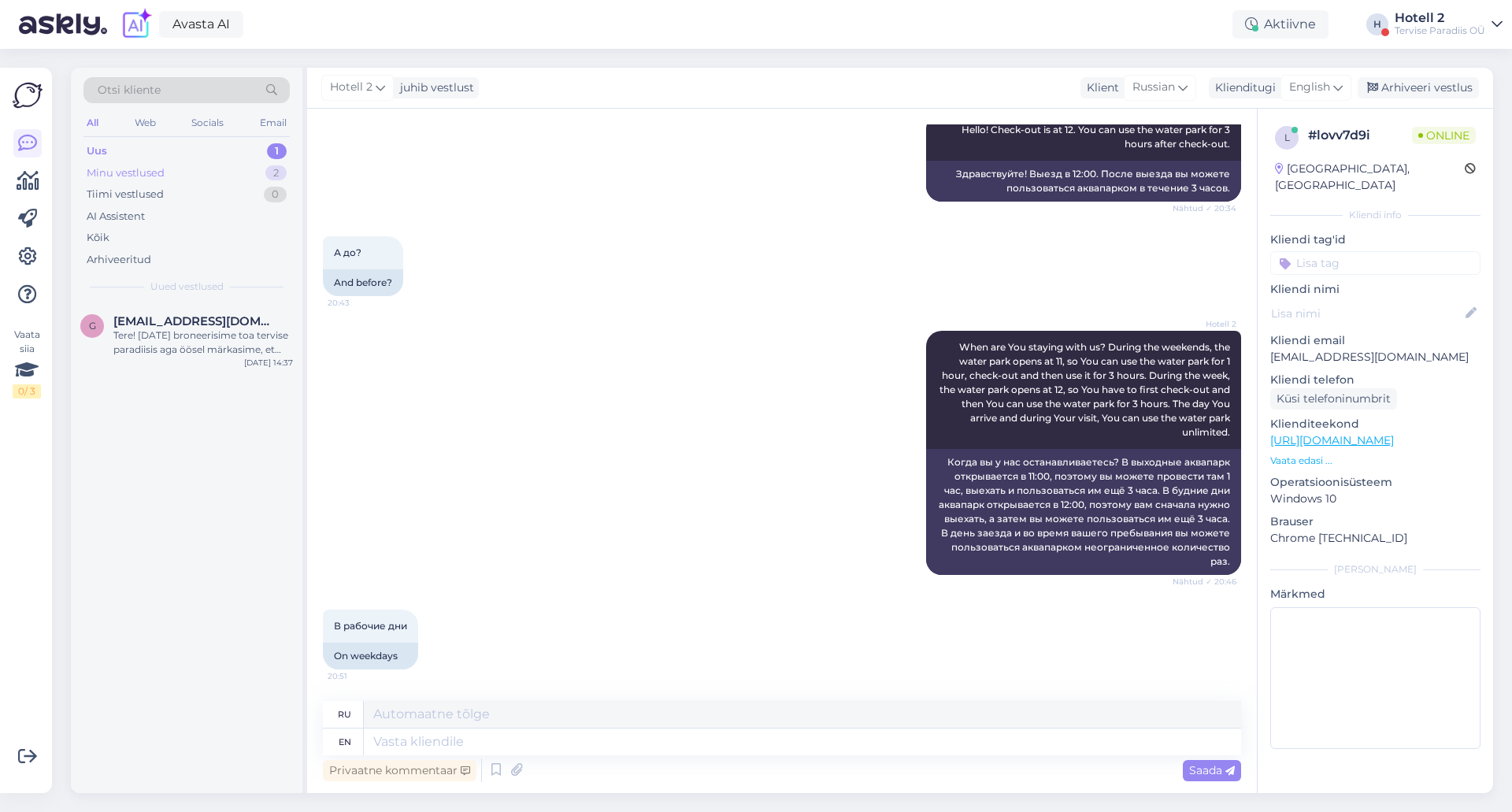
click at [255, 178] on div "Minu vestlused 2" at bounding box center [186, 173] width 206 height 22
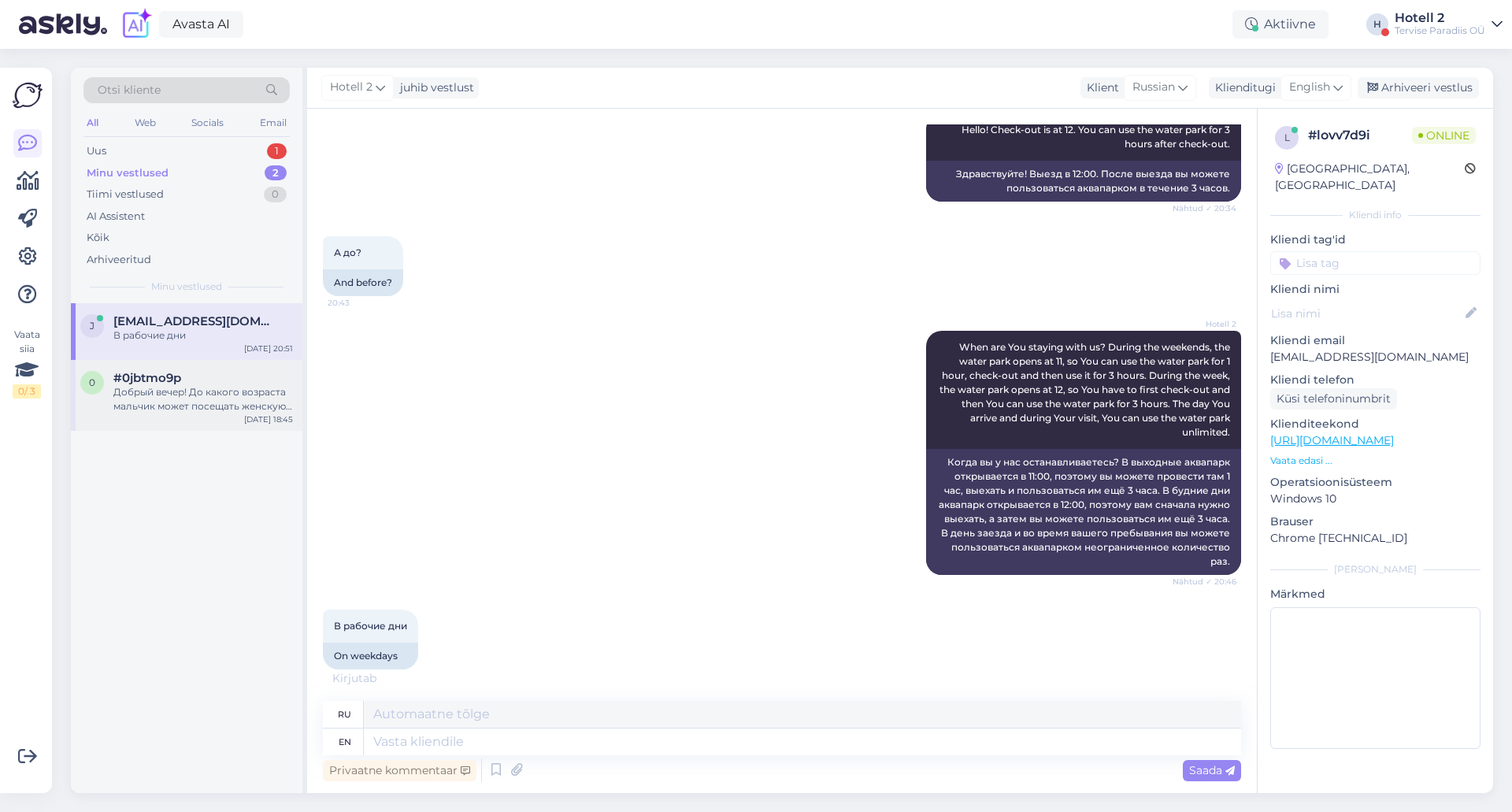
click at [261, 424] on div "[DATE] 18:45" at bounding box center [269, 420] width 49 height 12
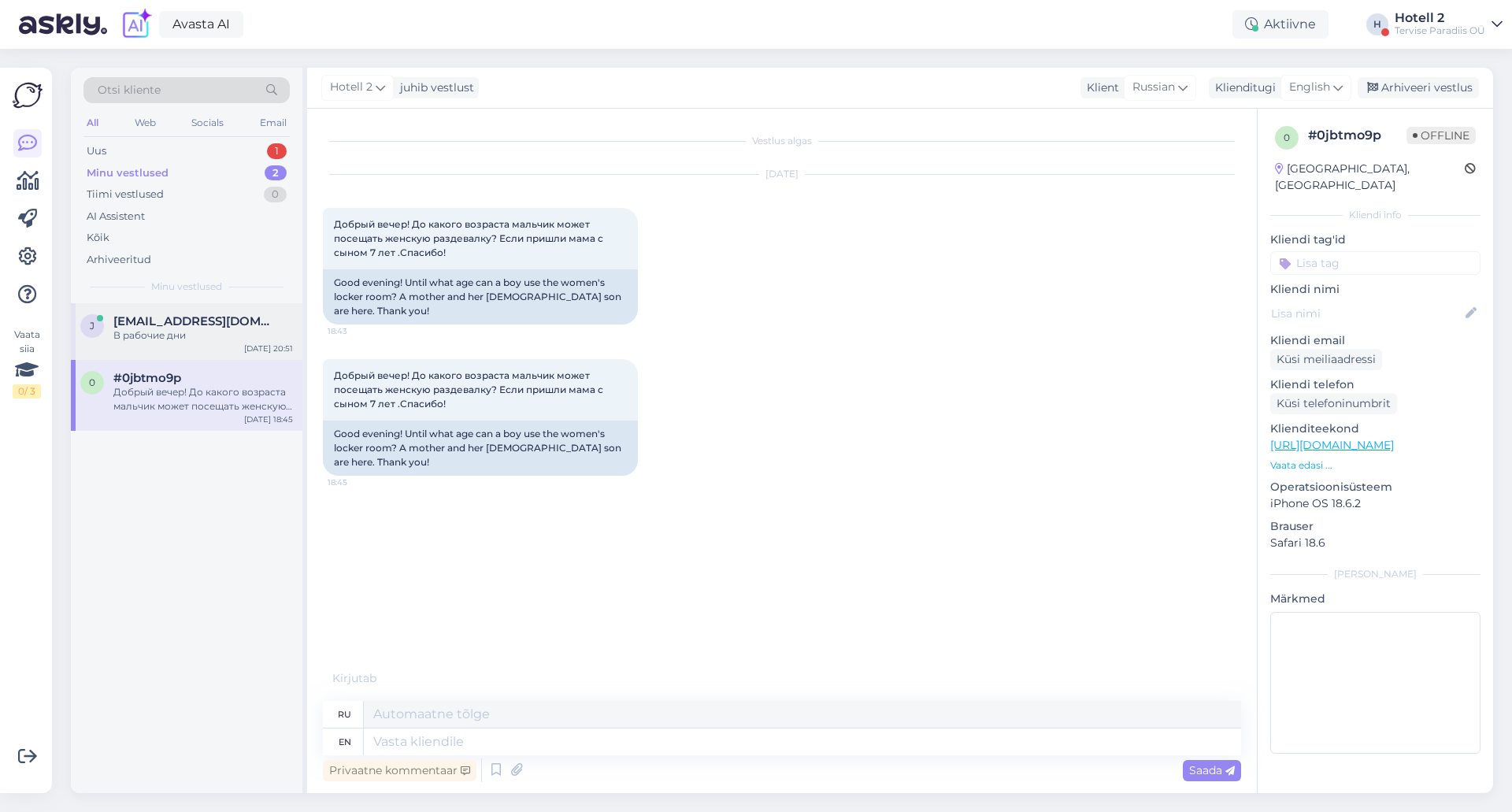
click at [238, 346] on div "j [EMAIL_ADDRESS][DOMAIN_NAME] В рабочие дни [DATE] 20:51" at bounding box center [187, 331] width 231 height 57
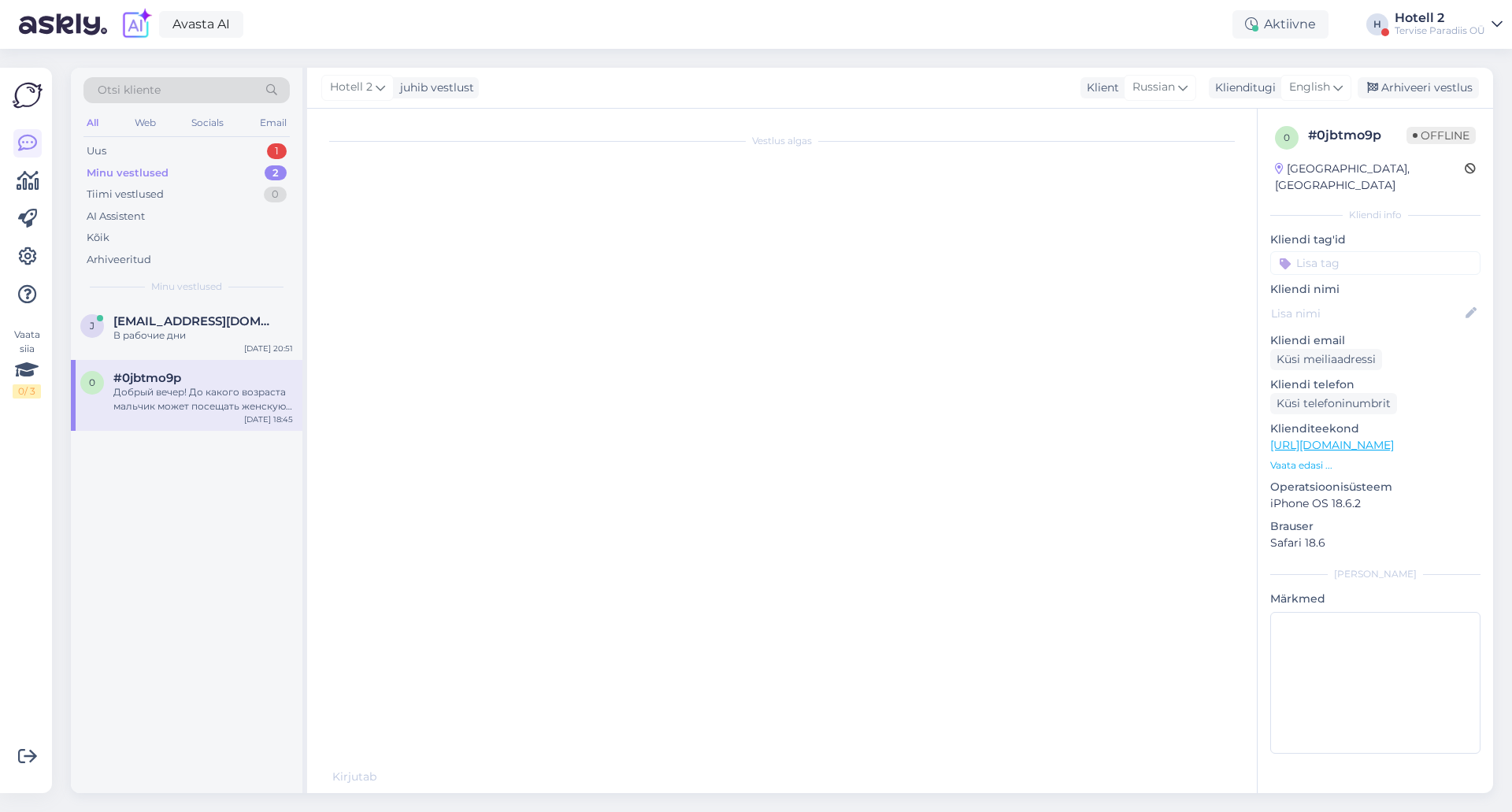
scroll to position [768, 0]
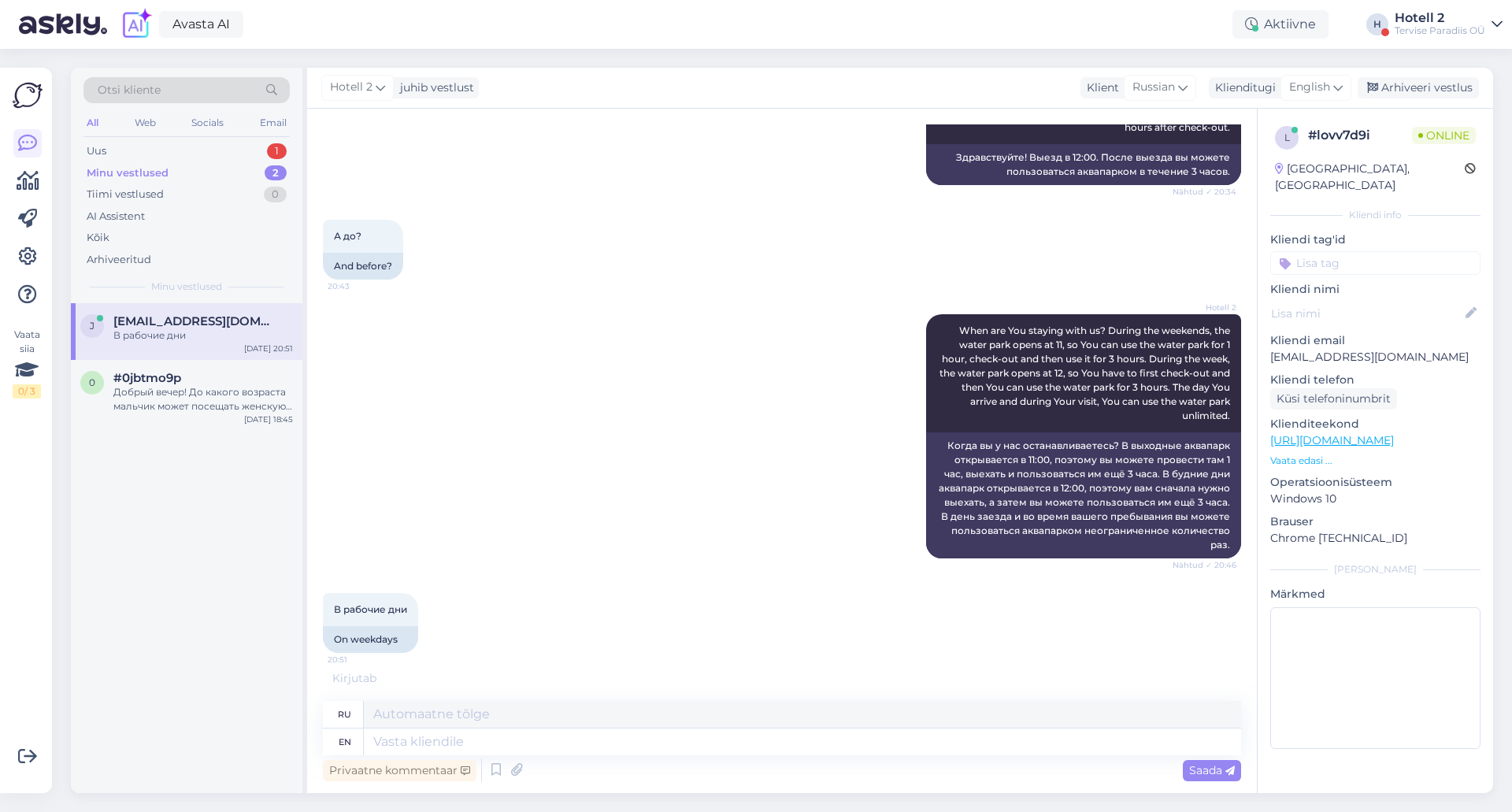
click at [578, 728] on div "ru" at bounding box center [782, 715] width 918 height 28
click at [577, 742] on textarea at bounding box center [802, 742] width 877 height 27
click at [451, 398] on div "Hotell 2 When are You staying with us? During the weekends, the water park open…" at bounding box center [782, 436] width 918 height 279
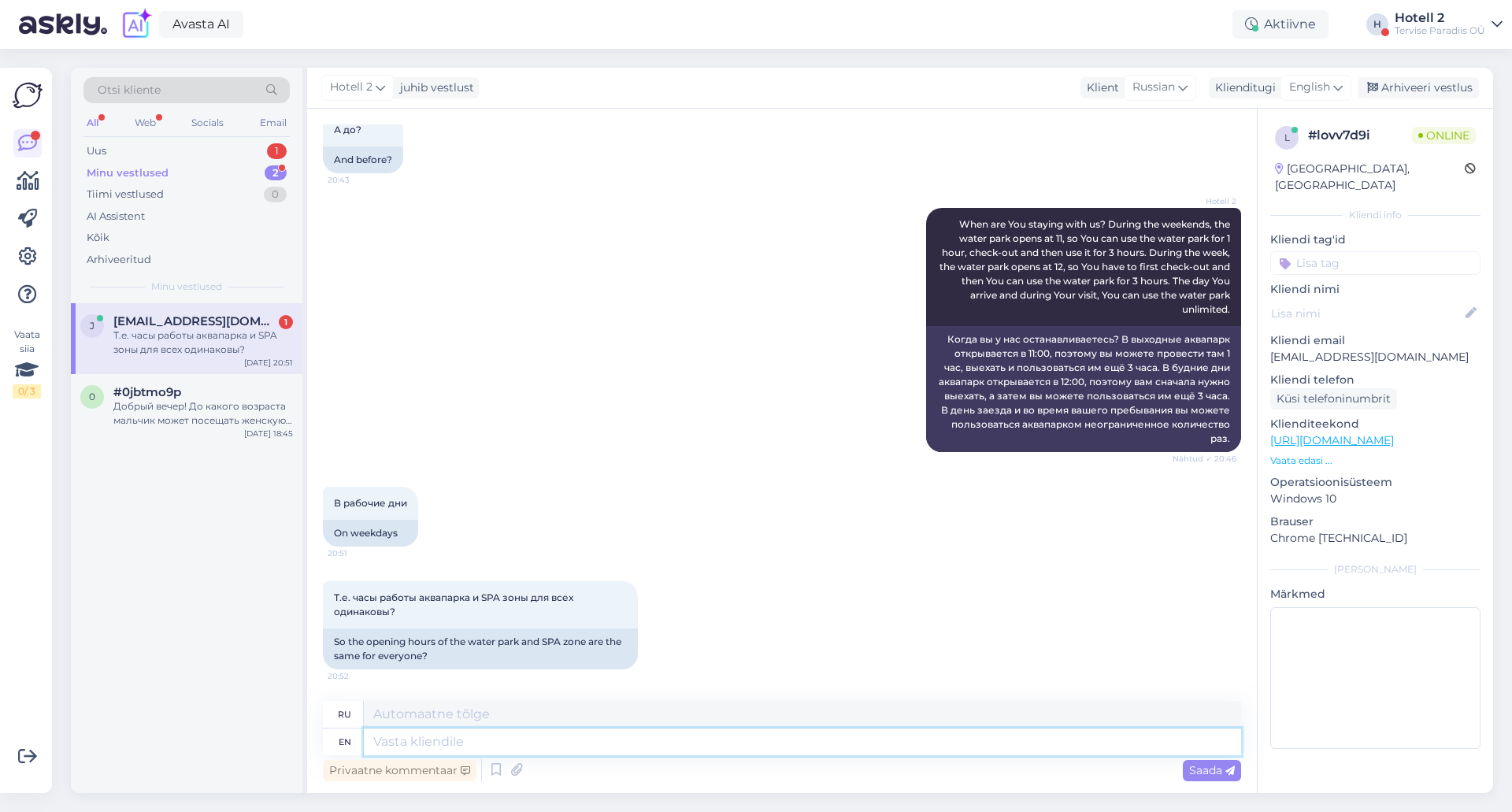
click at [576, 748] on textarea at bounding box center [802, 742] width 877 height 27
type textarea "Yes"
type textarea "Да"
type textarea "Yes!"
type textarea "Да!"
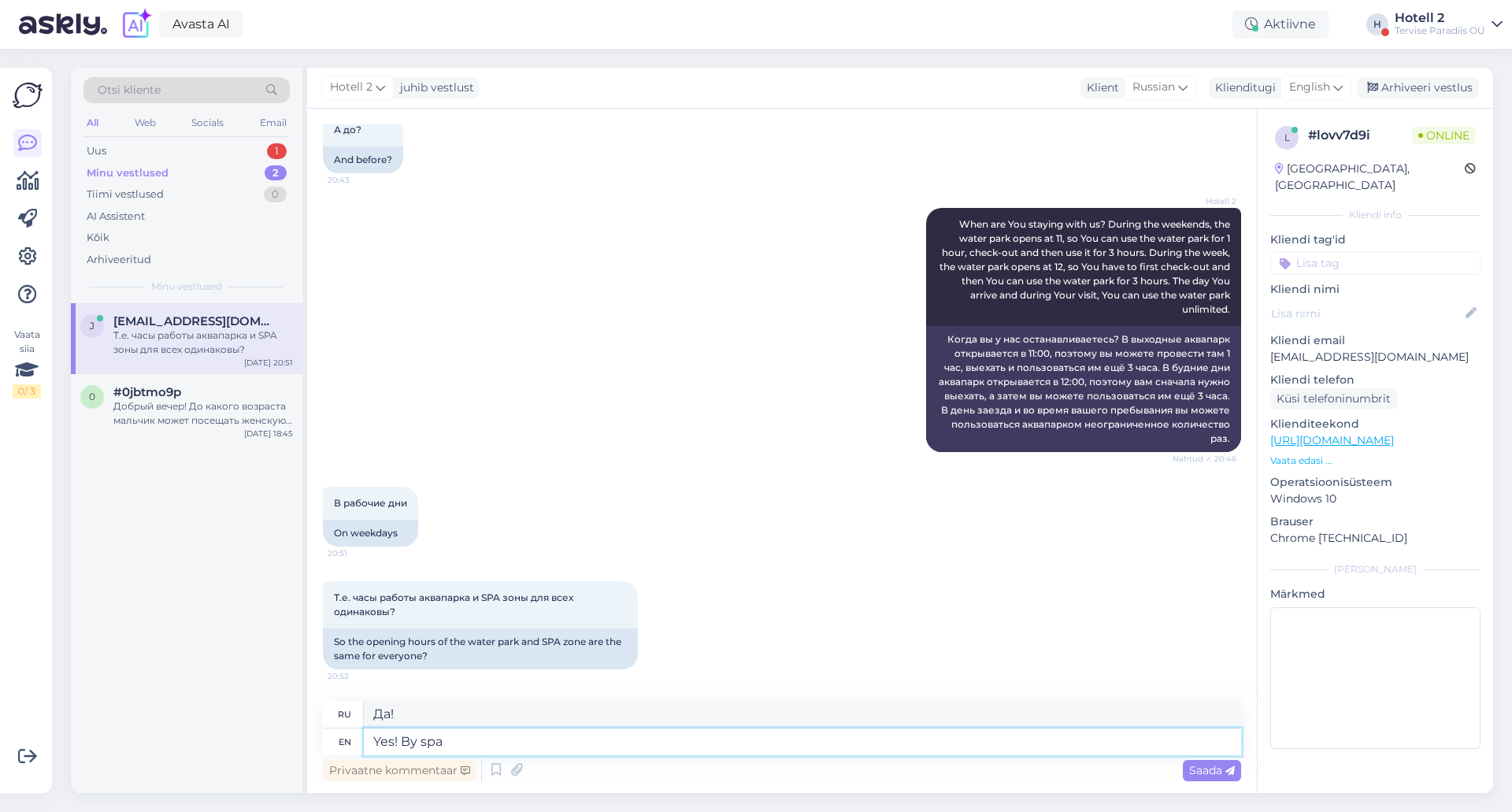
type textarea "Yes! By spa"
type textarea "Да! Спа"
type textarea "Yes! By spa, do"
type textarea "Да! К спа,"
type textarea "Yes! By spa, do"
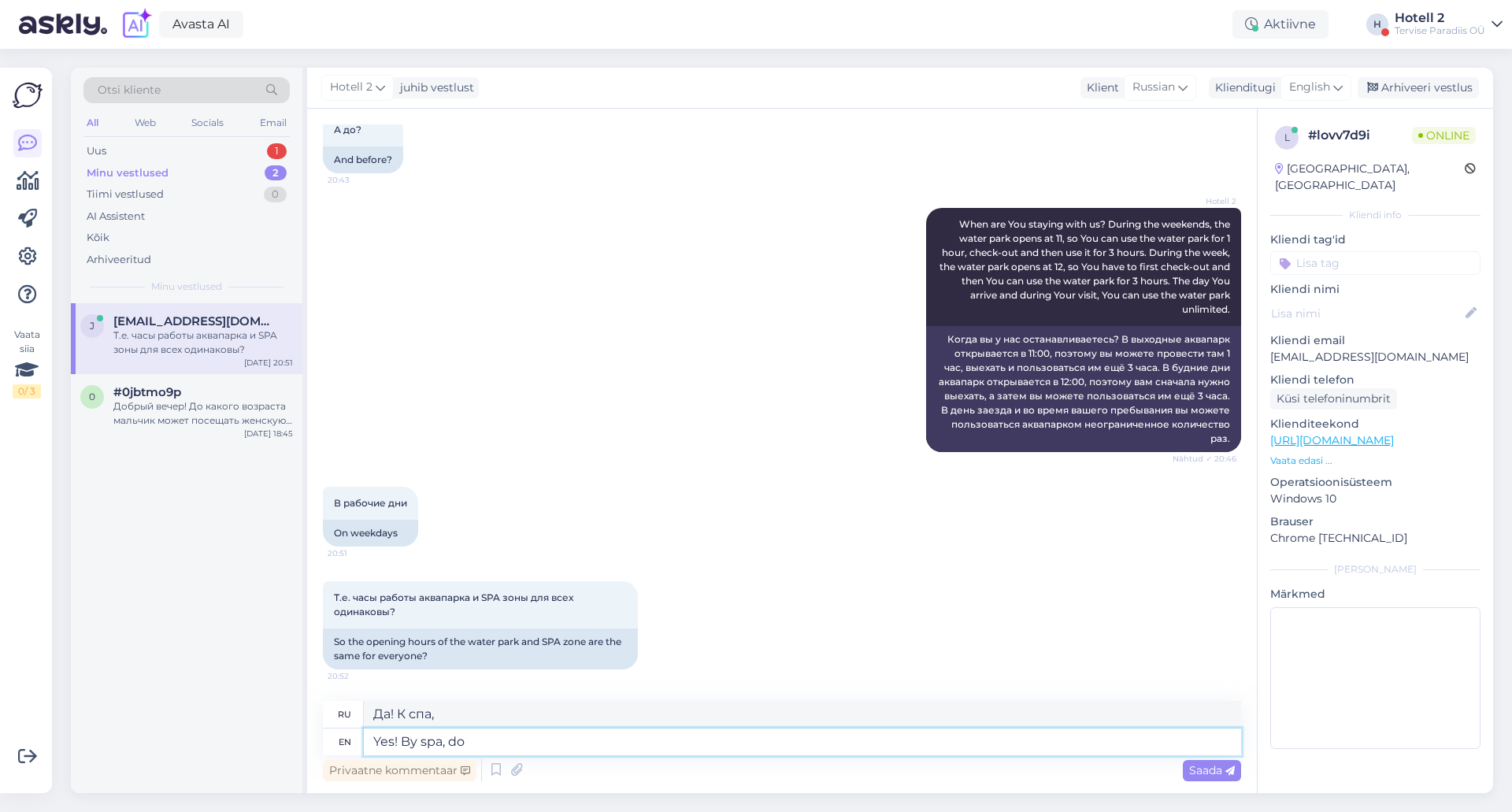
type textarea "Да! К спа, сделай"
type textarea "Yes! By spa, do you me"
type textarea "Да! Кстати, спа, ты..."
type textarea "Yes! By spa, do you mean th"
type textarea "Да! Под спа вы подразумеваете?"
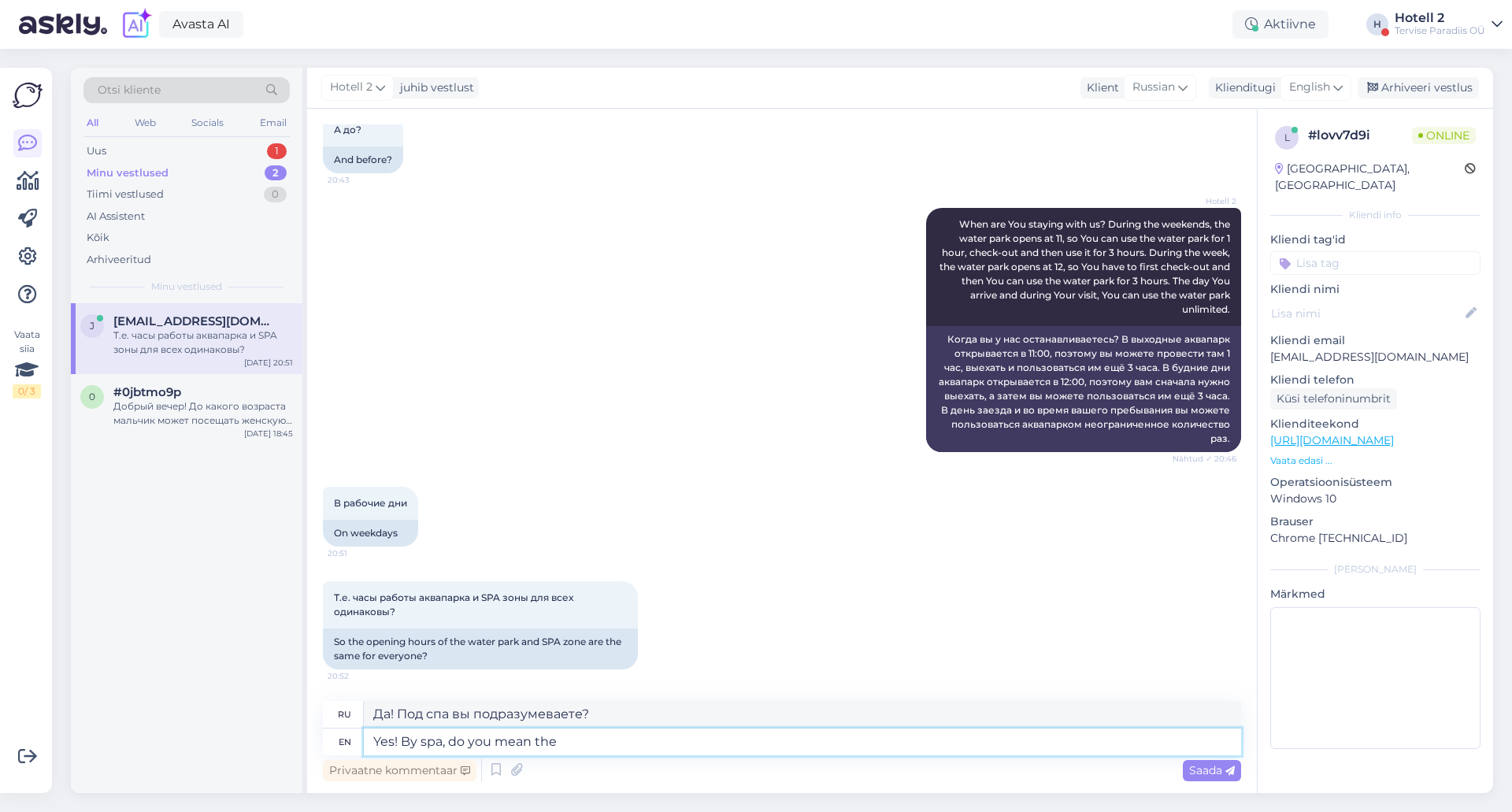
type textarea "Yes! By spa, do you mean the w"
type textarea "Да! Под спа вы подразумеваете"
type textarea "Yes! By spa, do you mean the water p"
type textarea "Да! Под спа вы подразумеваете воду?"
type textarea "Yes! By spa, do you mean the water park r"
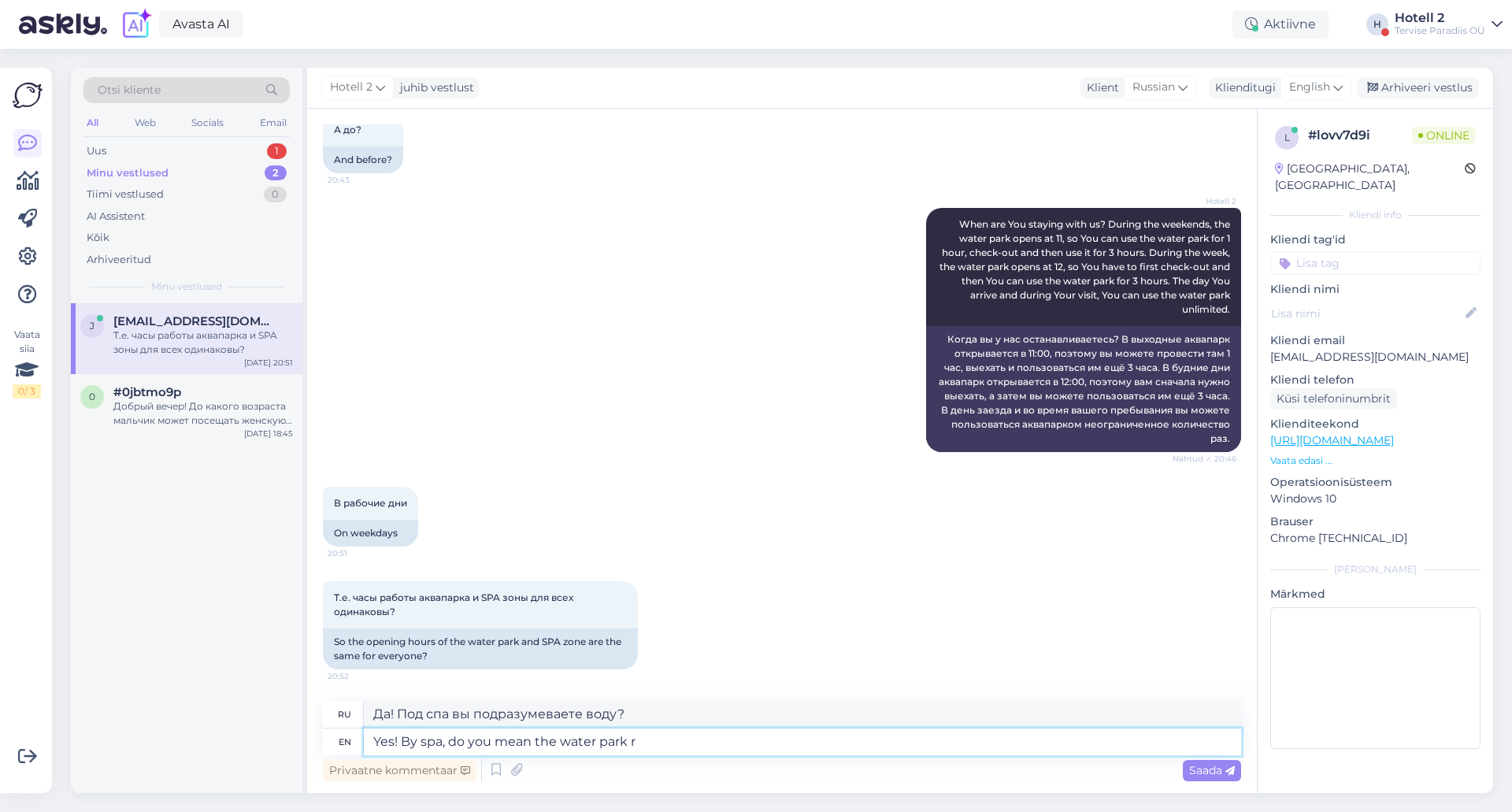
type textarea "Да! Под спа вы имеете в виду аквапарк?"
type textarea "Yes! By spa, do you mean the water park or th"
type textarea "Да! Под спа вы имеете в виду аквапарк или"
type textarea "Yes! By spa, do you mean the water park or the spa"
type textarea "Да! Под спа вы имеете в виду аквапарк или спа?"
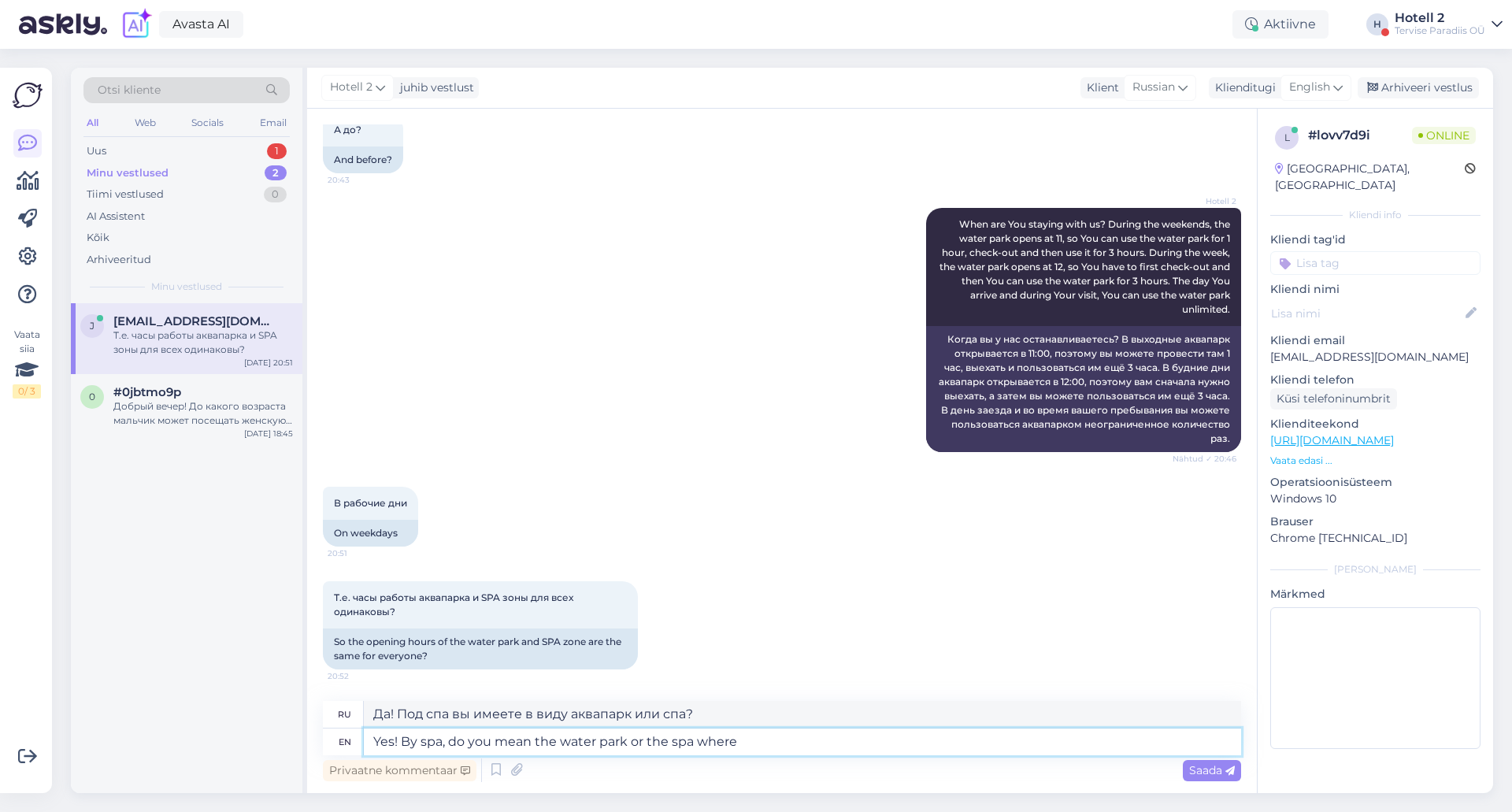
type textarea "Yes! By spa, do you mean the water park or the spa where"
type textarea "Да! Под спа вы имеете в виду аквапарк или спа-центр, где"
type textarea "Yes! By spa, do you mean the water park or the spa where you g"
type textarea "Да! Под спа вы имеете в виду аквапарк или спа, где вы"
type textarea "Yes! By spa, do you mean the water park or the spa where you gte"
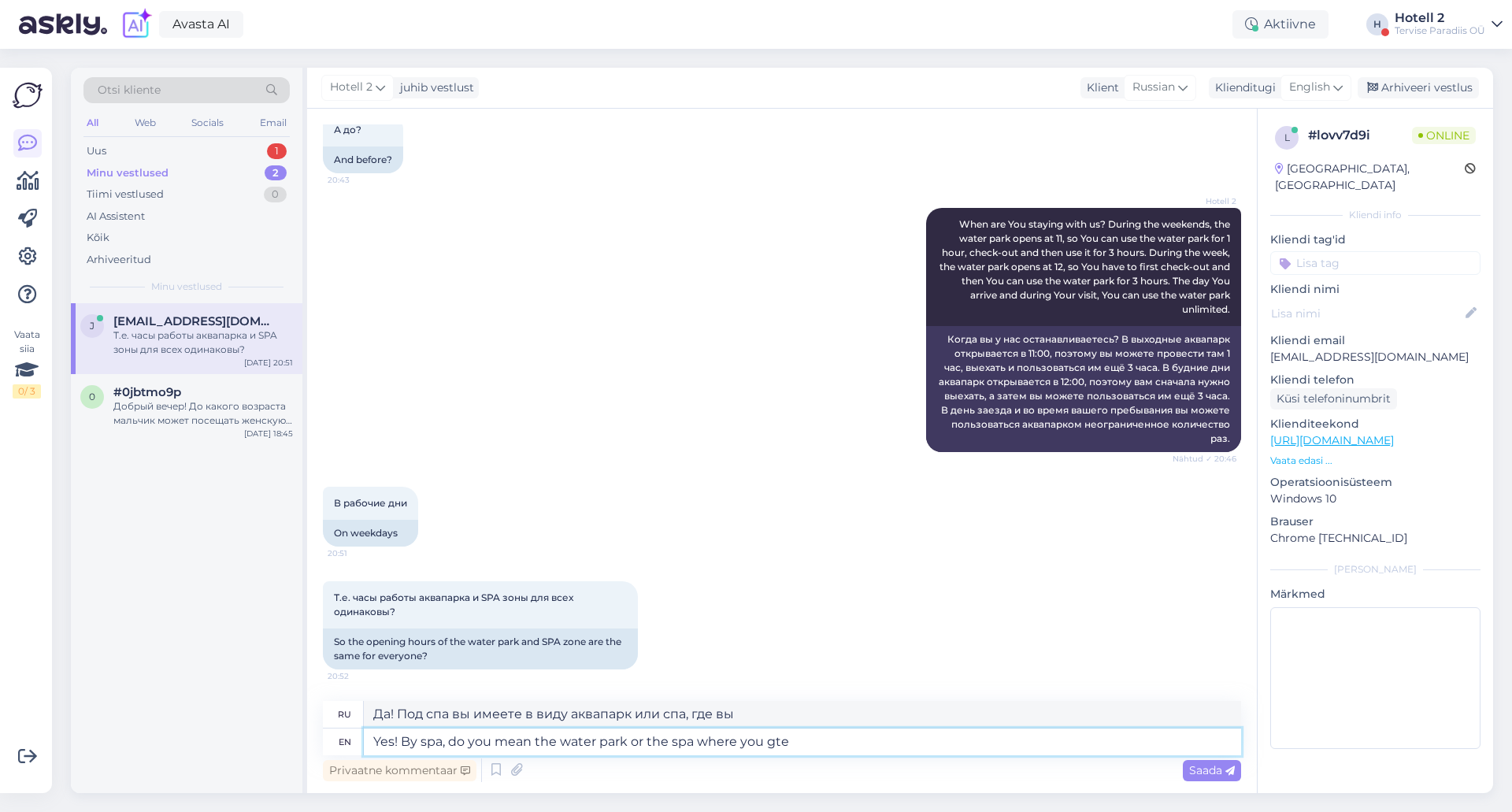
type textarea "Да! Под спа вы имеете в виду аквапарк или спа, где вы отдыхаете?"
type textarea "Yes! By spa, do you mean the water park or the spa where you get"
type textarea "Да! Под спа вы имеете в виду аквапарк или спа-центр, где вы получаете"
type textarea "Yes! By spa, do you mean the water park or the spa where you get treatments a"
type textarea "Да! Под спа вы имеете в виду аквапарк или спа-центр, где вам делают процедуры?"
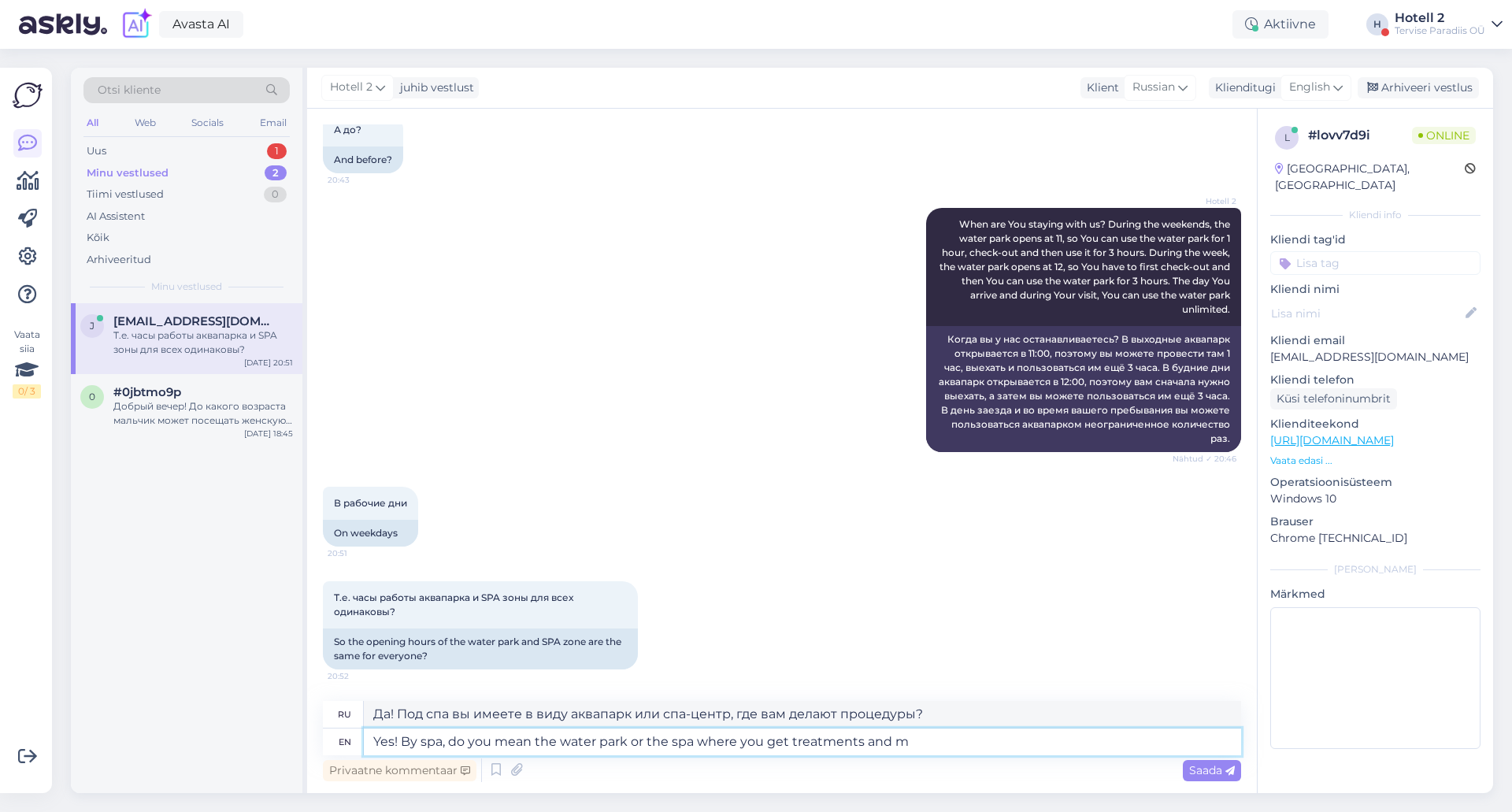
type textarea "Yes! By spa, do you mean the water park or the spa where you get treatments and…"
type textarea "Да! Под спа вы подразумеваете аквапарк или спа-центр, где вам предлагают процед…"
type textarea "Yes! By spa, do you mean the water park or the spa where you get treatments and…"
type textarea "Да! Под спа вы имеете в виду аквапарк или спа-салон, где вам делают процедуры и…"
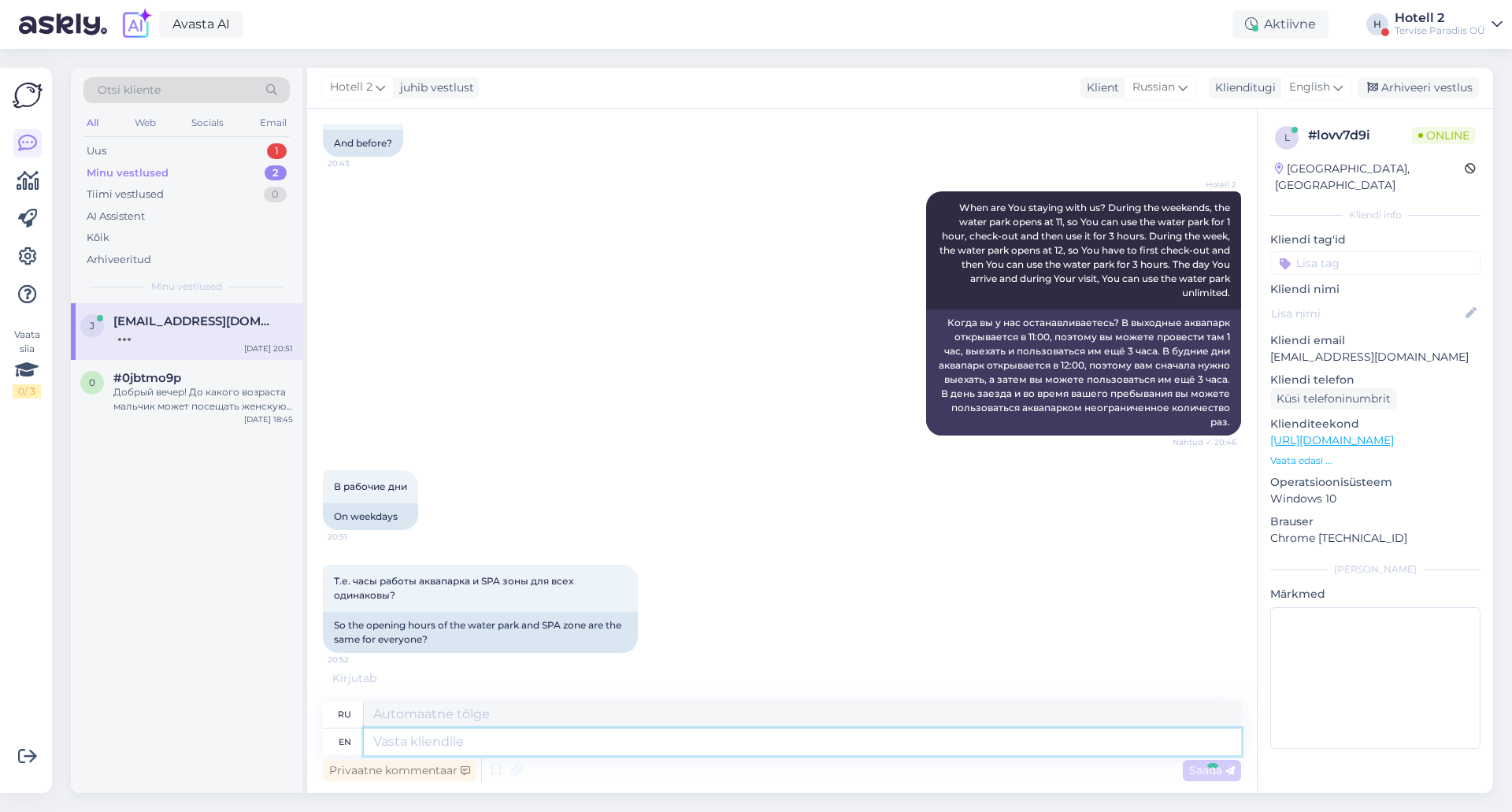
scroll to position [997, 0]
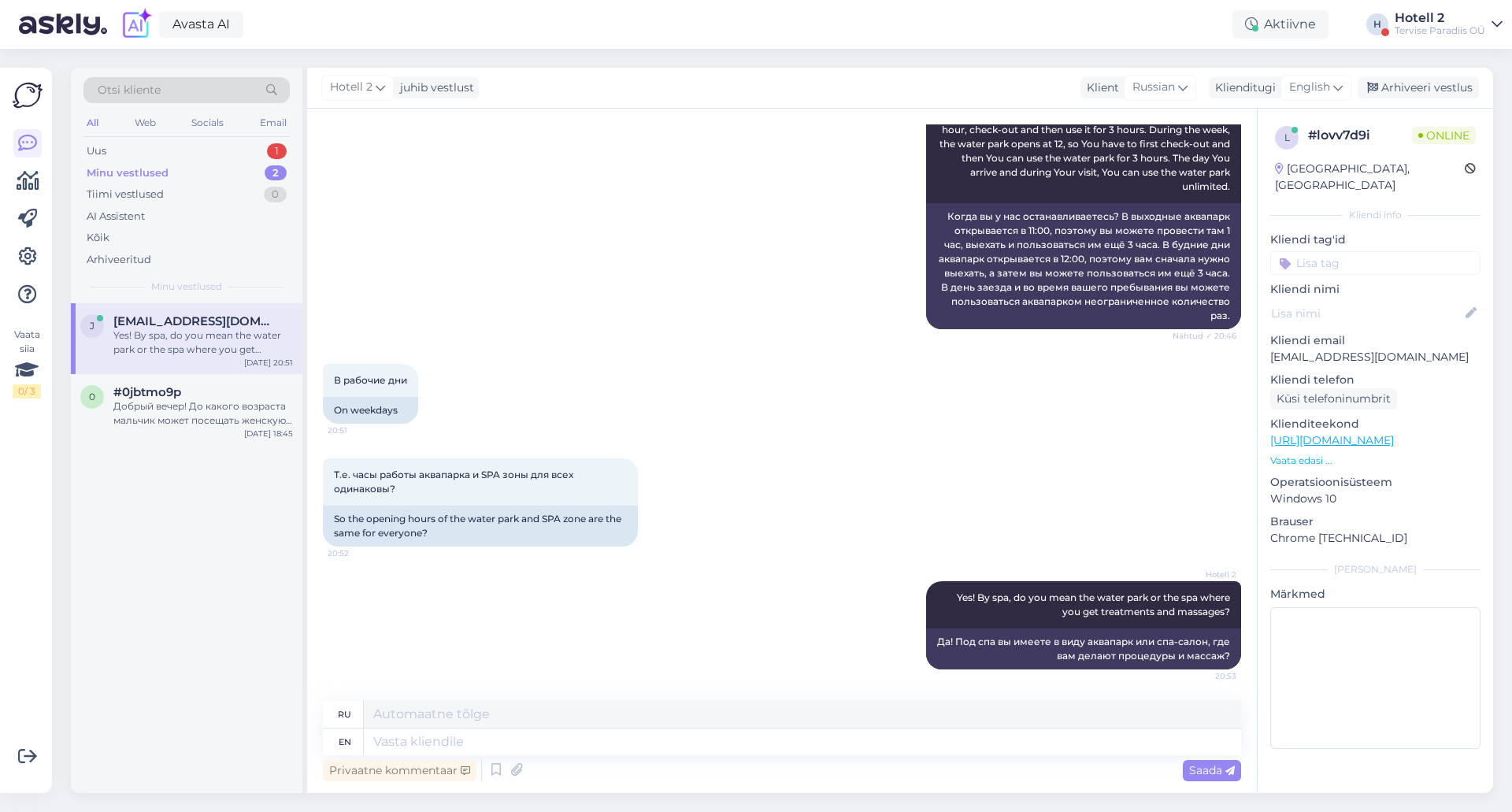
click at [595, 601] on div "Hotell 2 Yes! By spa, do you mean the water park or the spa where you get treat…" at bounding box center [782, 625] width 918 height 123
click at [199, 148] on div "Uus 1" at bounding box center [186, 150] width 206 height 22
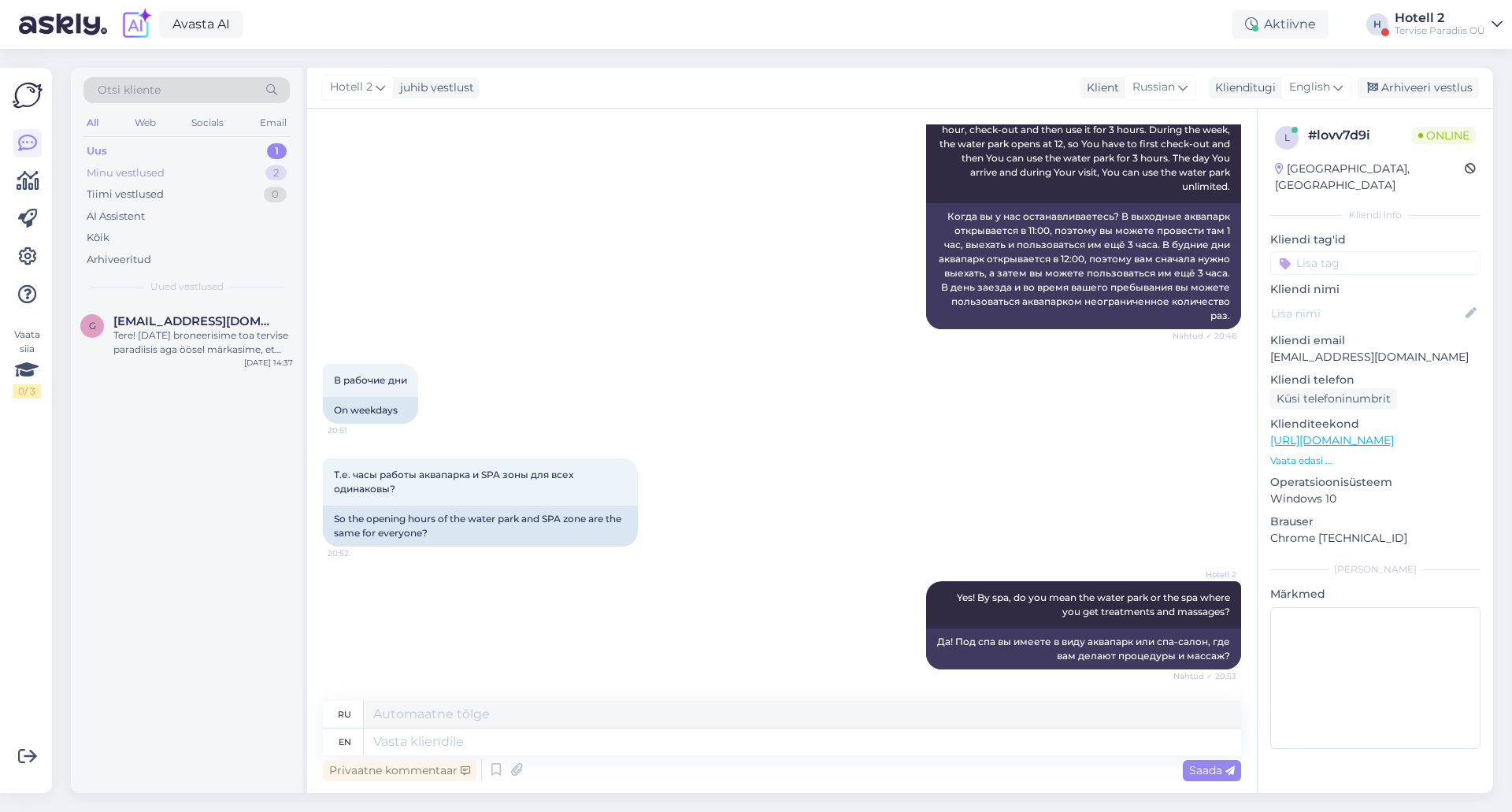
click at [209, 175] on div "Minu vestlused 2" at bounding box center [186, 173] width 206 height 22
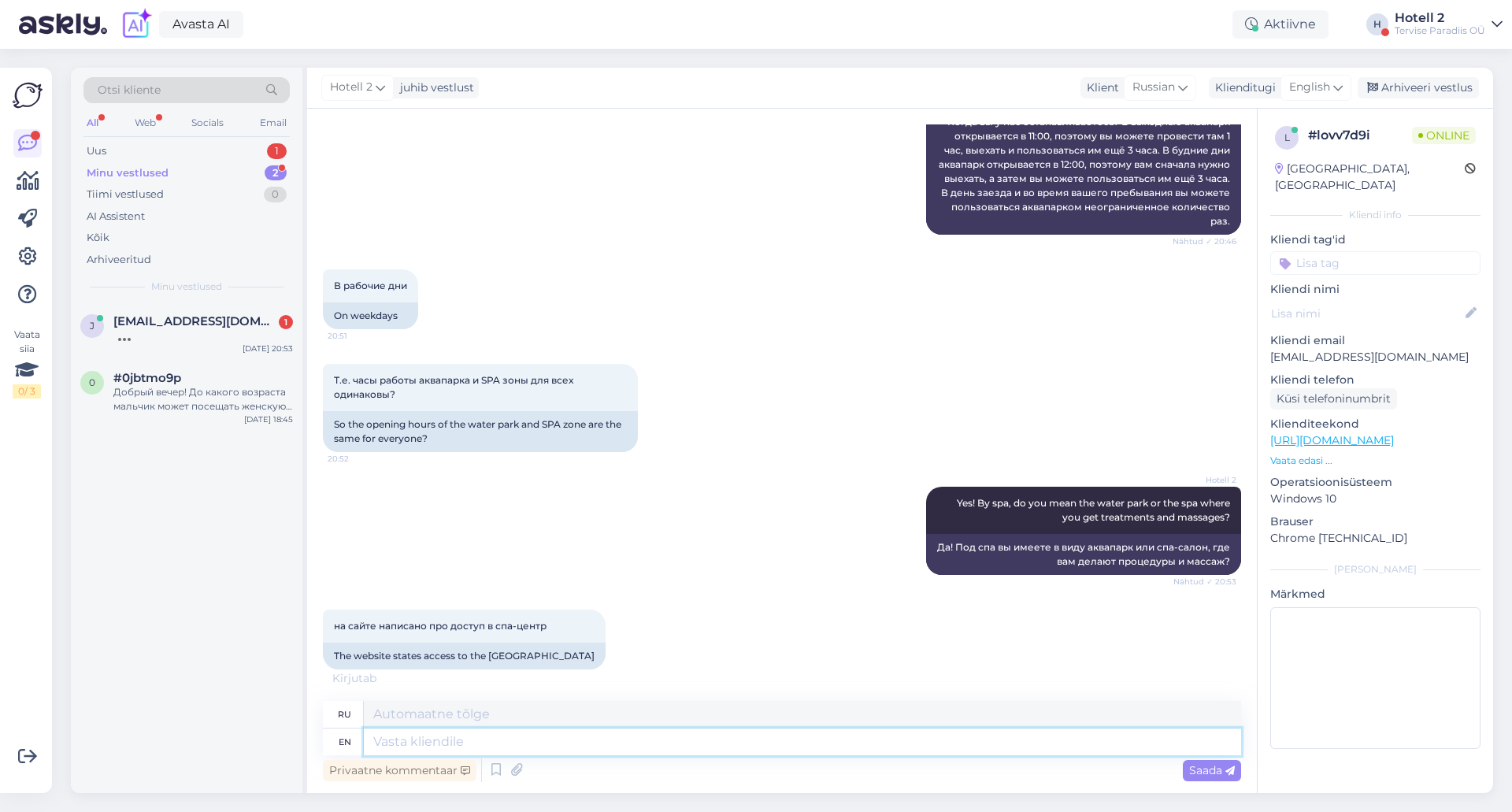
scroll to position [1186, 0]
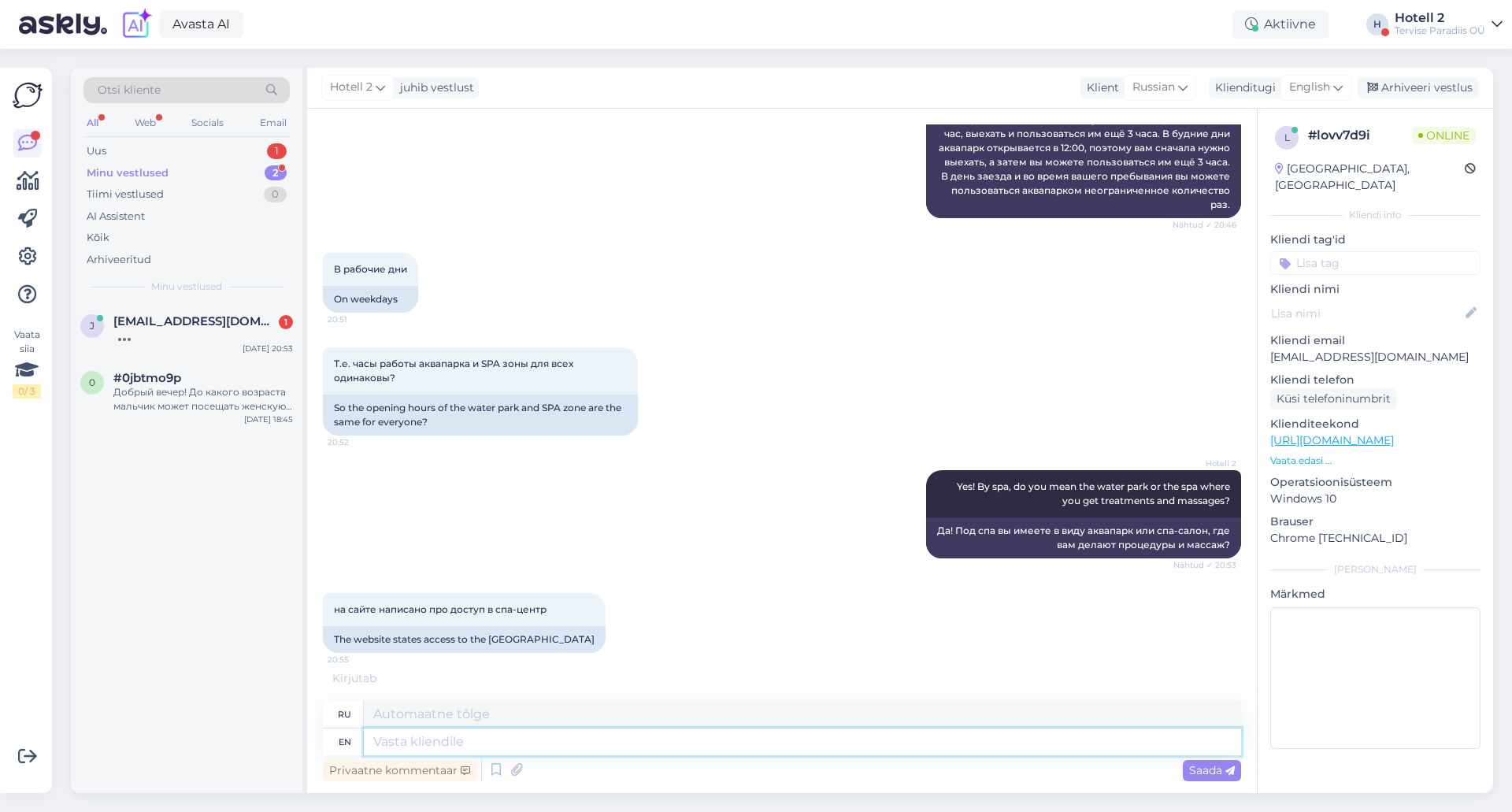
click at [737, 735] on textarea at bounding box center [802, 742] width 877 height 27
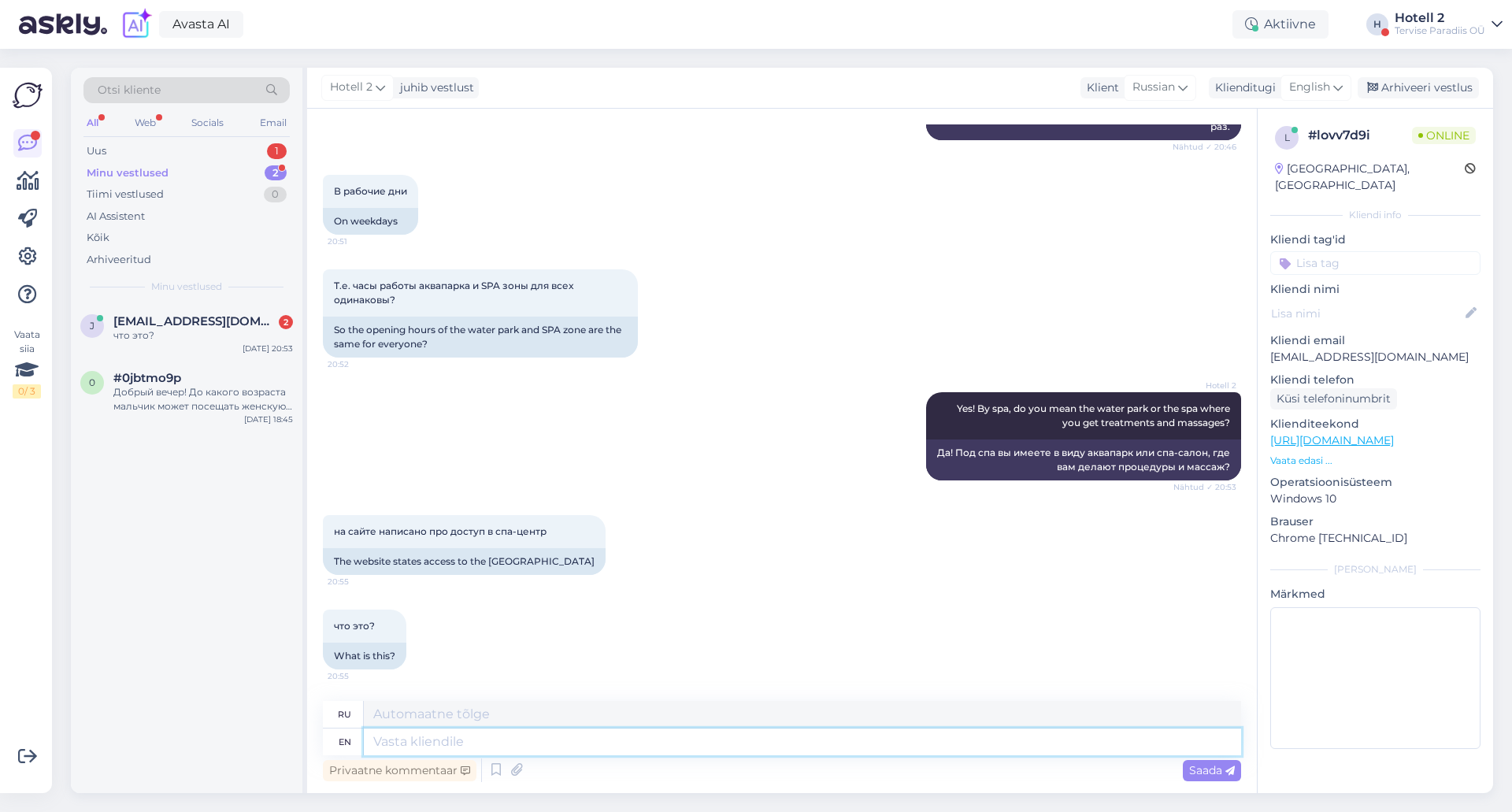
click at [681, 731] on textarea at bounding box center [802, 742] width 877 height 27
type textarea "are"
type textarea "являются"
type textarea "are You"
type textarea "ты"
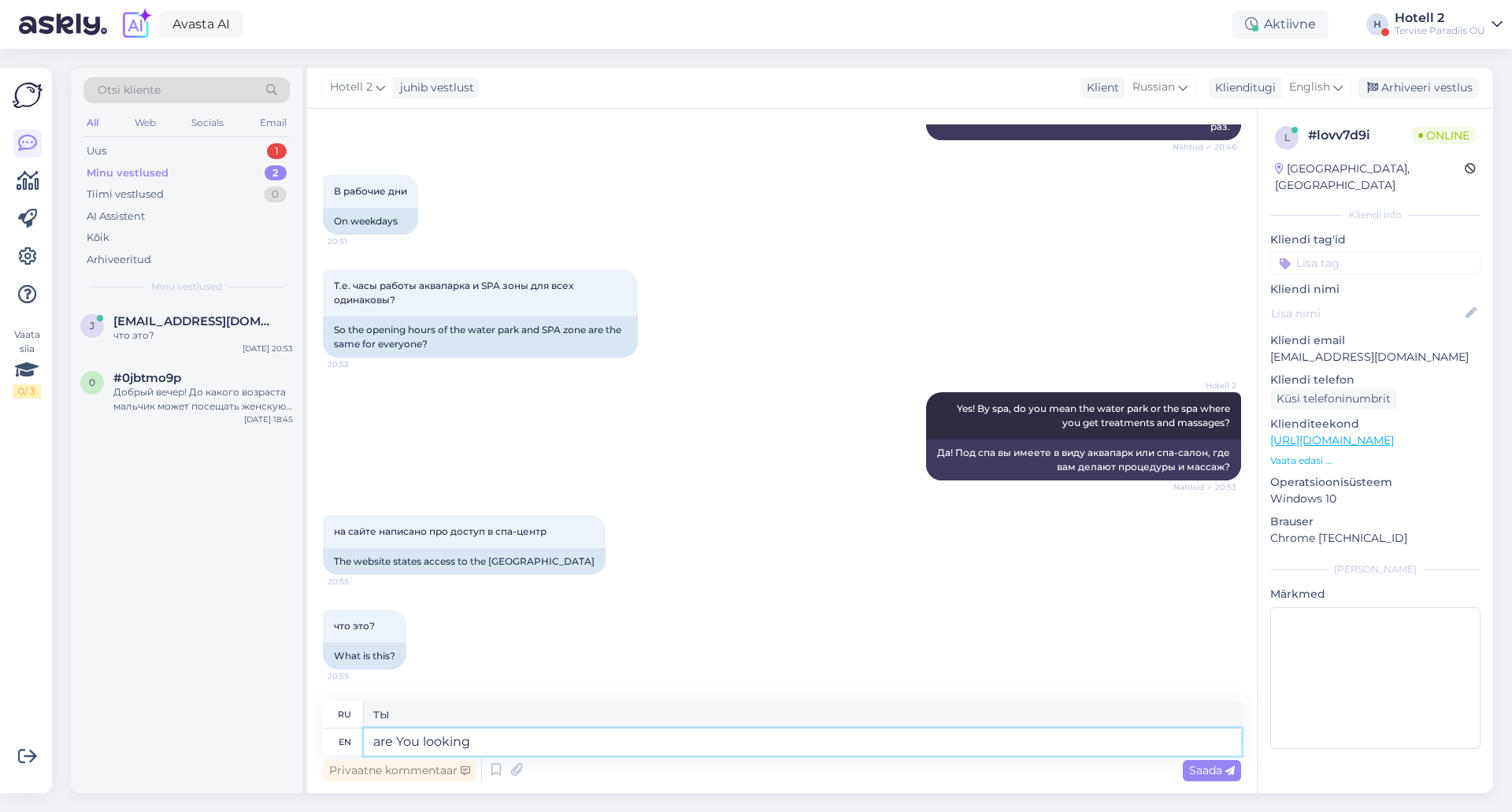
type textarea "are You looking"
type textarea "Ты ищешь?"
type textarea "are You looking at"
type textarea "Ты смотришь на"
type textarea "are You looking at a"
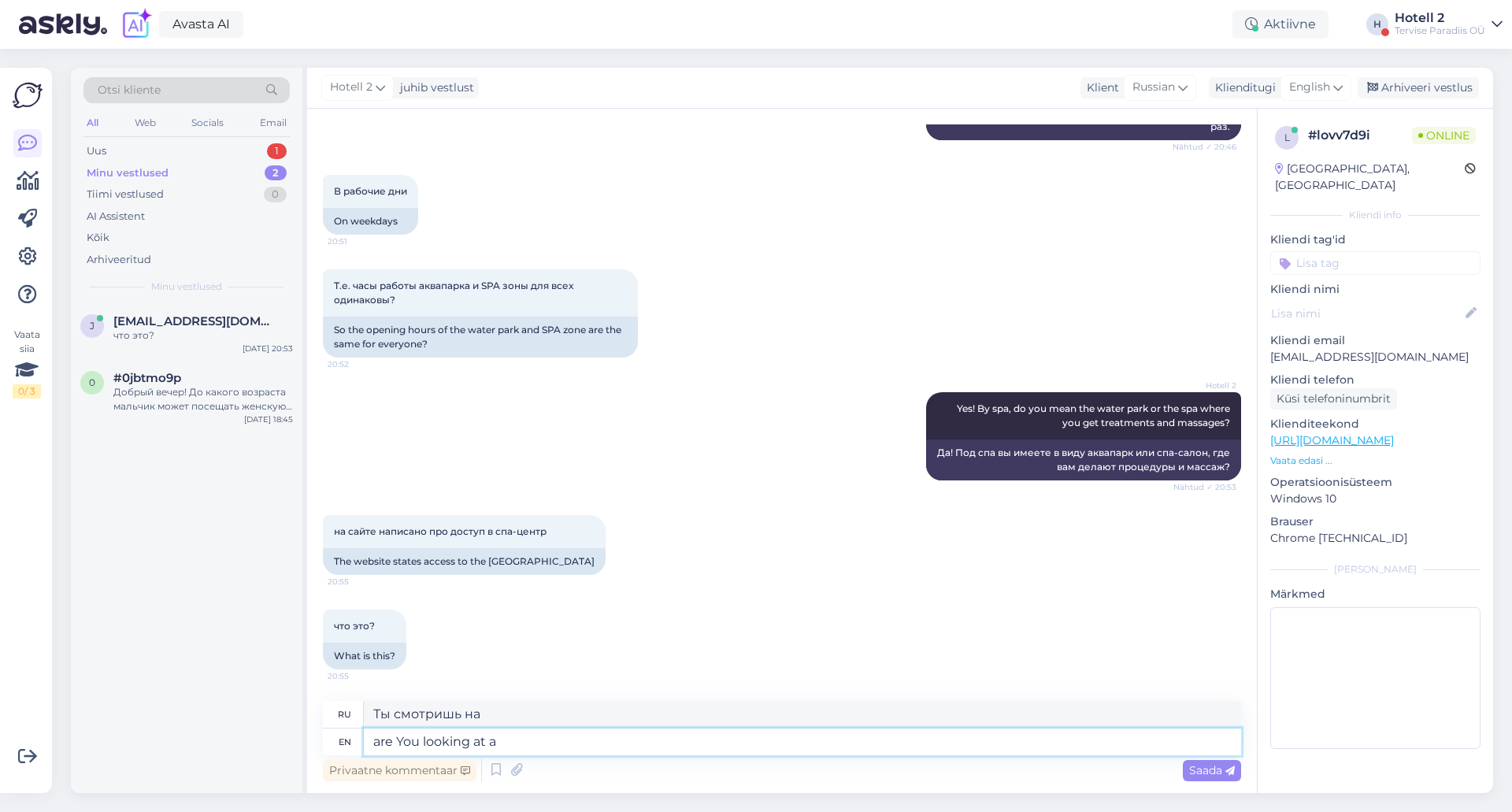
type textarea "Вы смотрите на"
type textarea "are You looking at a pac"
type textarea "Ты смотришь на пак?"
type textarea "are You looking at a package"
type textarea "Вы смотрите на пакет?"
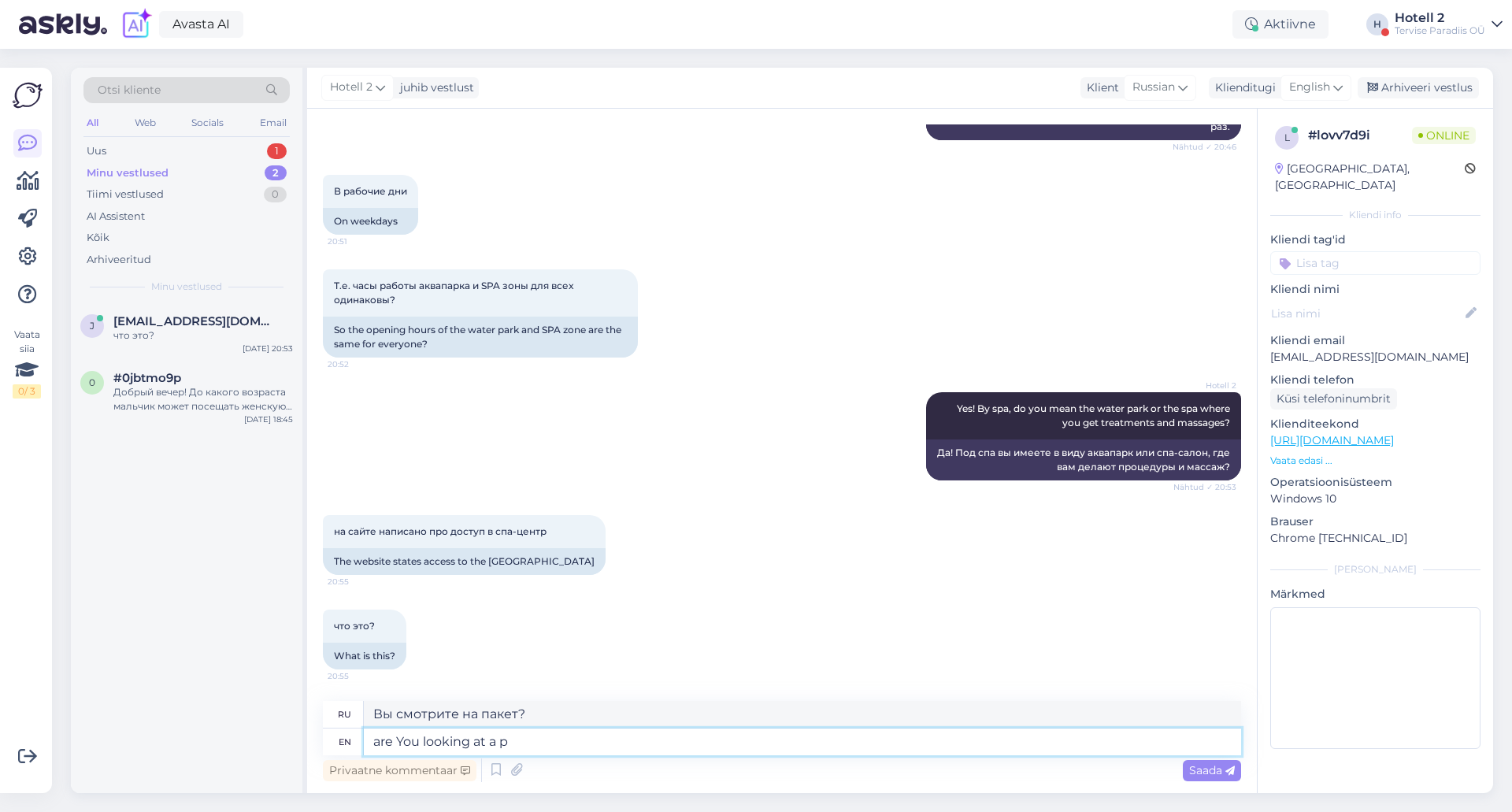
type textarea "are You looking at a"
type textarea "Вы смотрите на"
type textarea "are You looking at a stay"
type textarea "Вы ищете вариант проживания?"
type textarea "are You looking at a stay with a"
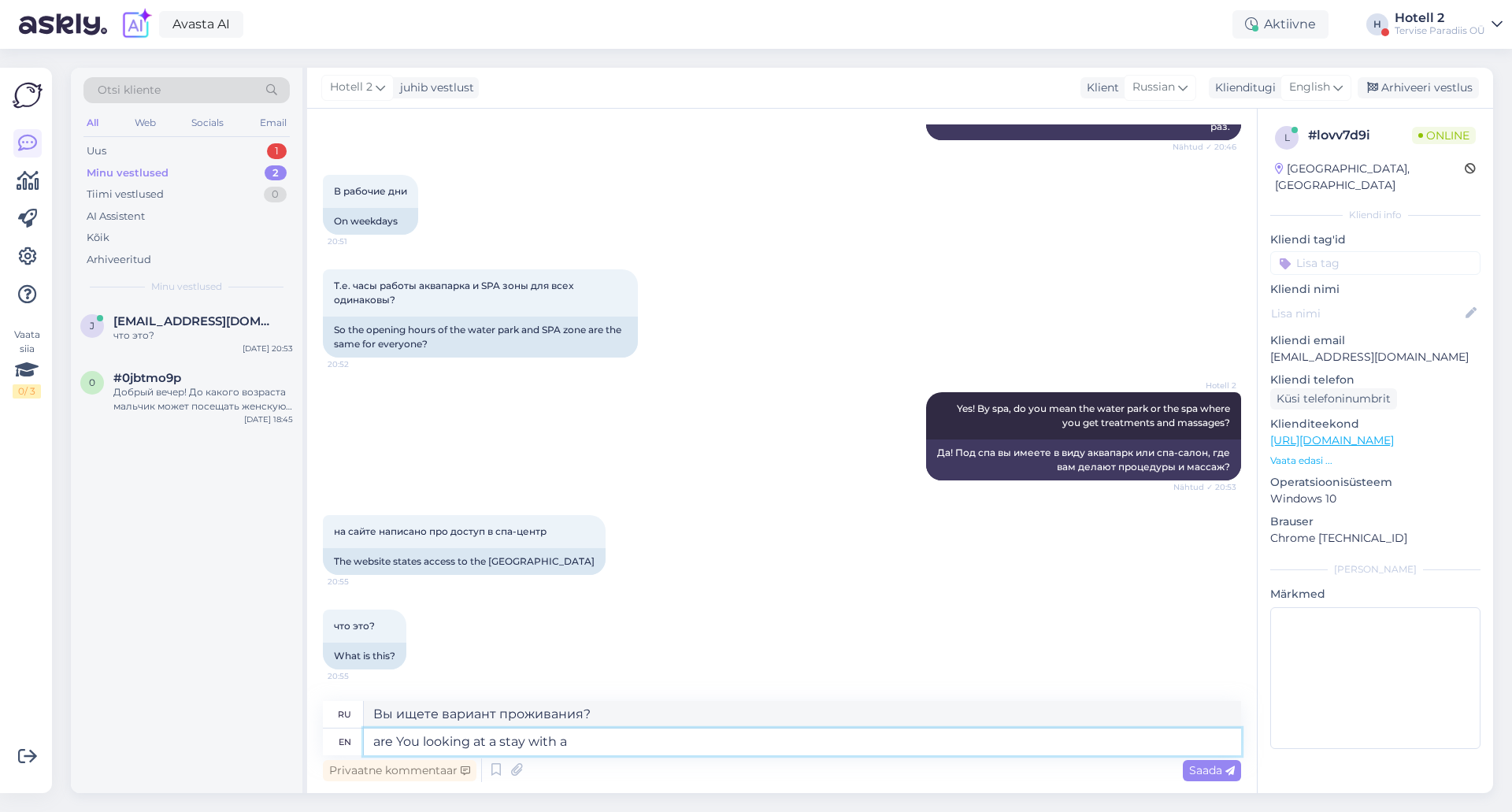
type textarea "Вы ищете возможность остановиться у"
type textarea "are You looking at a stay with a"
type textarea "Вы ищете вариант проживания с"
type textarea "are You looking at a stay with a package?"
type textarea "Вы рассматриваете вариант проживания с пакетом услуг?"
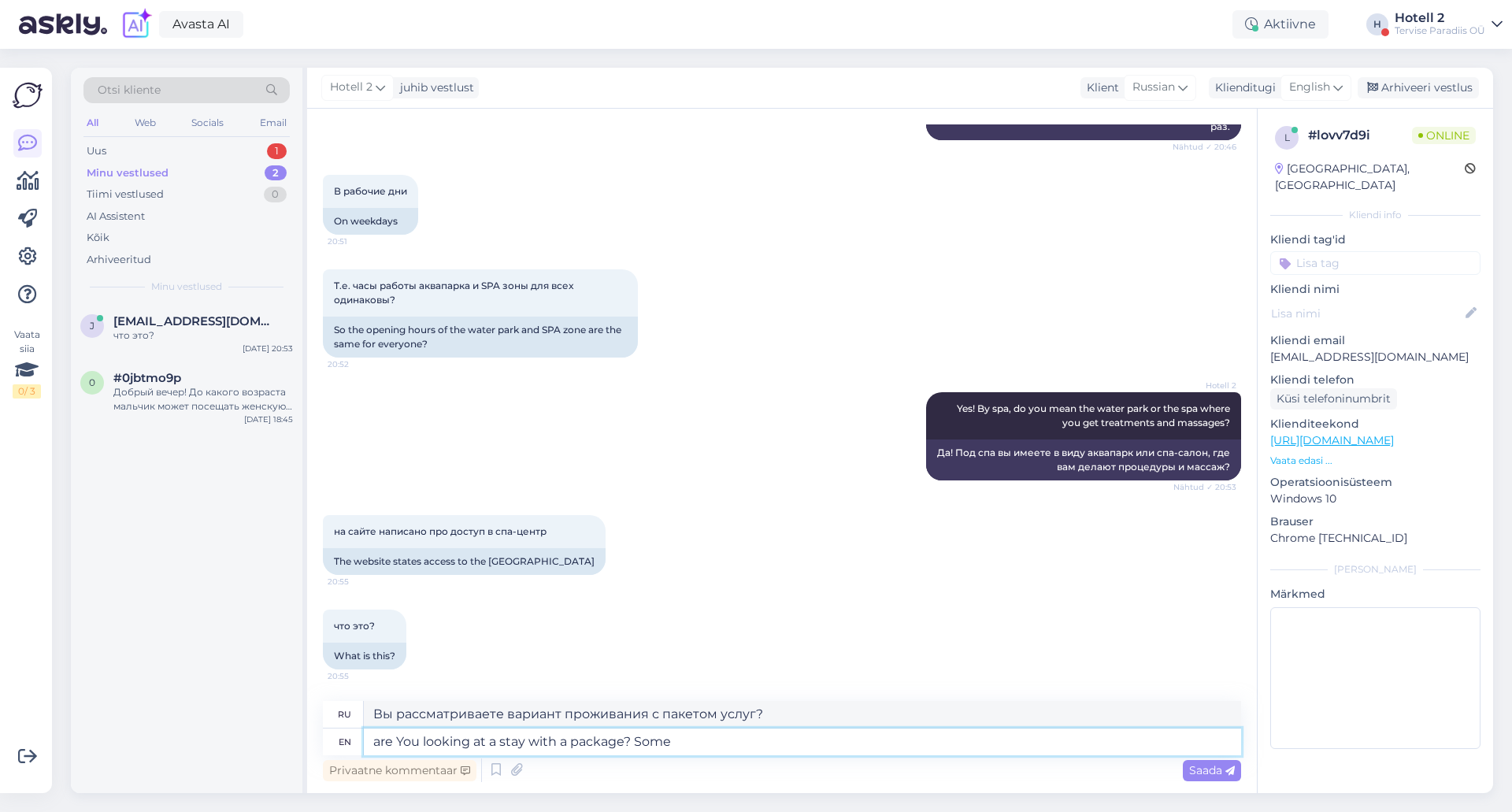
type textarea "are You looking at a stay with a package? Some"
type textarea "Вы ищете пакетный отдых? Некоторые"
type textarea "are You looking at a stay with a package? Some packages"
type textarea "Вы ищете проживание с пакетом услуг? Некоторые пакеты"
type textarea "are You looking at a stay with a package? Some packages have"
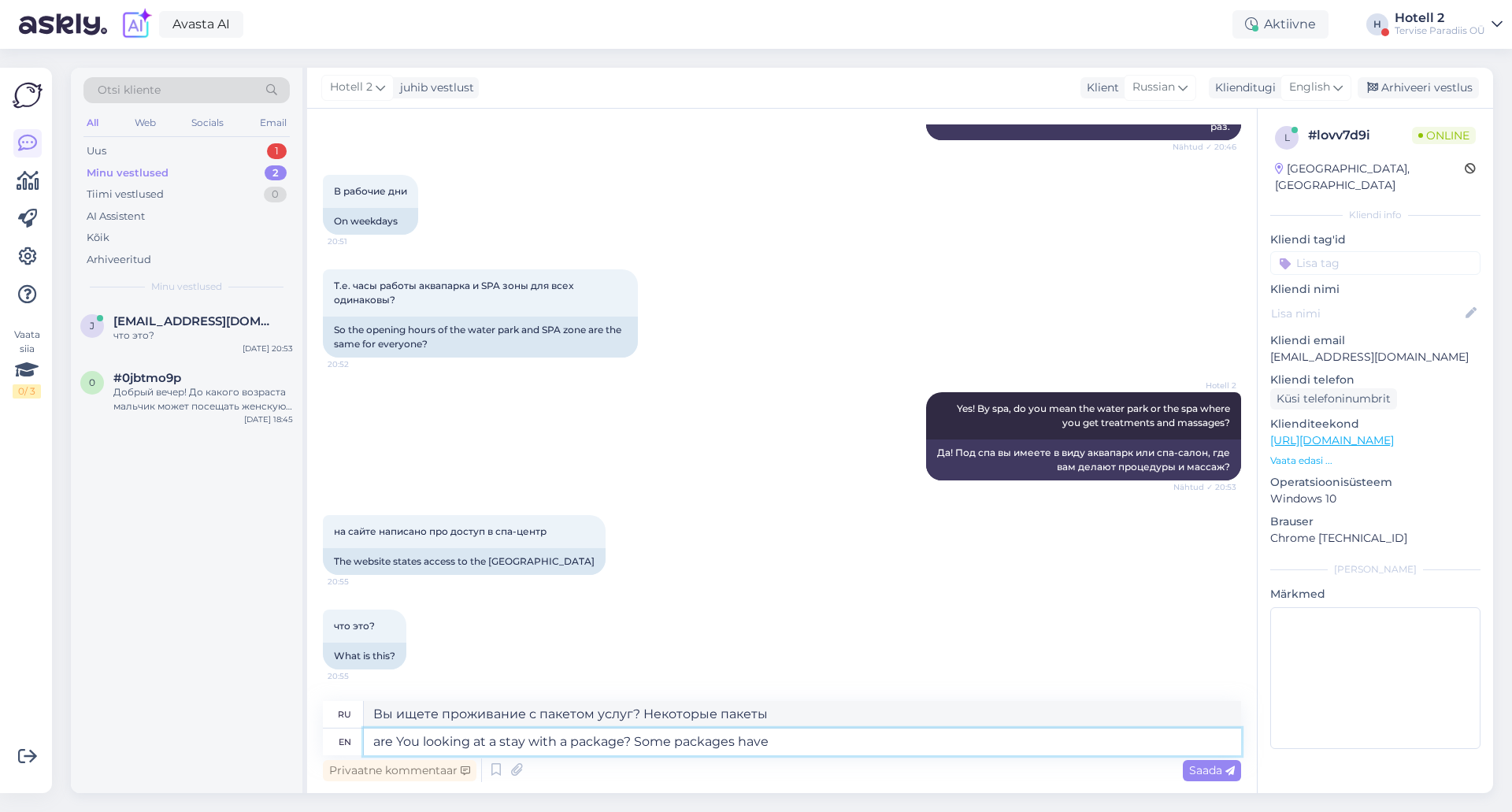
type textarea "Вы ищете пакетный отдых? В некоторых пакетах есть"
type textarea "are You looking at a stay with a package? Some packages have treatments"
type textarea "Вы ищете пакетное проживание? Некоторые пакеты включают процедуры."
type textarea "are You looking at a stay with a package? Some packages have treatments include…"
type textarea "Вы ищете пакетное проживание? В некоторые пакеты включены процедуры."
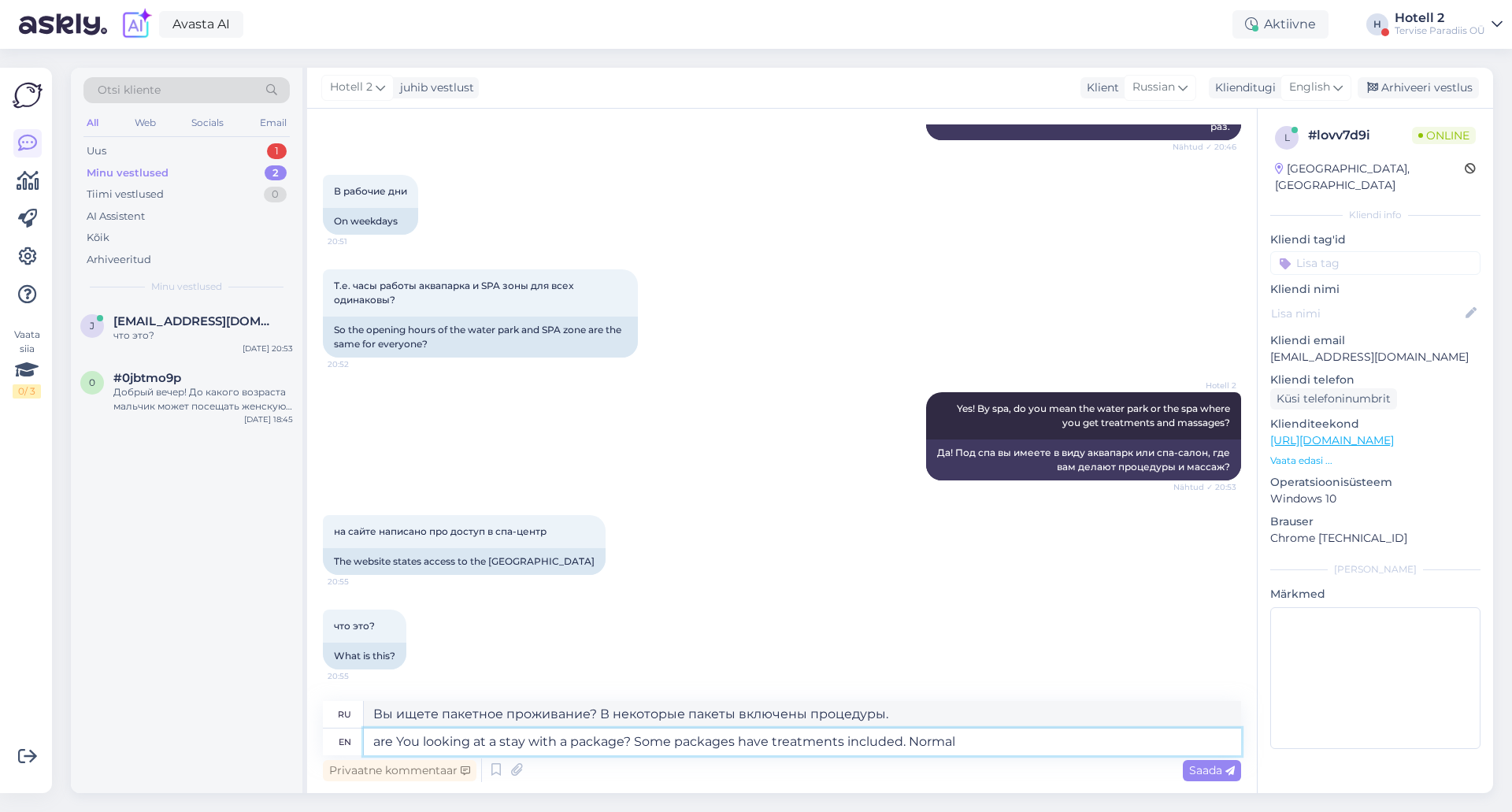
type textarea "are You looking at a stay with a package? Some packages have treatments include…"
type textarea "Вы ищете пакетное проживание? В некоторые пакеты включены процедуры. Нормально"
type textarea "are You looking at a stay with a package? Some packages have treatments include…"
type textarea "Вы ищете пакетное проживание? В некоторые пакеты включены процедуры."
type textarea "are You looking at a stay with a package? Some packages have treatments include…"
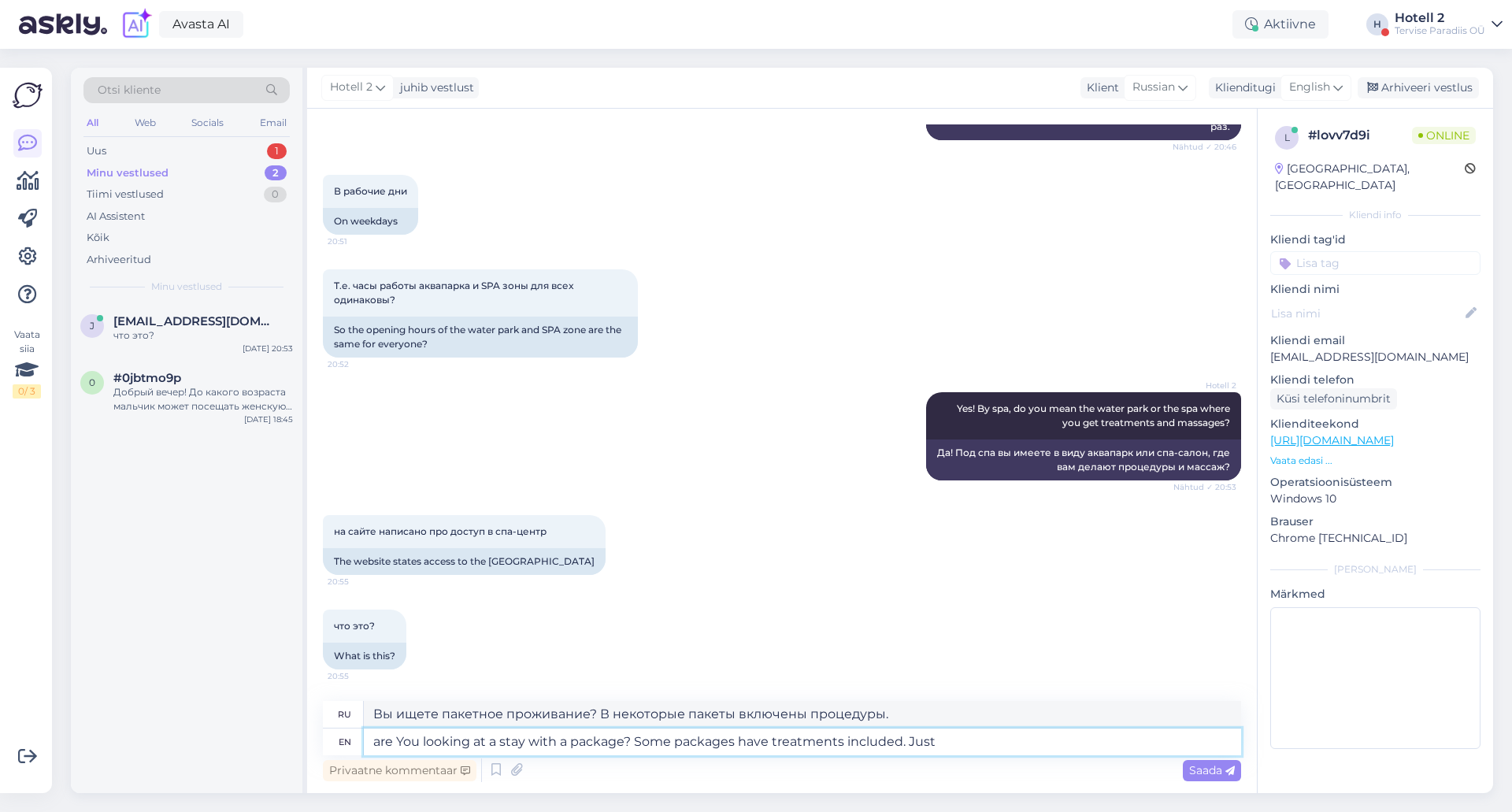
type textarea "Вы ищете пакетное проживание? В некоторые пакеты включены процедуры. Просто"
type textarea "are You looking at a stay with a package? Some packages have treatments include…"
type textarea "Вы ищете пакетное проживание? В некоторые пакеты включены процедуры. Просто..."
type textarea "are You looking at a stay with a package? Some packages have treatments include…"
type textarea "Вы ищете пакетное проживание? В некоторые пакеты включены процедуры. Просто"
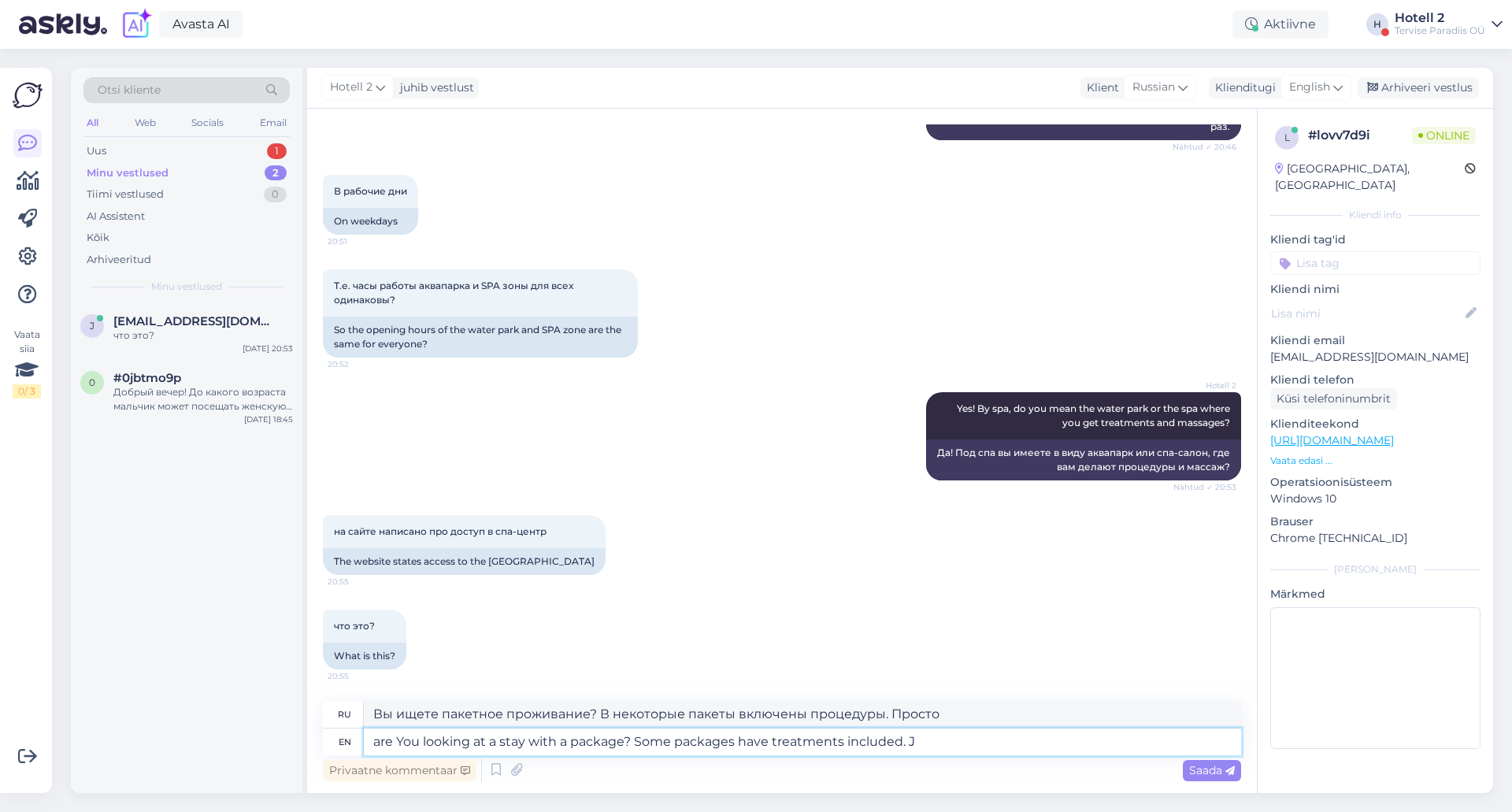
type textarea "are You looking at a stay with a package? Some packages have treatments include…"
type textarea "Вы ищете пакетное проживание? В некоторые пакеты включены процедуры."
type textarea "are You looking at a stay with a package? Some packages have treatments include…"
type textarea "Вы ищете пакетное проживание? В некоторые пакеты включены процедуры. Проживание"
type textarea "are You looking at a stay with a package? Some packages have treatments include…"
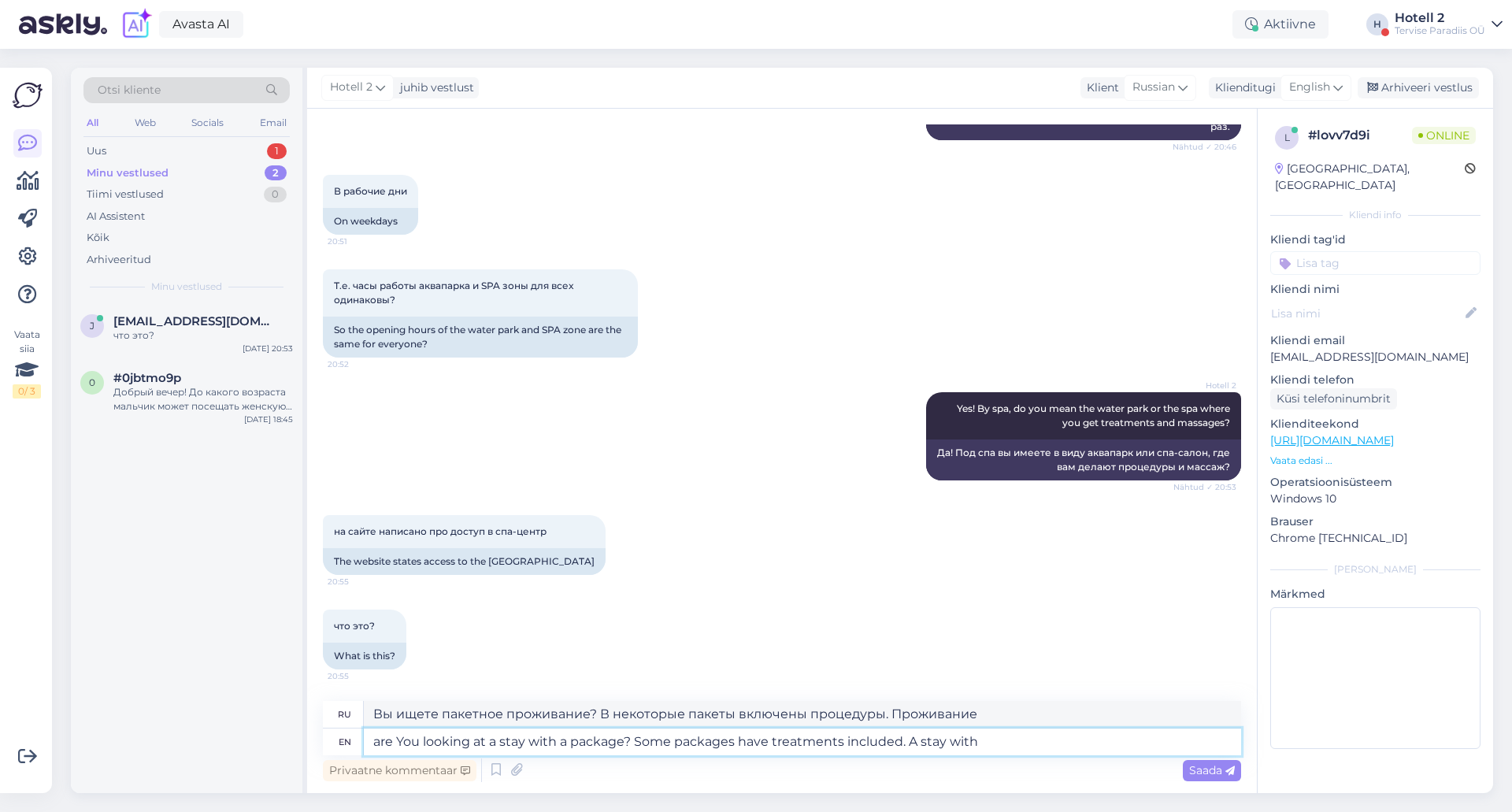
type textarea "Вы ищете пакетное проживание? В некоторые пакеты включены процедуры. Проживание…"
type textarea "are You looking at a stay with a package? Some packages have treatments include…"
type textarea "Вы ищете пакетное проживание? В некоторые пакеты включены процедуры. Проживание"
type textarea "are You looking at a stay with a package? Some packages have treatments include…"
type textarea "Вы ищете пакетное проживание? В некоторые пакеты включены процедуры."
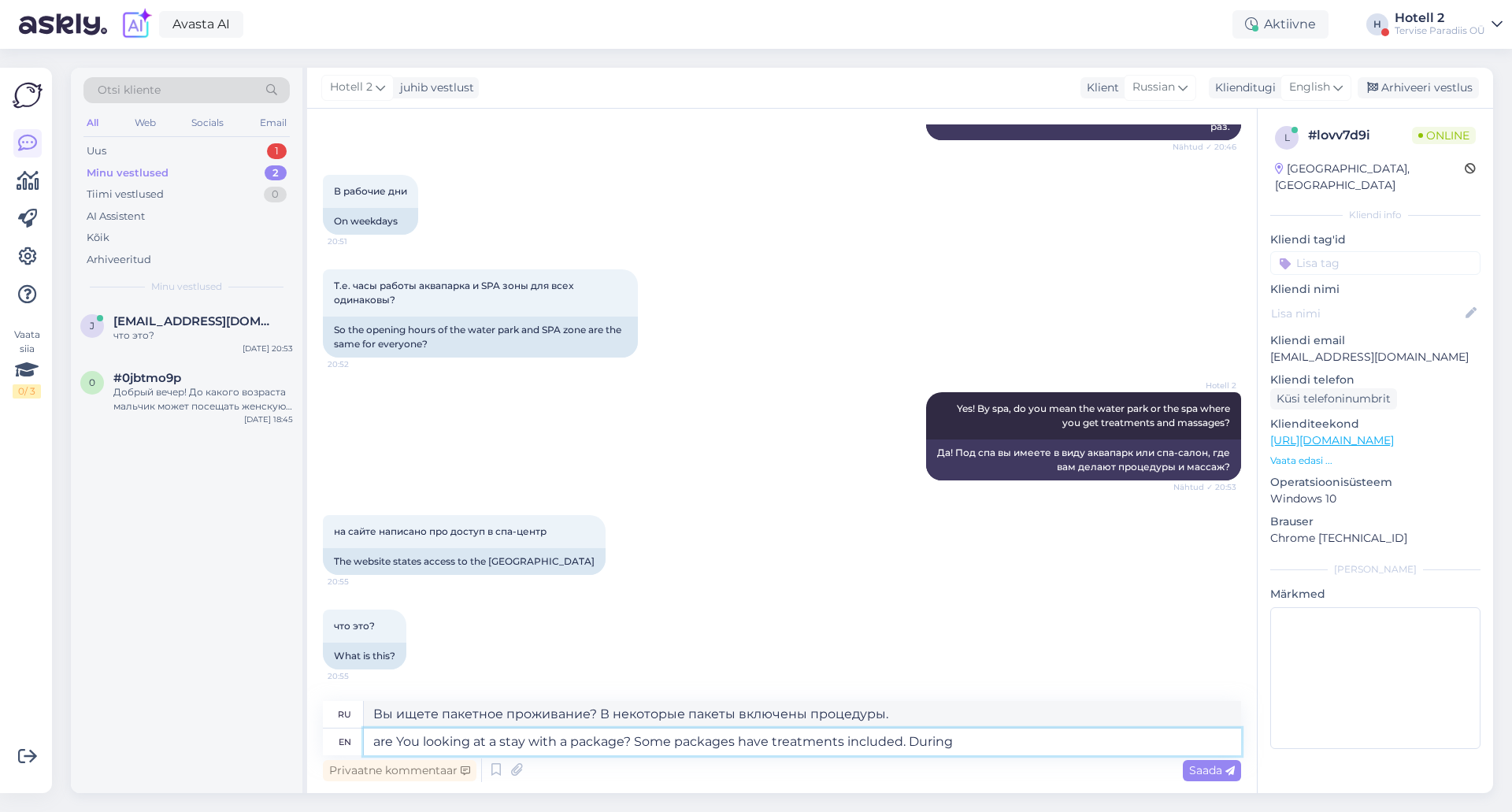
type textarea "are You looking at a stay with a package? Some packages have treatments include…"
type textarea "Вы ищете пакетное проживание? В некоторые пакеты включены процедуры. Во время"
type textarea "are You looking at a stay with a package? Some packages have treatments include…"
type textarea "Вы ищете пакетное проживание? В некоторые пакеты включены процедуры. В течение …"
type textarea "are You looking at a stay with a package? Some packages have treatments include…"
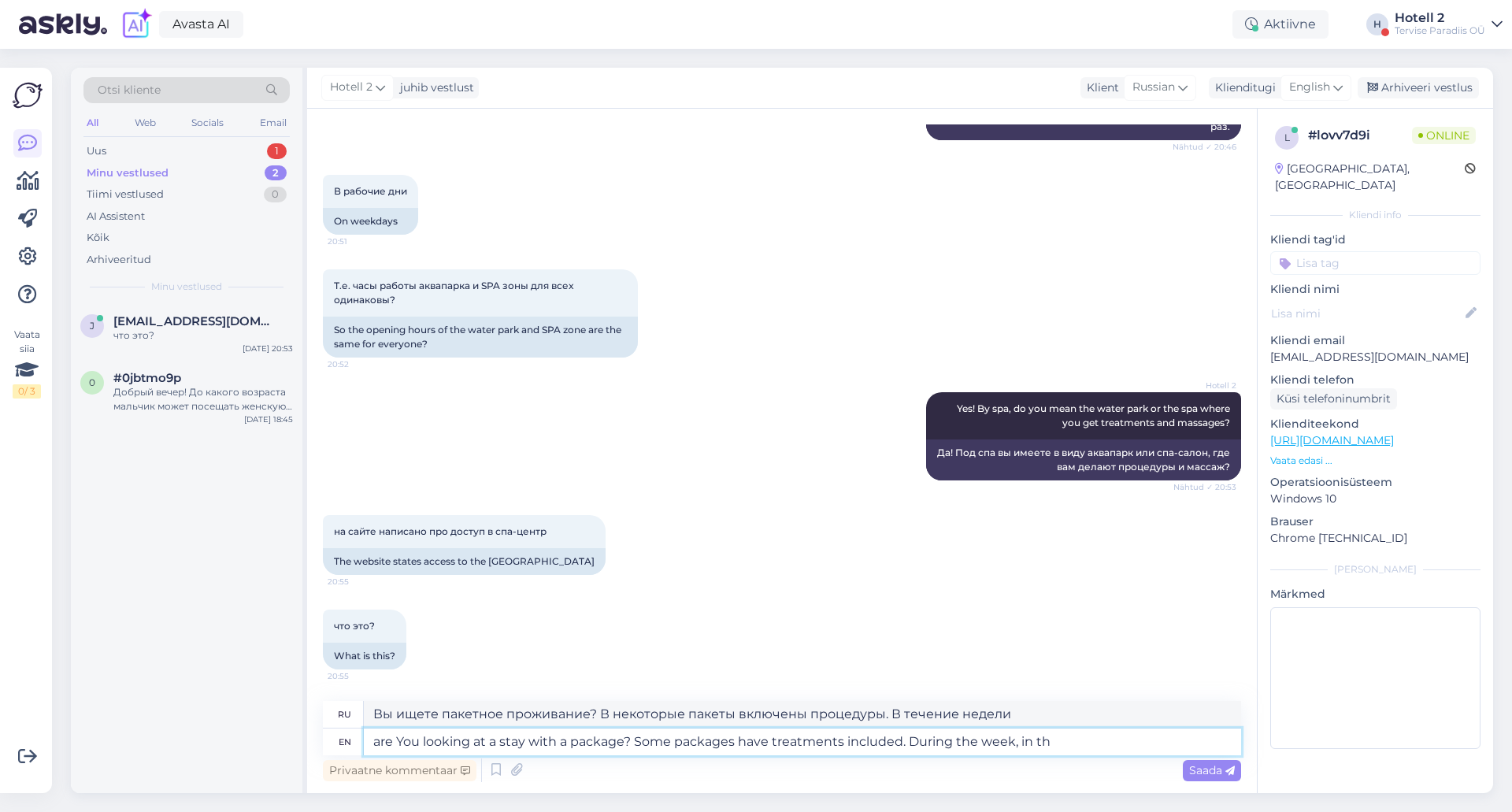
type textarea "Вы ищете пакетное проживание? В некоторые пакеты включены процедуры. В течение …"
type textarea "are You looking at a stay with a package? Some packages have treatments include…"
type textarea "Вы ищете пакетное проживание? В некоторые пакеты включены процедуры. В течение …"
type textarea "are You looking at a stay with a package? Some packages have treatments include…"
type textarea "Вы ищете пакетное проживание? В некоторые пакеты включены процедуры. В будние д…"
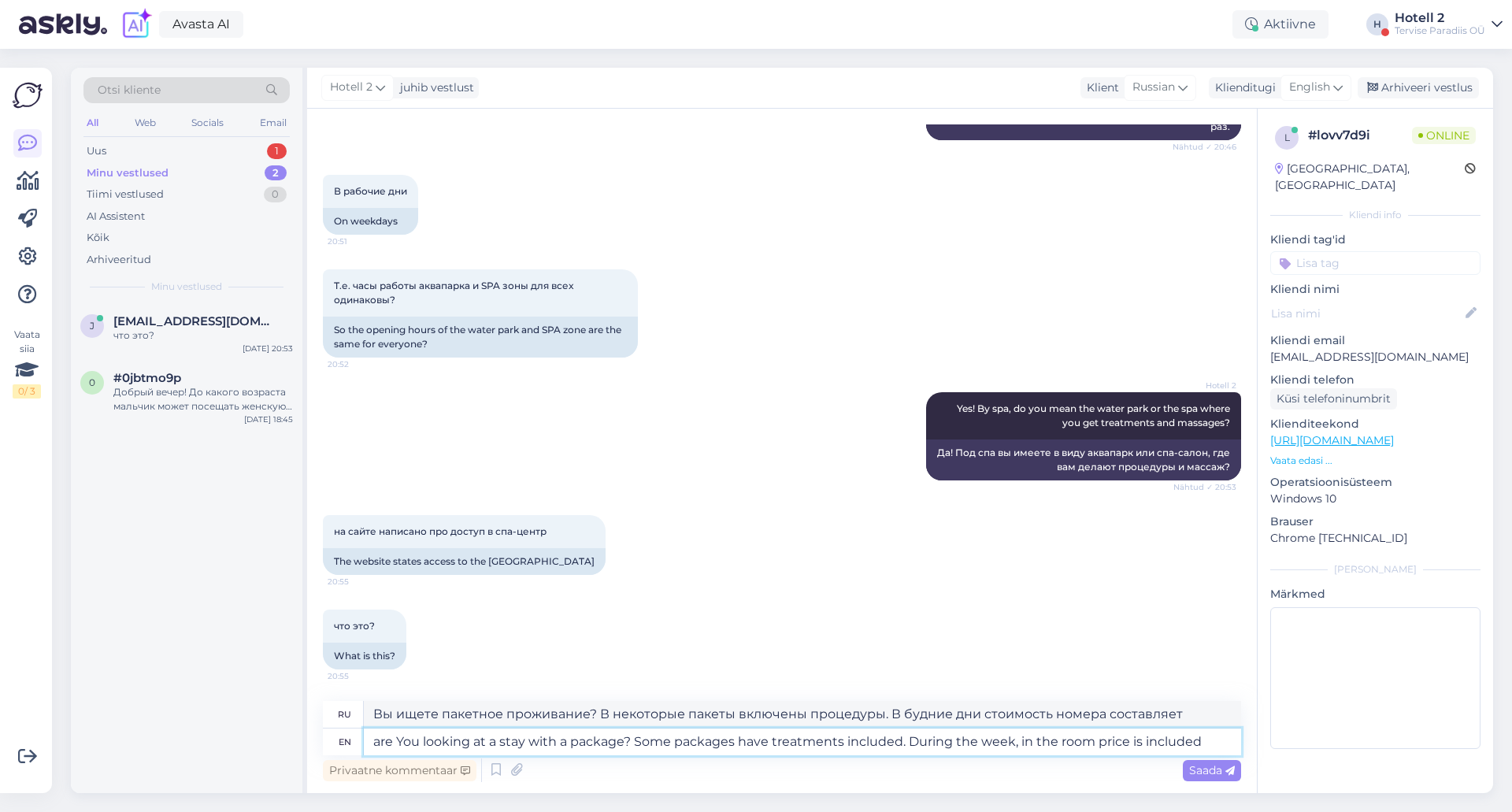
type textarea "are You looking at a stay with a package? Some packages have treatments include…"
type textarea "Вы ищете пакетное проживание? В некоторые пакеты включены процедуры. В будние д…"
type textarea "are You looking at a stay with a package? Some packages have treatments include…"
type textarea "Вы ищете пакетное проживание? В некоторые пакеты включены процедуры. В будние д…"
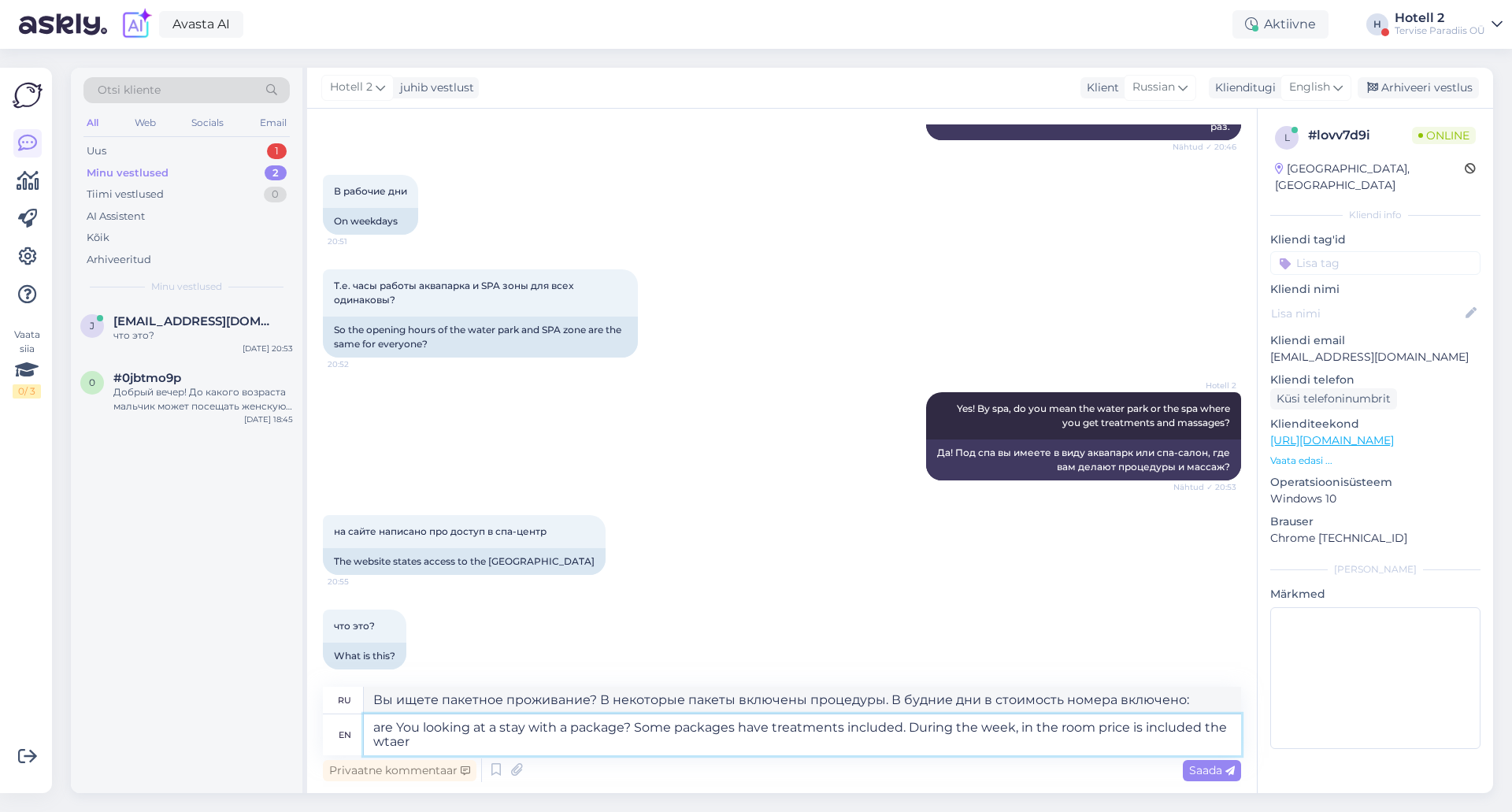
type textarea "are You looking at a stay with a package? Some packages have treatments include…"
type textarea "Вы ищете проживание с пакетом услуг? В некоторые пакеты включены процедуры. В б…"
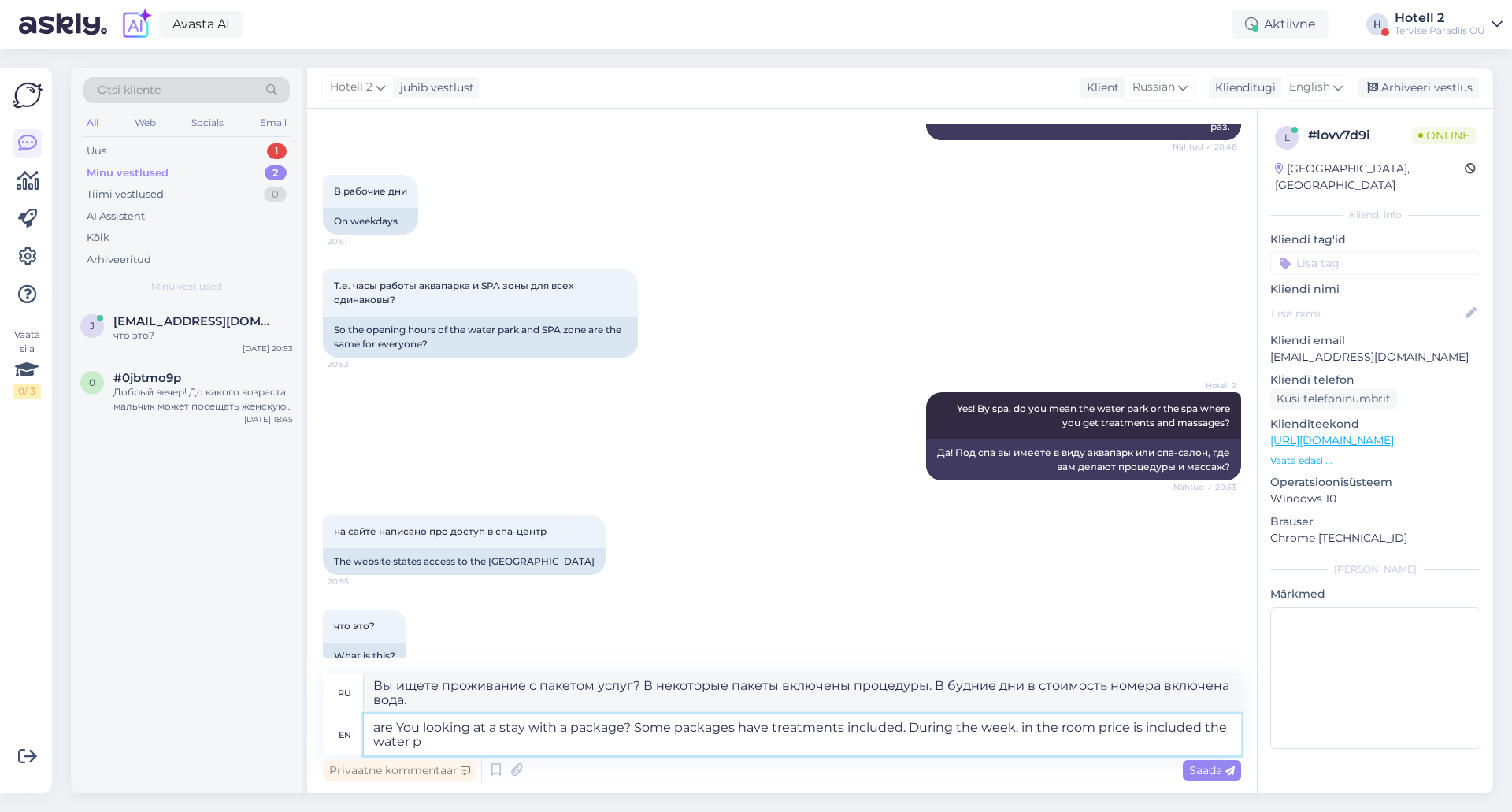
type textarea "are You looking at a stay with a package? Some packages have treatments include…"
type textarea "Вы ищете пакетное проживание? В некоторые пакеты включены процедуры. В будние д…"
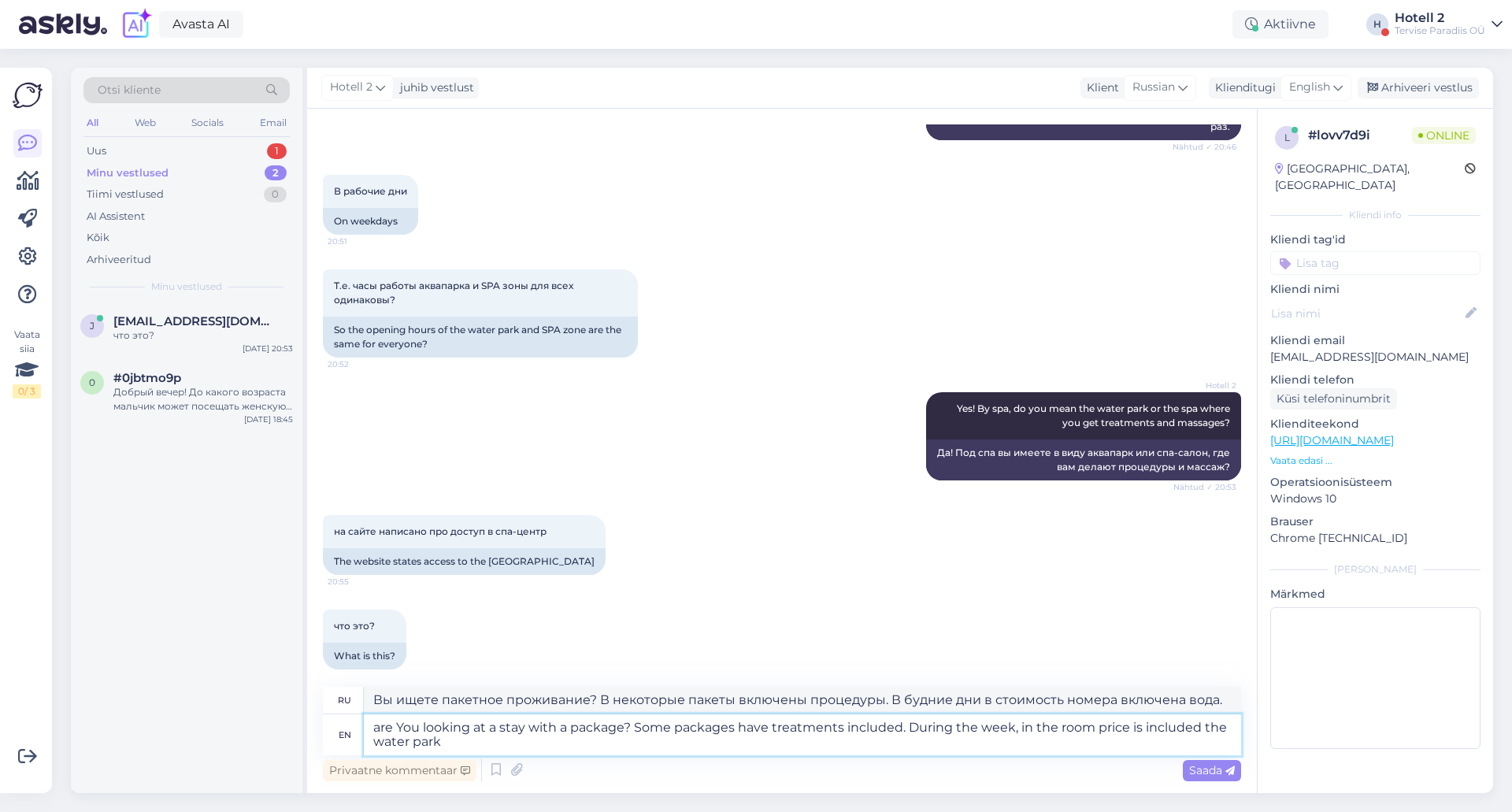
type textarea "are You looking at a stay with a package? Some packages have treatments include…"
type textarea "Вы ищете пакетное проживание? В некоторые пакеты включены процедуры. В будние д…"
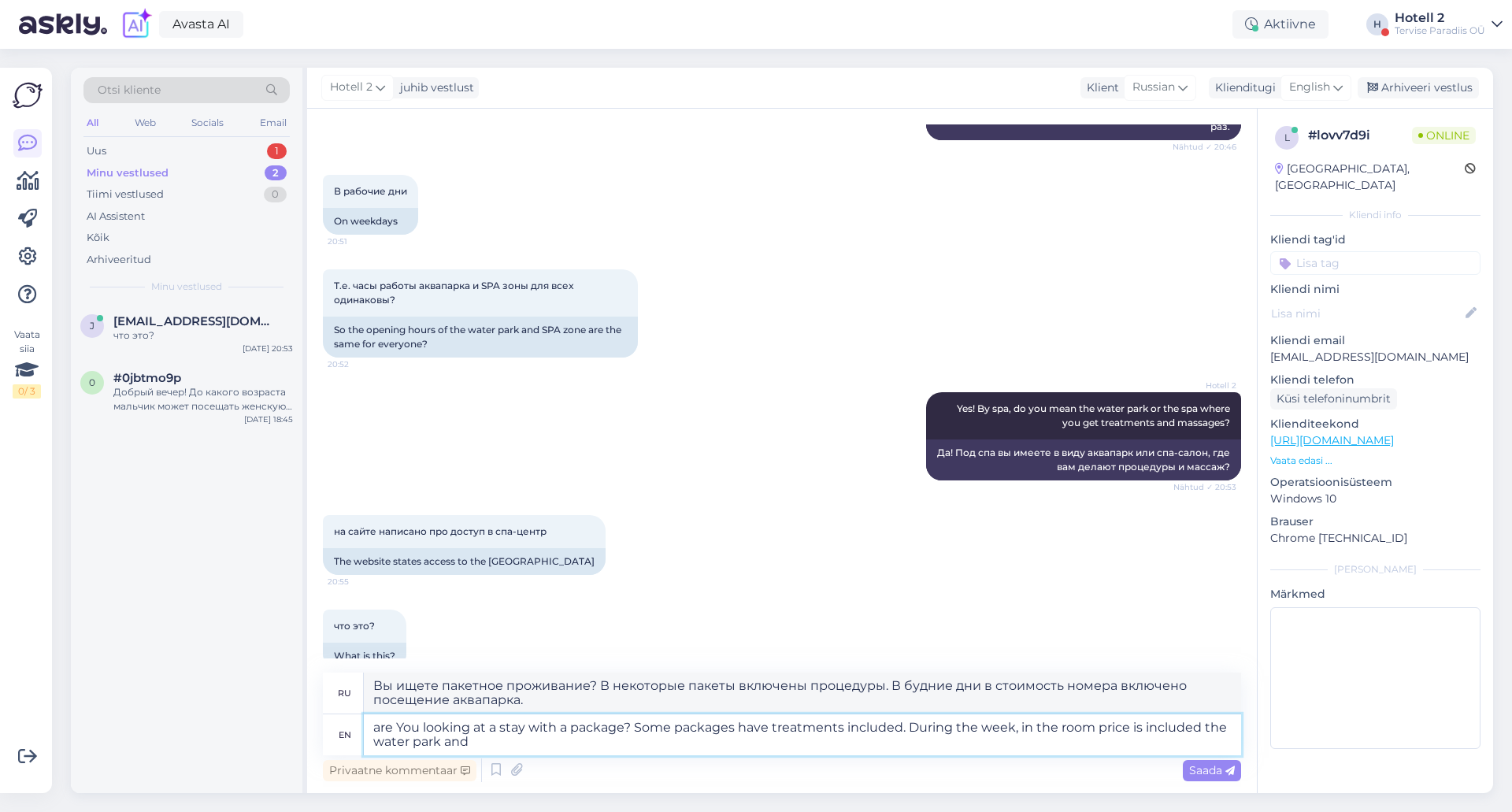
type textarea "are You looking at a stay with a package? Some packages have treatments include…"
type textarea "Вы ищете пакетное проживание? В некоторые пакеты включены процедуры. В будние д…"
type textarea "are You looking at a stay with a package? Some packages have treatments include…"
type textarea "Вы ищете пакетный отдых? В некоторые пакеты включены процедуры. В будние дни в …"
type textarea "are You looking at a stay with a package? Some packages have treatments include…"
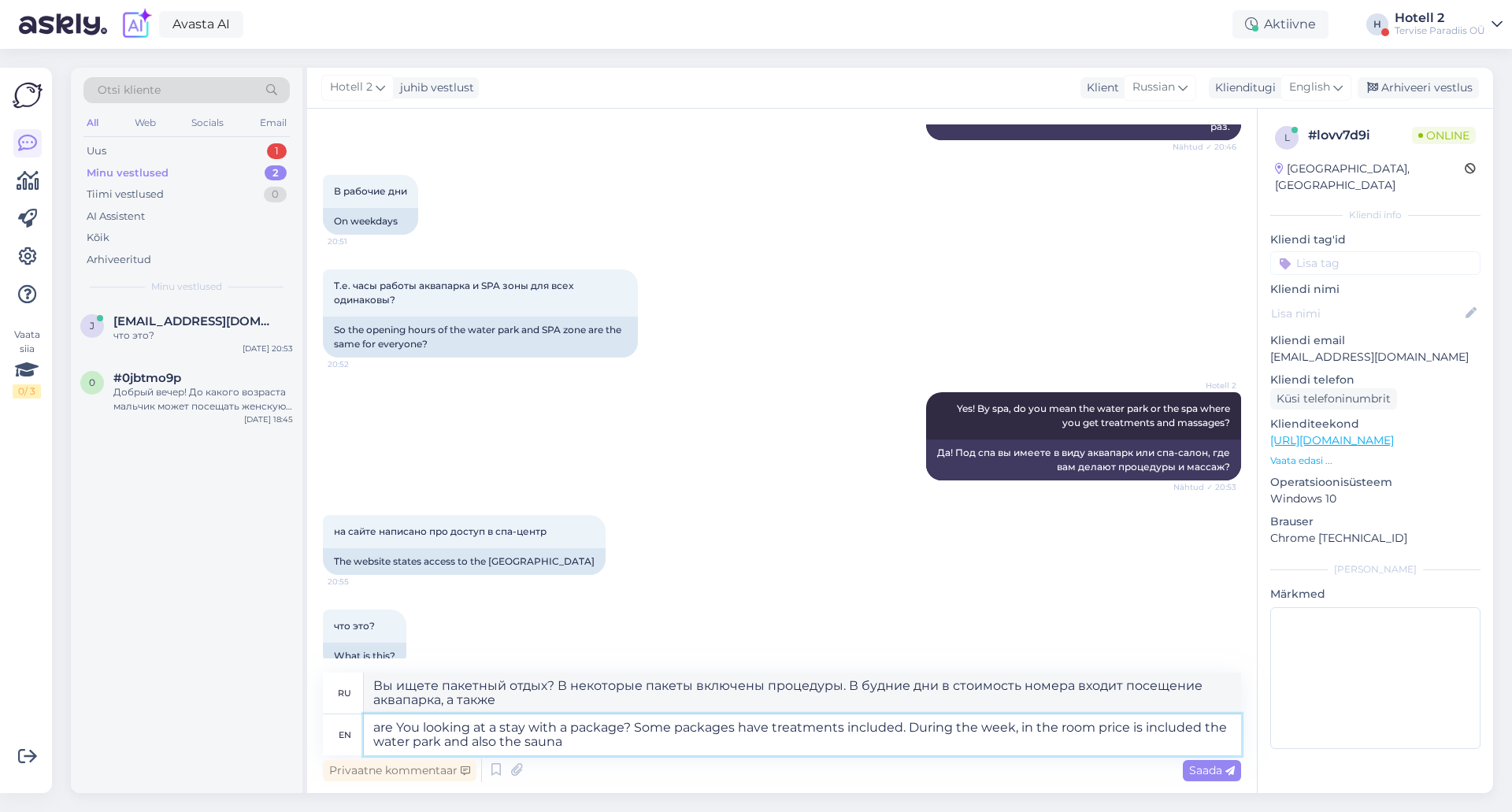
type textarea "Вы ищете пакетное проживание? В некоторые пакеты включены процедуры. В будние д…"
type textarea "are You looking at a stay with a package? Some packages have treatments include…"
type textarea "Вы ищете пакетное проживание? В некоторые пакеты включены процедуры. В будние д…"
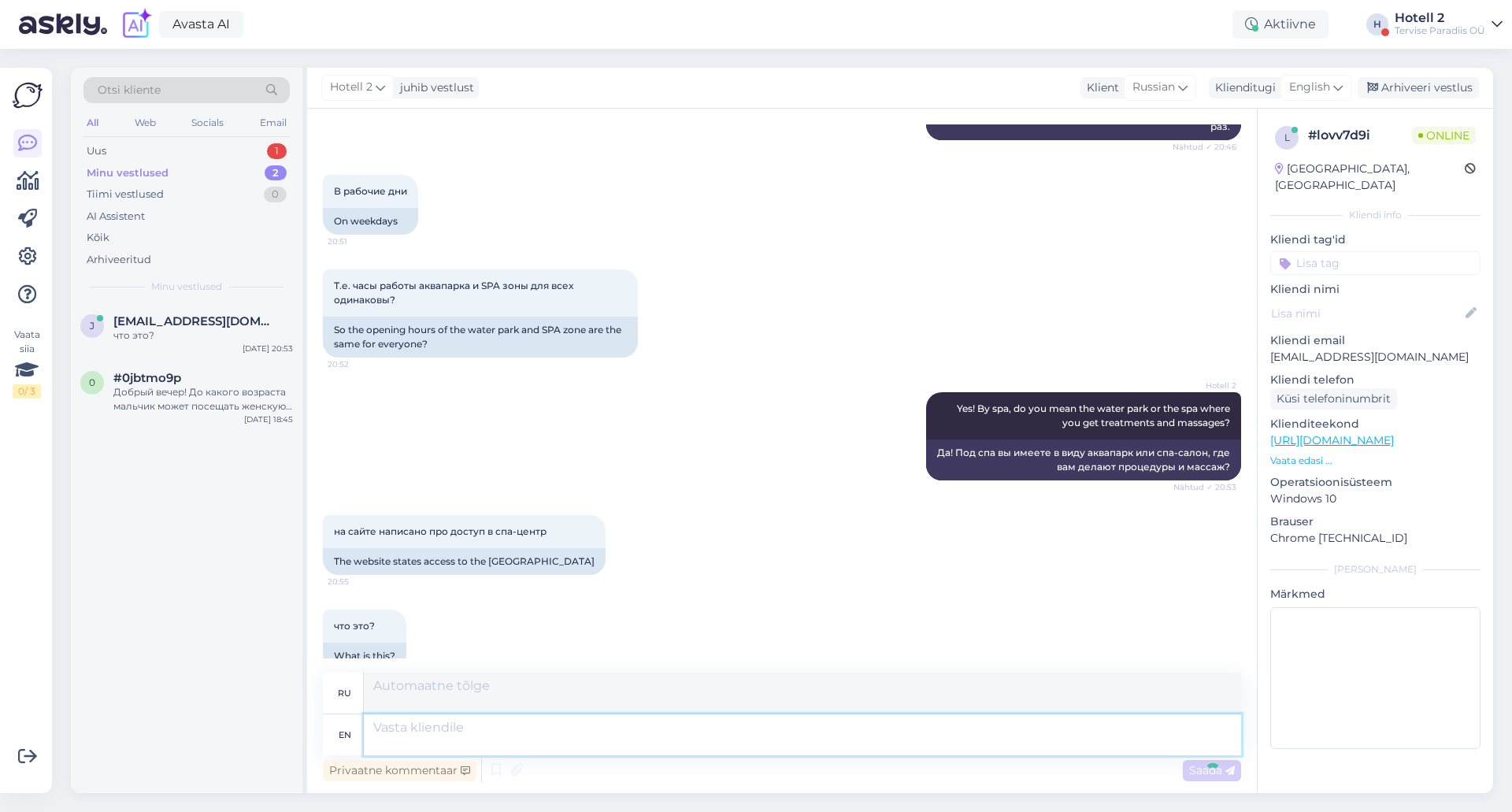
scroll to position [1337, 0]
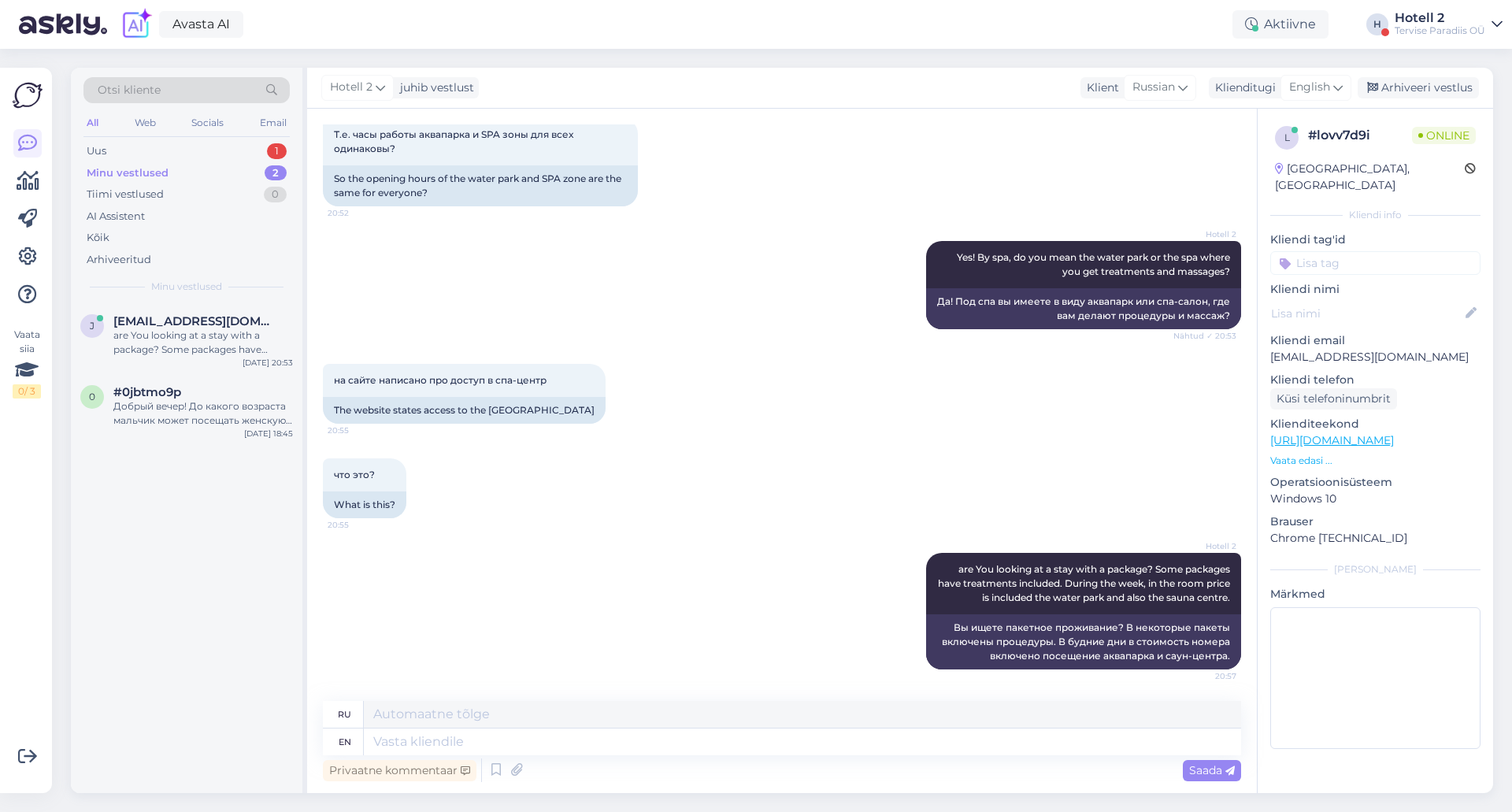
click at [706, 629] on div "Hotell 2 are You looking at a stay with a package? Some packages have treatment…" at bounding box center [782, 611] width 918 height 151
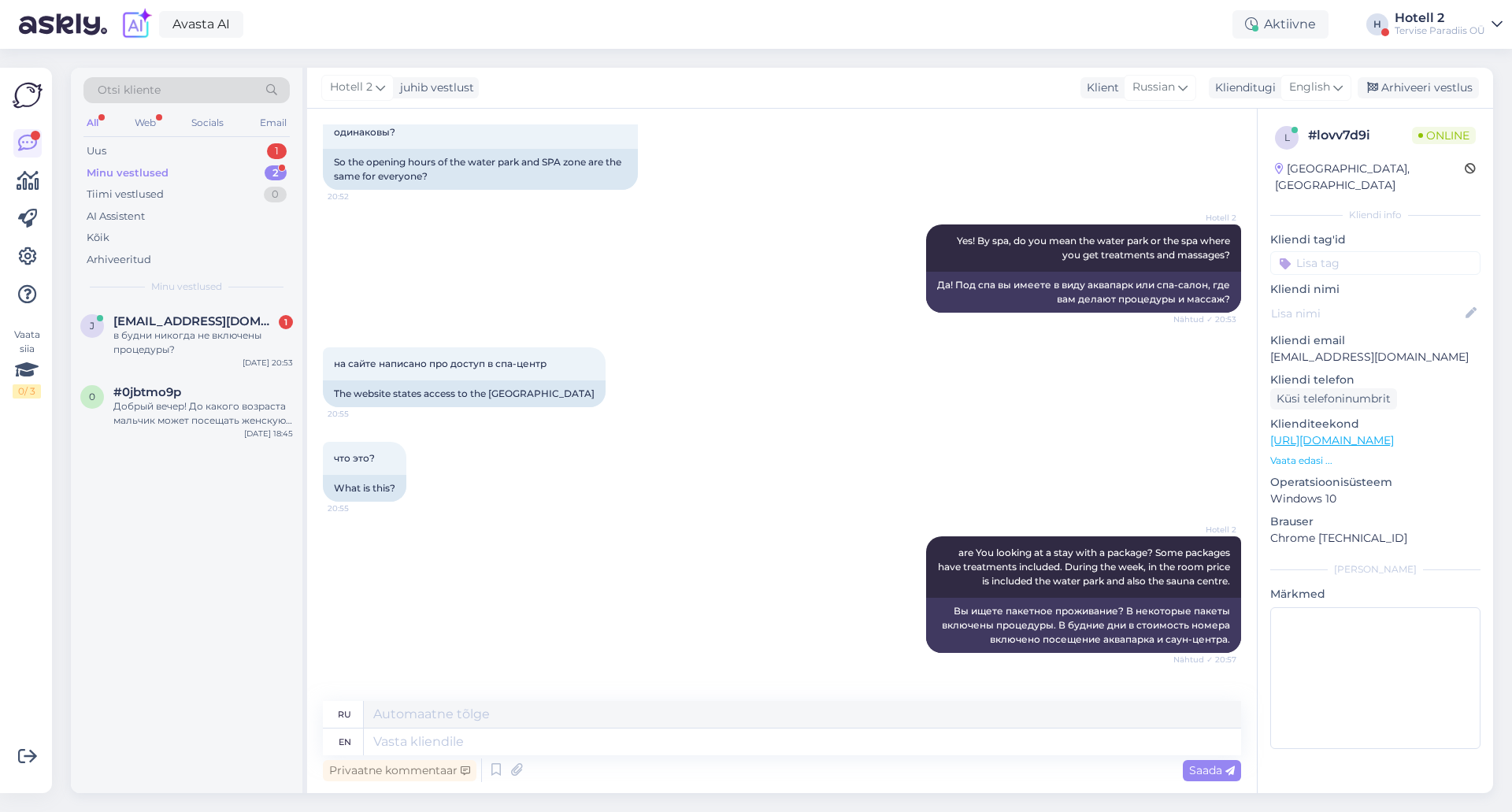
scroll to position [1432, 0]
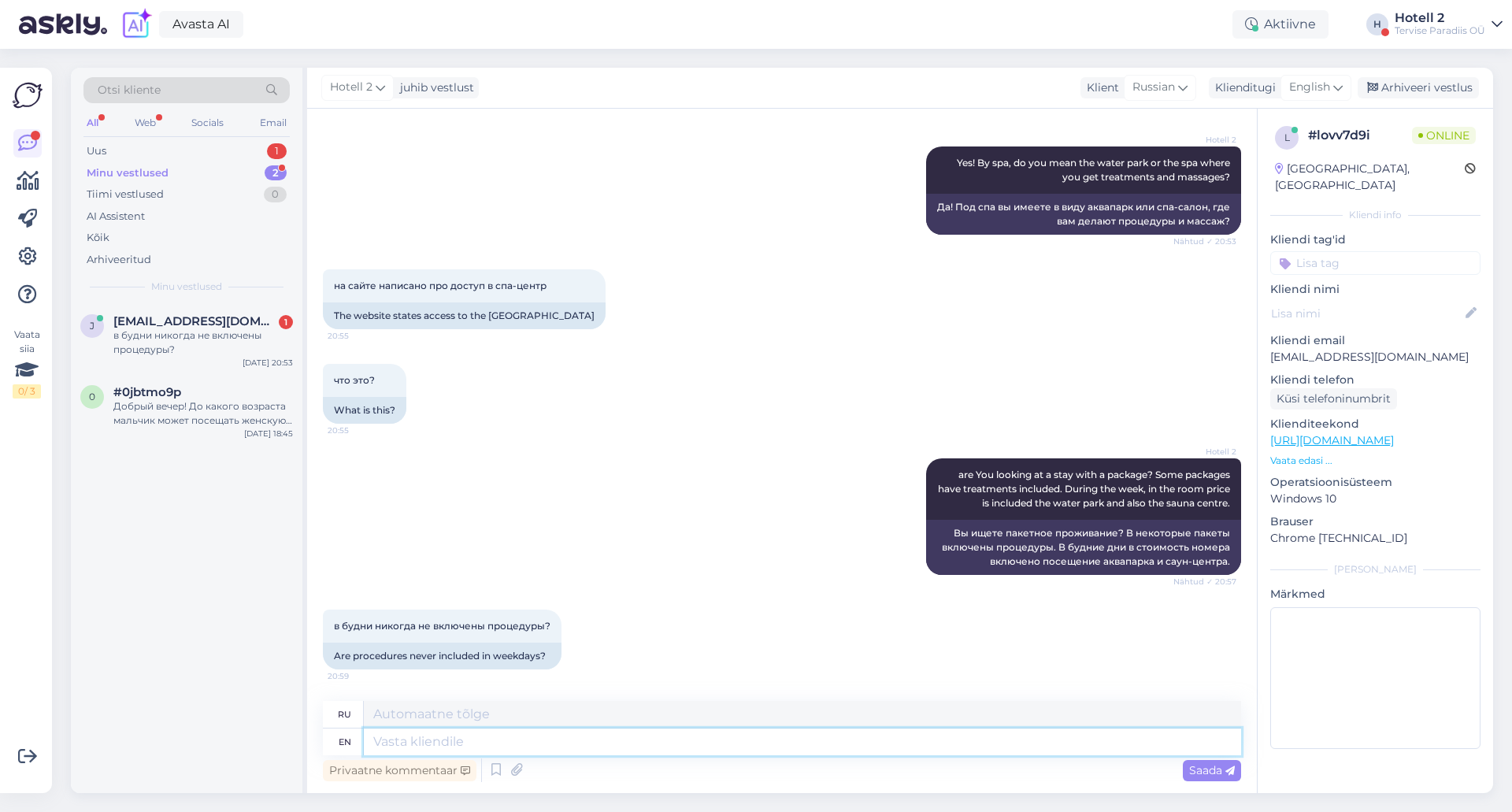
click at [531, 742] on textarea at bounding box center [802, 742] width 877 height 27
type textarea "If"
type textarea "Если"
type textarea "If you bo"
type textarea "Если ты"
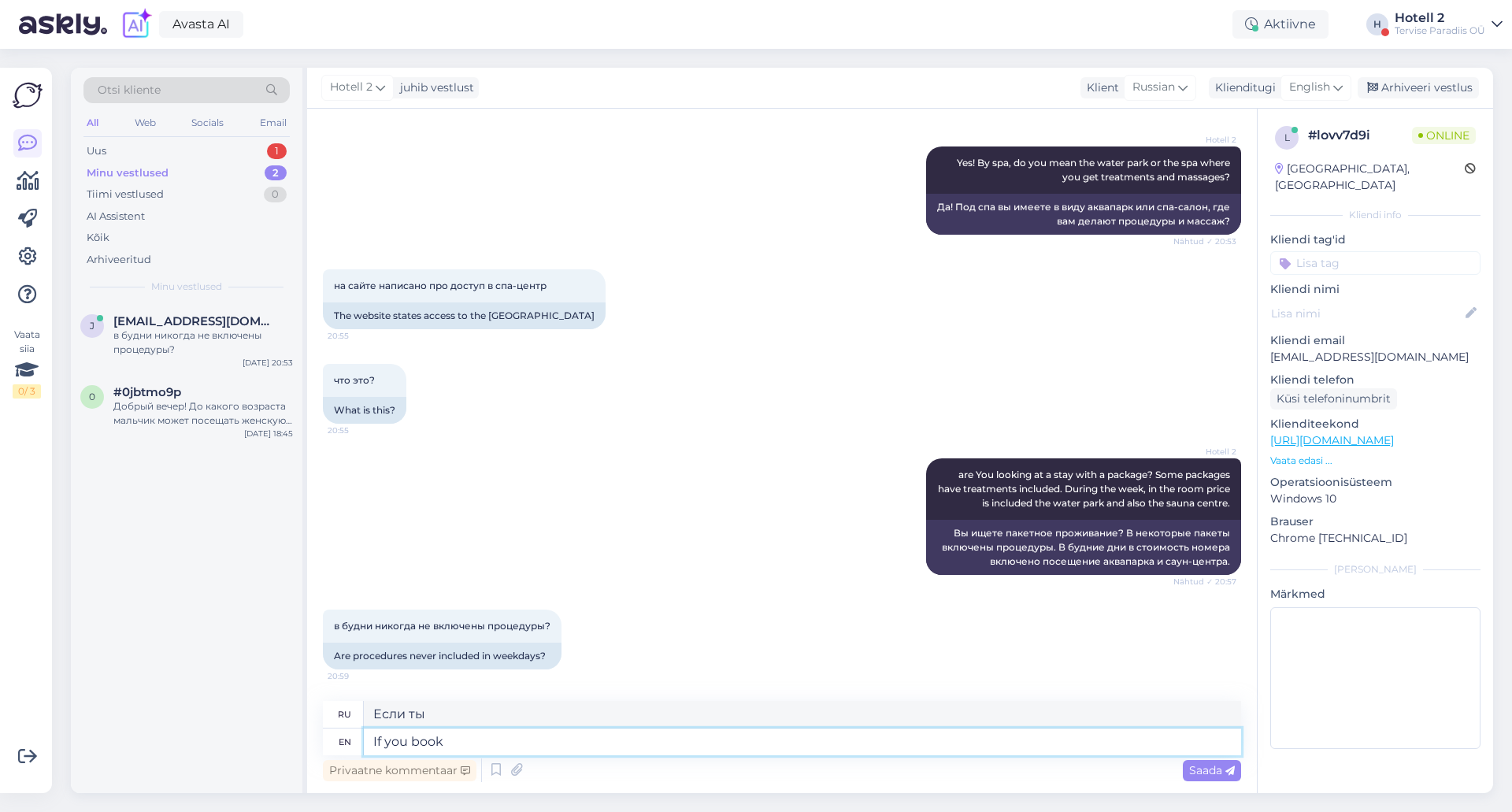
type textarea "If you book"
type textarea "Если вы бронируете"
type textarea "If you book a s"
type textarea "Если вы забронируете"
type textarea "If you book a stay"
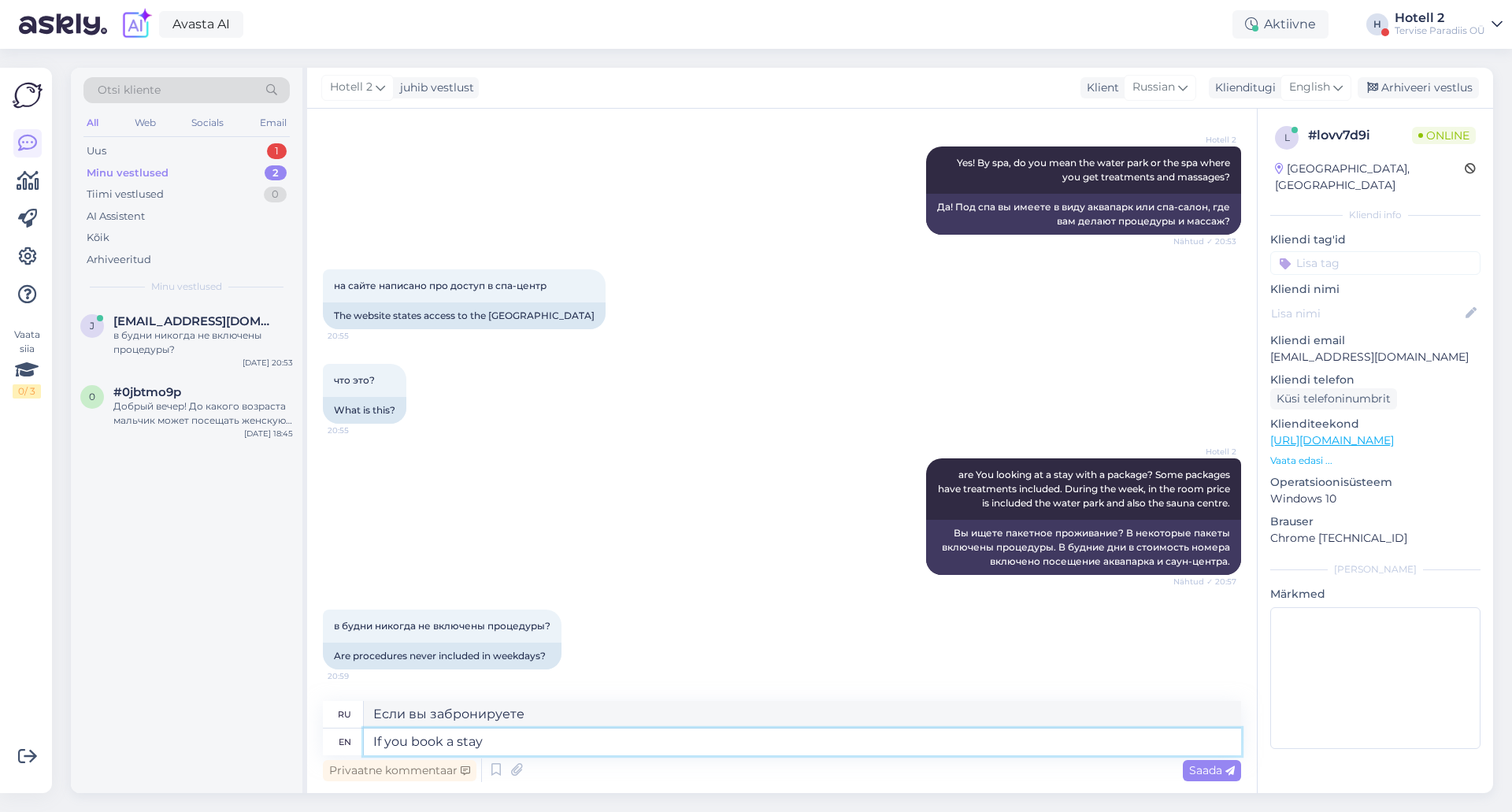
type textarea "Если вы бронируете проживание"
type textarea "If you book a stay with"
type textarea "Если вы бронируете проживание у"
type textarea "If you book a stay with a"
type textarea "Если вы бронируете проживание в"
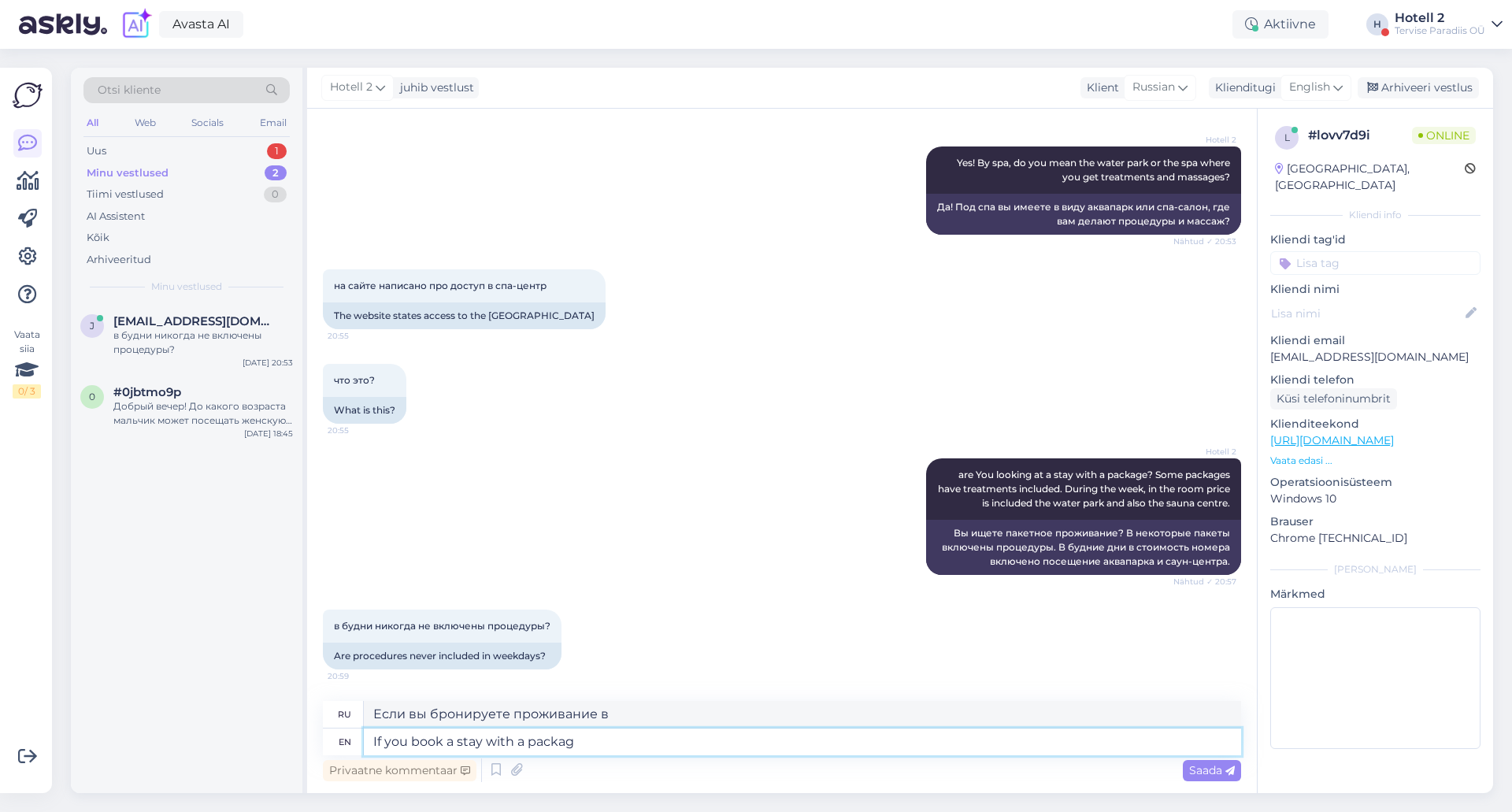
type textarea "If you book a stay with a package"
type textarea "Если вы бронируете проживание с пакетом"
type textarea "If you book a stay with a package, t"
type textarea "Если вы бронируете проживание с пакетом,"
type textarea "If you book a stay with a package, there"
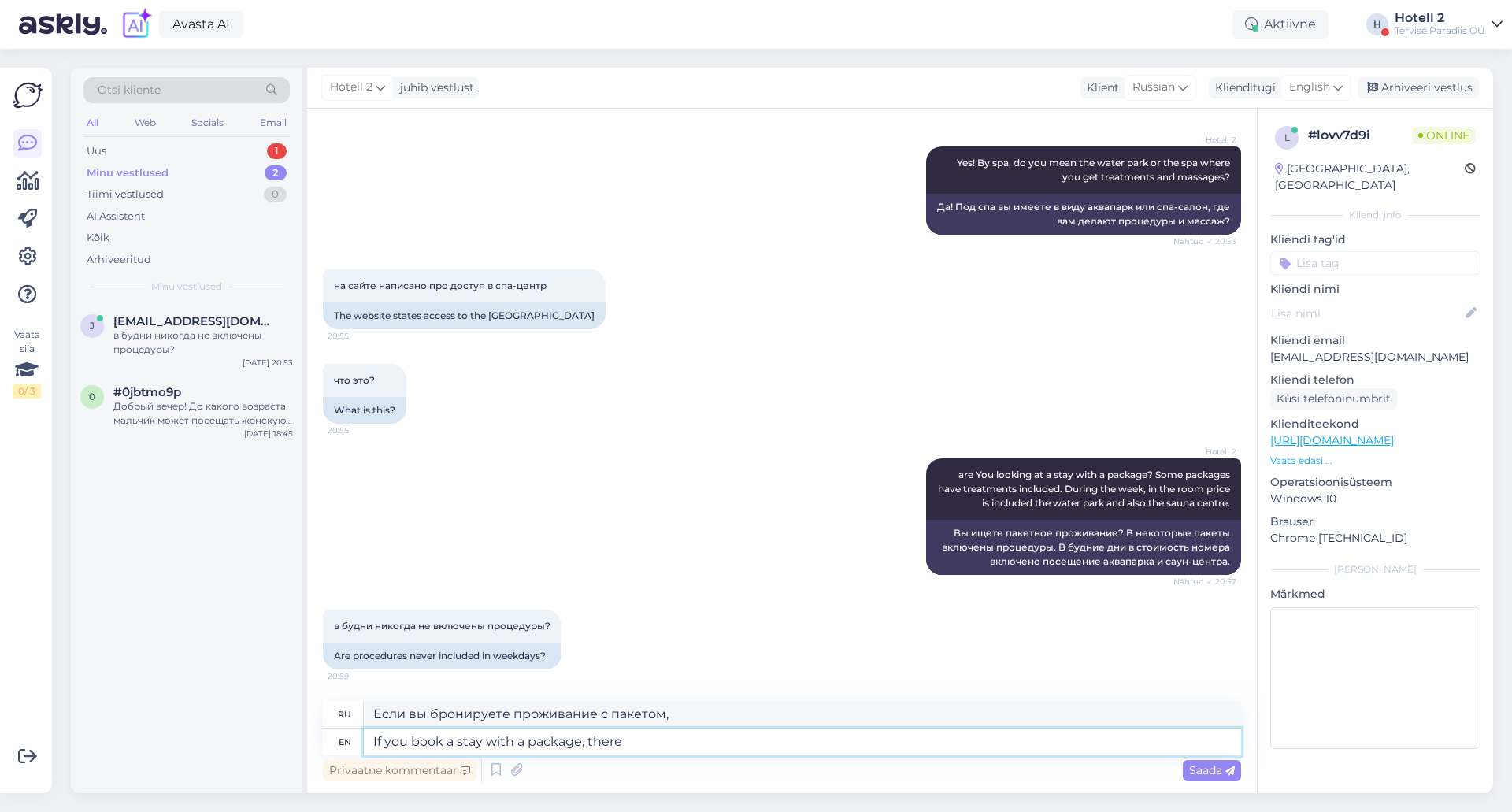
type textarea "Если вы бронируете проживание с пакетом, есть"
type textarea "If you book a stay with a package, there is a treatment i"
type textarea "Если вы бронируете проживание с пакетом, есть лечение"
type textarea "If you book a stay with a package, there is a treatment included."
type textarea "Если вы бронируете проживание с пакетом услуг, в него включено лечение."
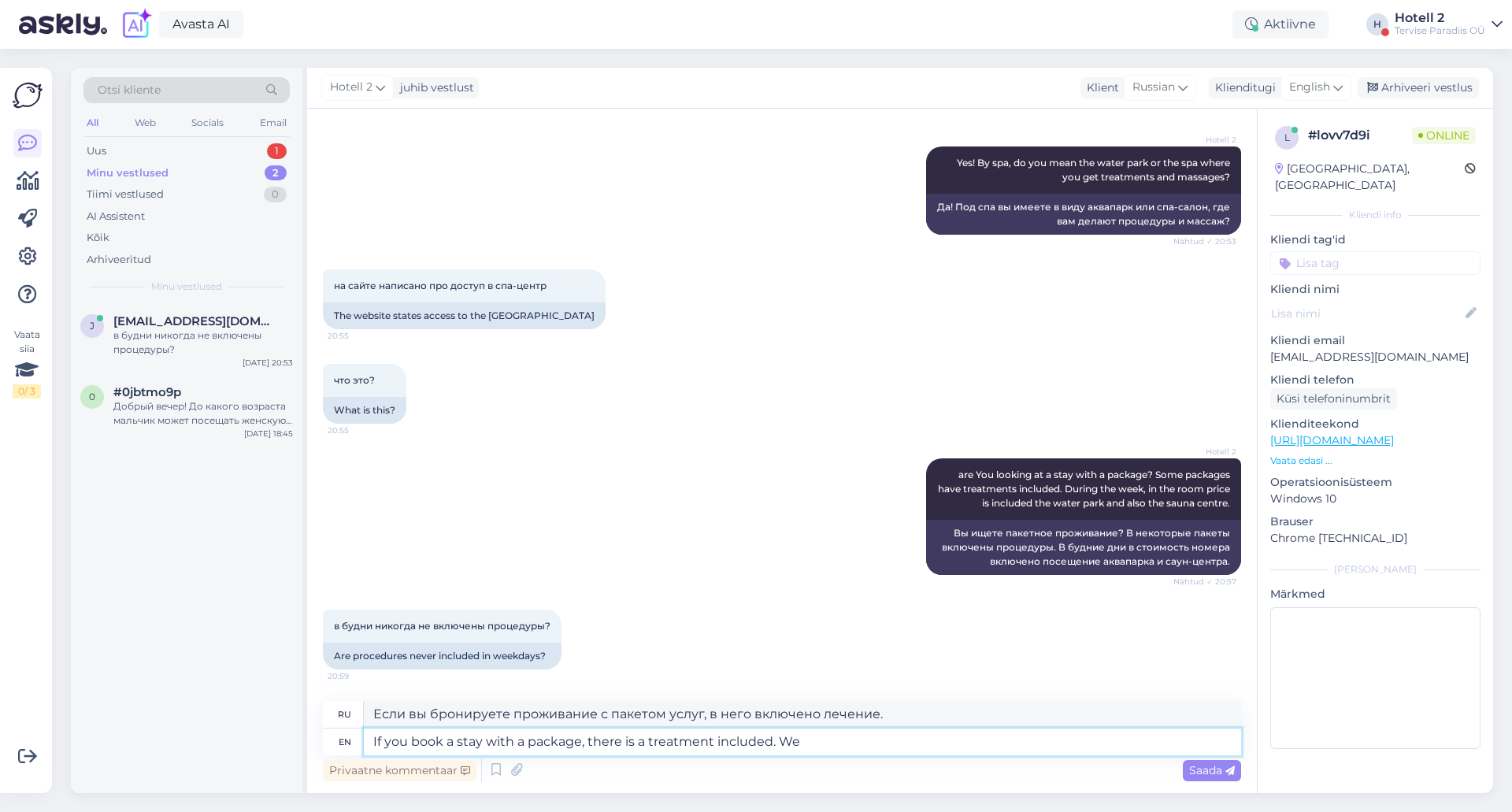
type textarea "If you book a stay with a package, there is a treatment included. We a"
type textarea "Если вы бронируете проживание с пакетом, в него включено лечение. Мы"
type textarea "If you book a stay with a package, there is a treatment included. We also"
type textarea "Если вы бронируете проживание с пакетом, в него включено лечение. Мы также"
type textarea "If you book a stay with a package, there is a treatment included. We also have"
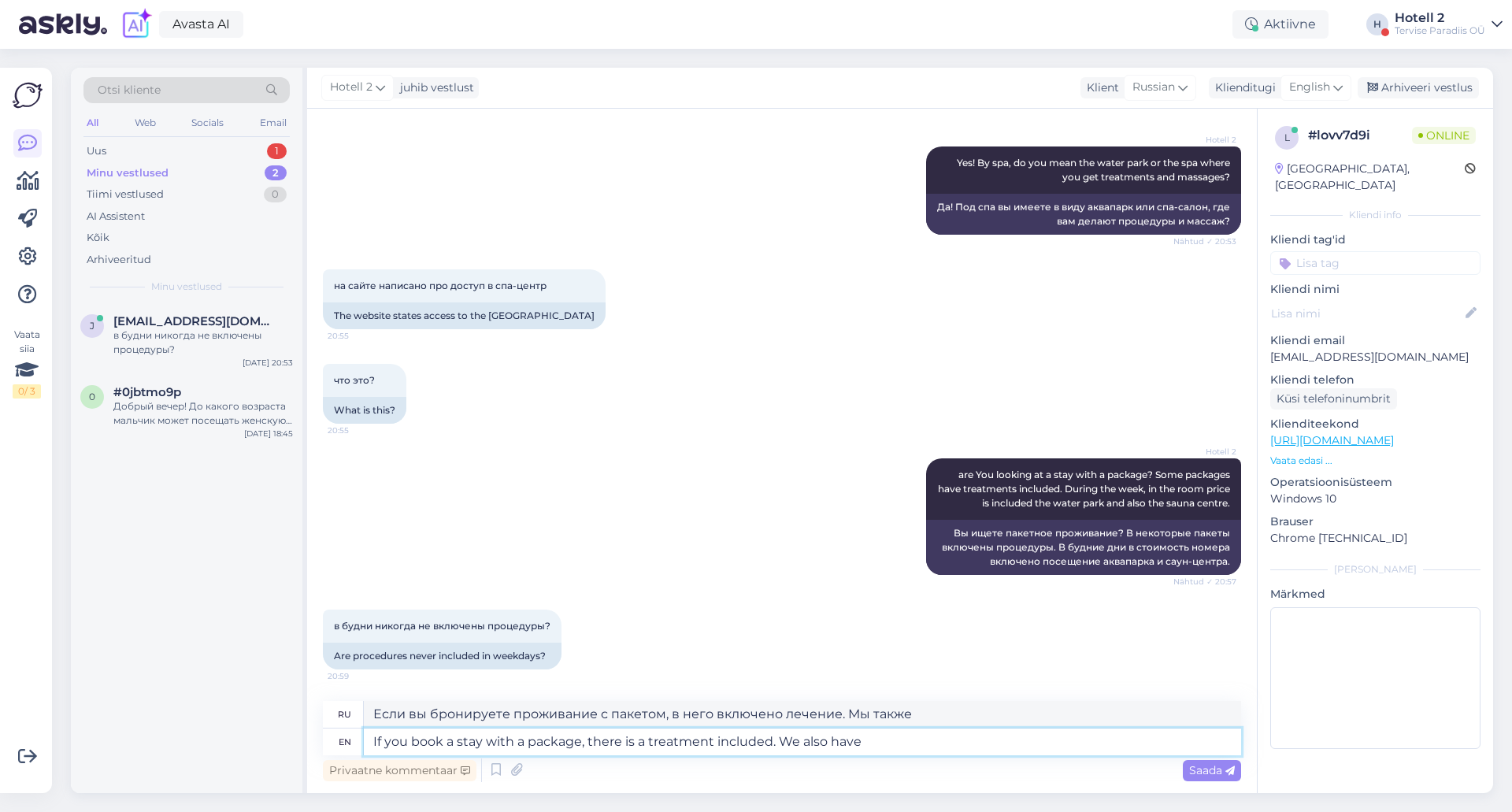
type textarea "Если вы бронируете проживание с пакетом, в него включено лечение. У нас также е…"
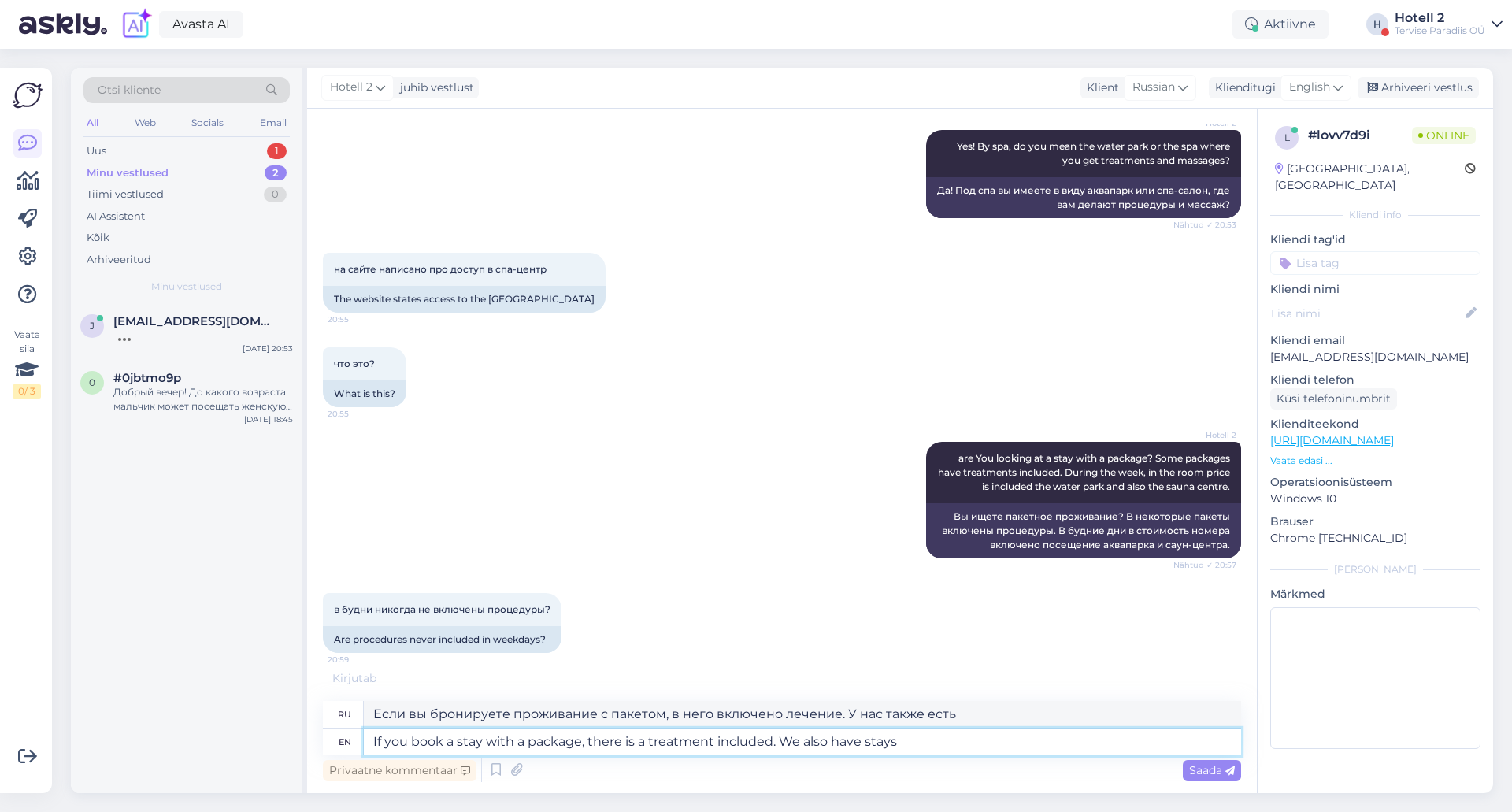
type textarea "If you book a stay with a package, there is a treatment included. We also have …"
type textarea "Если вы бронируете проживание с пакетом, в него включено лечение. У нас также е…"
type textarea "If you book a stay with a package, there is a treatment included. We also have …"
type textarea "Если вы бронируете проживание с пакетом, в него включено лечение. У нас также е…"
type textarea "If you book a stay with a package, there is a treatment included. We also have …"
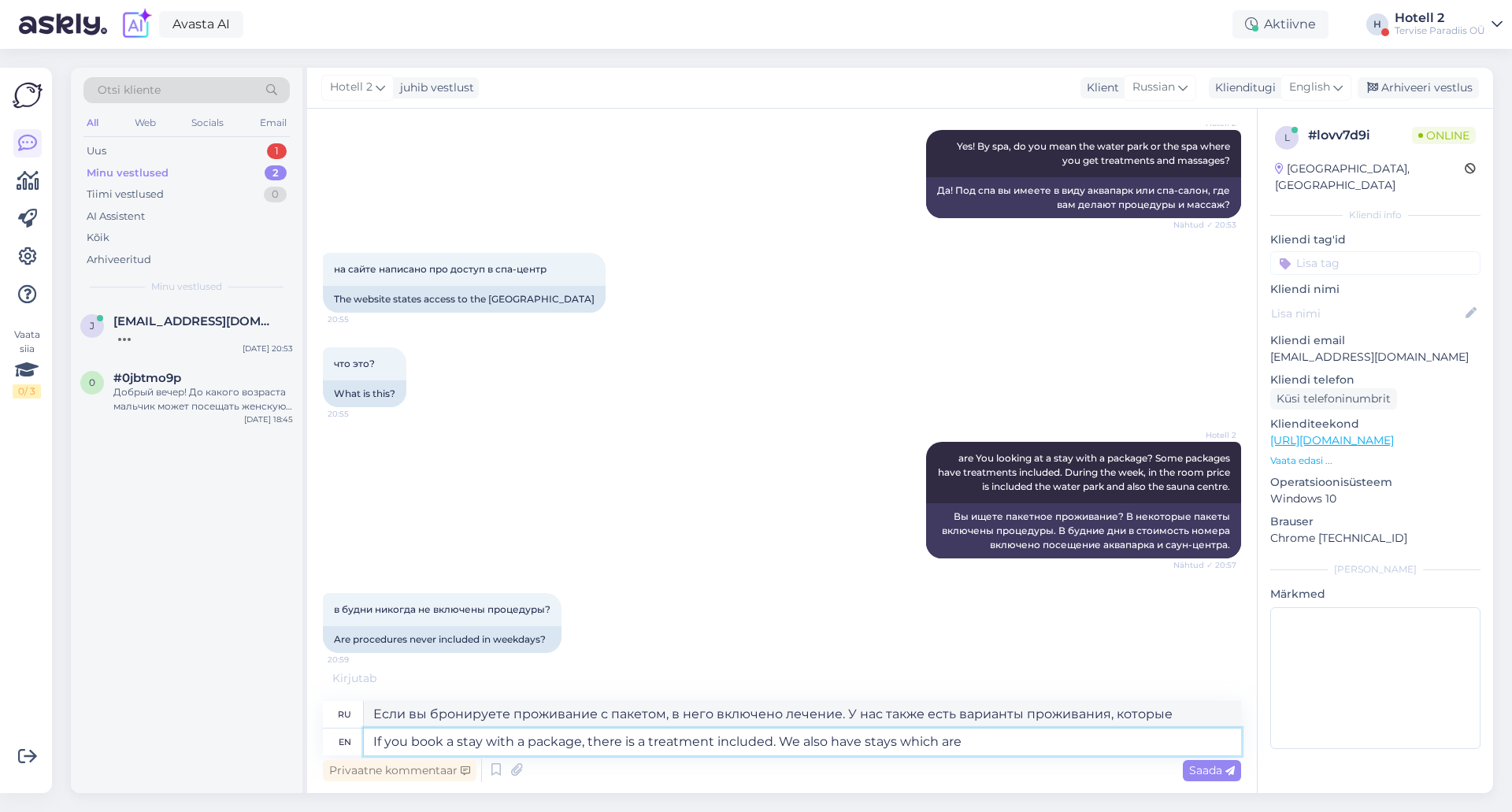
type textarea "Если вы бронируете проживание с пакетом, в него включено лечение. У нас также е…"
type textarea "If you book a stay with a package, there is a treatment included. We also have …"
type textarea "При бронировании пакета услуг лечение включено. У нас также есть варианты прожи…"
type textarea "If you book a stay with a package, there is a treatment included. We also have …"
type textarea "При бронировании пакета услуг лечение включено. Мы также предлагаем проживание …"
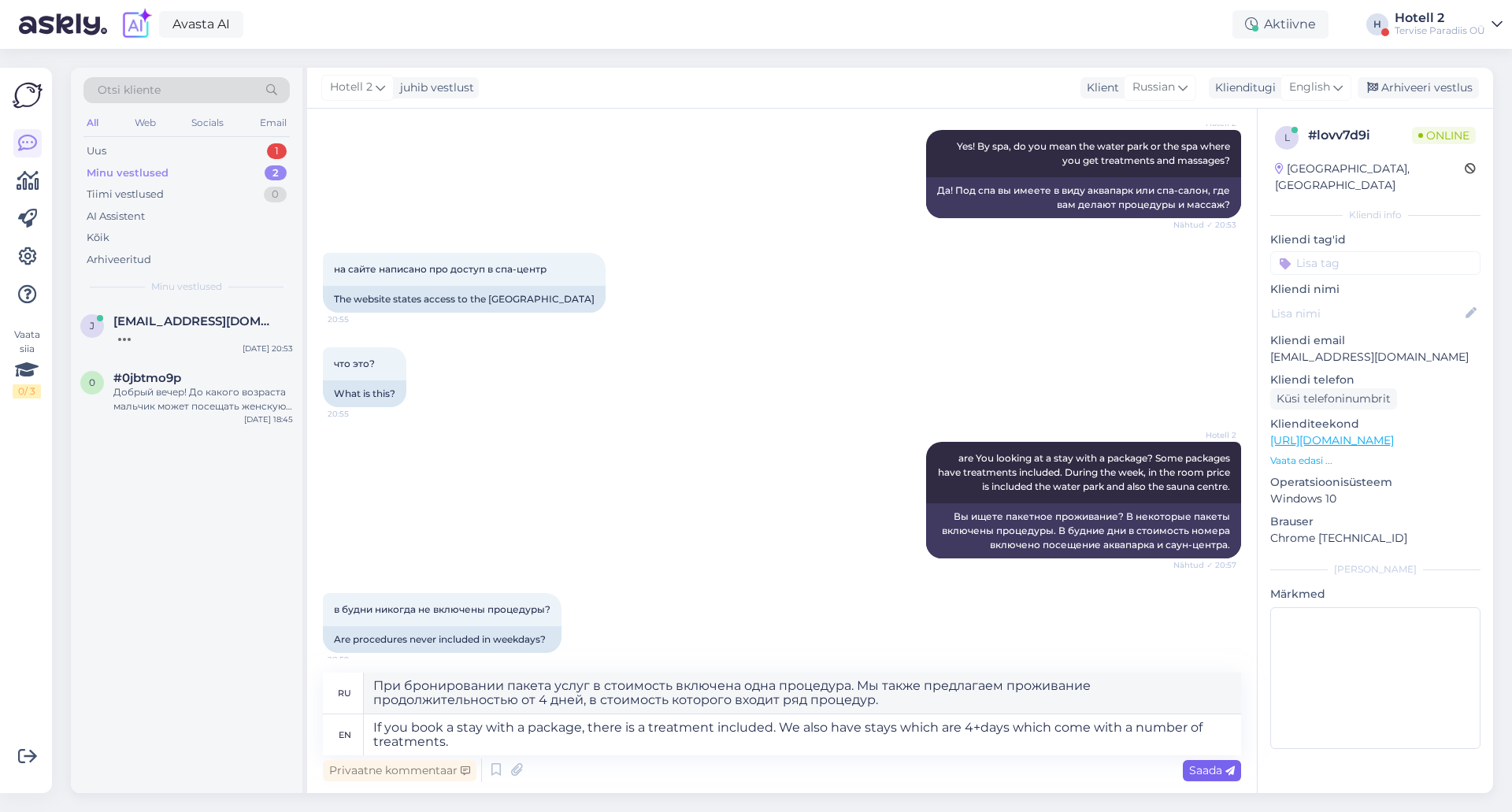
click at [1210, 776] on span "Saada" at bounding box center [1212, 770] width 46 height 14
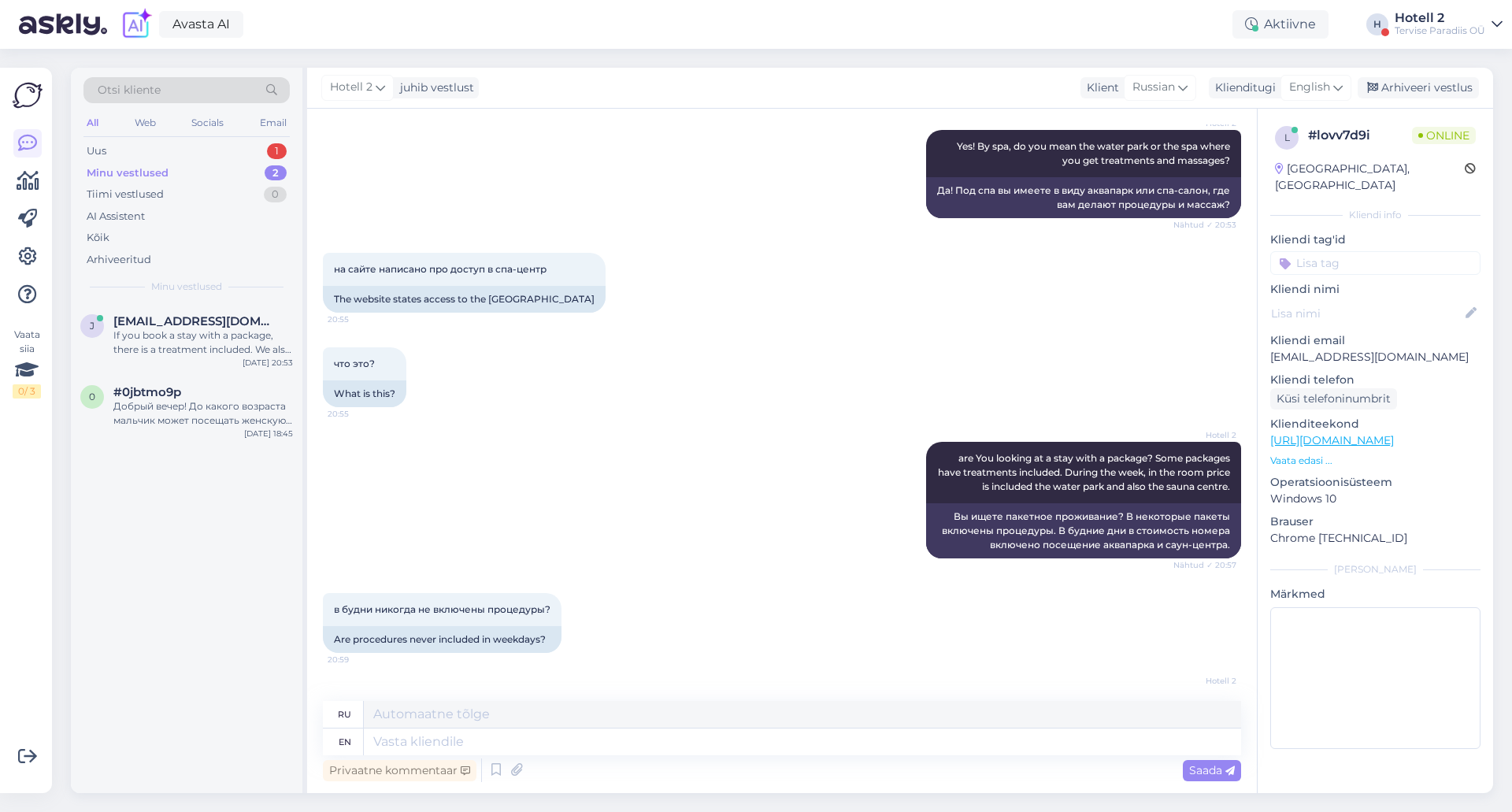
scroll to position [1597, 0]
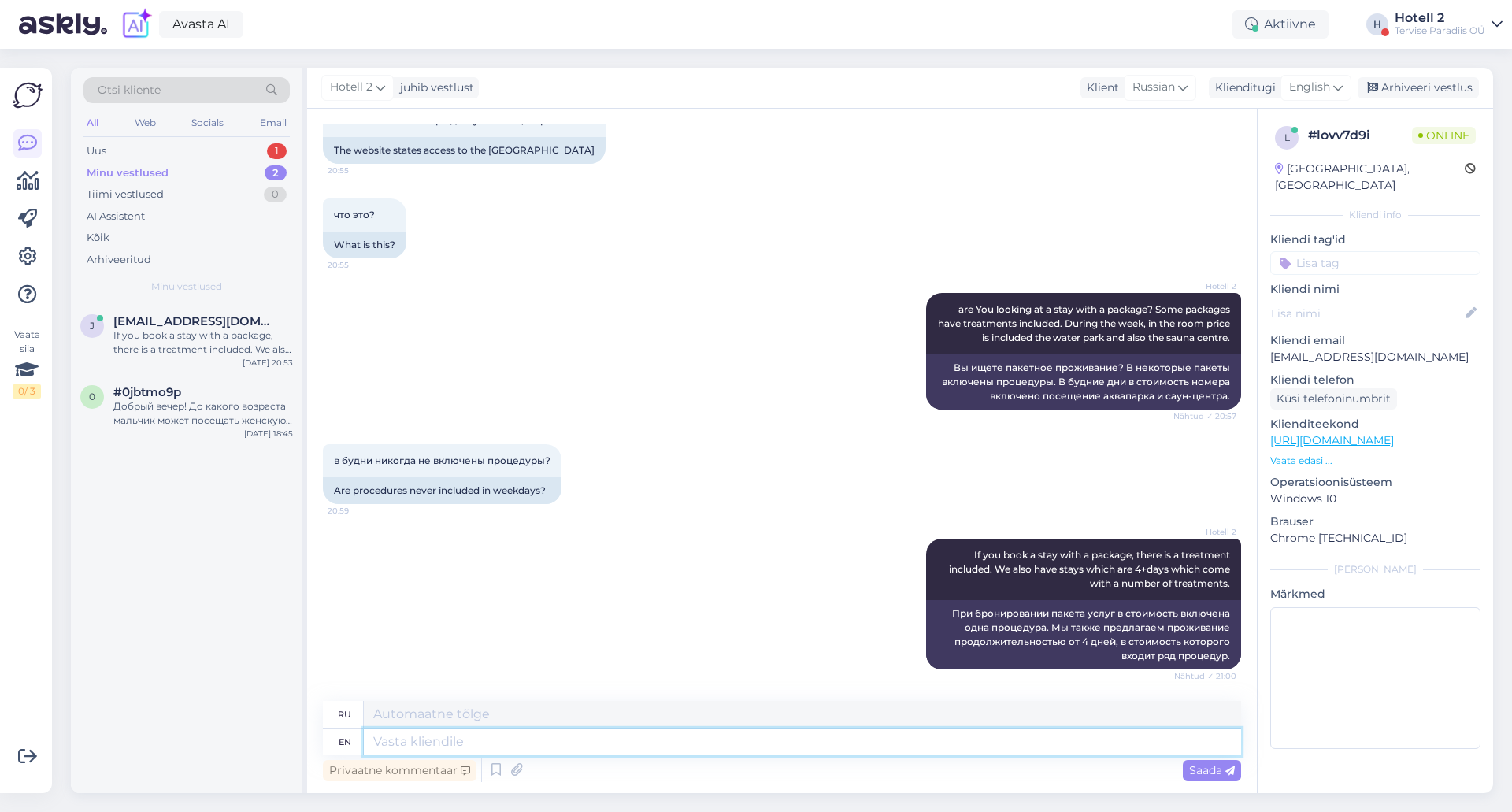
click at [731, 735] on textarea at bounding box center [802, 742] width 877 height 27
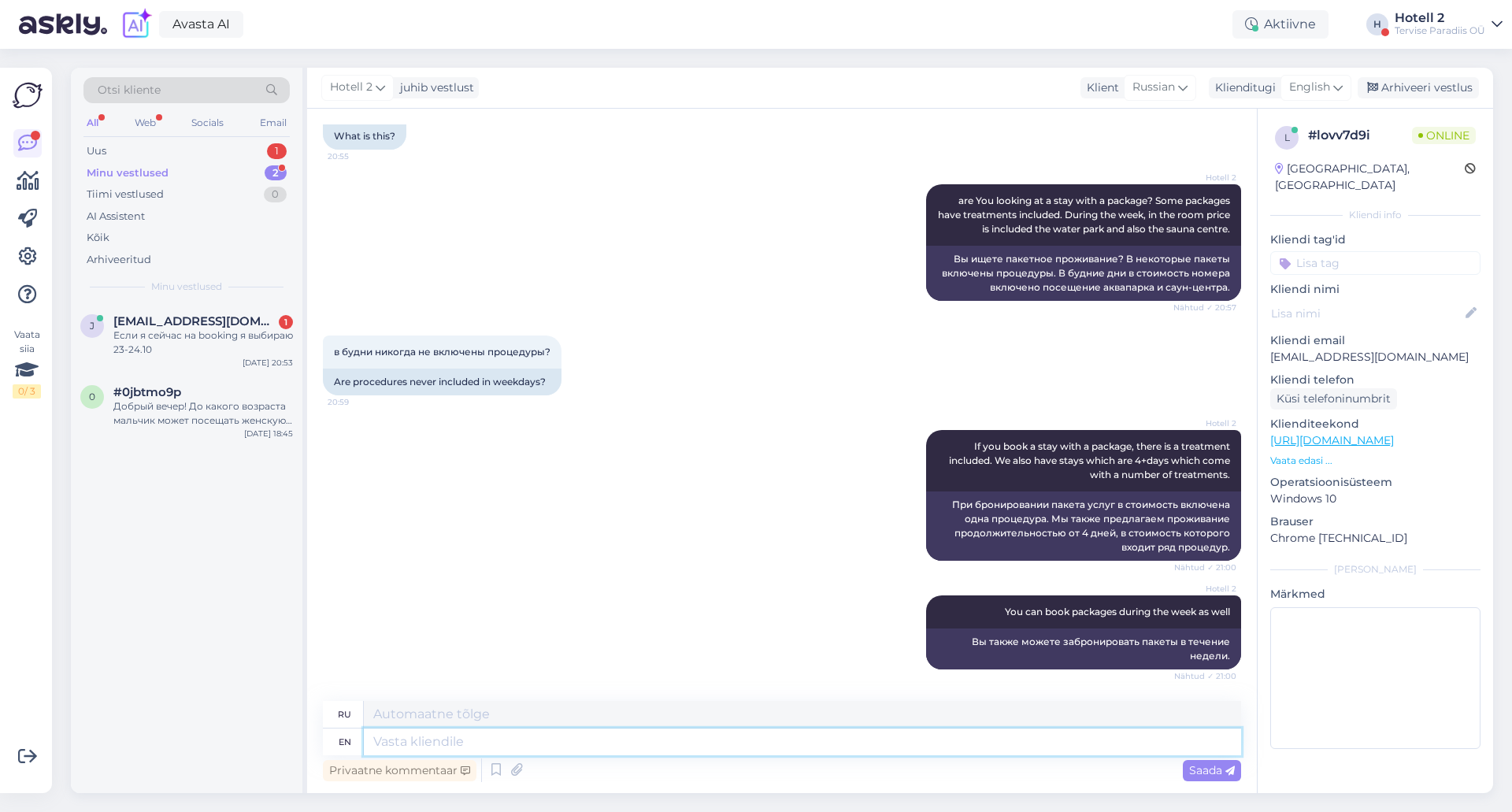
scroll to position [1800, 0]
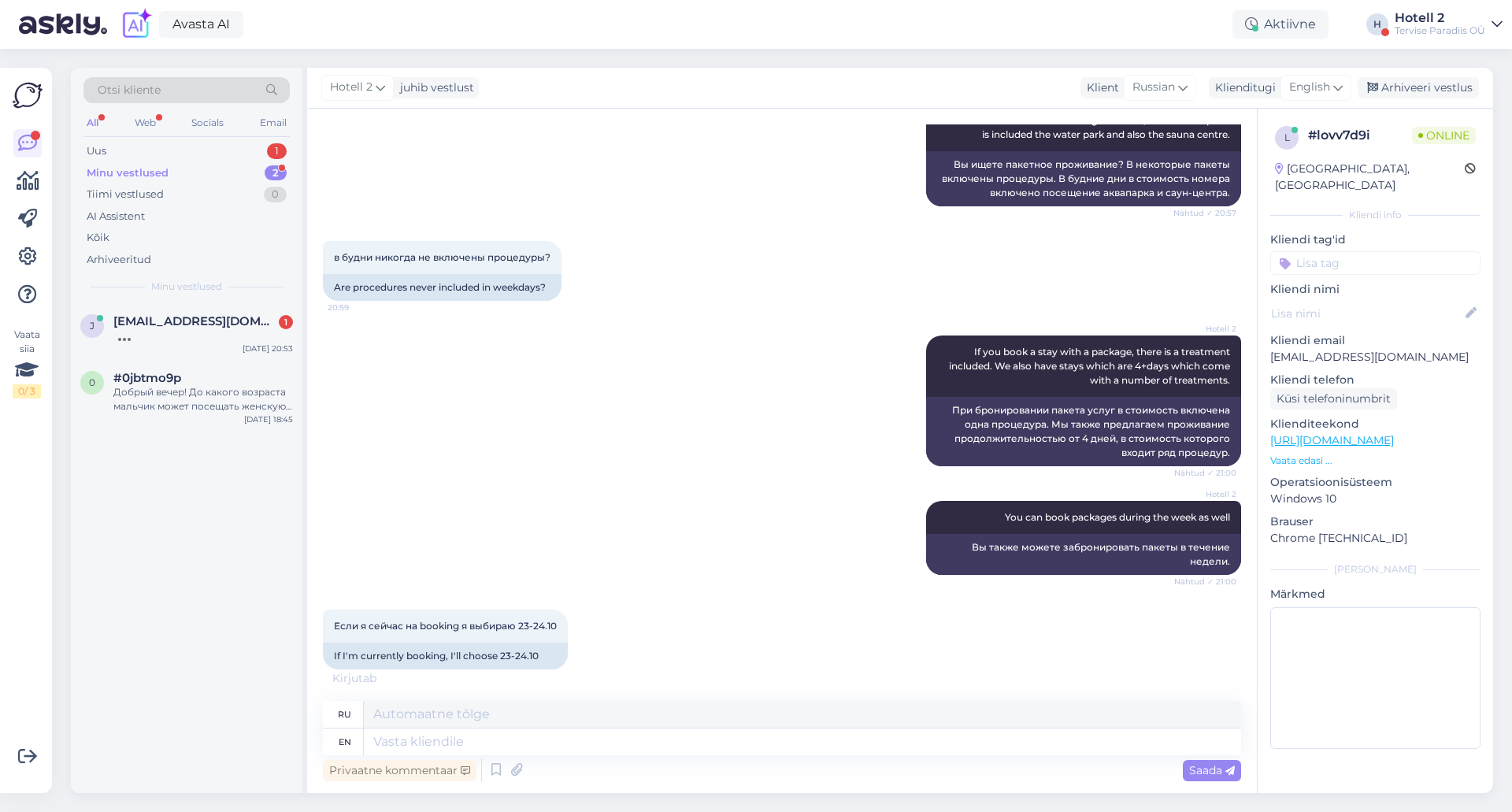
click at [682, 654] on div "Если я сейчас на booking я выбираю 23-24.10 21:00 If I'm currently booking, I'l…" at bounding box center [782, 639] width 918 height 95
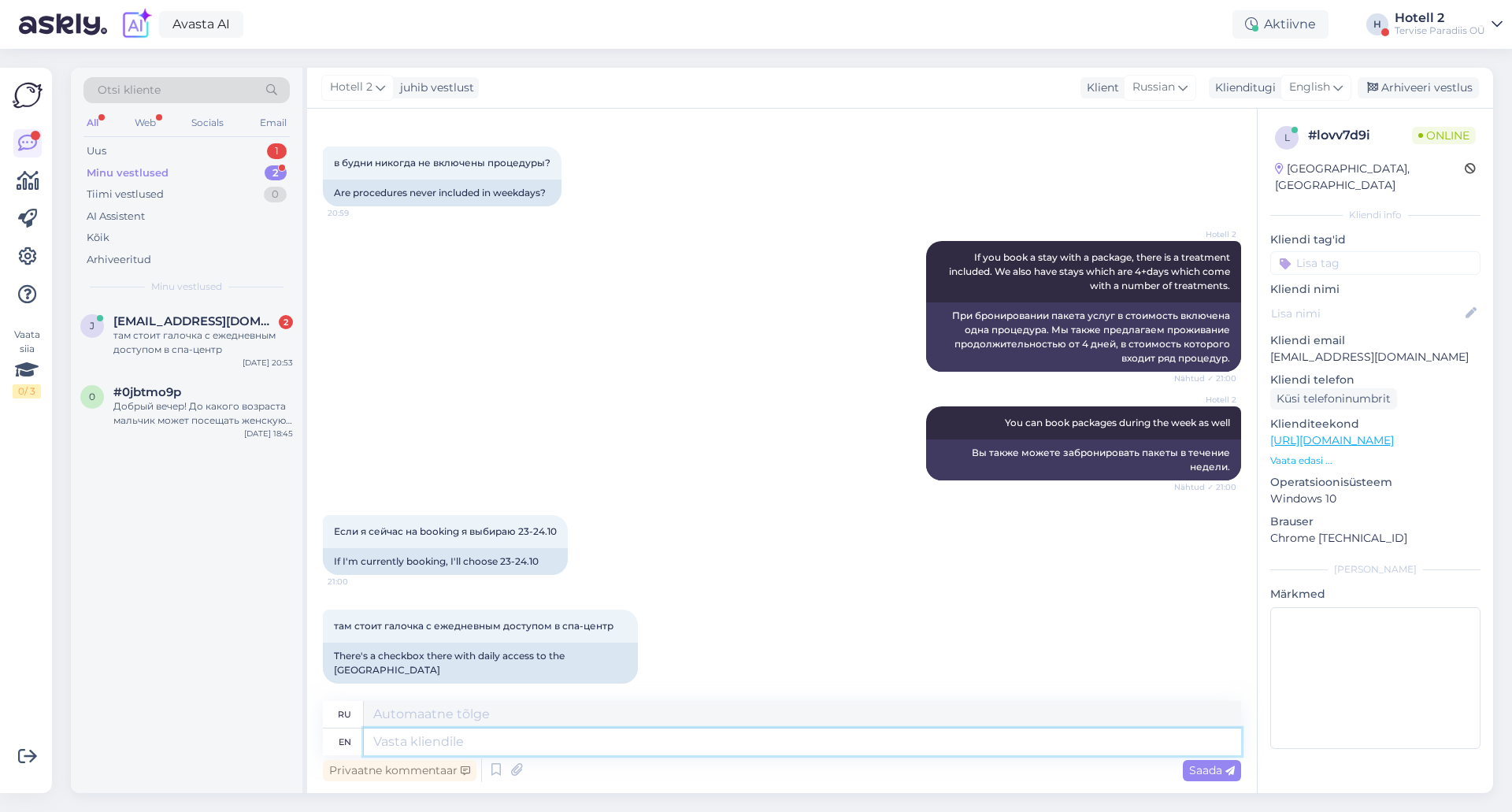
click at [564, 739] on textarea at bounding box center [802, 742] width 877 height 27
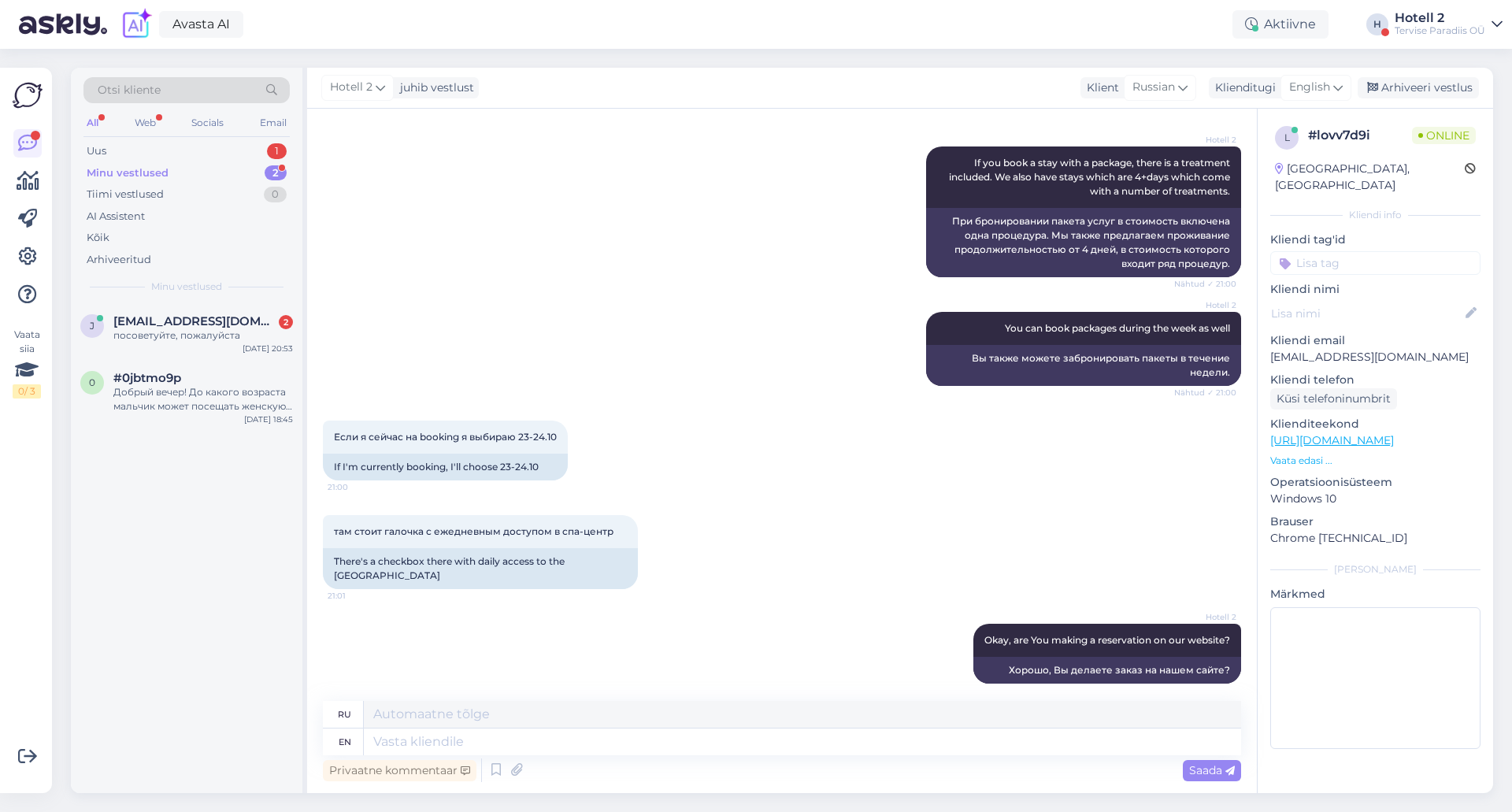
scroll to position [2178, 0]
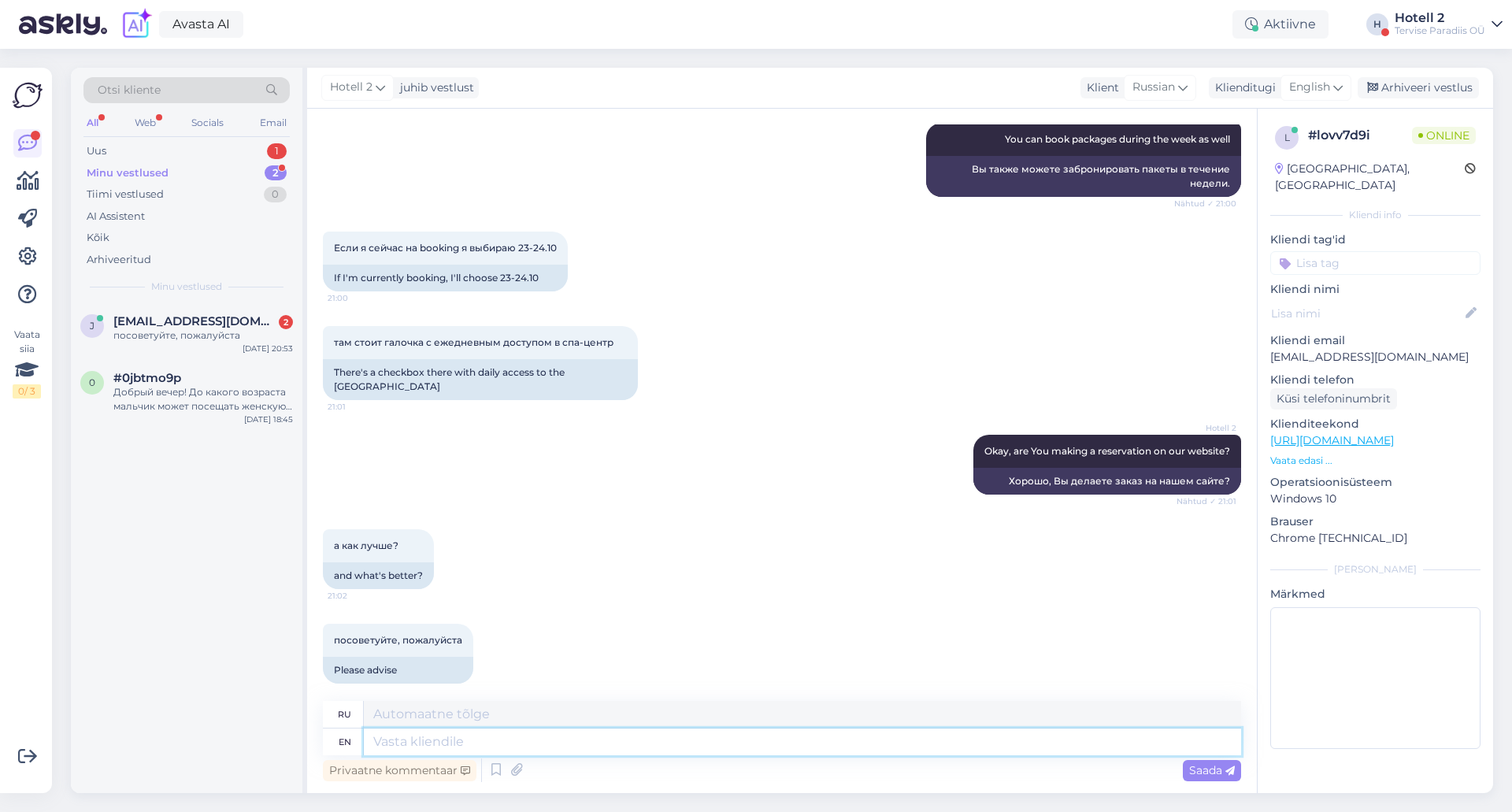
click at [543, 748] on textarea at bounding box center [802, 742] width 877 height 27
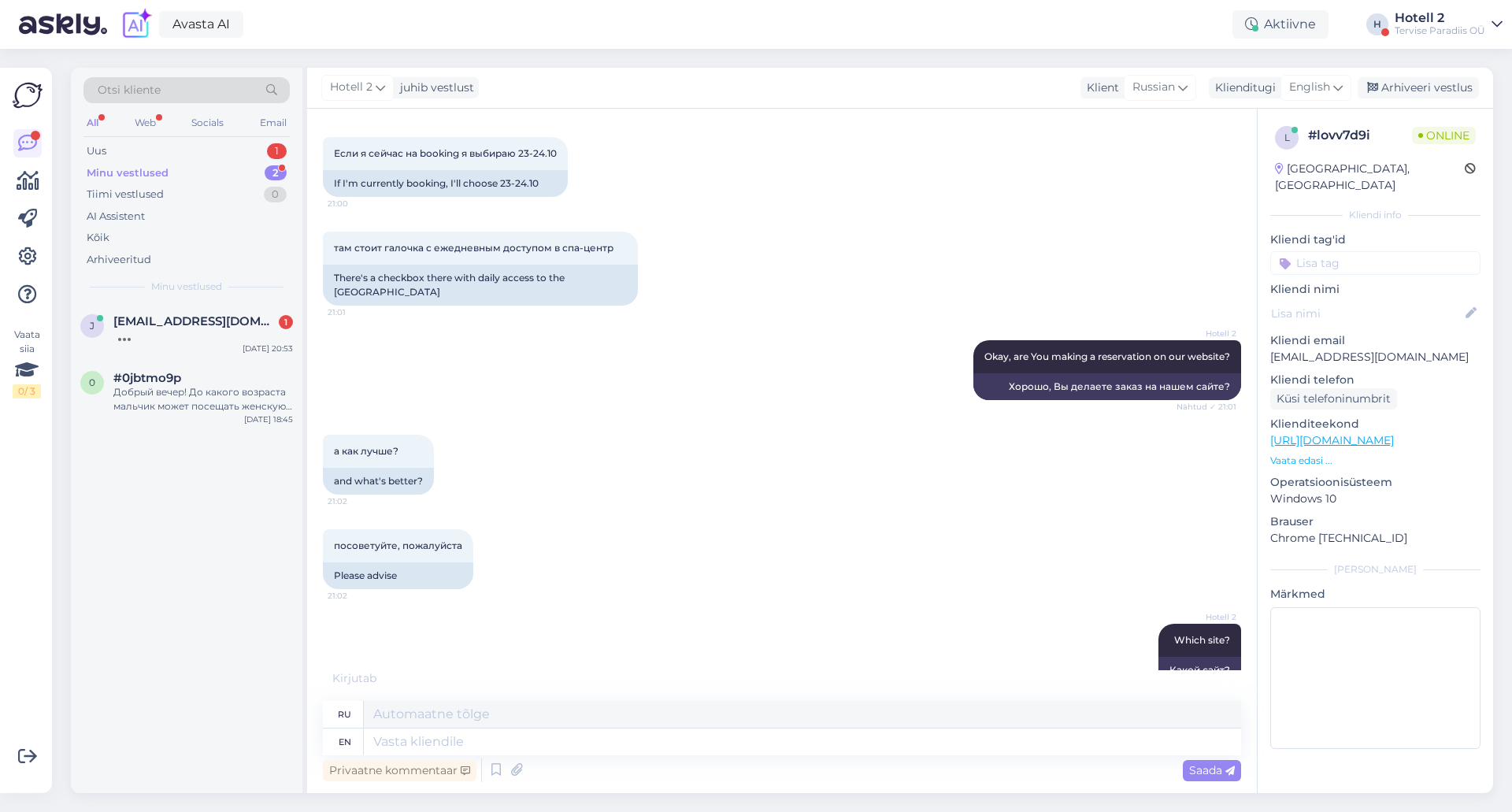
scroll to position [2384, 0]
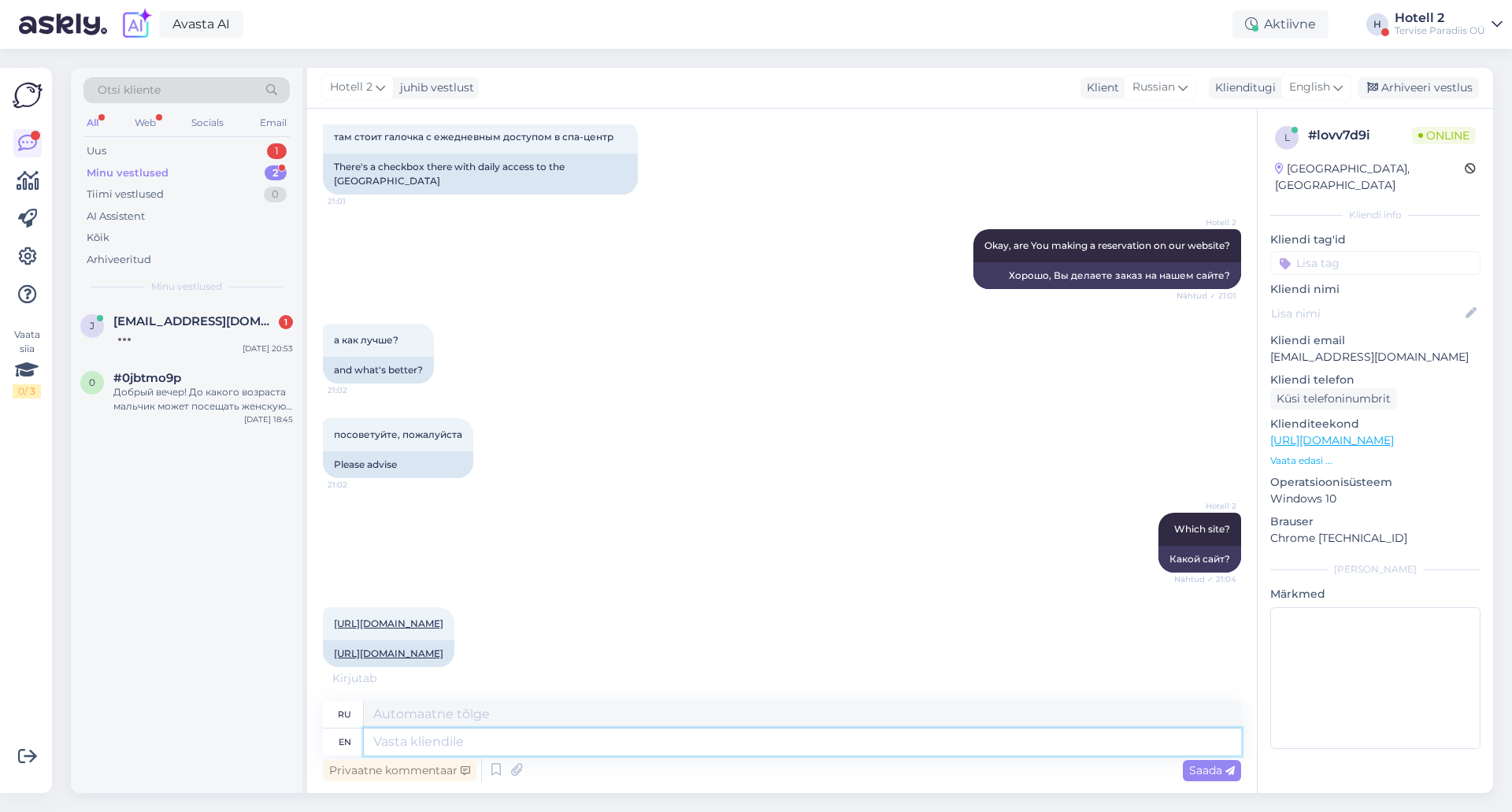
click at [502, 750] on textarea at bounding box center [802, 742] width 877 height 27
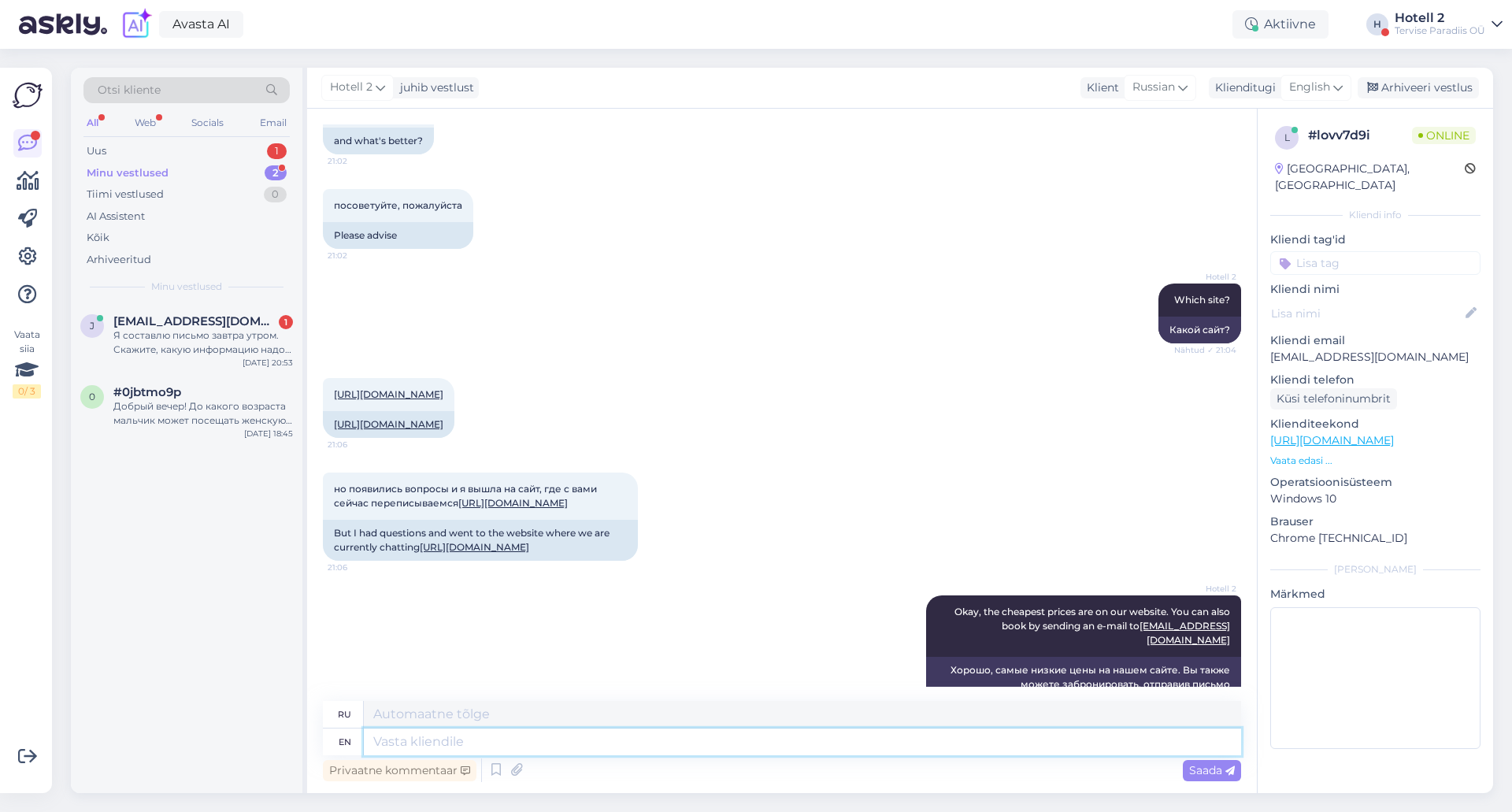
scroll to position [2736, 0]
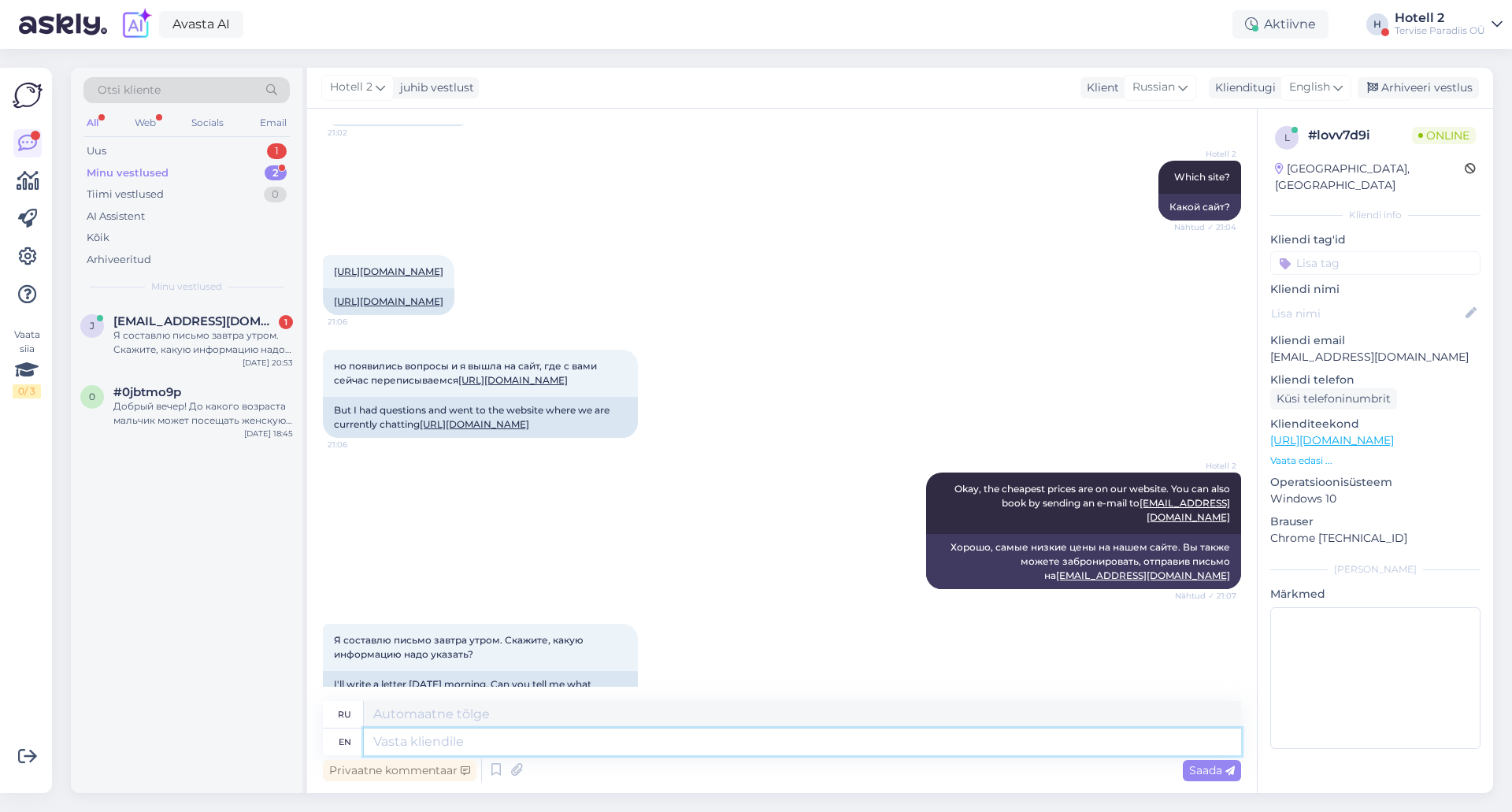
click at [632, 741] on textarea at bounding box center [802, 742] width 877 height 27
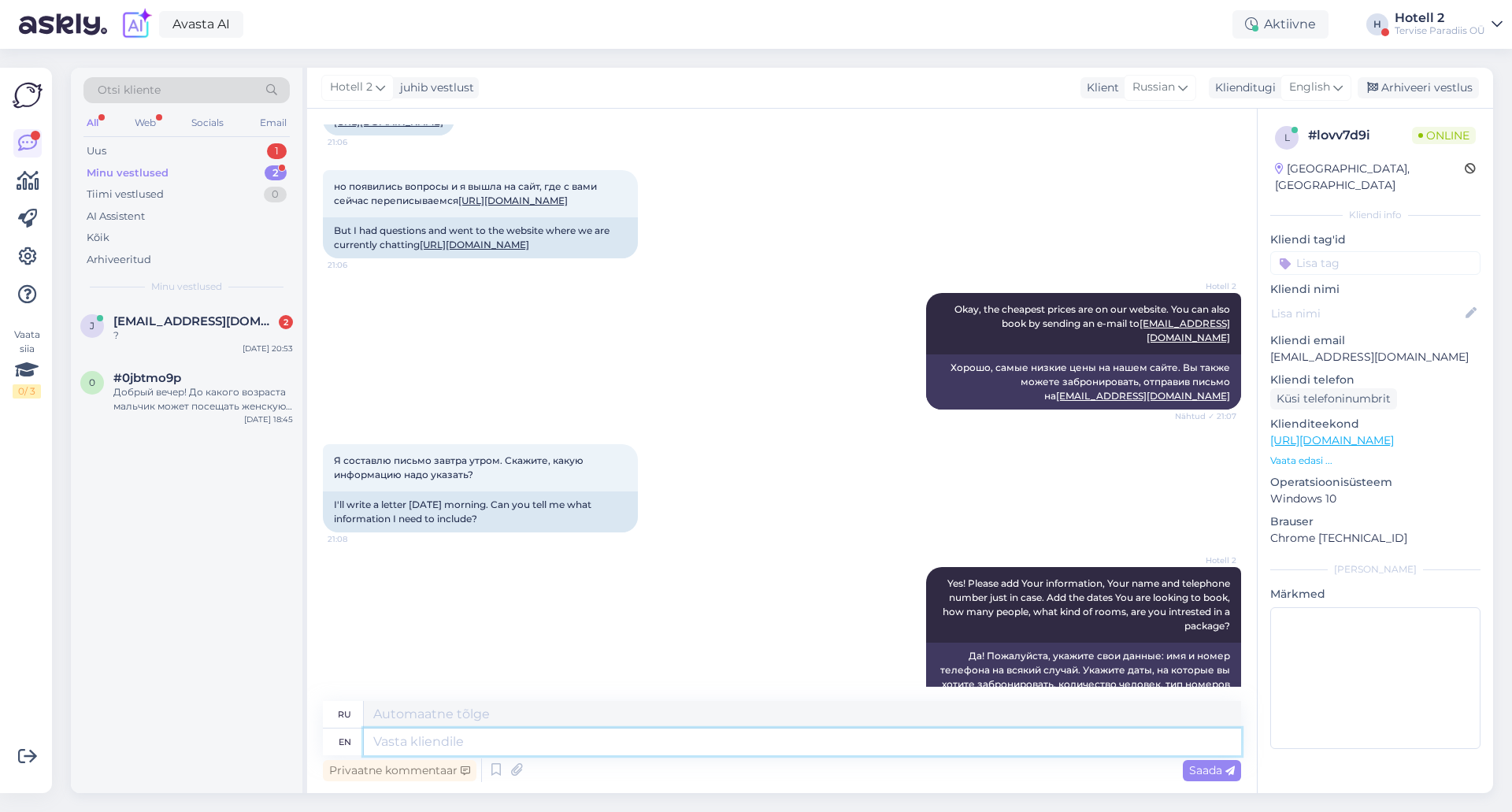
scroll to position [3132, 0]
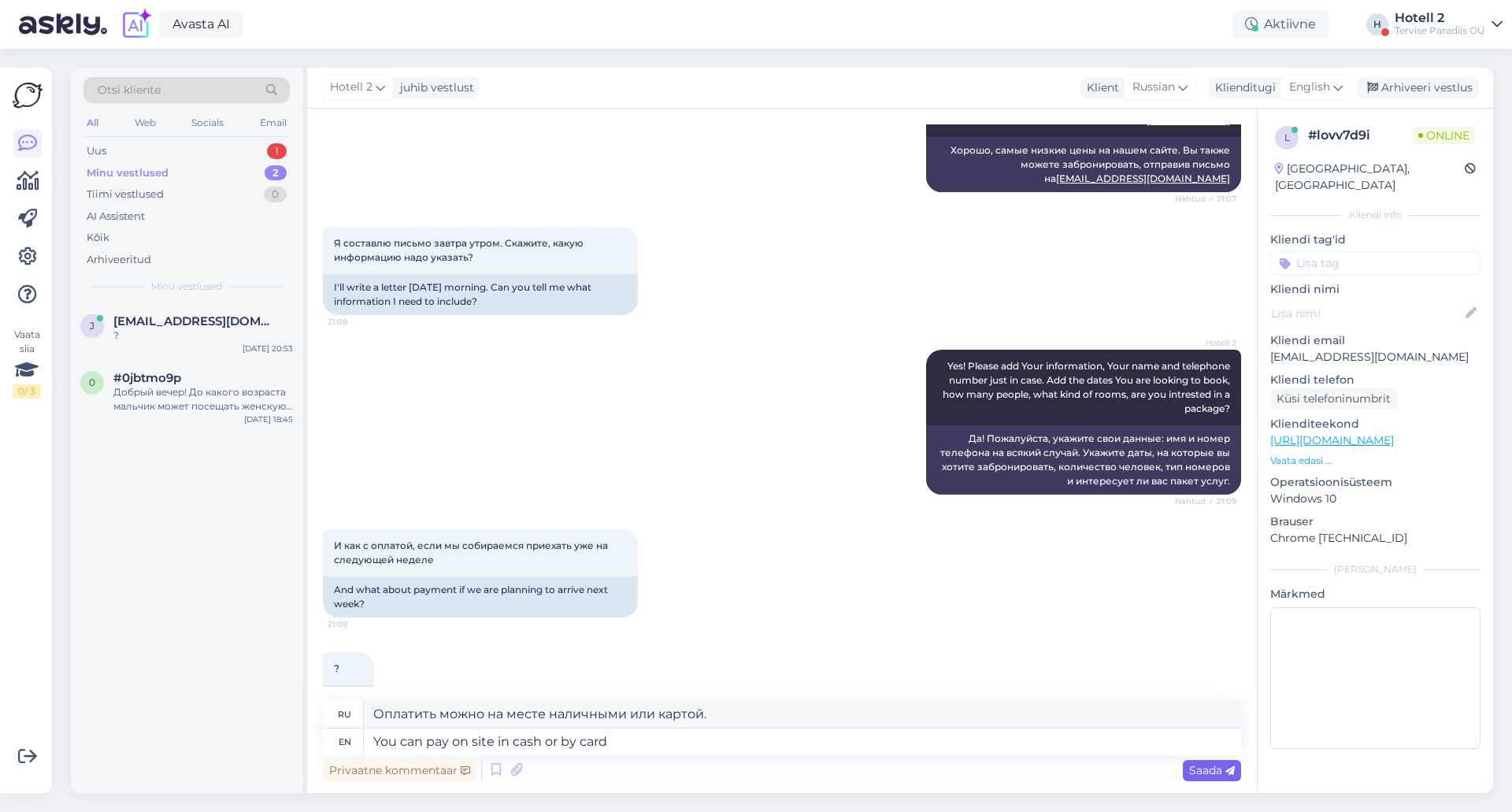
click at [1213, 773] on span "Saada" at bounding box center [1212, 770] width 46 height 14
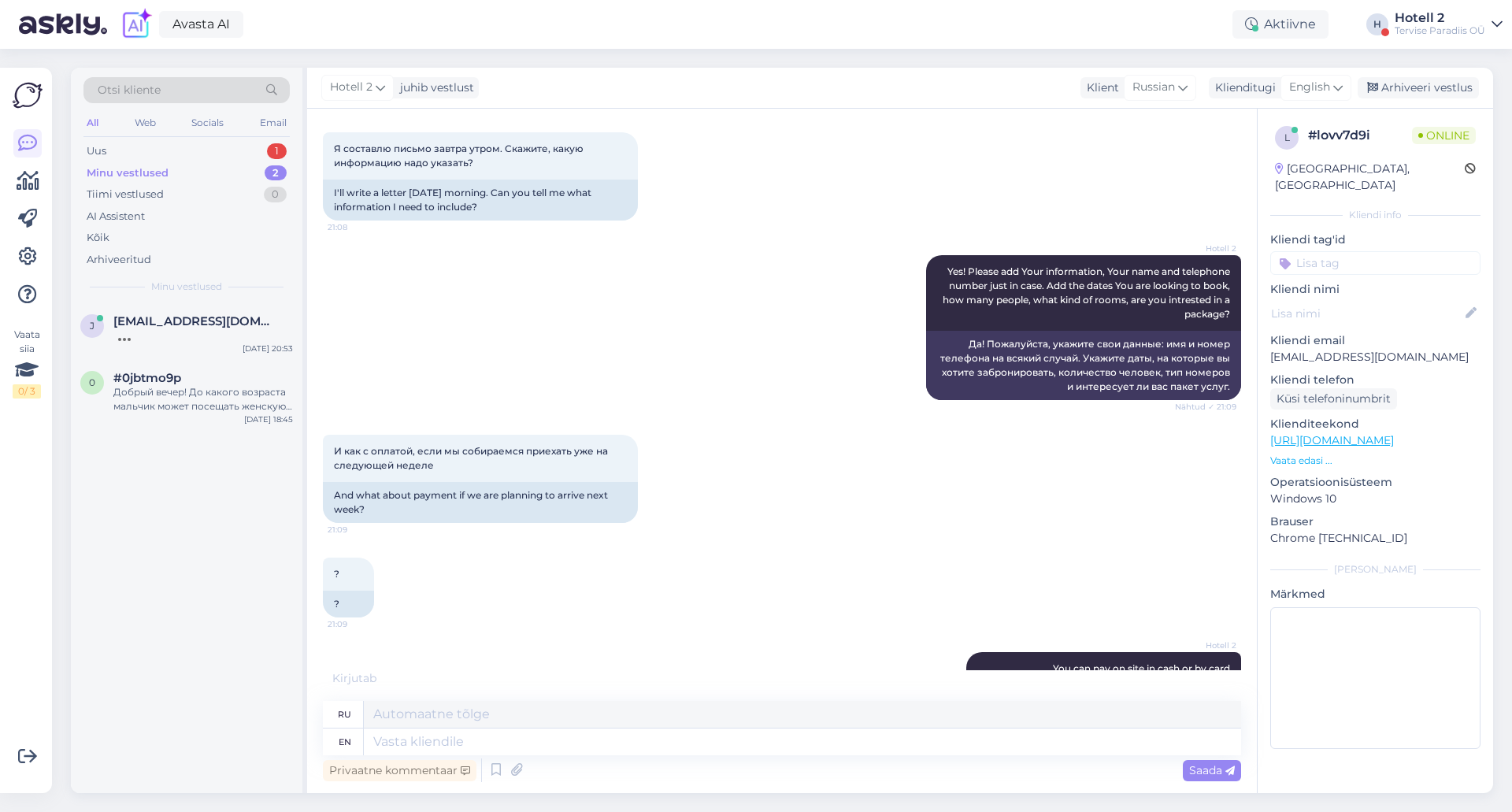
click at [733, 567] on div "? 21:09 ?" at bounding box center [782, 587] width 918 height 95
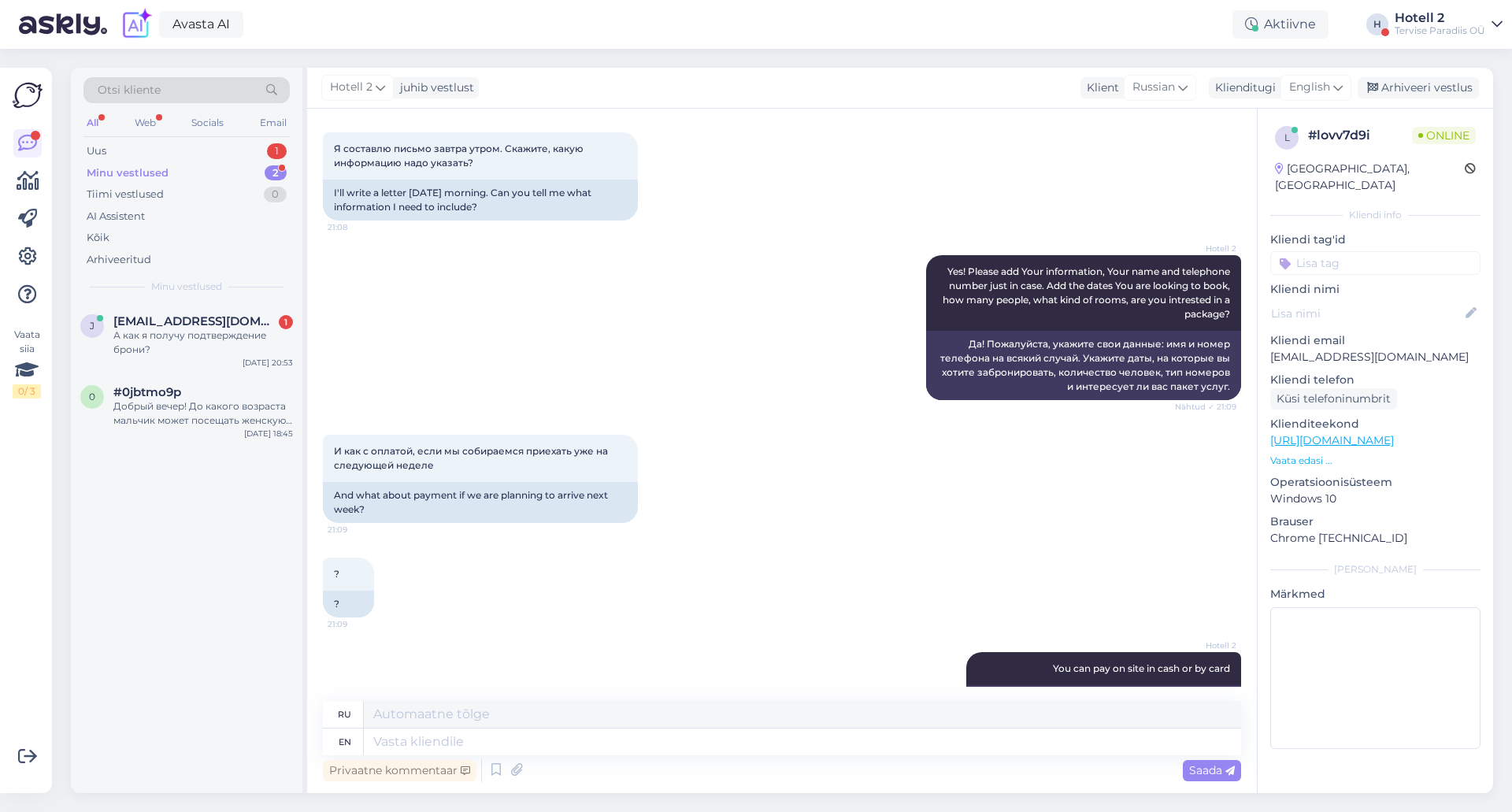
scroll to position [3322, 0]
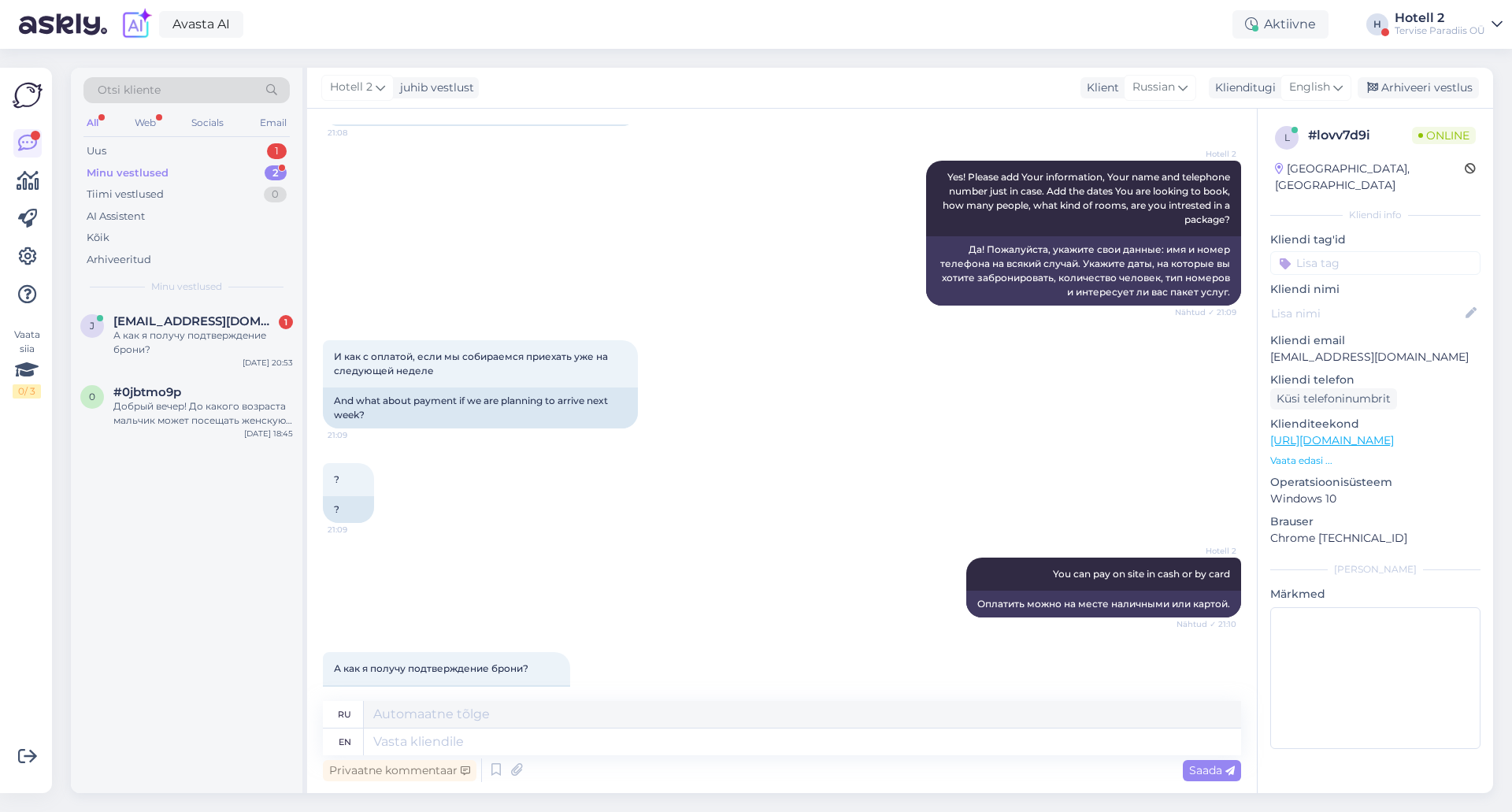
click at [699, 767] on div "Privaatne kommentaar Saada" at bounding box center [782, 770] width 918 height 30
click at [698, 749] on textarea at bounding box center [802, 742] width 877 height 27
click at [698, 749] on textarea "They will send You a confirmation" at bounding box center [802, 742] width 877 height 27
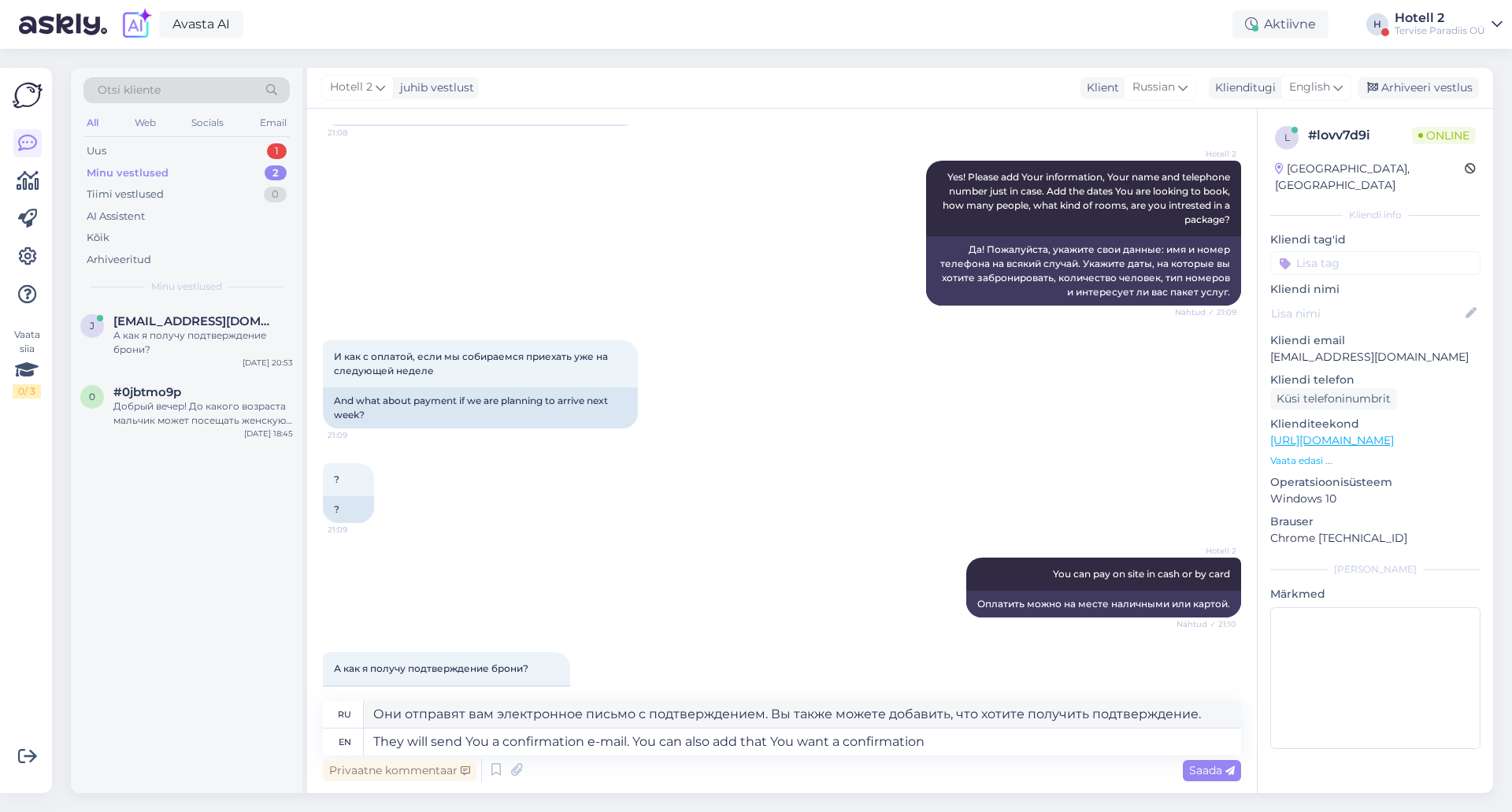
click at [1242, 770] on div "Vestlus algas [DATE] Добрый вечер! Скажите, пожалуйста, какие часы работы аквап…" at bounding box center [782, 450] width 949 height 684
click at [1241, 770] on div "Vestlus algas [DATE] Добрый вечер! Скажите, пожалуйста, какие часы работы аквап…" at bounding box center [782, 450] width 949 height 684
click at [1236, 772] on div "Saada" at bounding box center [1211, 770] width 58 height 21
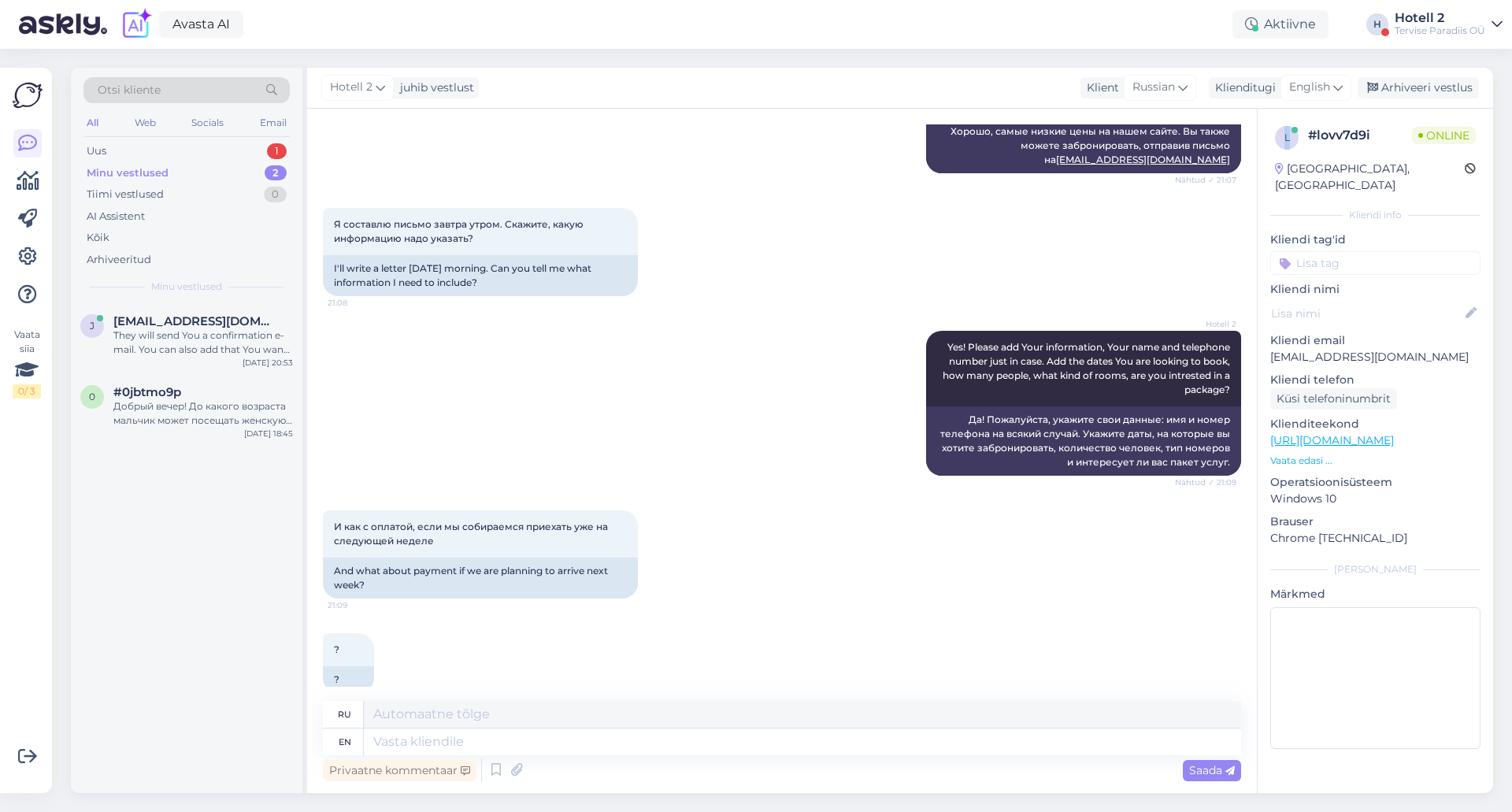
scroll to position [3458, 0]
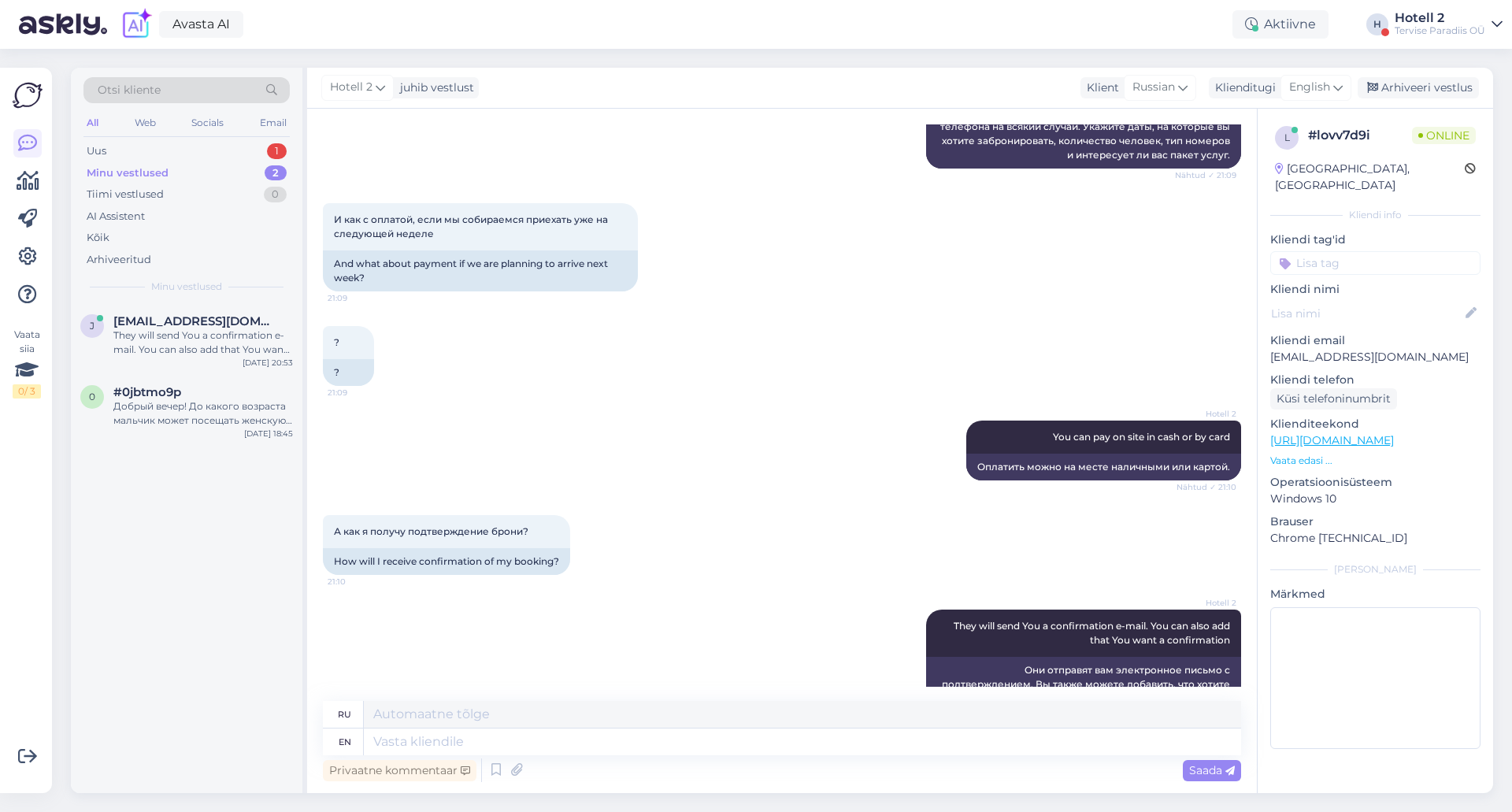
click at [245, 628] on div "j [EMAIL_ADDRESS][DOMAIN_NAME] They will send You a confirmation e-mail. You ca…" at bounding box center [187, 548] width 231 height 489
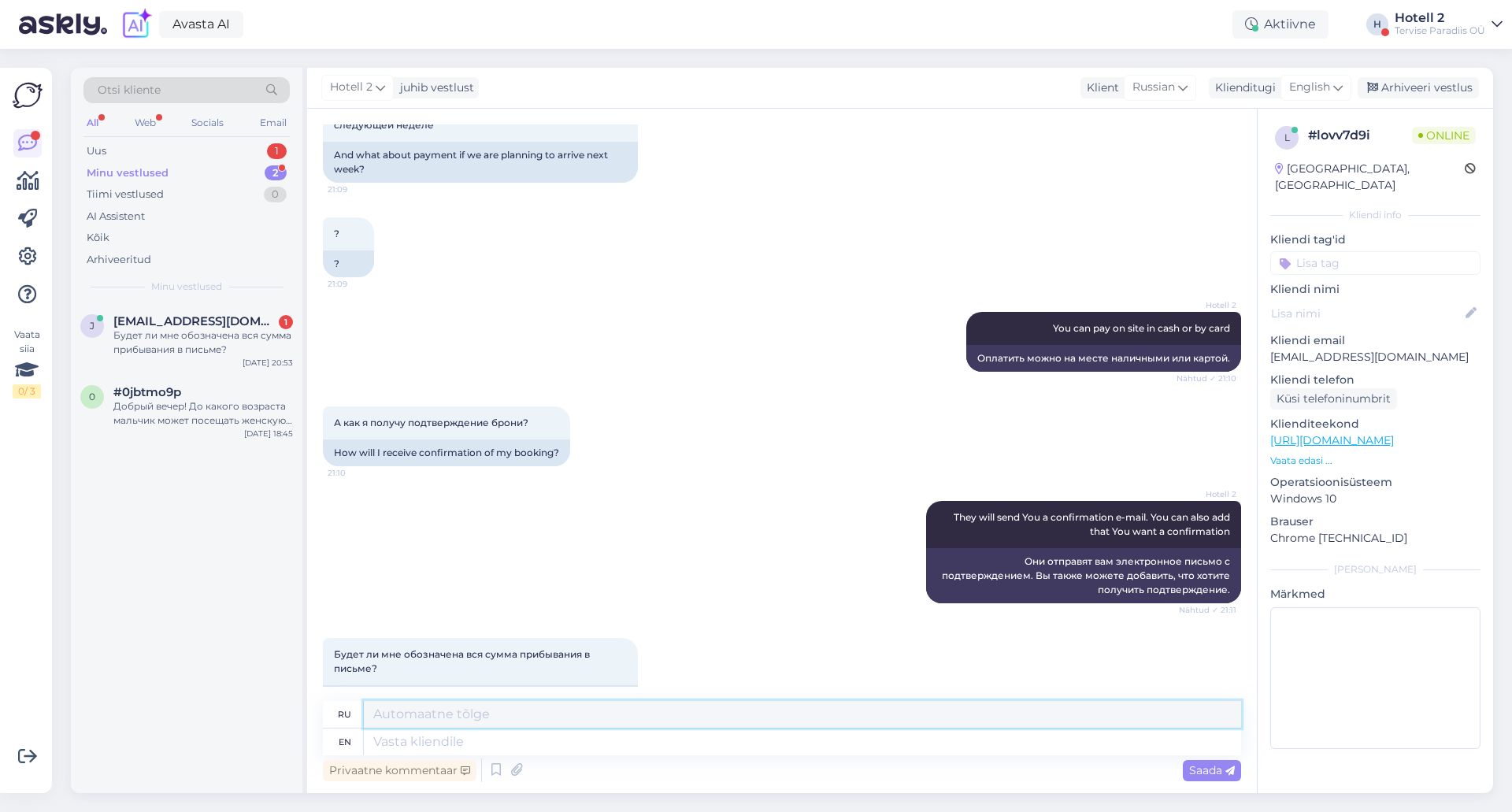
click at [504, 725] on textarea at bounding box center [802, 714] width 877 height 27
click at [517, 750] on textarea at bounding box center [802, 742] width 877 height 27
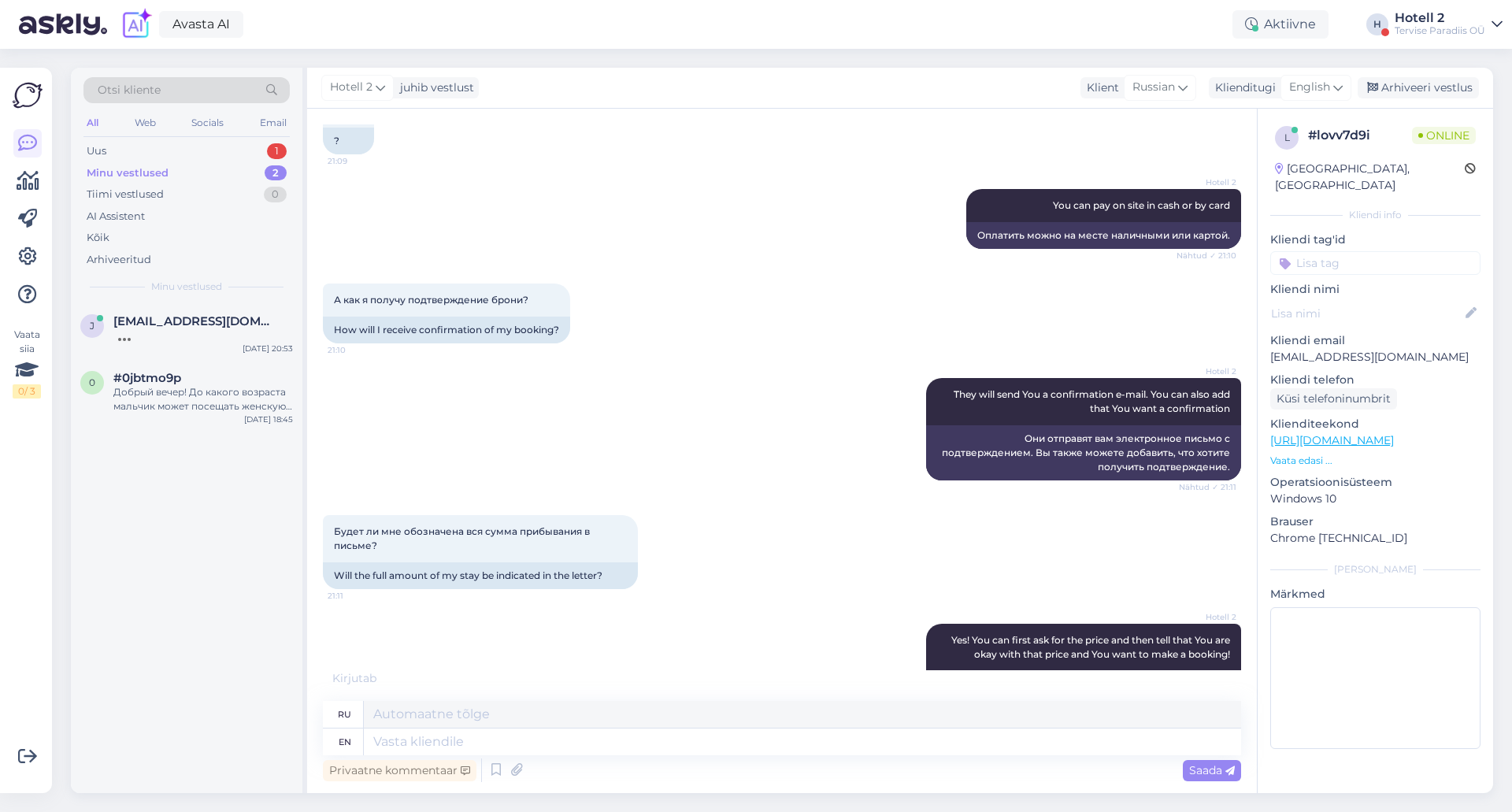
click at [87, 573] on div "j [EMAIL_ADDRESS][DOMAIN_NAME] [DATE] 20:53 0 #0jbtmo9p Добрый вечер! До какого…" at bounding box center [187, 548] width 231 height 489
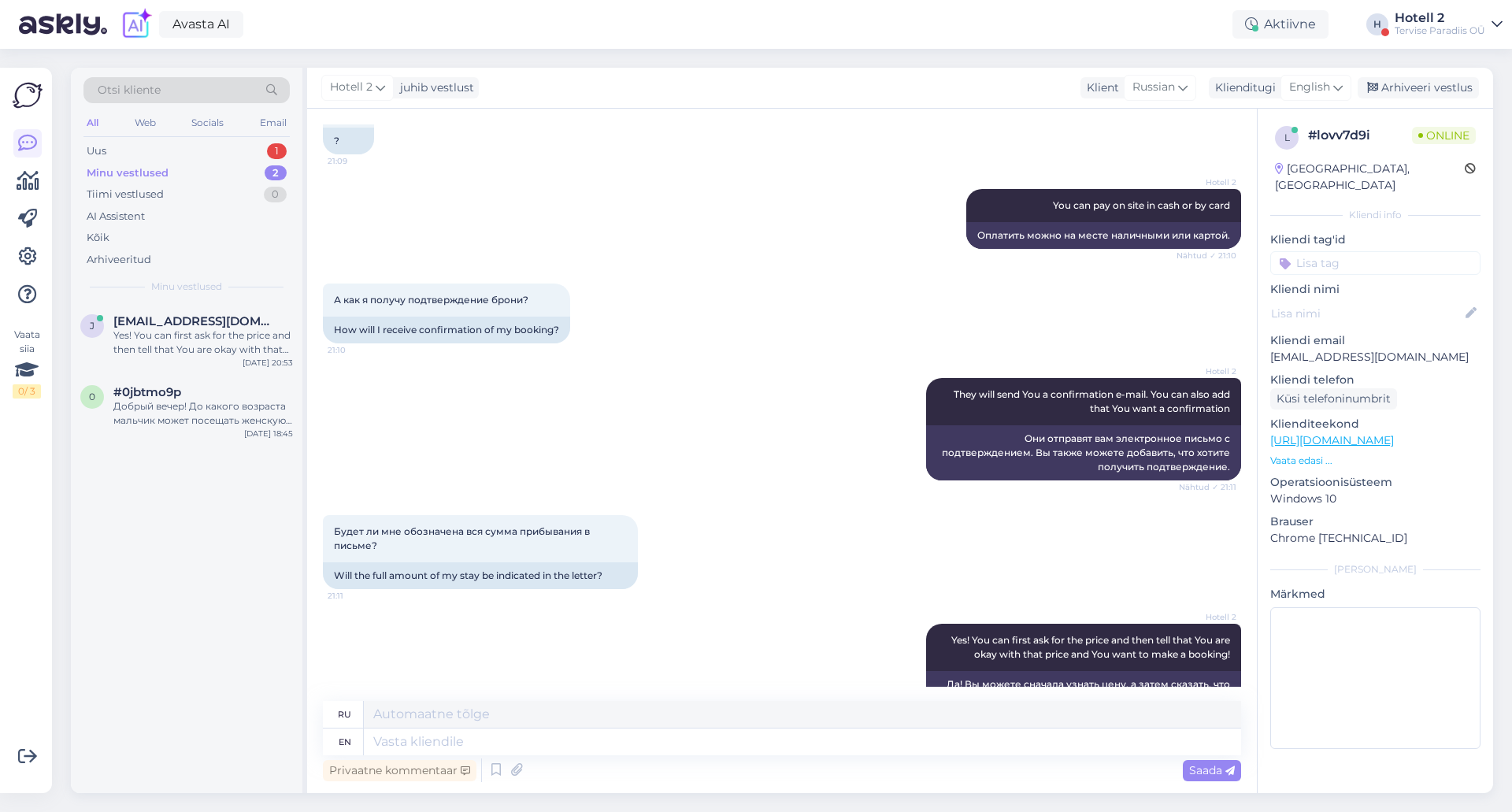
scroll to position [3784, 0]
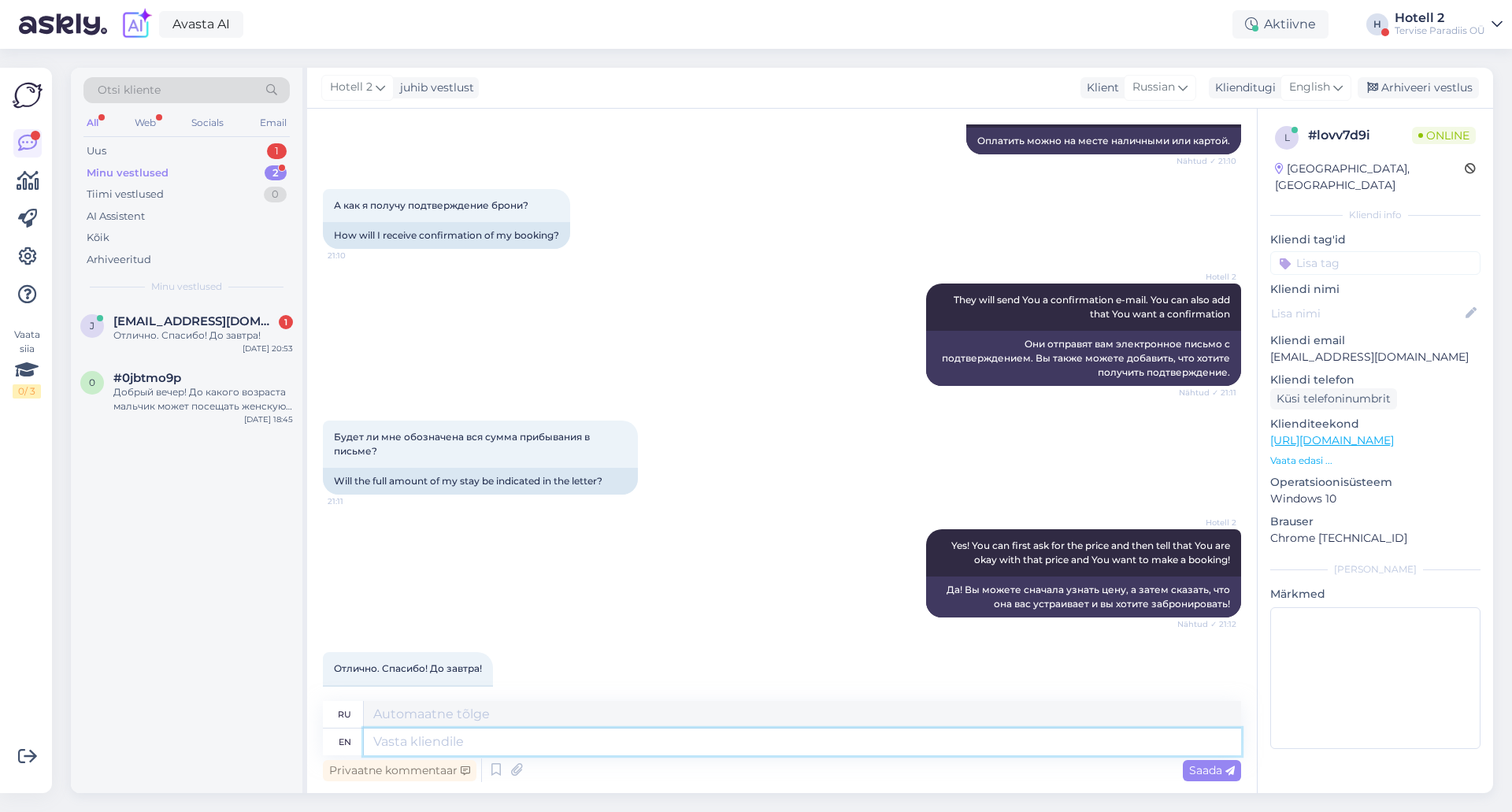
click at [460, 755] on textarea at bounding box center [802, 742] width 877 height 27
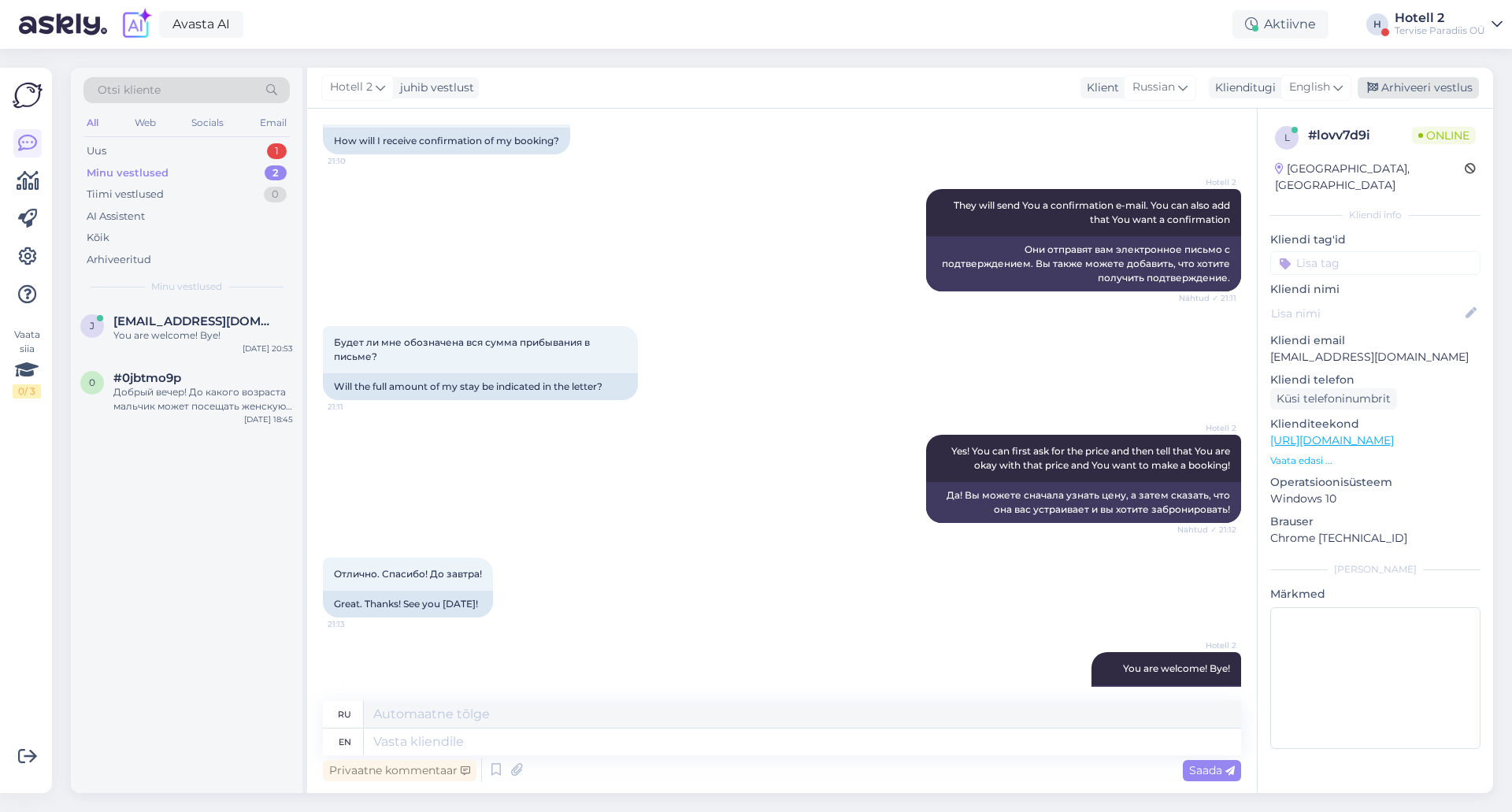
click at [1397, 86] on div "Arhiveeri vestlus" at bounding box center [1418, 88] width 121 height 21
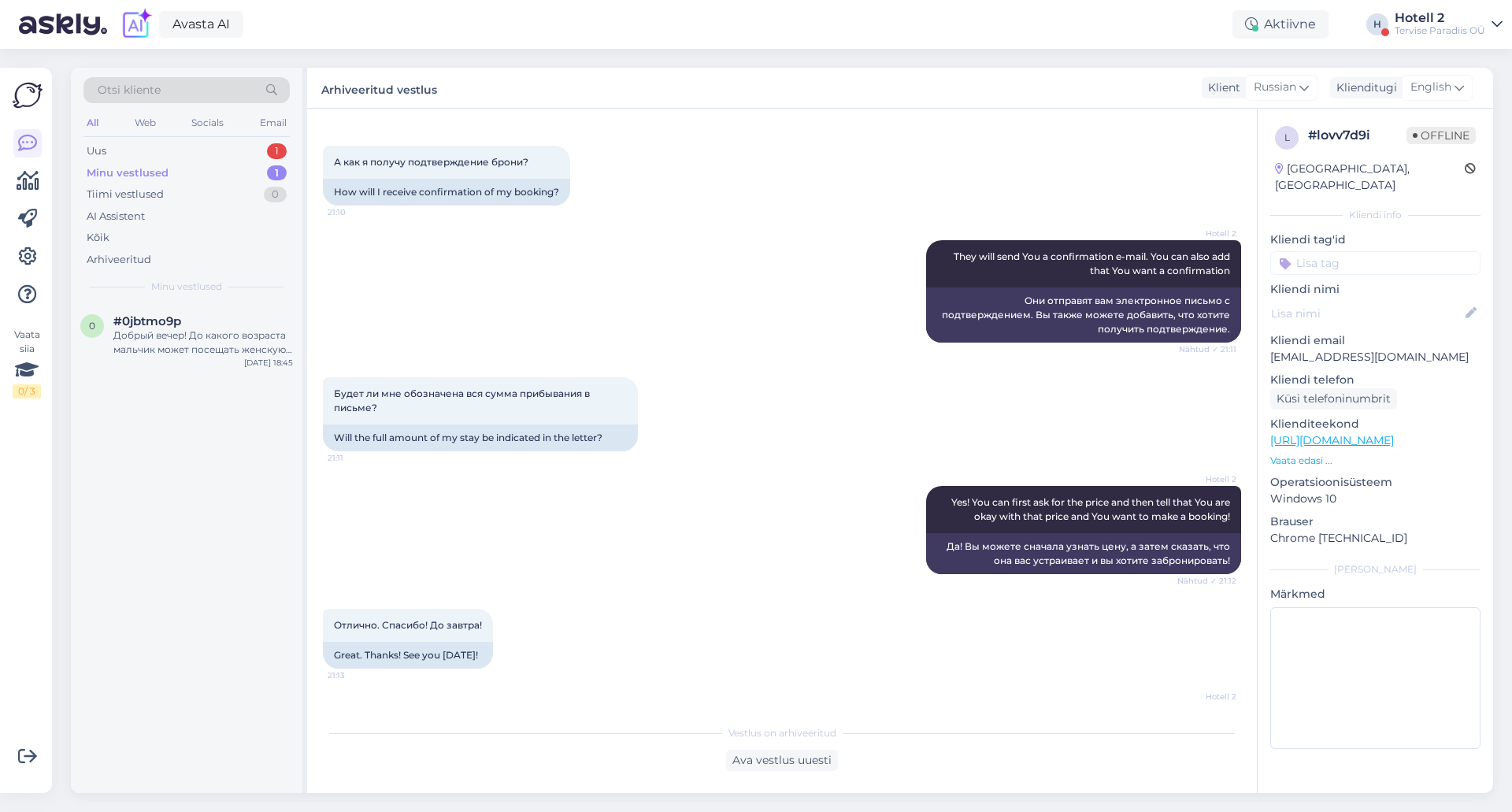
scroll to position [3864, 0]
